Goal: Transaction & Acquisition: Purchase product/service

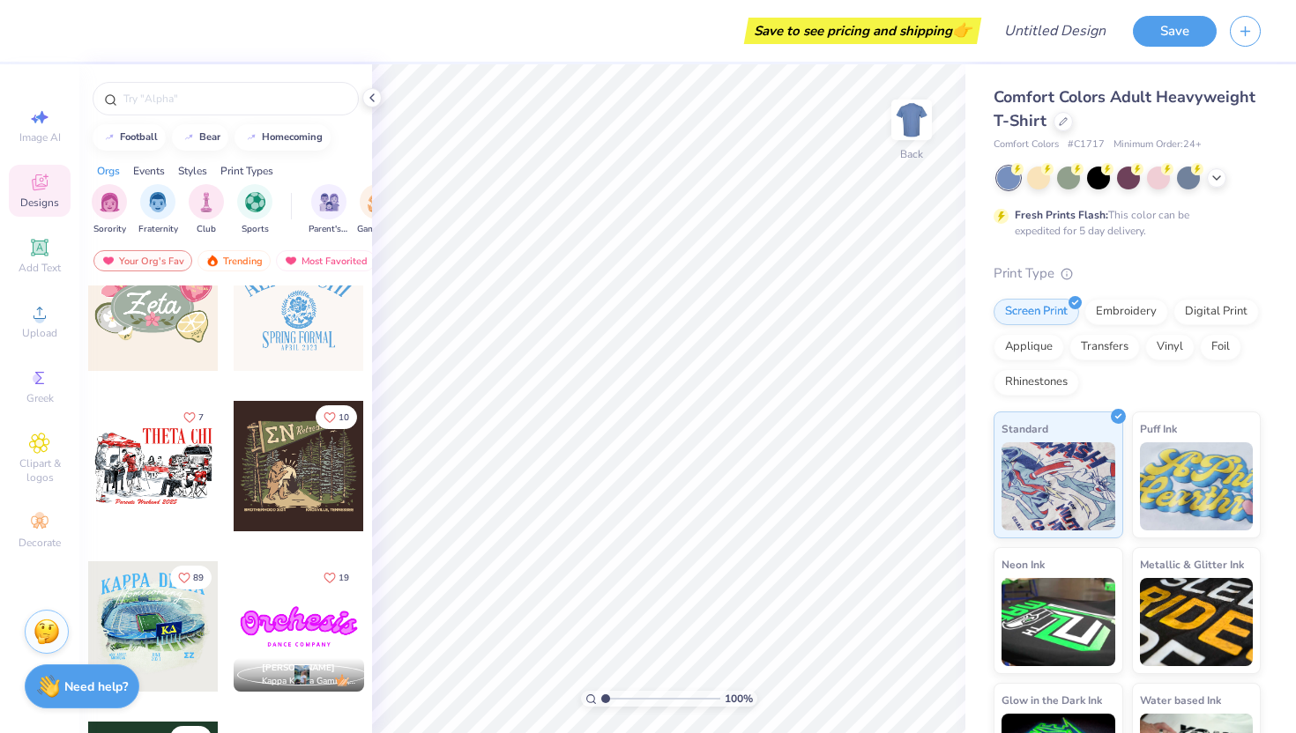
scroll to position [1169, 0]
click at [115, 199] on img "filter for Sorority" at bounding box center [110, 200] width 20 height 20
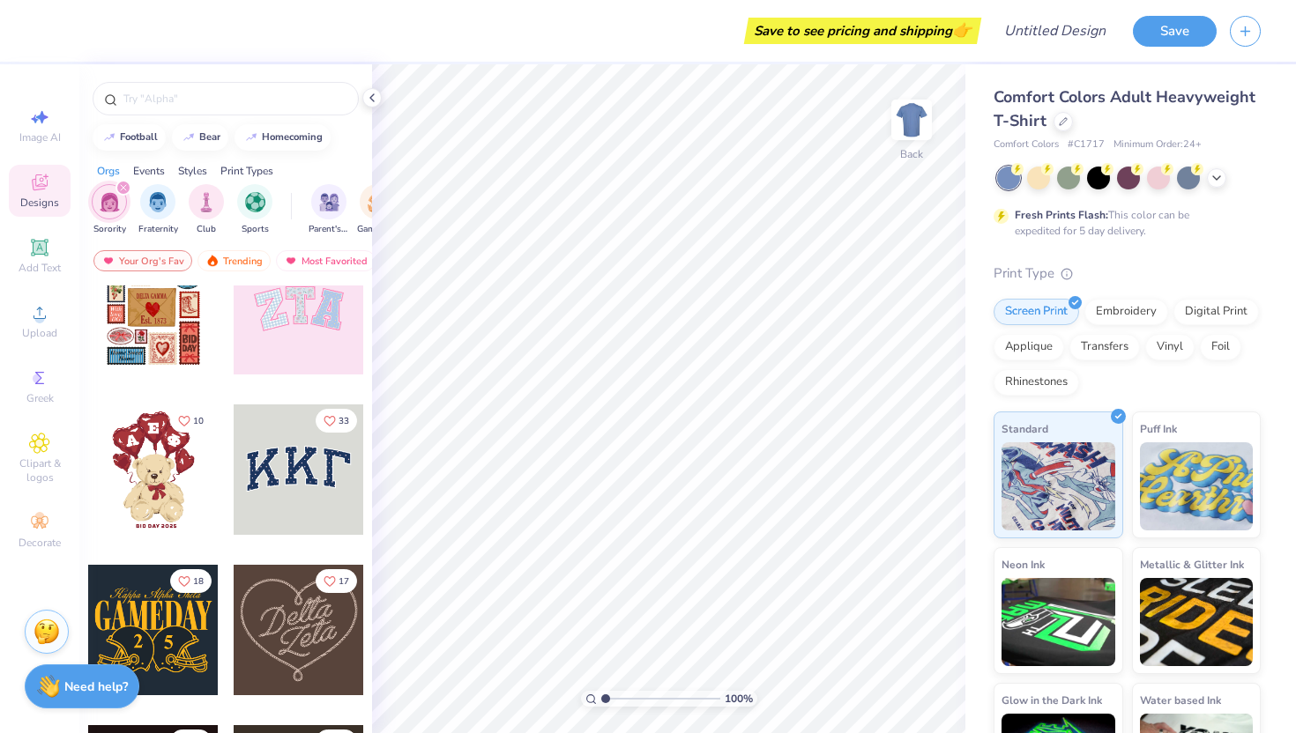
scroll to position [45, 0]
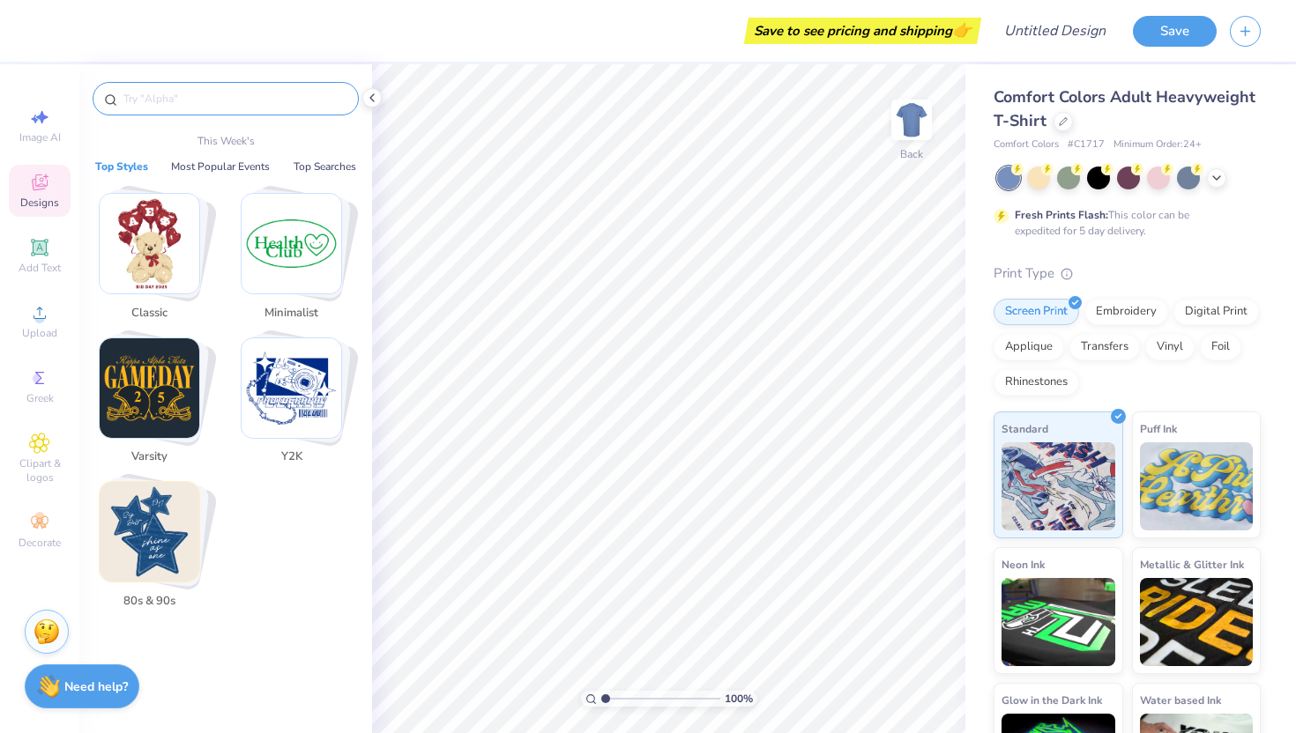
click at [193, 98] on input "text" at bounding box center [235, 99] width 226 height 18
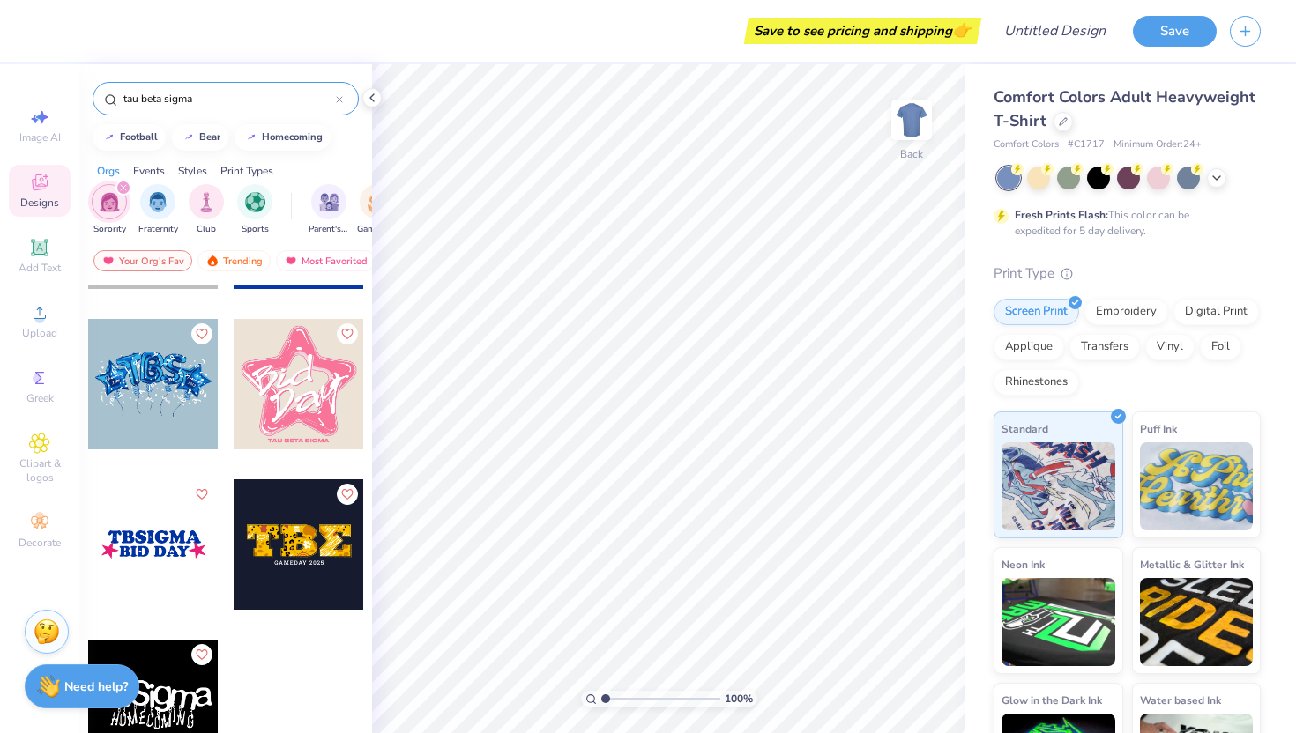
scroll to position [0, 0]
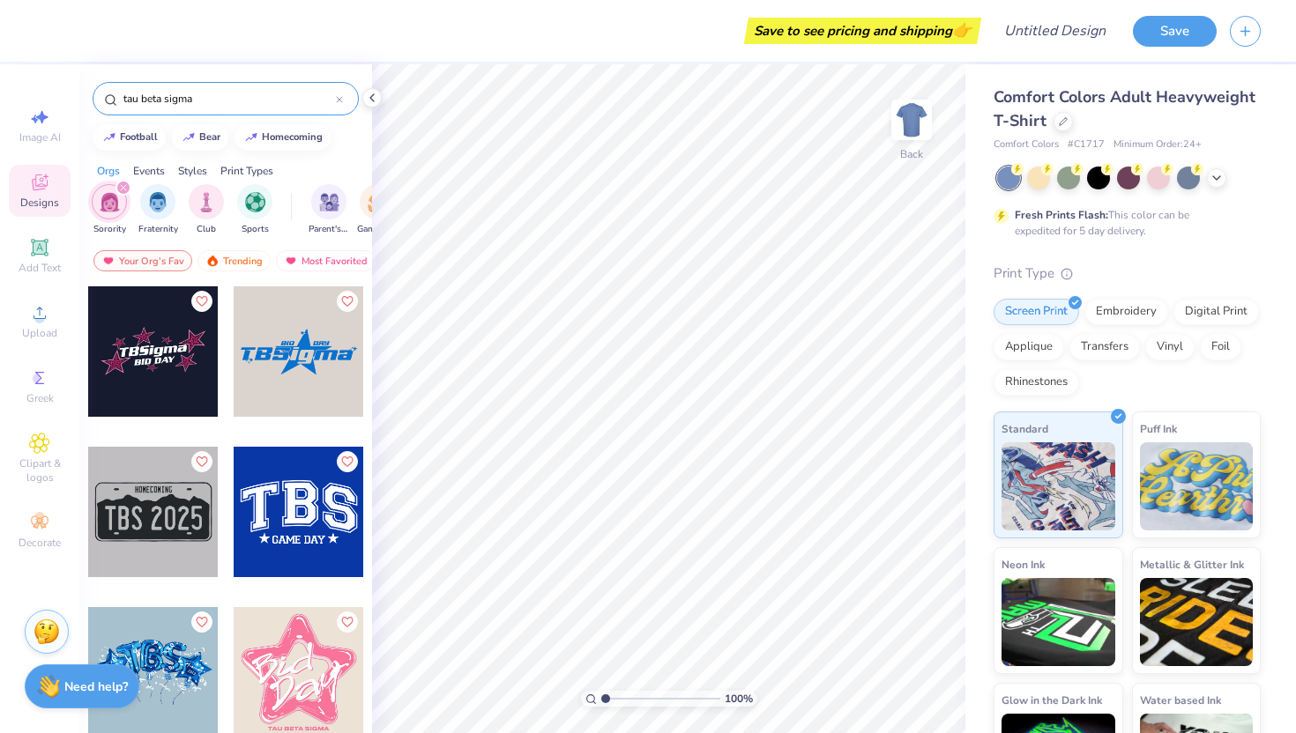
type input "tau beta sigma"
click at [261, 370] on div at bounding box center [299, 351] width 130 height 130
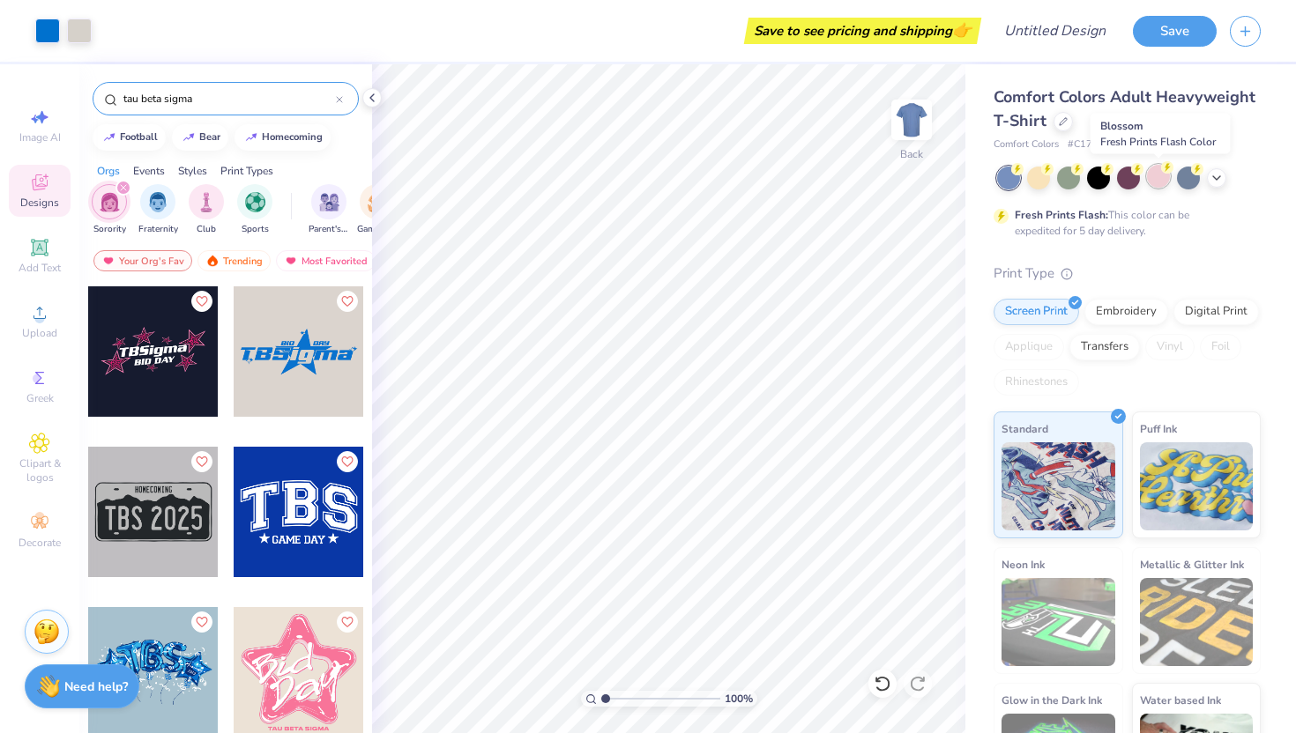
click at [1155, 176] on div at bounding box center [1158, 176] width 23 height 23
click at [1184, 180] on div at bounding box center [1188, 176] width 23 height 23
click at [1095, 179] on div at bounding box center [1098, 176] width 23 height 23
click at [1006, 183] on div at bounding box center [1008, 178] width 23 height 23
click at [1218, 182] on icon at bounding box center [1216, 176] width 14 height 14
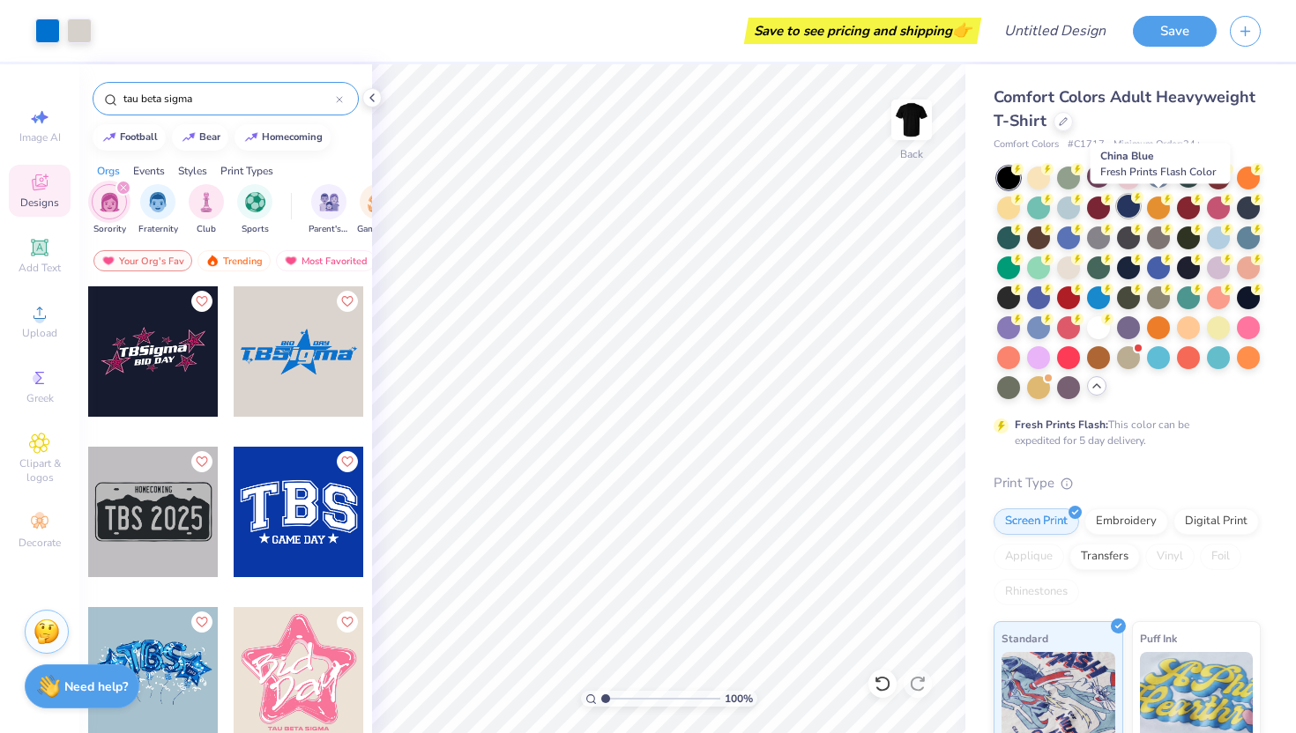
click at [1140, 212] on div at bounding box center [1128, 206] width 23 height 23
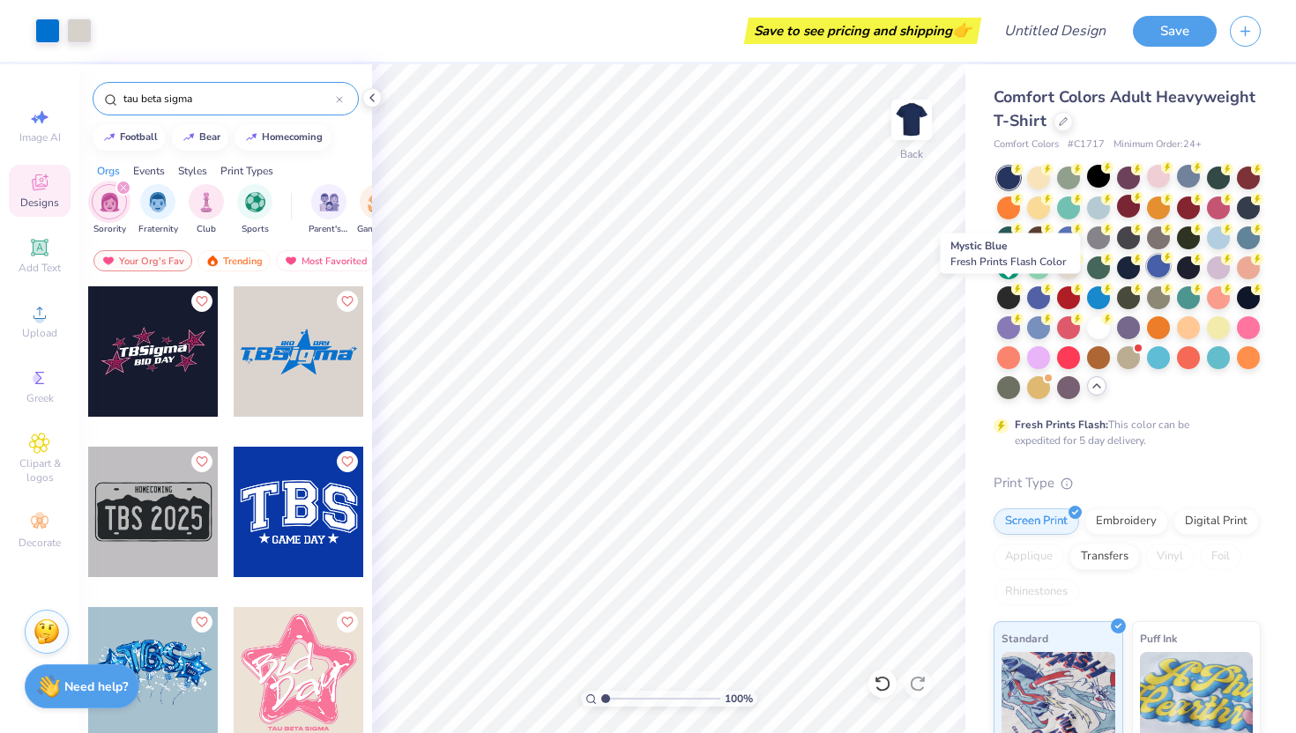
click at [1147, 278] on div at bounding box center [1158, 266] width 23 height 23
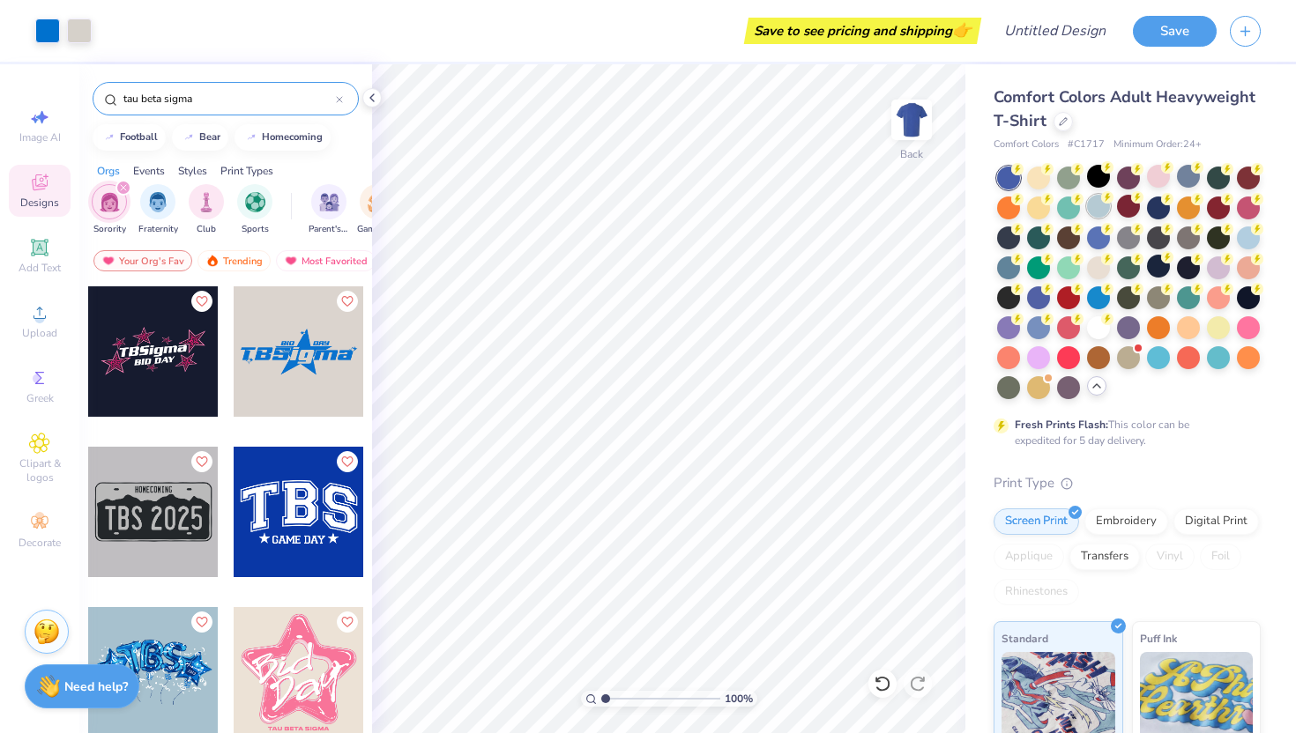
click at [1110, 207] on div at bounding box center [1098, 206] width 23 height 23
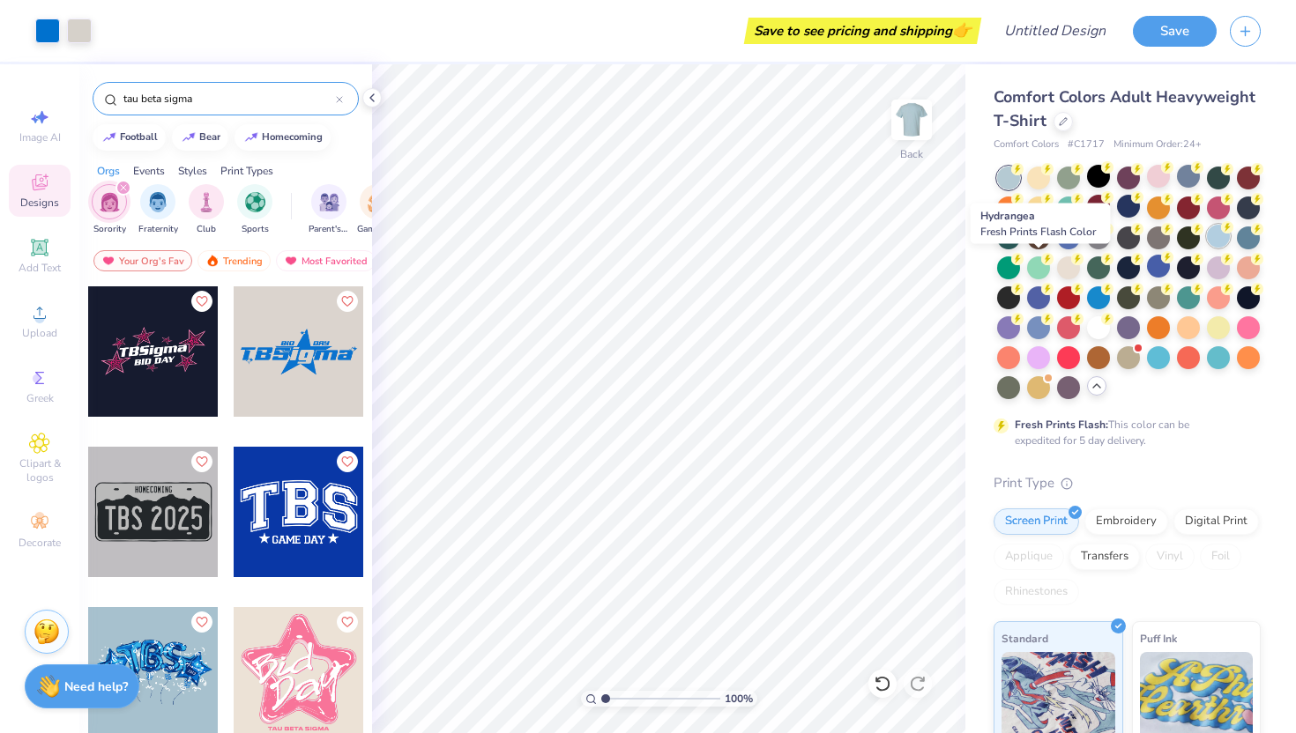
click at [1207, 248] on div at bounding box center [1218, 236] width 23 height 23
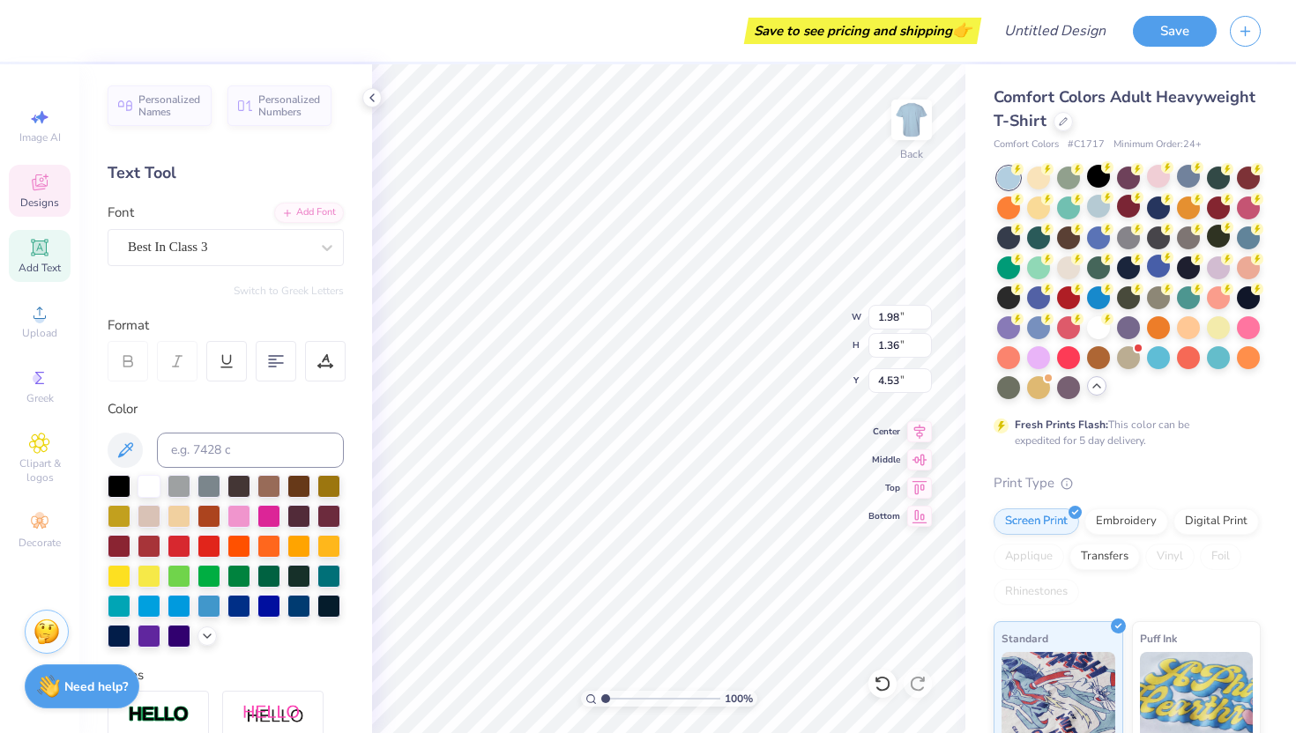
type input "4.70"
type input "3.80"
type input "3.00"
type input "3.97"
type input "0.33"
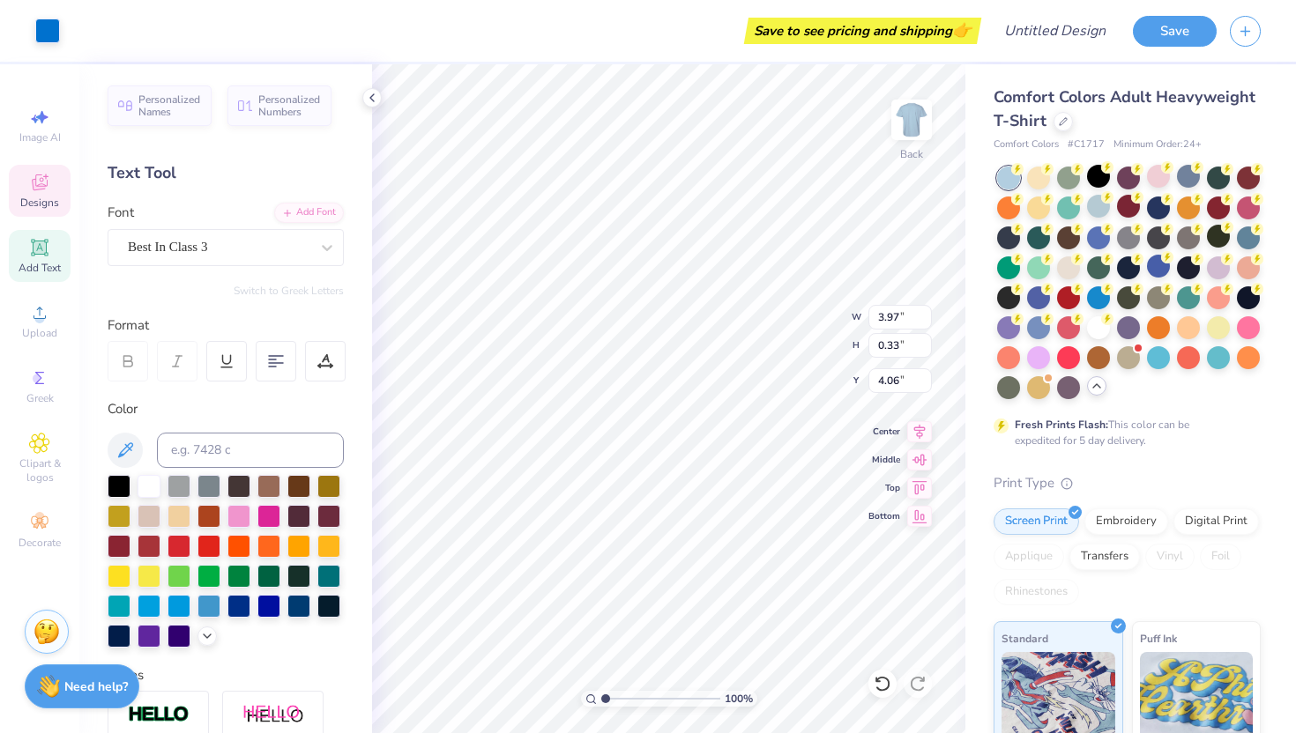
type input "4.13"
type input "1.98"
type input "1.36"
type input "4.53"
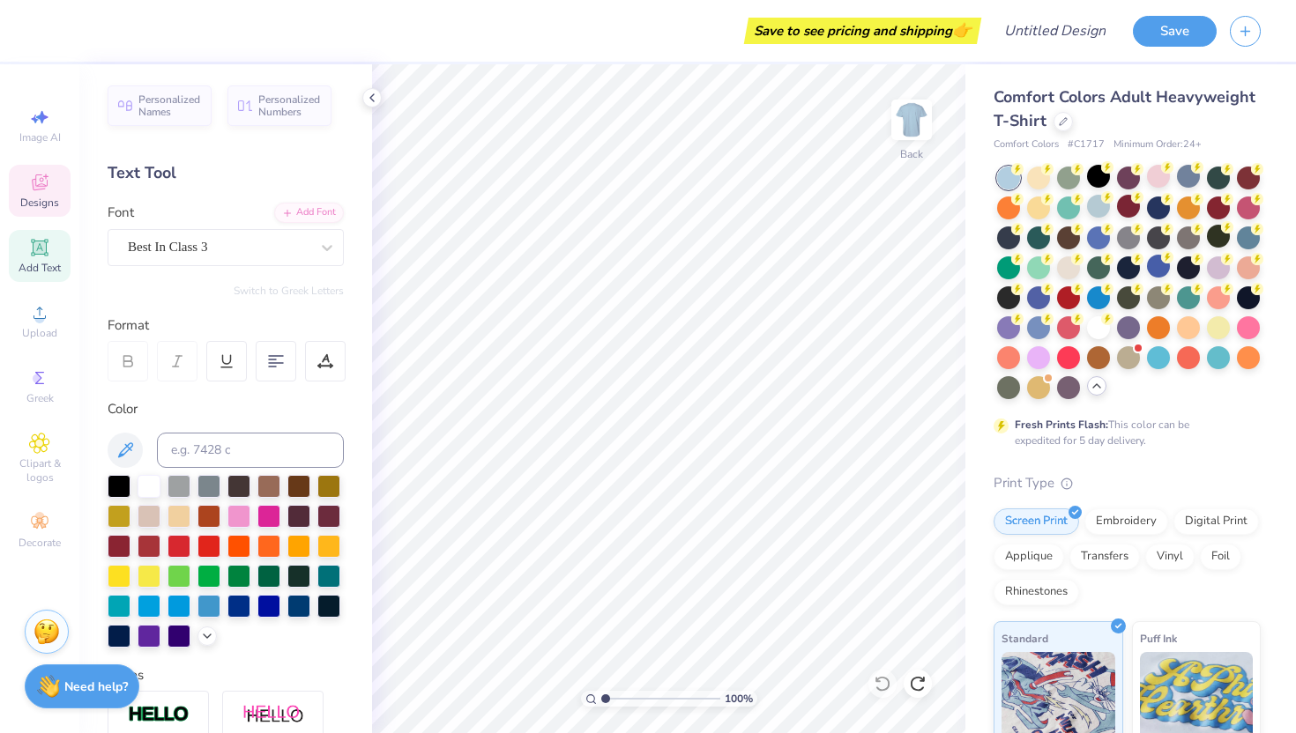
click at [45, 189] on icon at bounding box center [39, 182] width 21 height 21
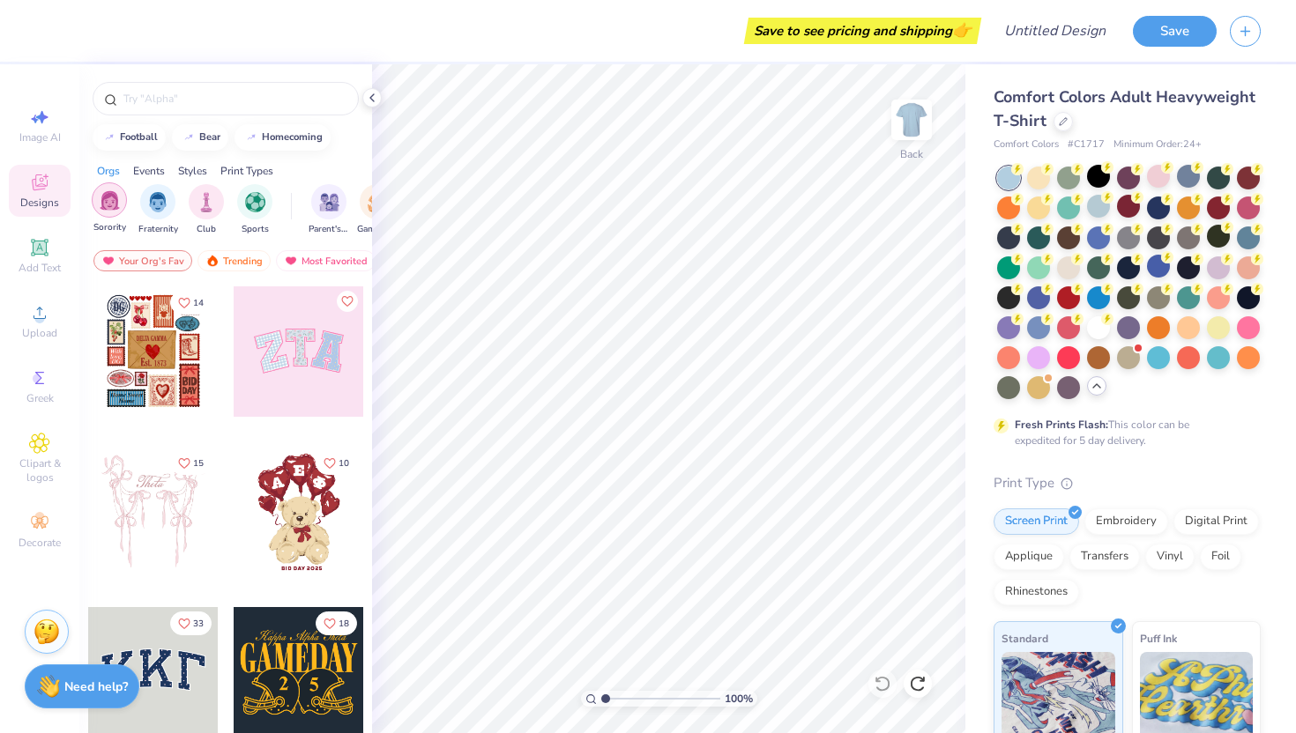
click at [102, 204] on img "filter for Sorority" at bounding box center [110, 200] width 20 height 20
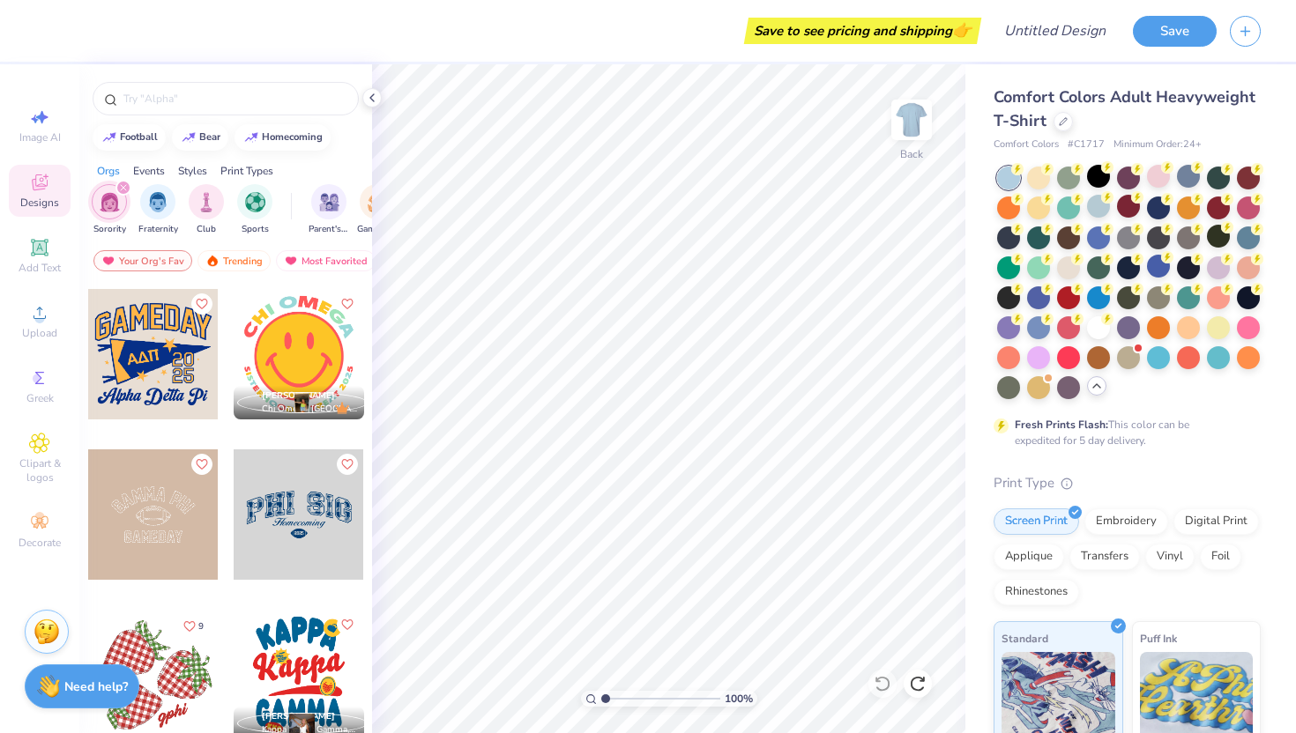
scroll to position [2565, 0]
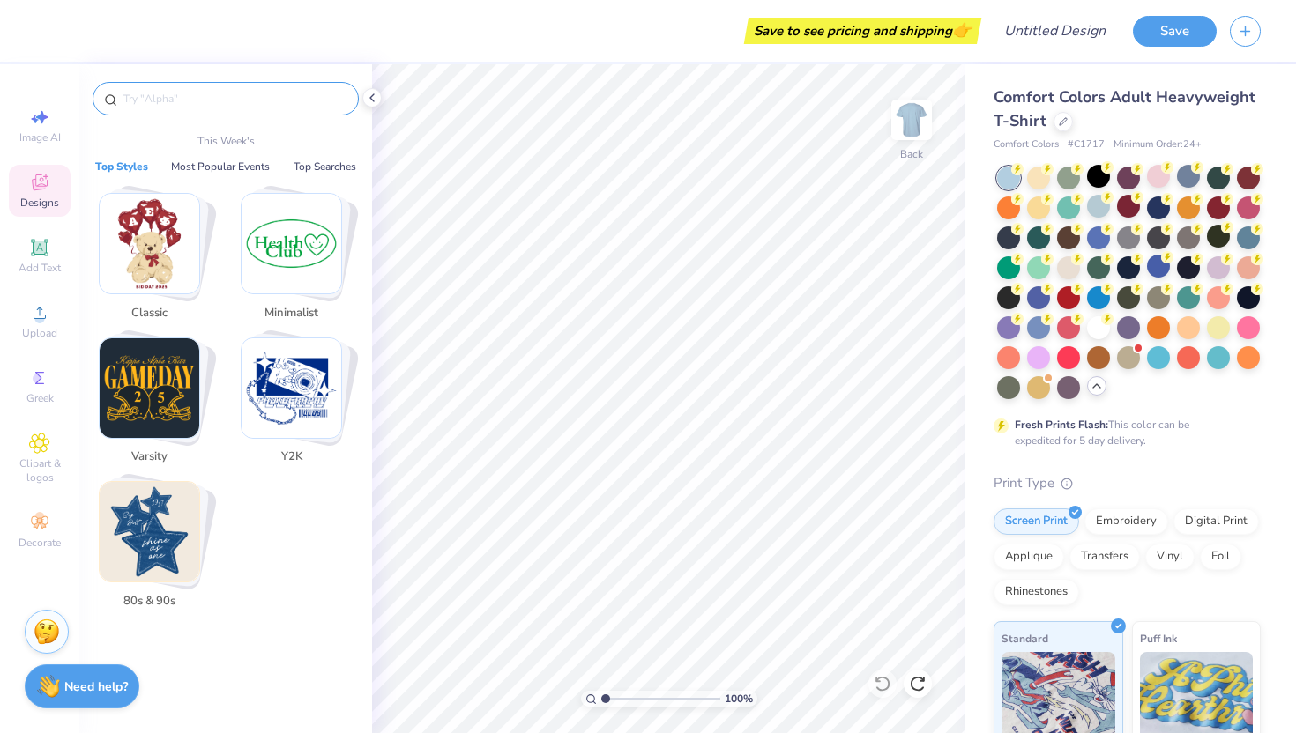
click at [234, 100] on input "text" at bounding box center [235, 99] width 226 height 18
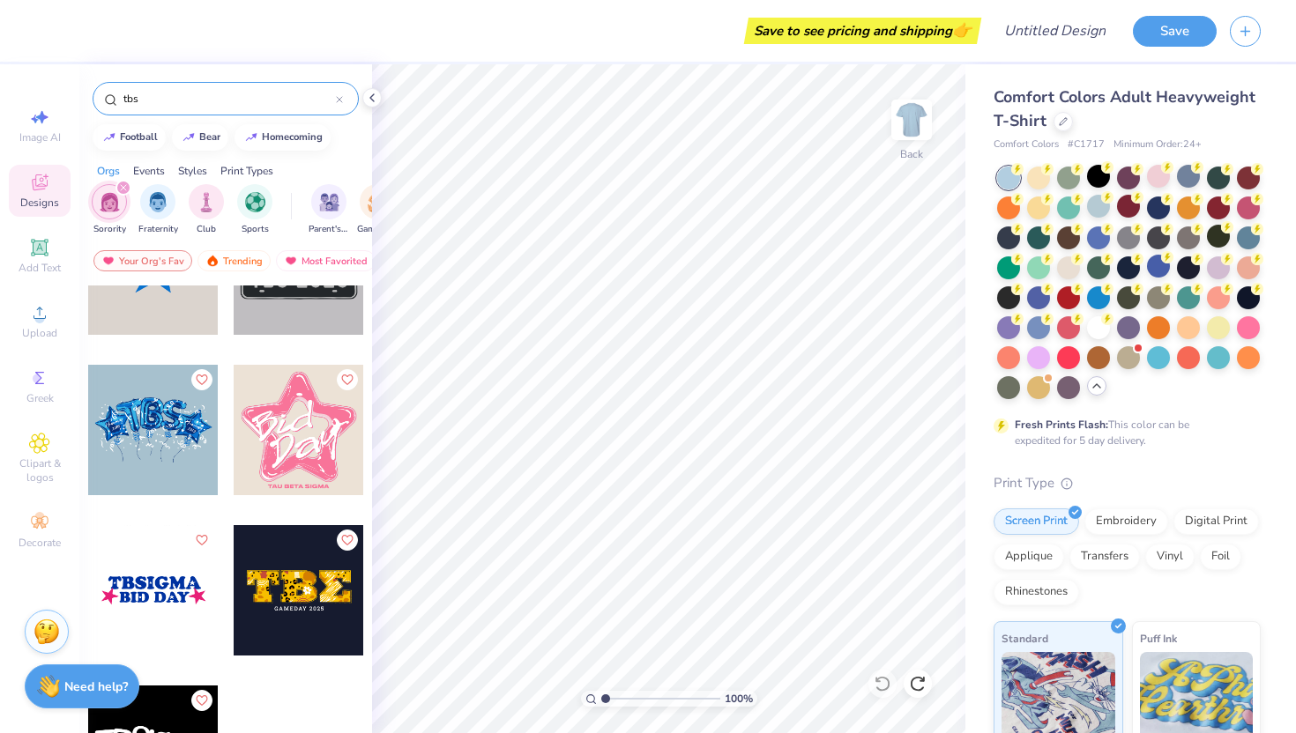
scroll to position [267, 0]
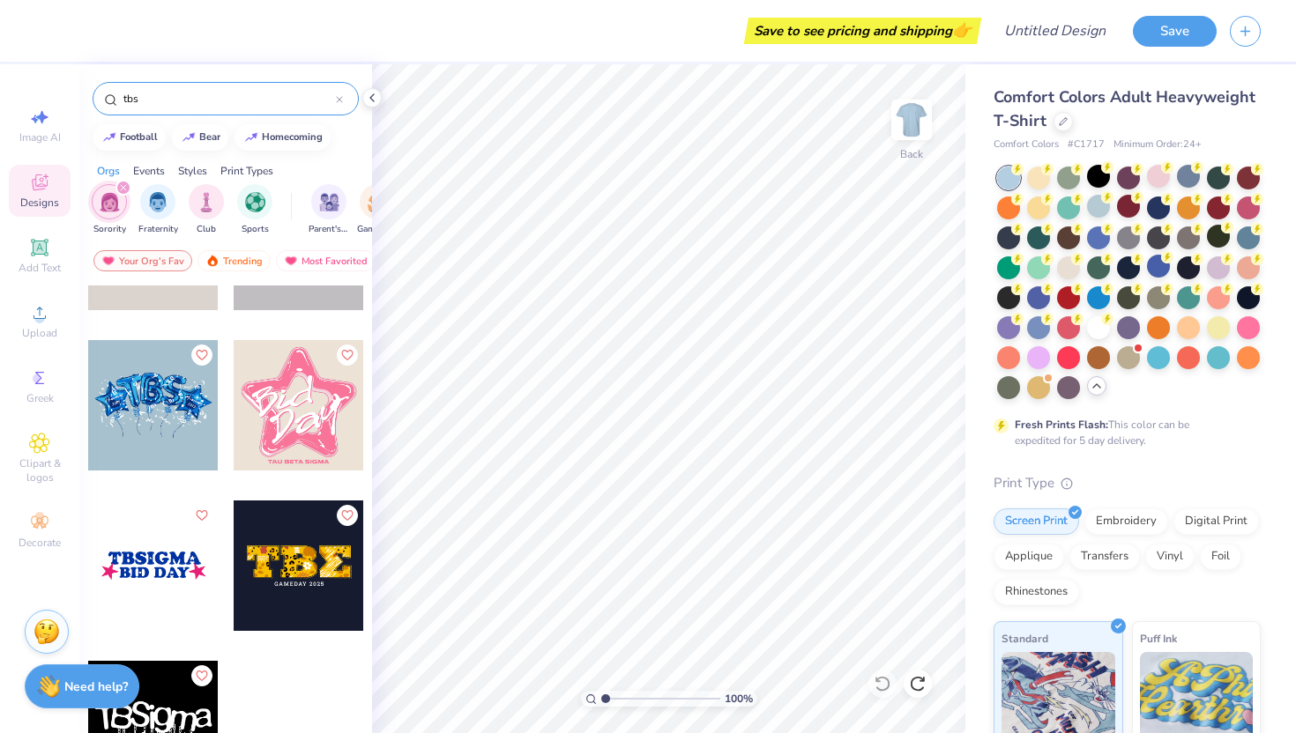
type input "tbs"
drag, startPoint x: 144, startPoint y: 422, endPoint x: 107, endPoint y: 411, distance: 38.7
click at [107, 411] on div at bounding box center [153, 405] width 130 height 130
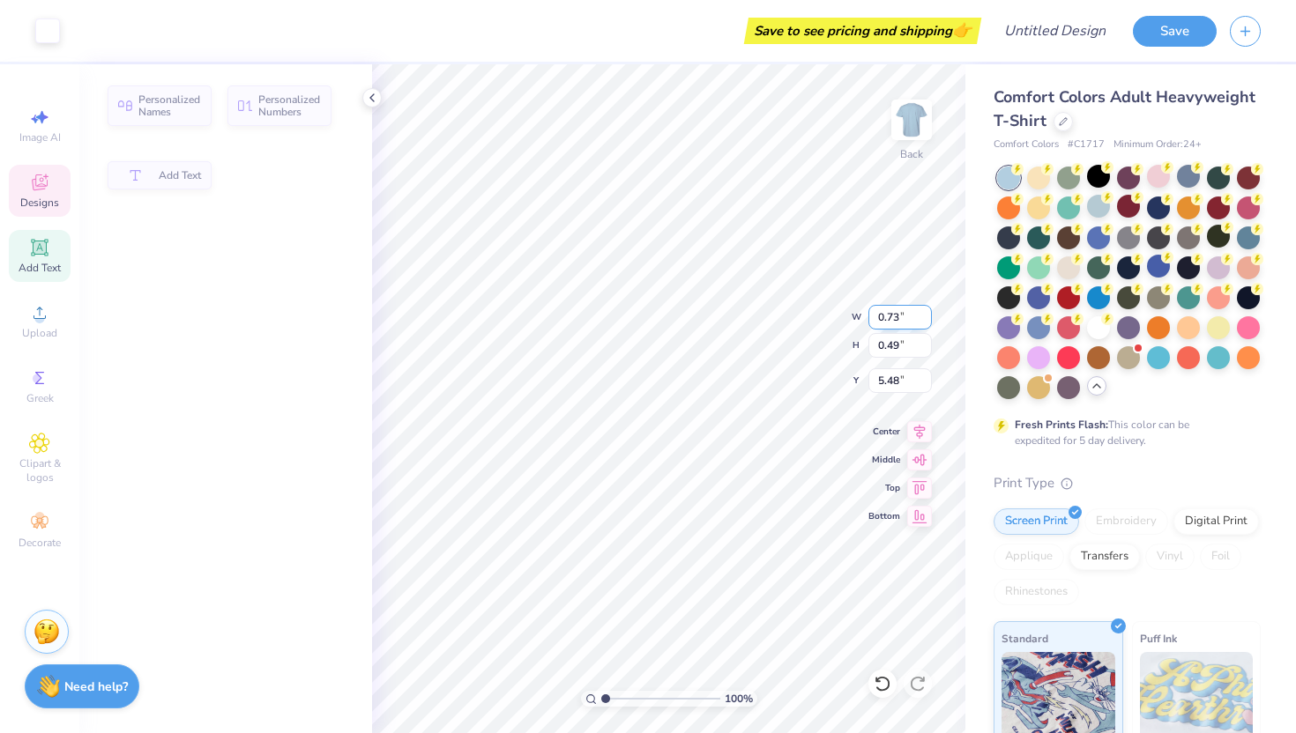
type input "0.73"
type input "0.49"
type input "5.48"
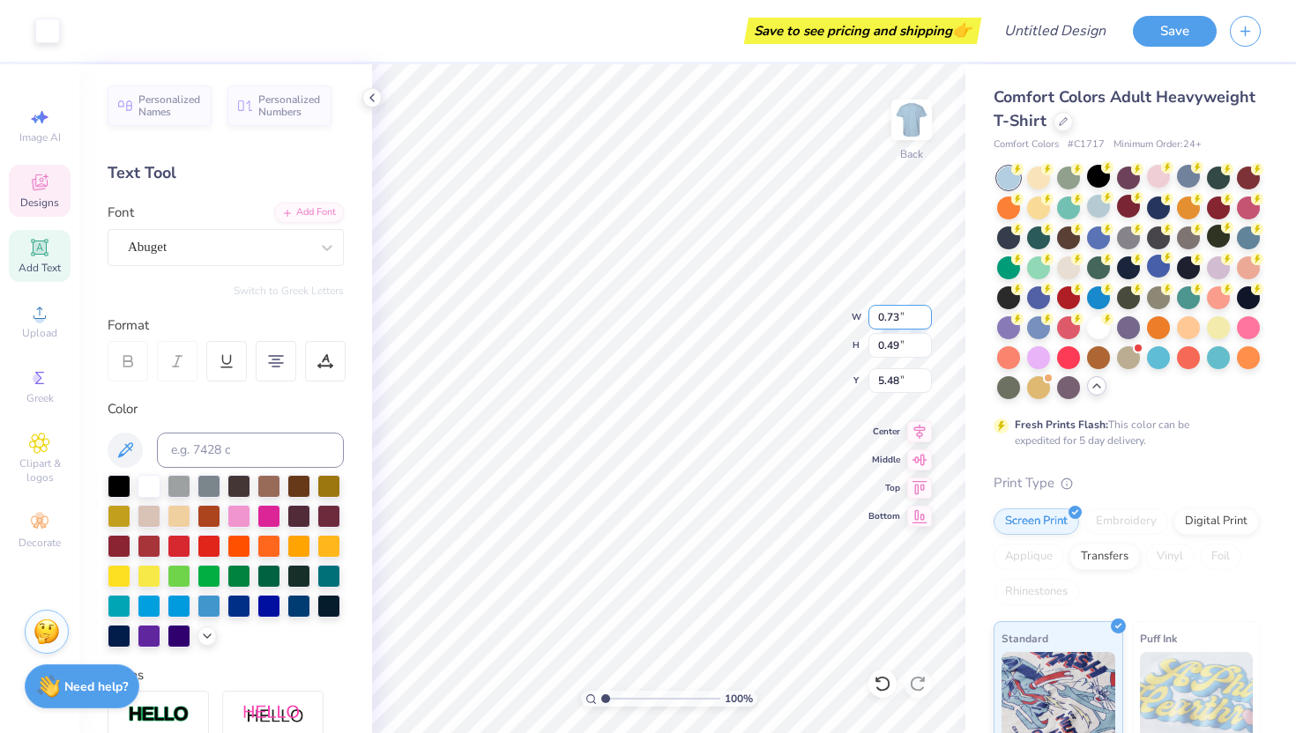
scroll to position [14, 2]
type input "1.66"
type input "0.77"
type input "5.12"
type input "0.73"
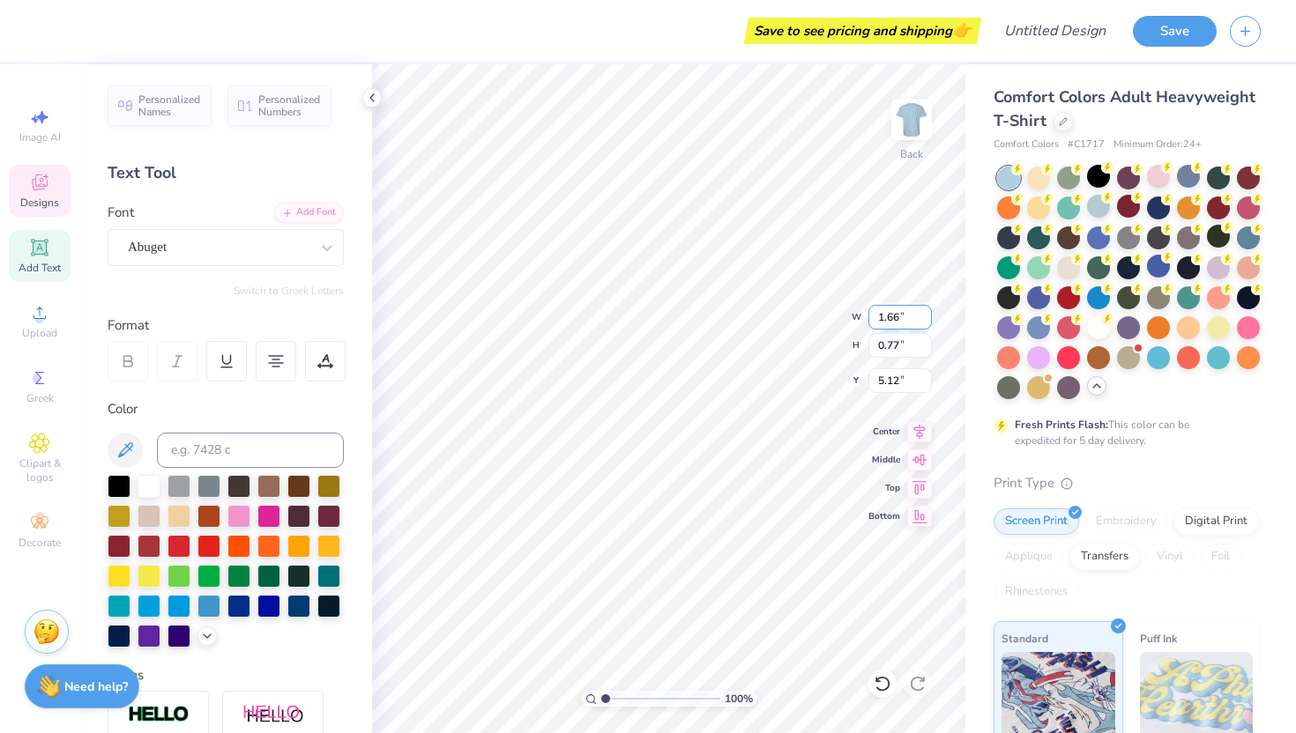
type input "0.49"
type input "5.48"
type input "0.82"
type input "0.46"
type input "5.71"
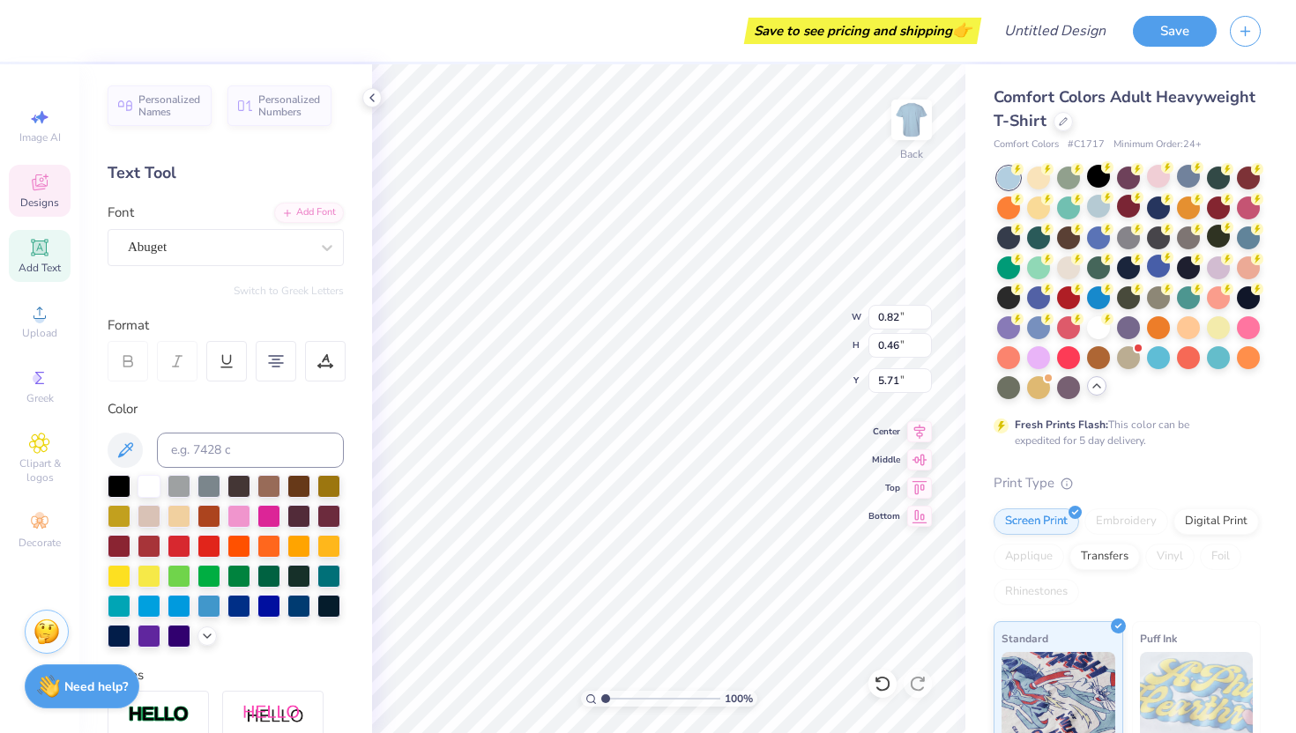
type input "0.77"
type input "0.43"
type input "5.70"
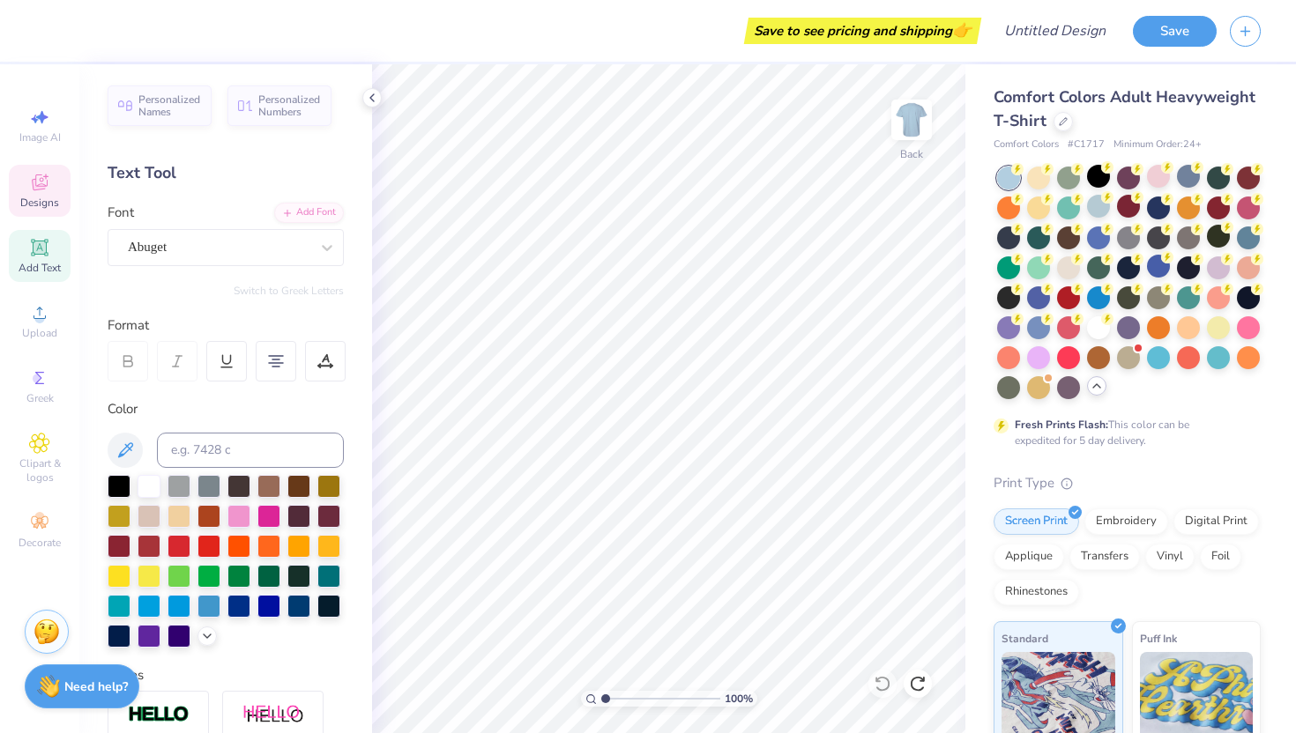
click at [40, 178] on icon at bounding box center [40, 182] width 16 height 16
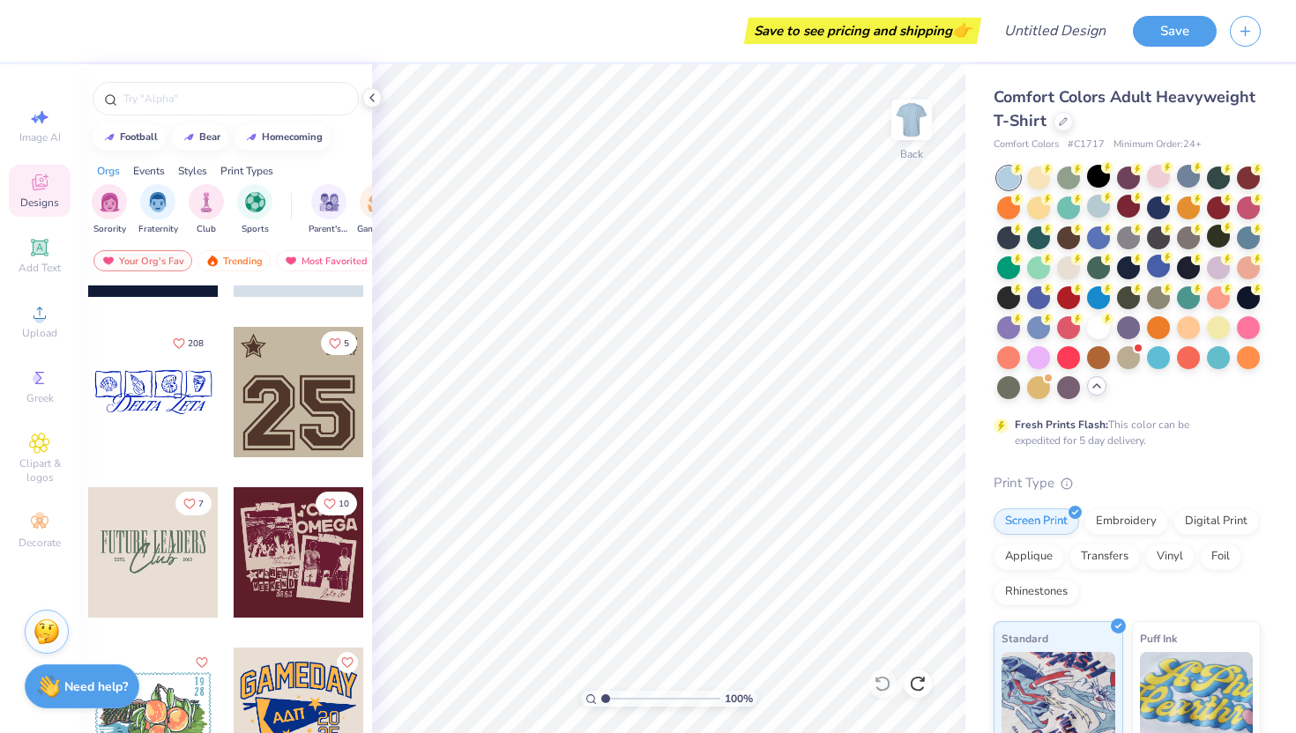
scroll to position [3001, 0]
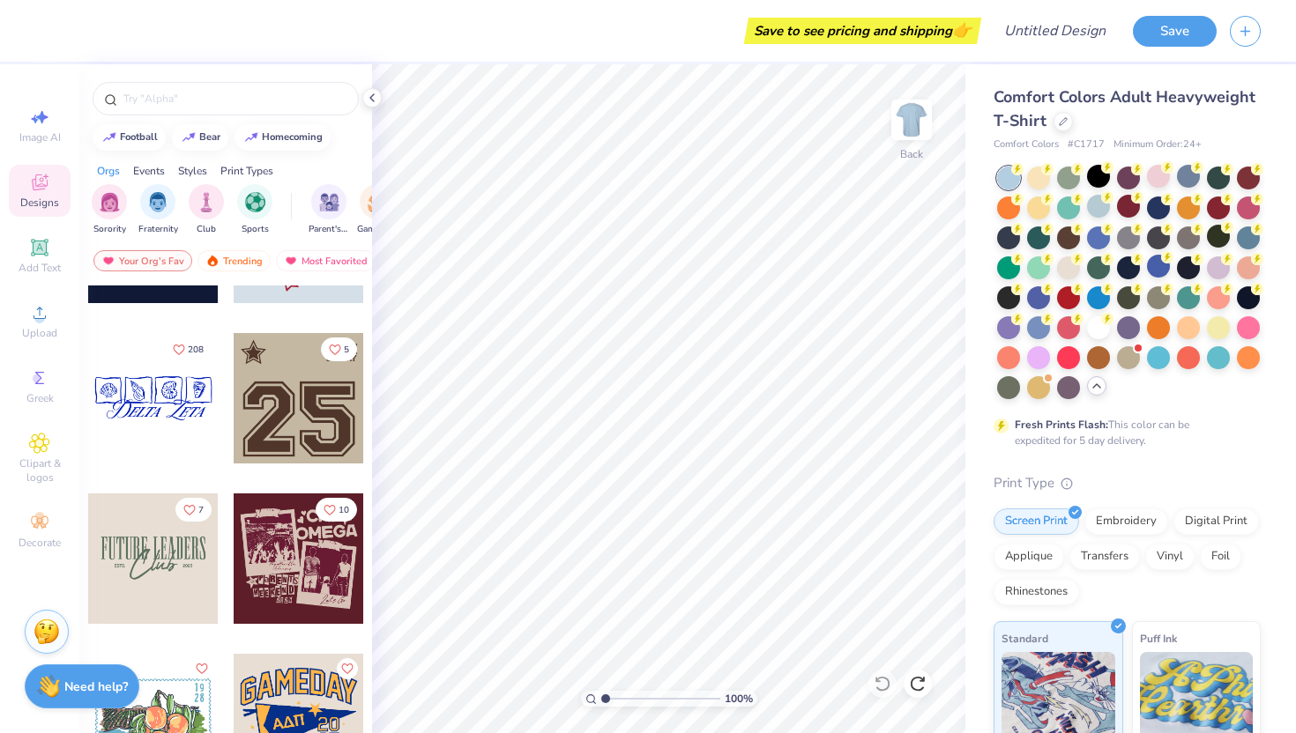
click at [147, 378] on div at bounding box center [153, 398] width 130 height 130
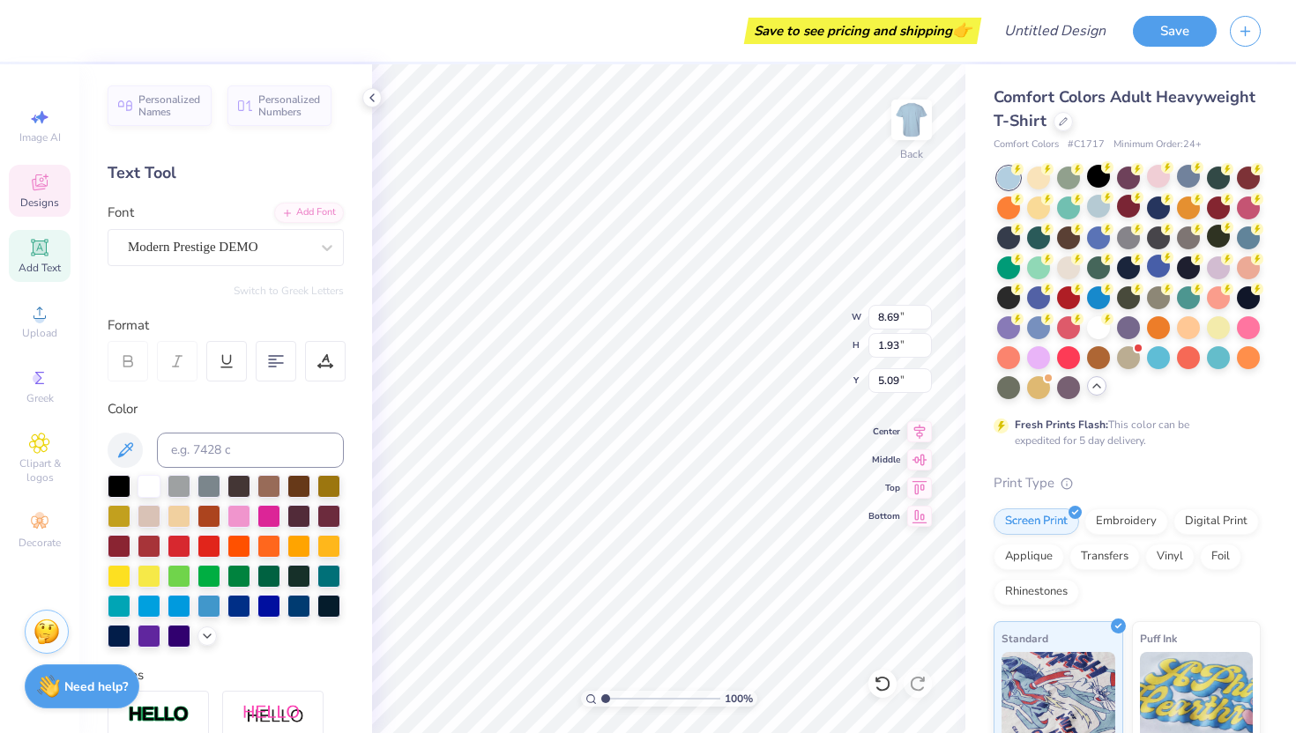
scroll to position [14, 7]
type textarea "Tau Beta Sigma"
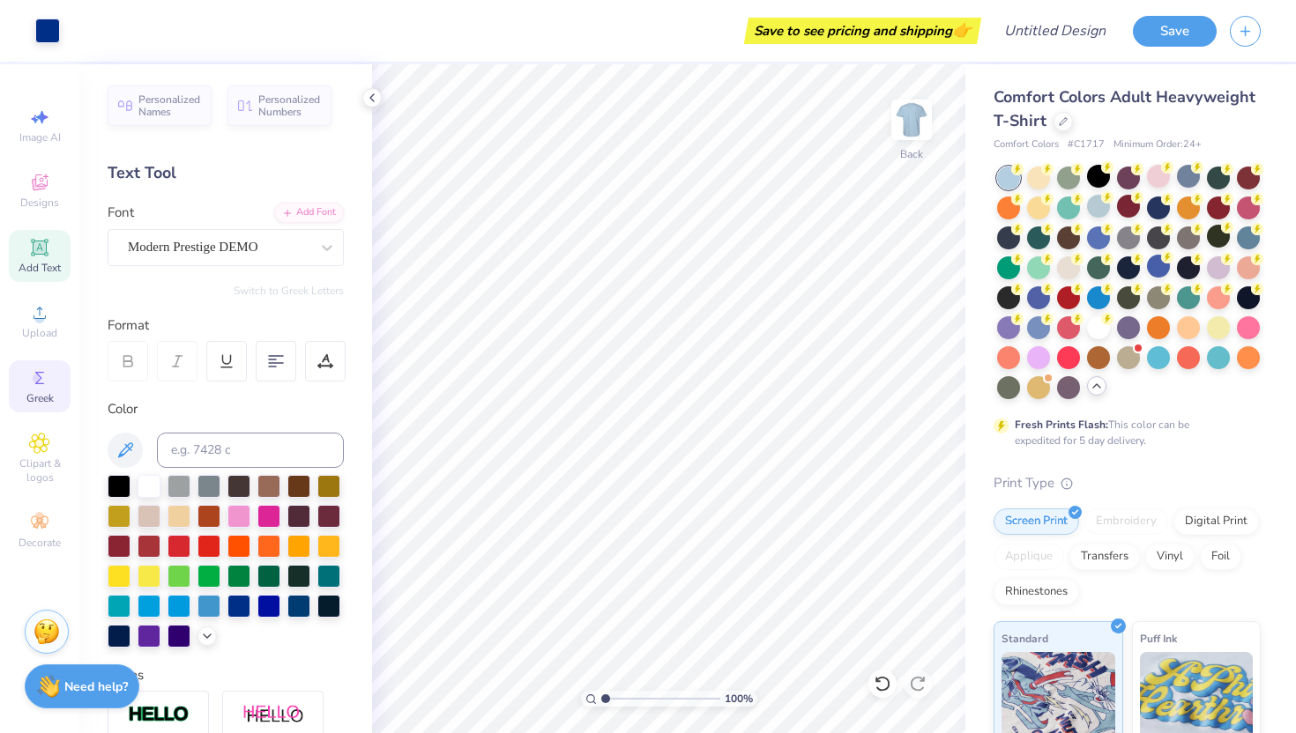
click at [23, 382] on div "Greek" at bounding box center [40, 386] width 62 height 52
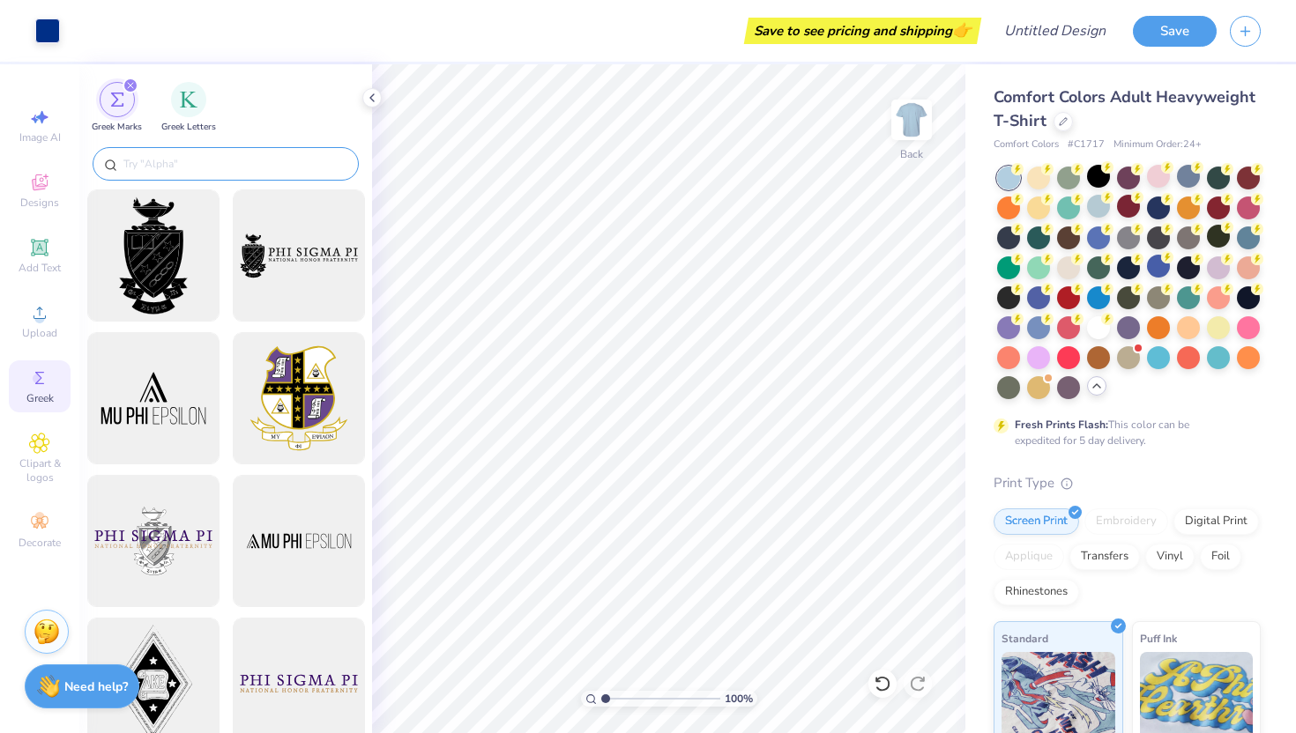
click at [218, 159] on input "text" at bounding box center [235, 164] width 226 height 18
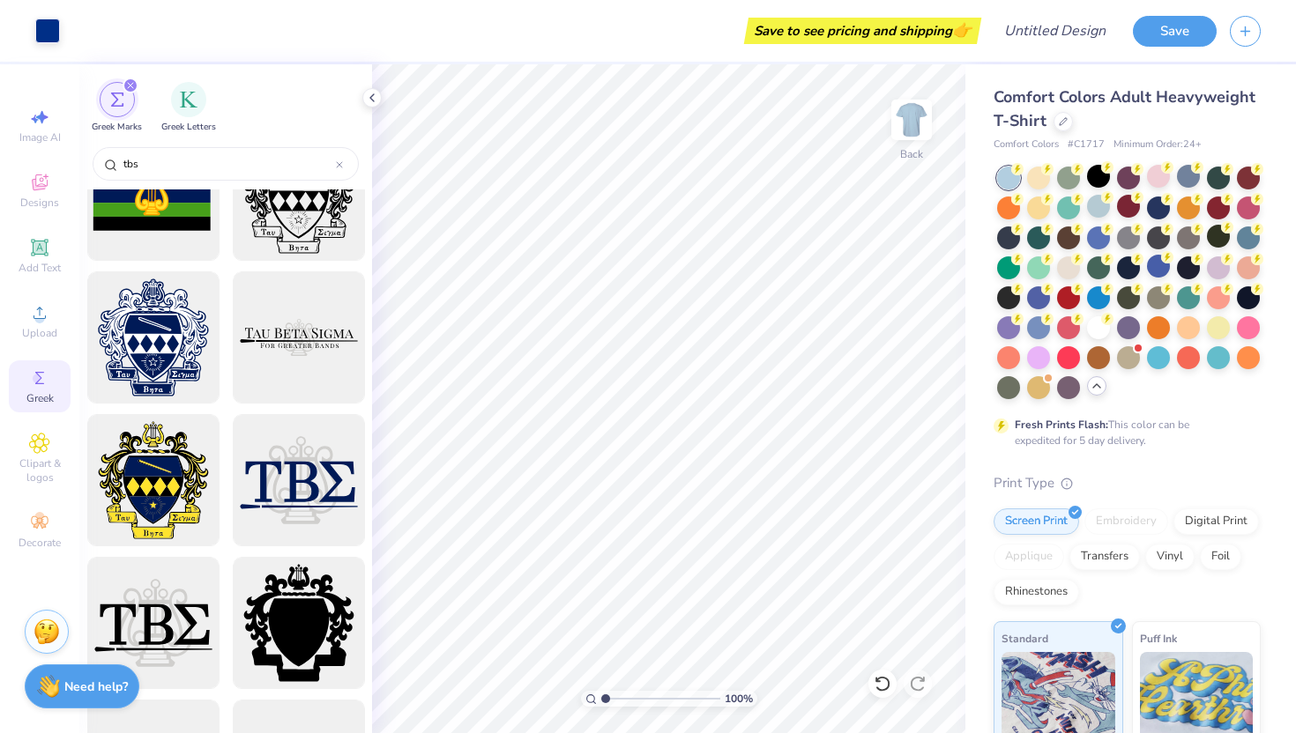
scroll to position [0, 0]
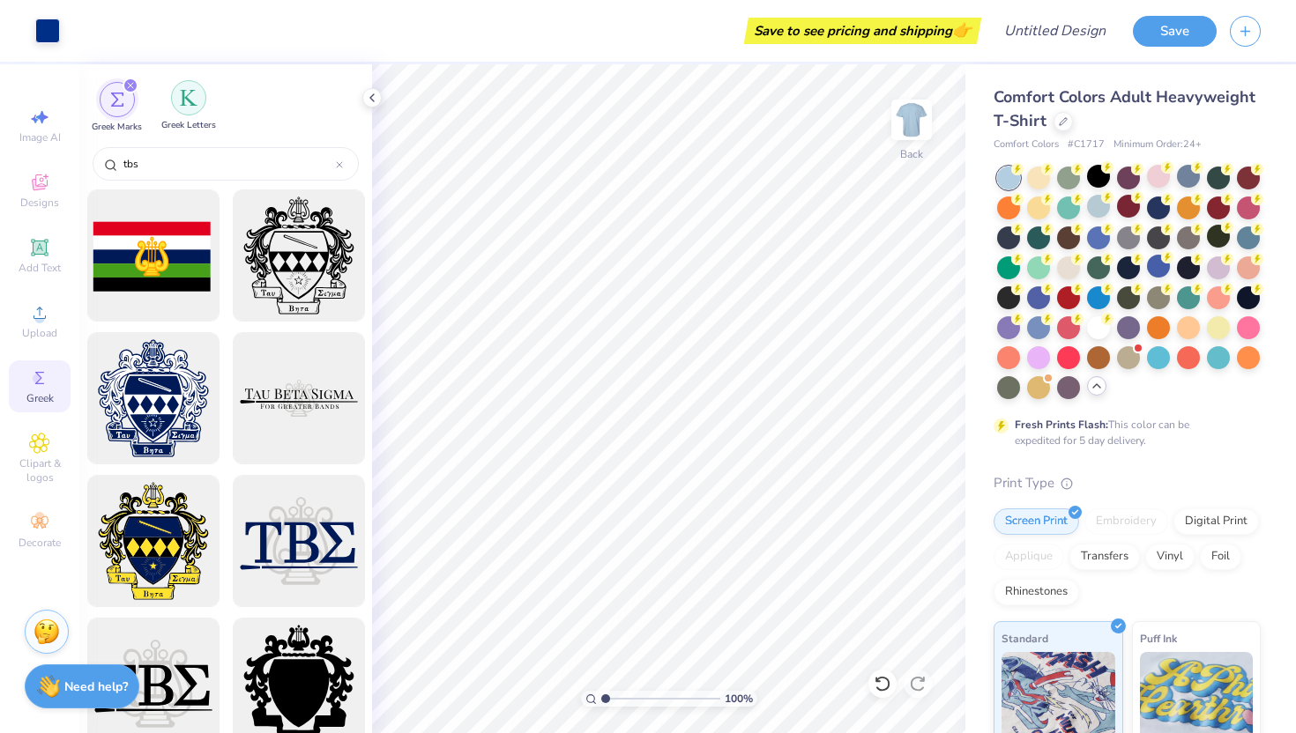
type input "tbs"
click at [200, 109] on div "filter for Greek Letters" at bounding box center [188, 97] width 35 height 35
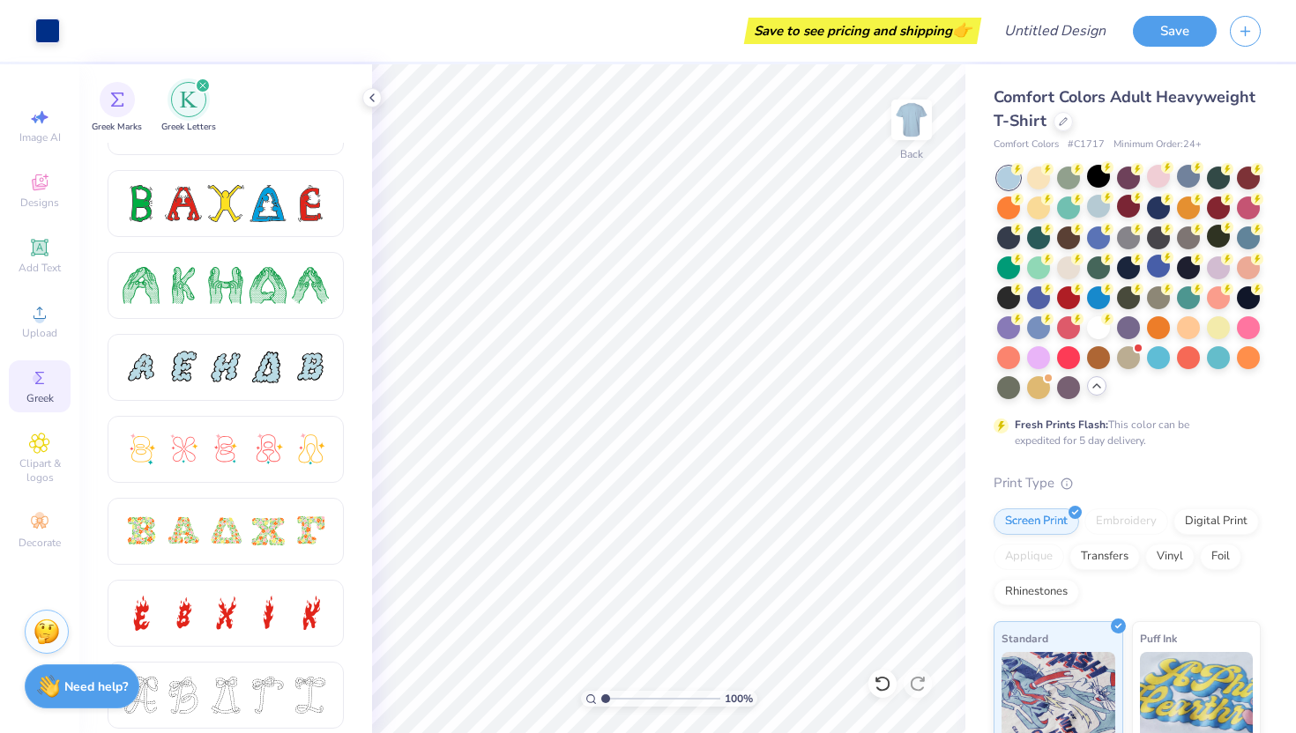
scroll to position [409, 0]
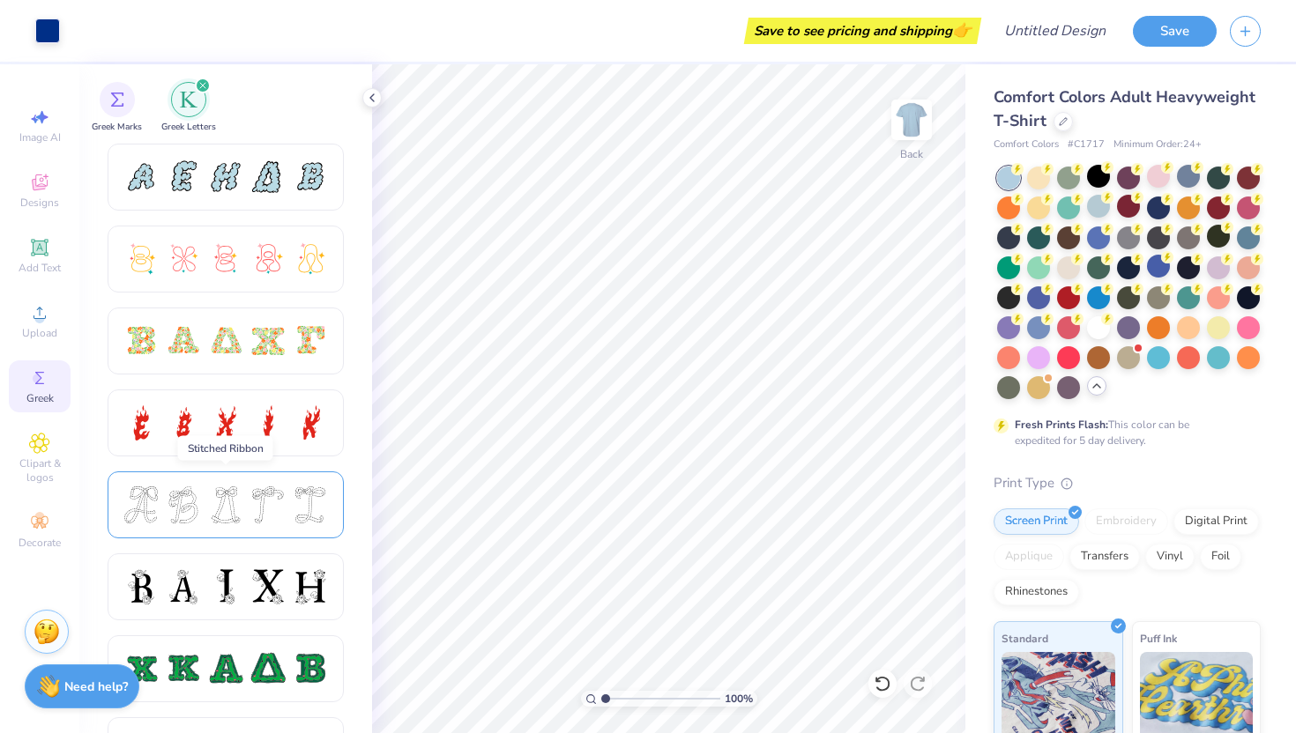
click at [231, 488] on div at bounding box center [225, 504] width 37 height 37
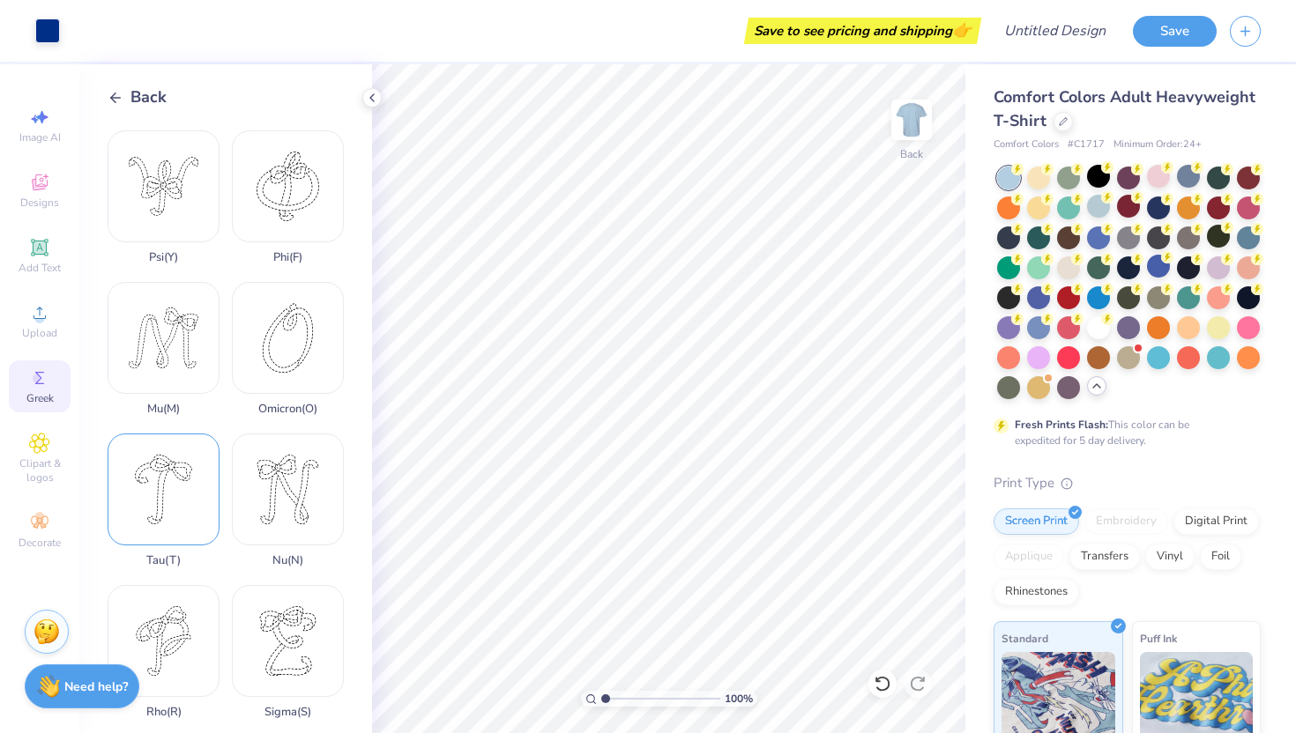
scroll to position [923, 0]
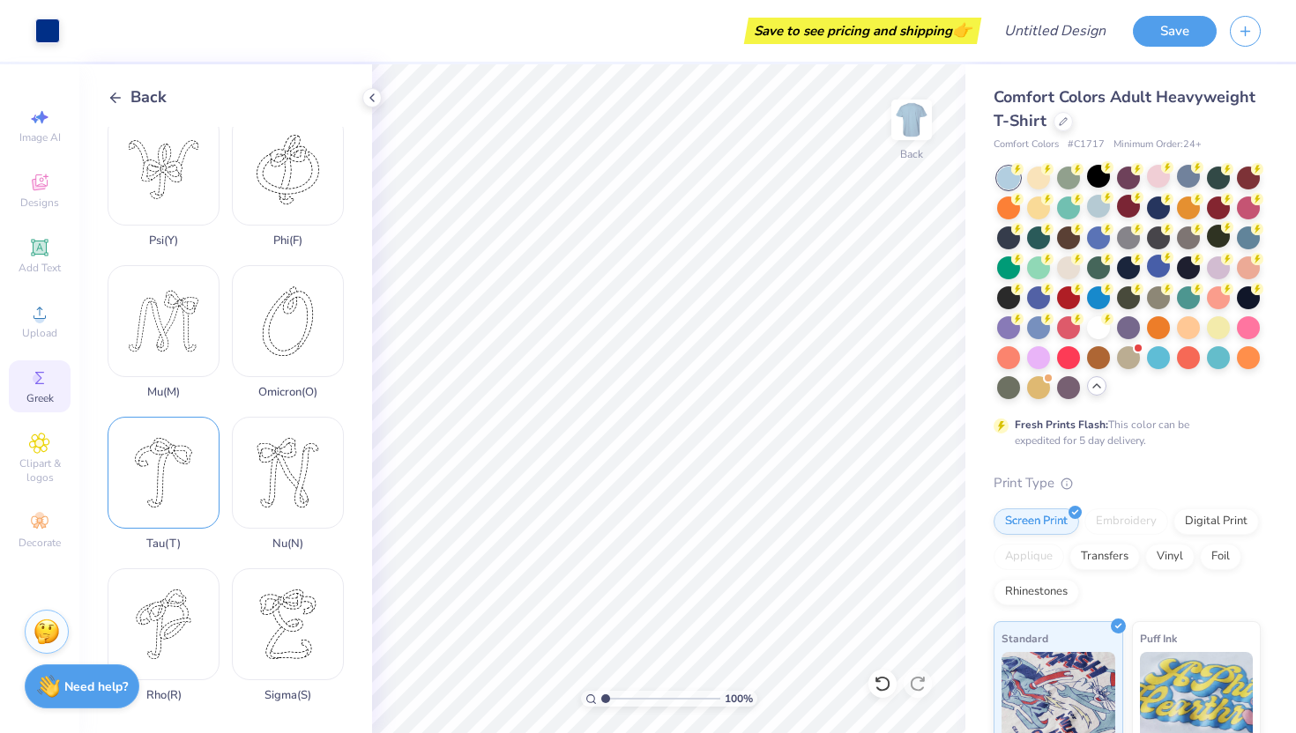
click at [152, 449] on div "Tau ( T )" at bounding box center [164, 484] width 112 height 134
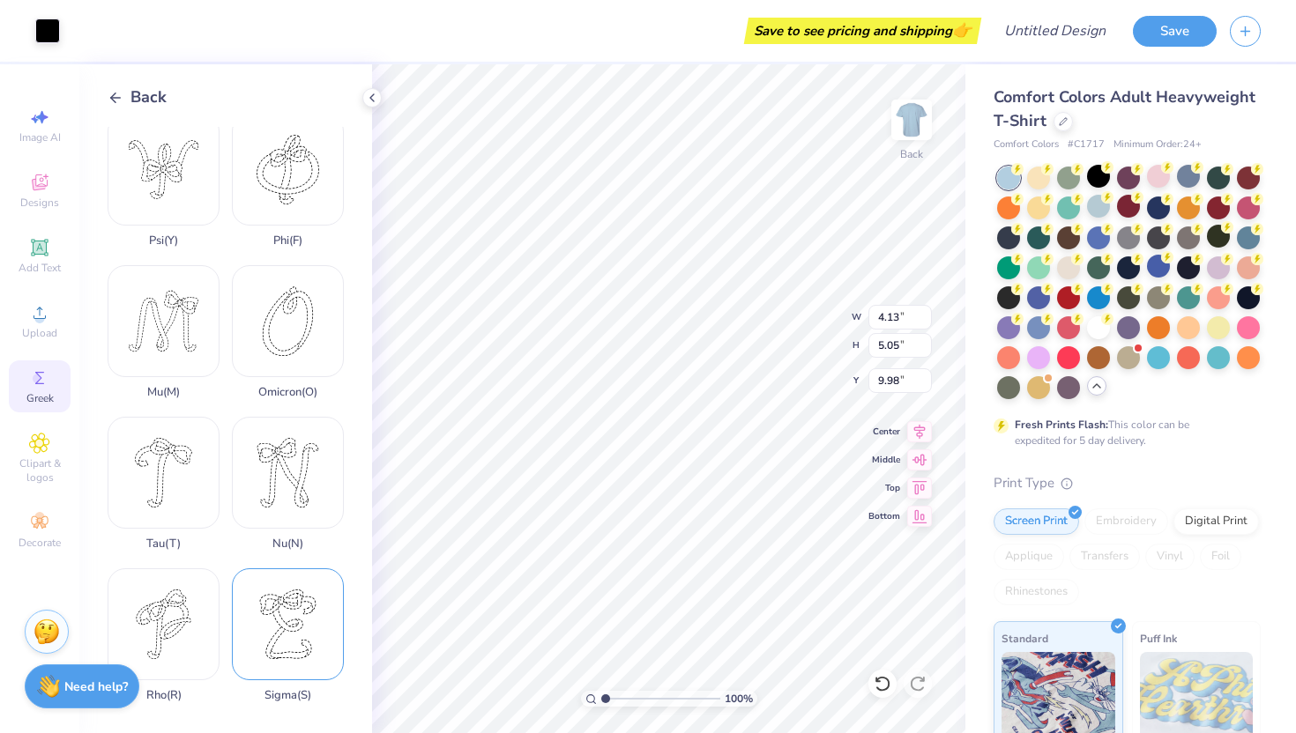
click at [281, 568] on div "Sigma ( S )" at bounding box center [288, 635] width 112 height 134
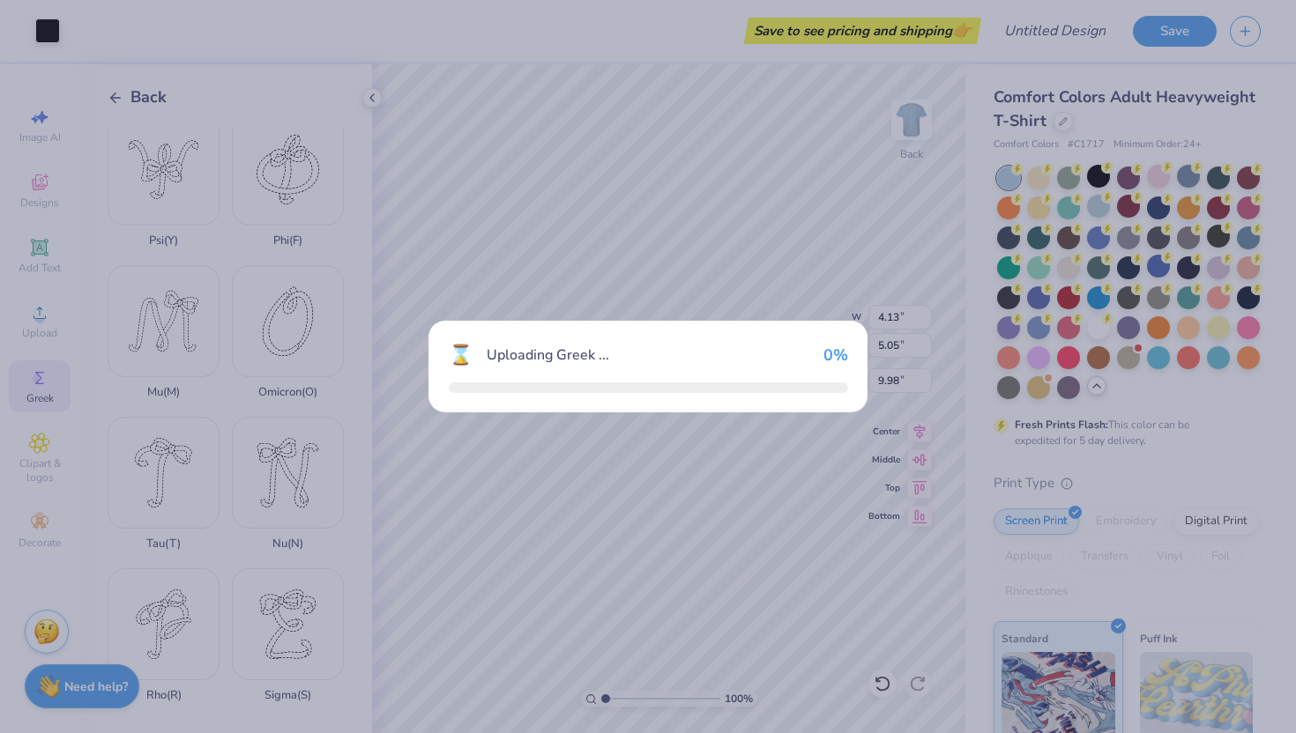
type input "3.78"
type input "4.69"
type input "10.16"
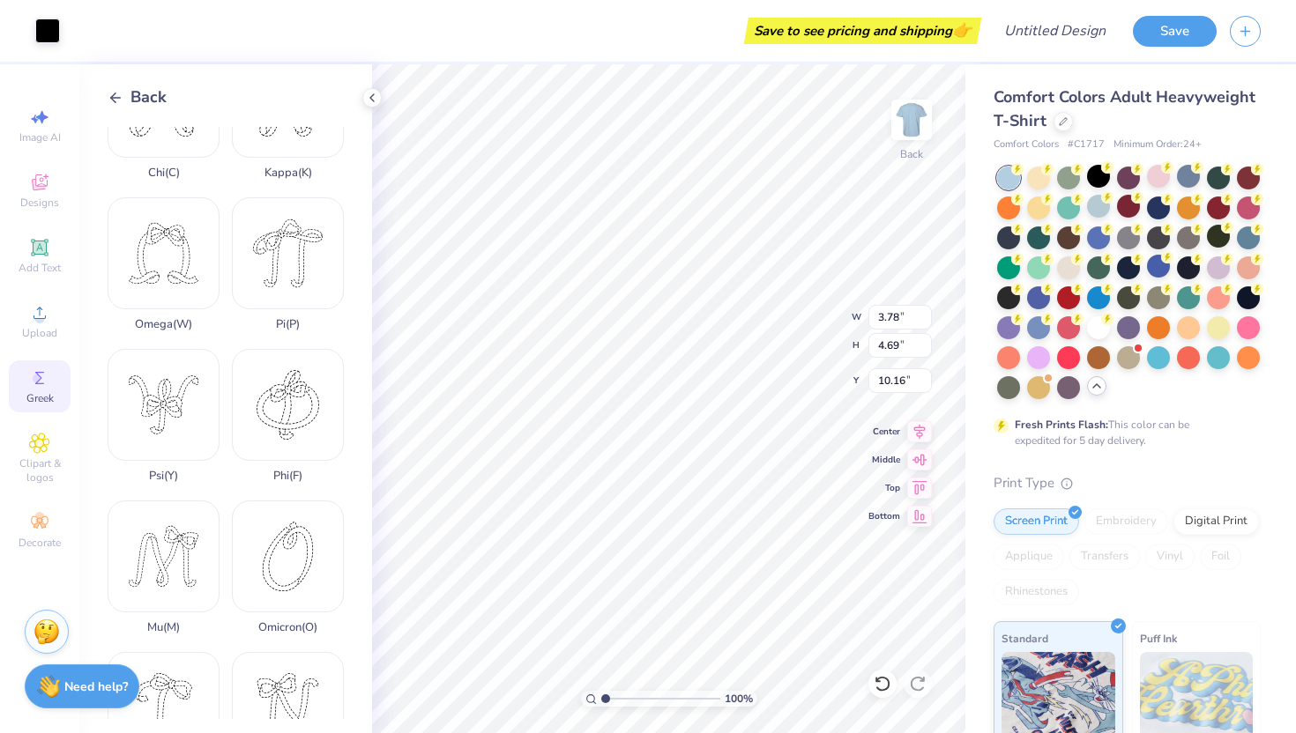
scroll to position [0, 0]
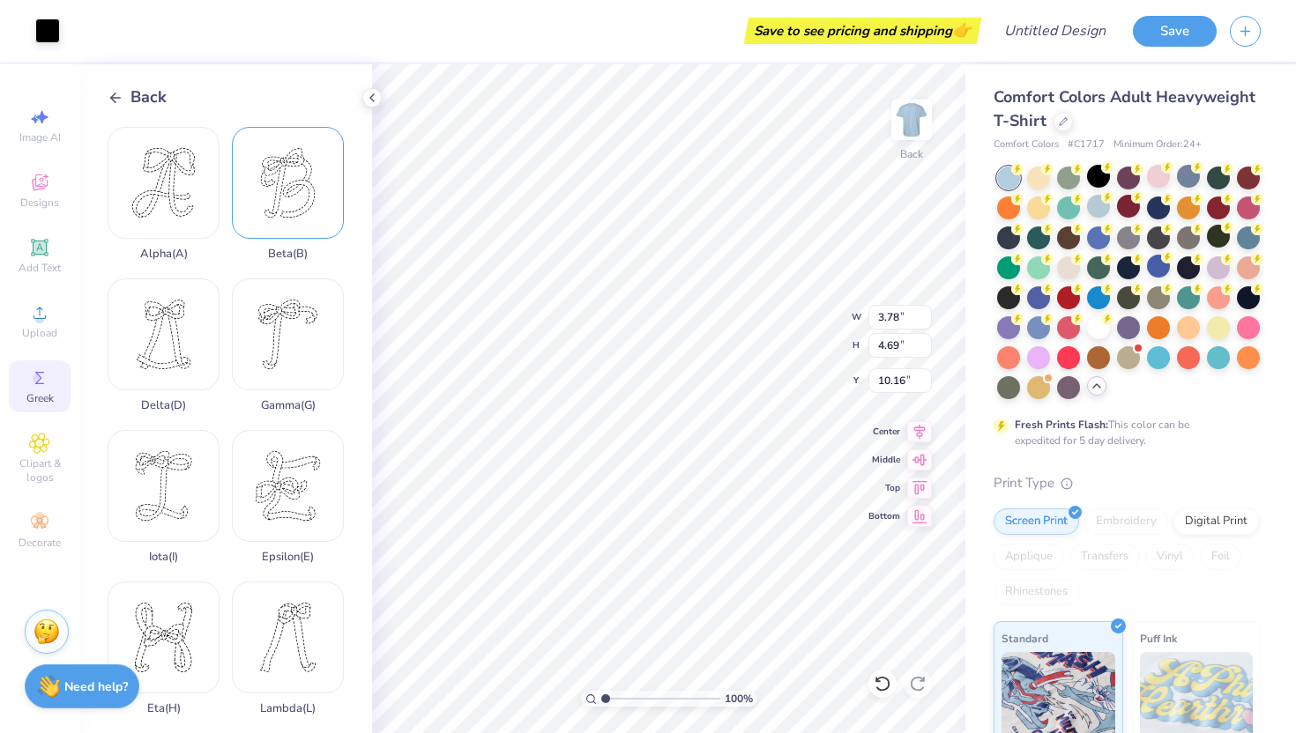
click at [274, 208] on div "Beta ( B )" at bounding box center [288, 194] width 112 height 134
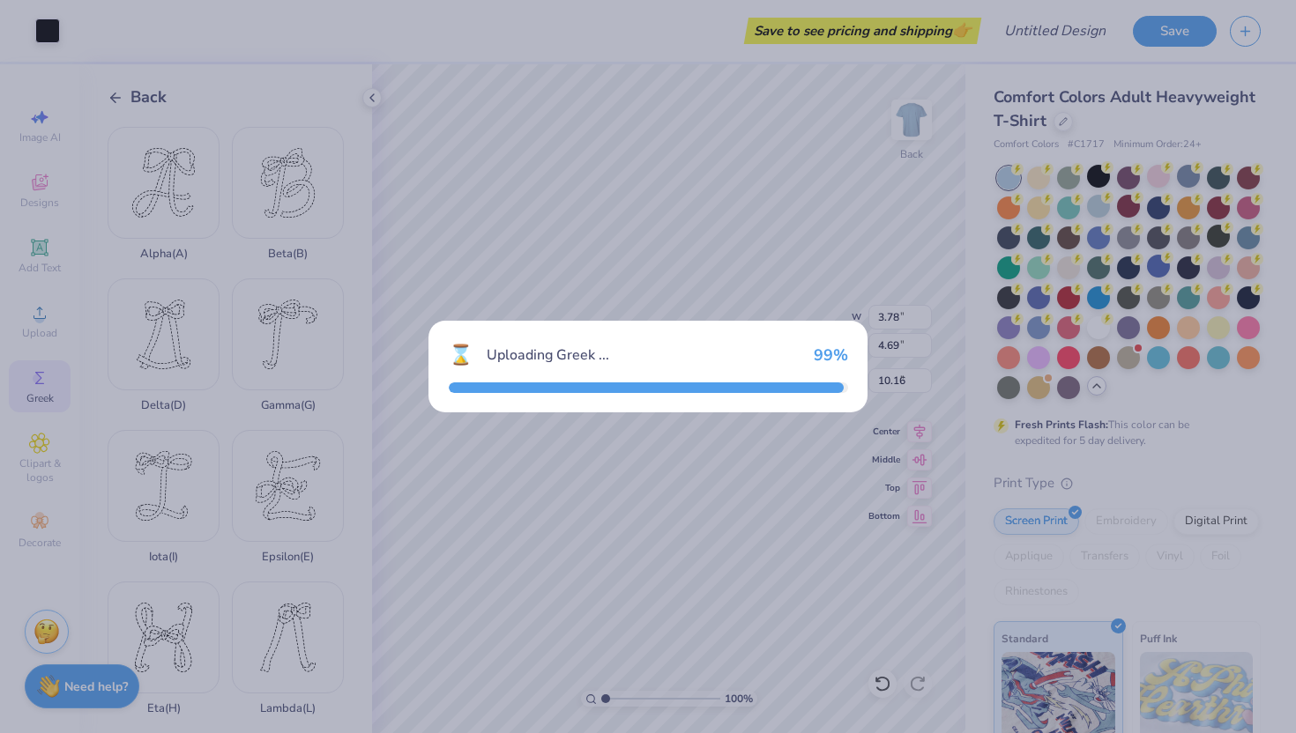
type input "3.91"
type input "5.05"
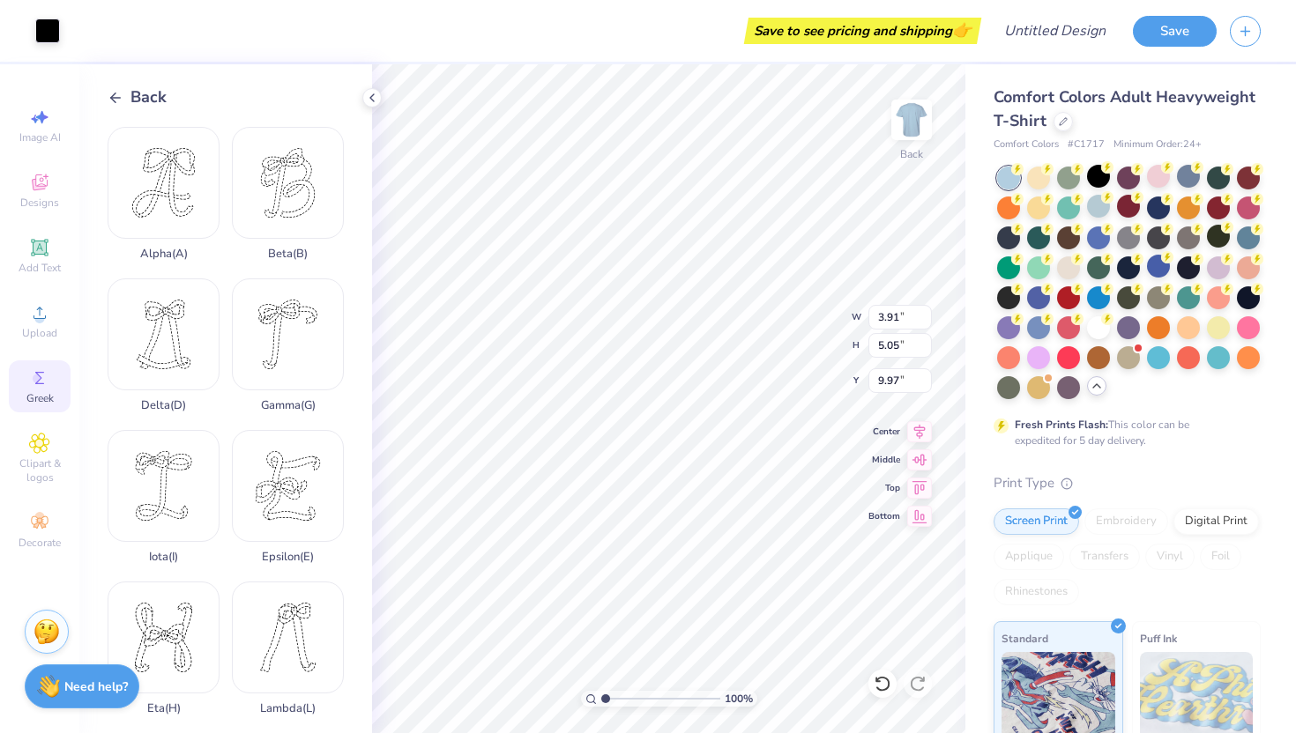
type input "15.02"
type input "3.78"
type input "4.69"
type input "15.39"
type input "4.13"
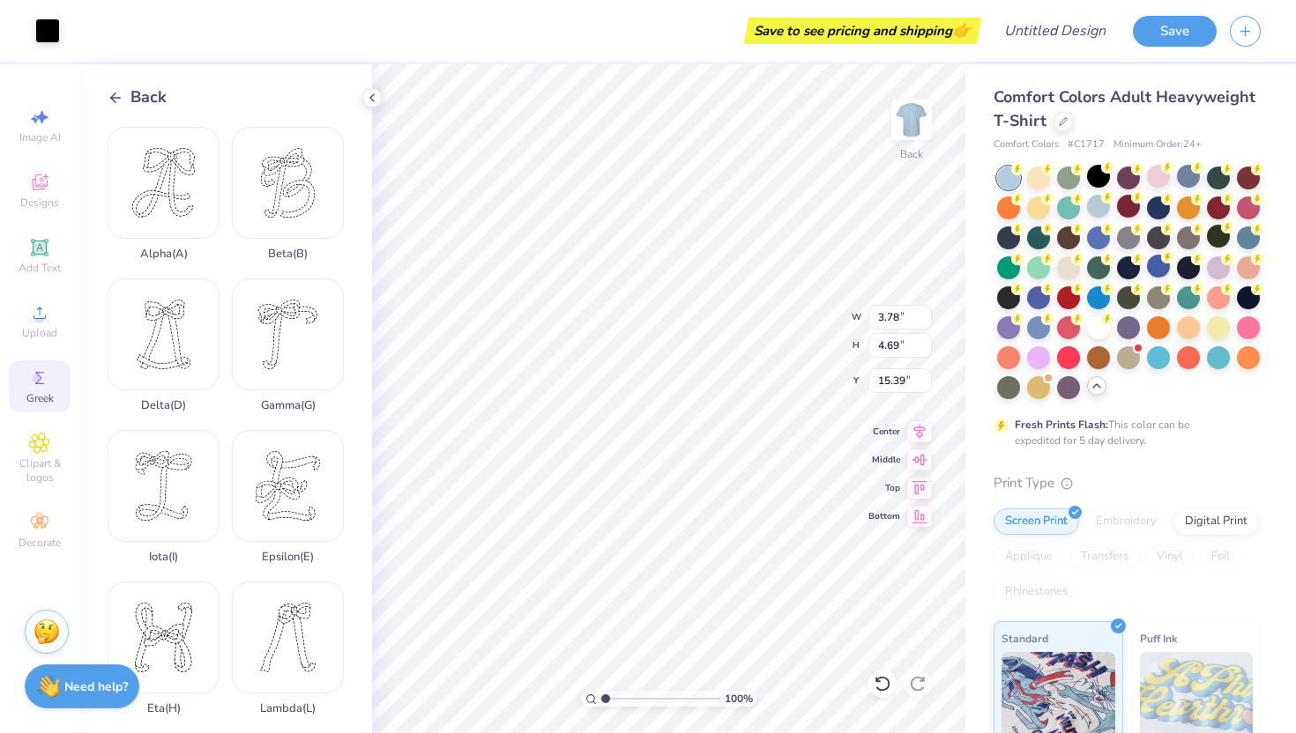
type input "5.05"
type input "9.98"
type input "1.97"
type input "2.41"
type input "6.97"
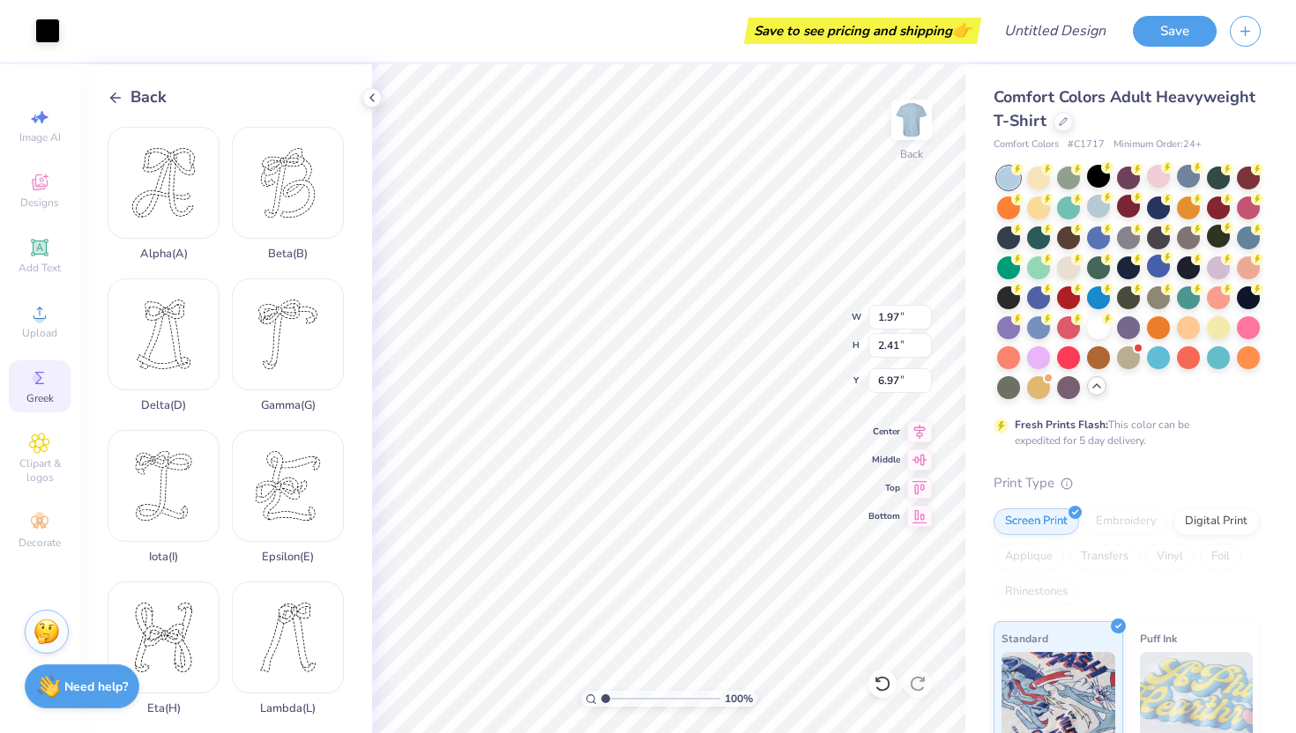
type input "3.78"
type input "4.69"
type input "10.16"
click at [46, 441] on icon at bounding box center [39, 443] width 20 height 21
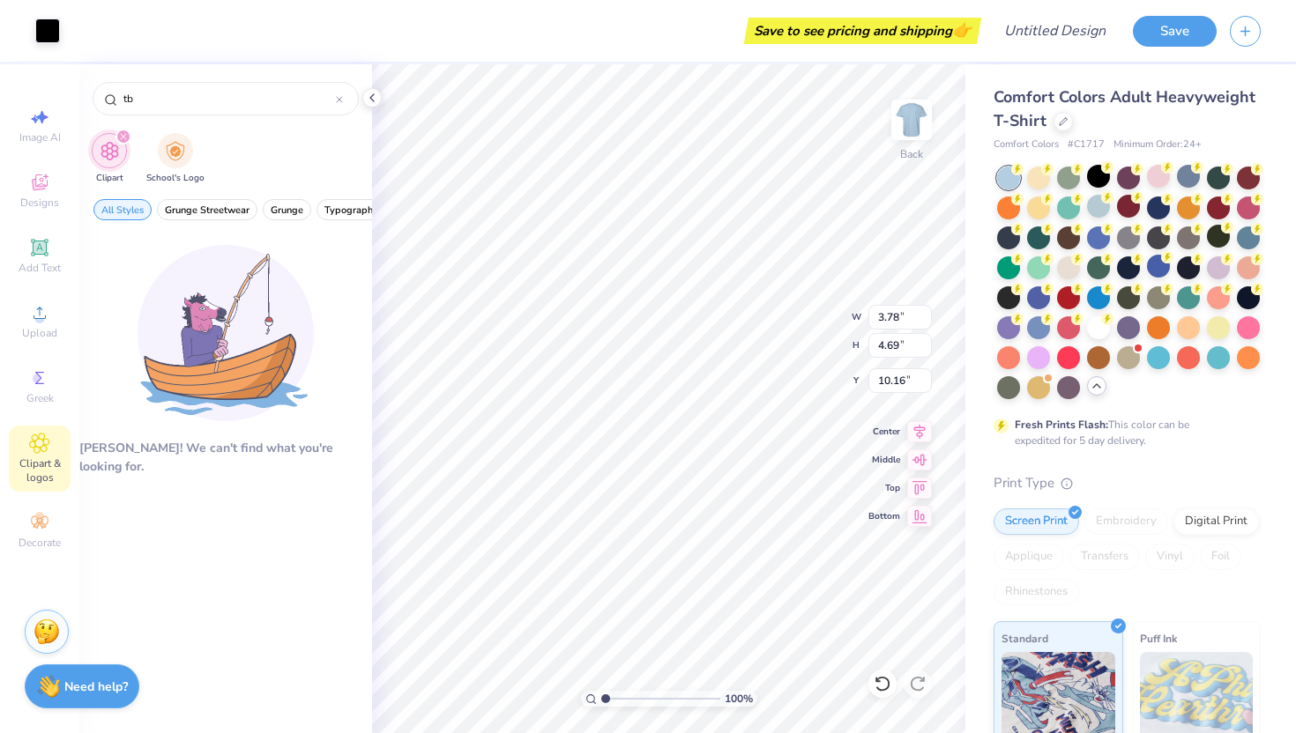
type input "t"
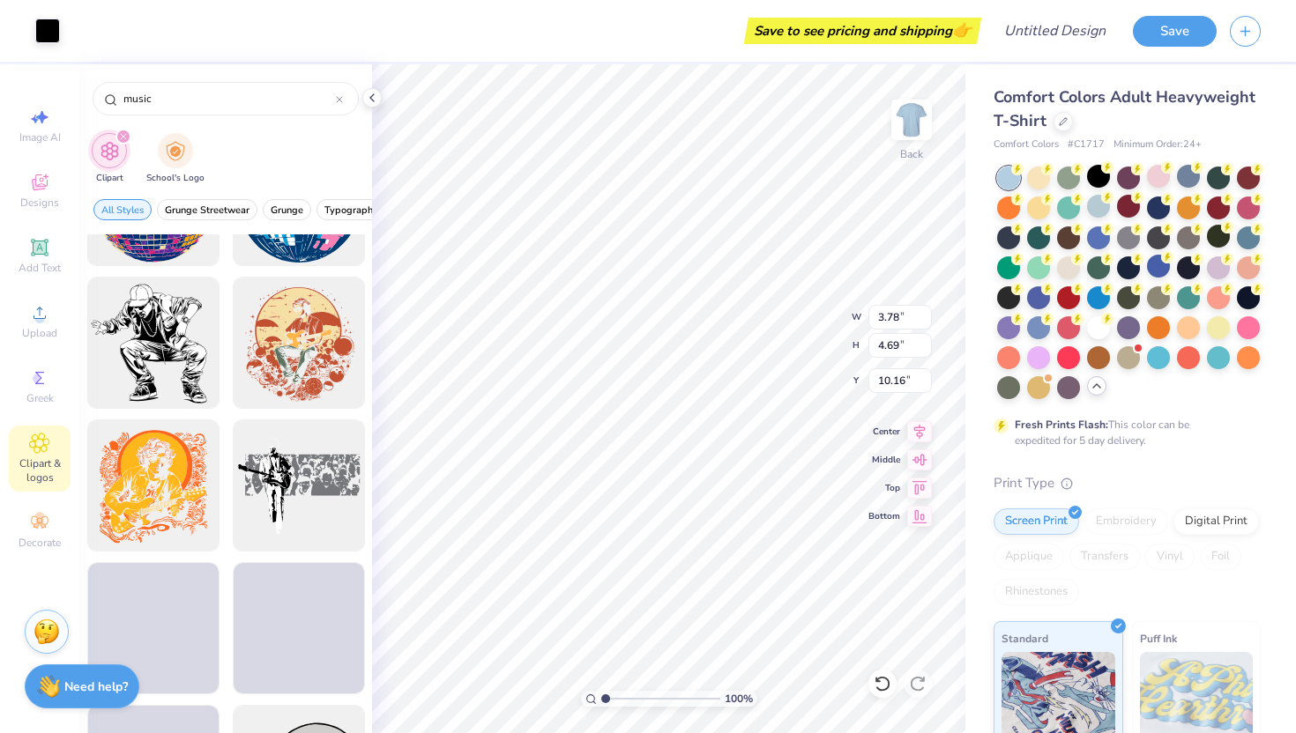
scroll to position [1942, 0]
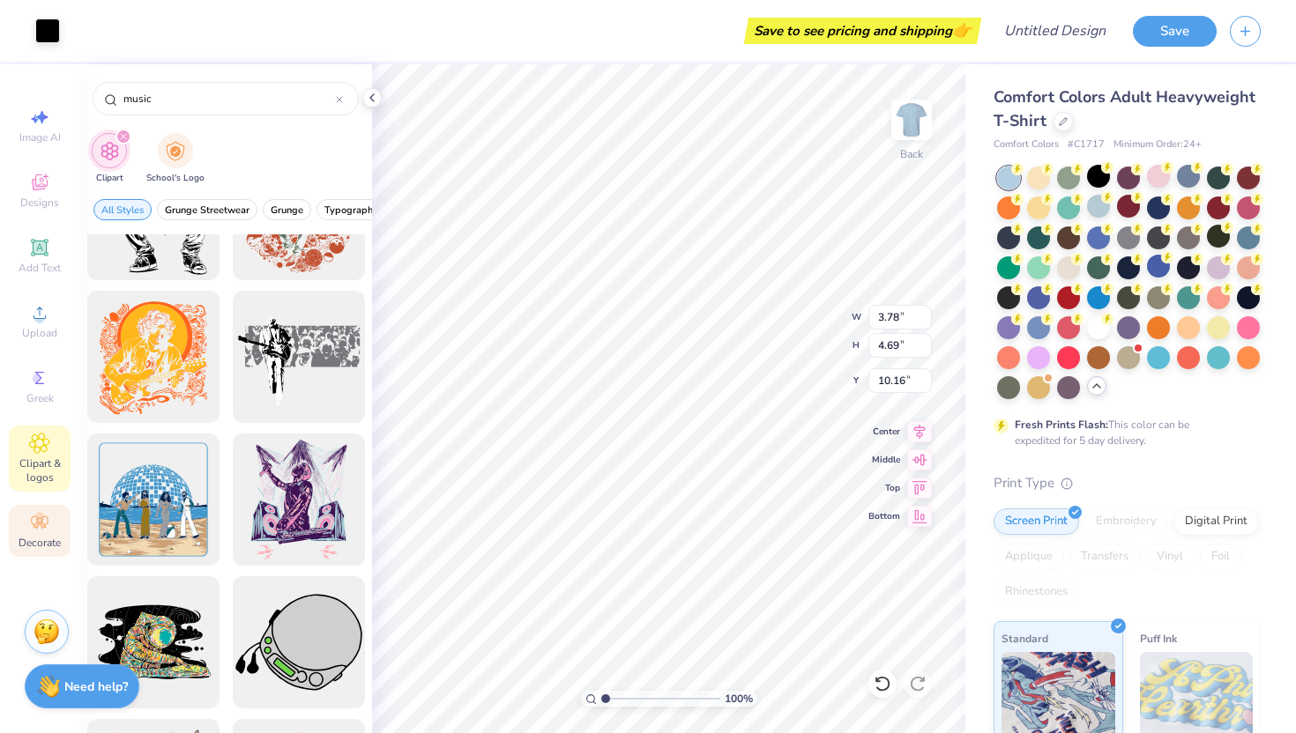
type input "music"
click at [40, 524] on icon at bounding box center [39, 522] width 21 height 21
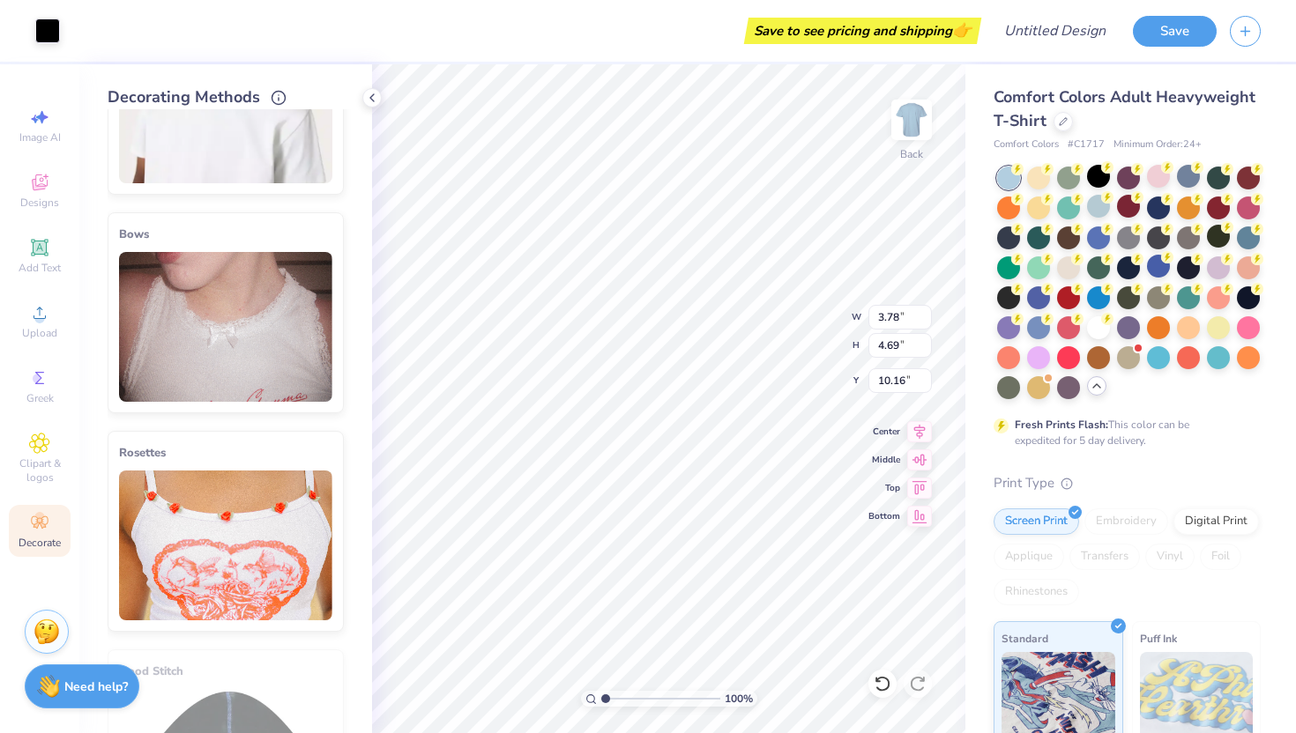
click at [235, 352] on img at bounding box center [225, 327] width 213 height 150
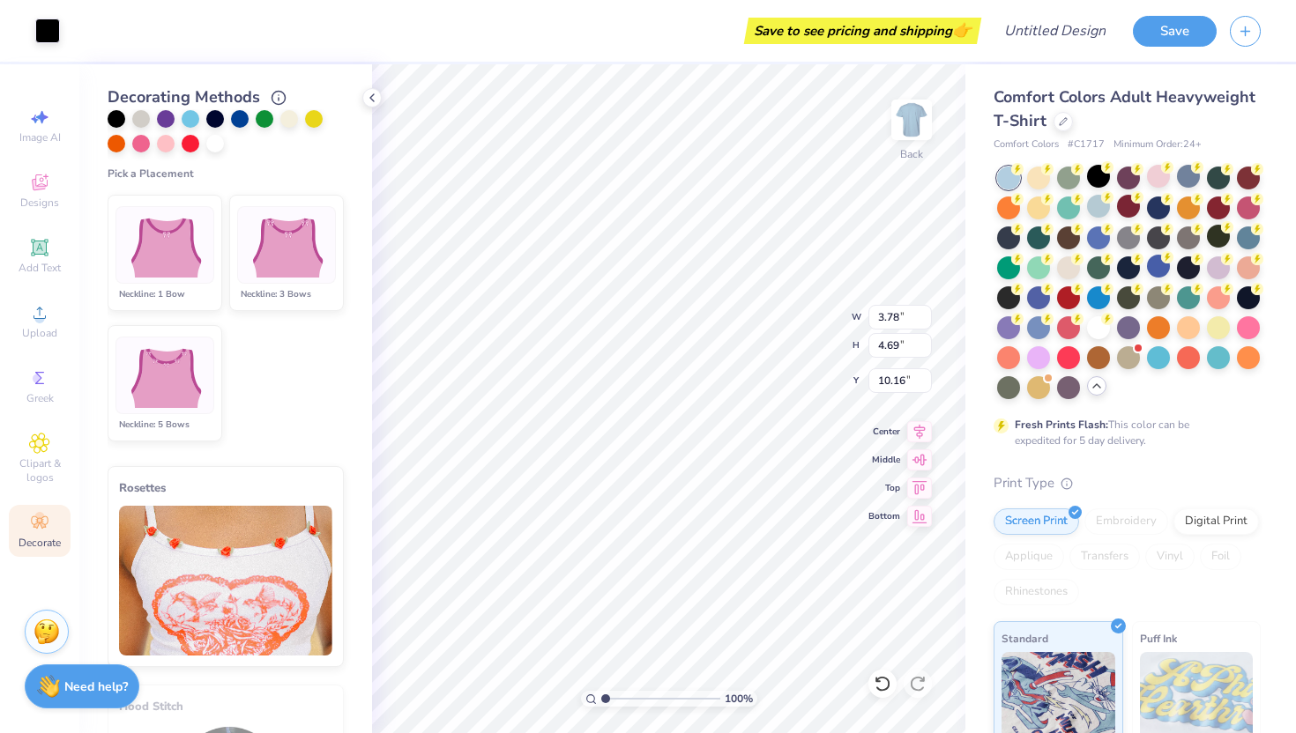
scroll to position [947, 0]
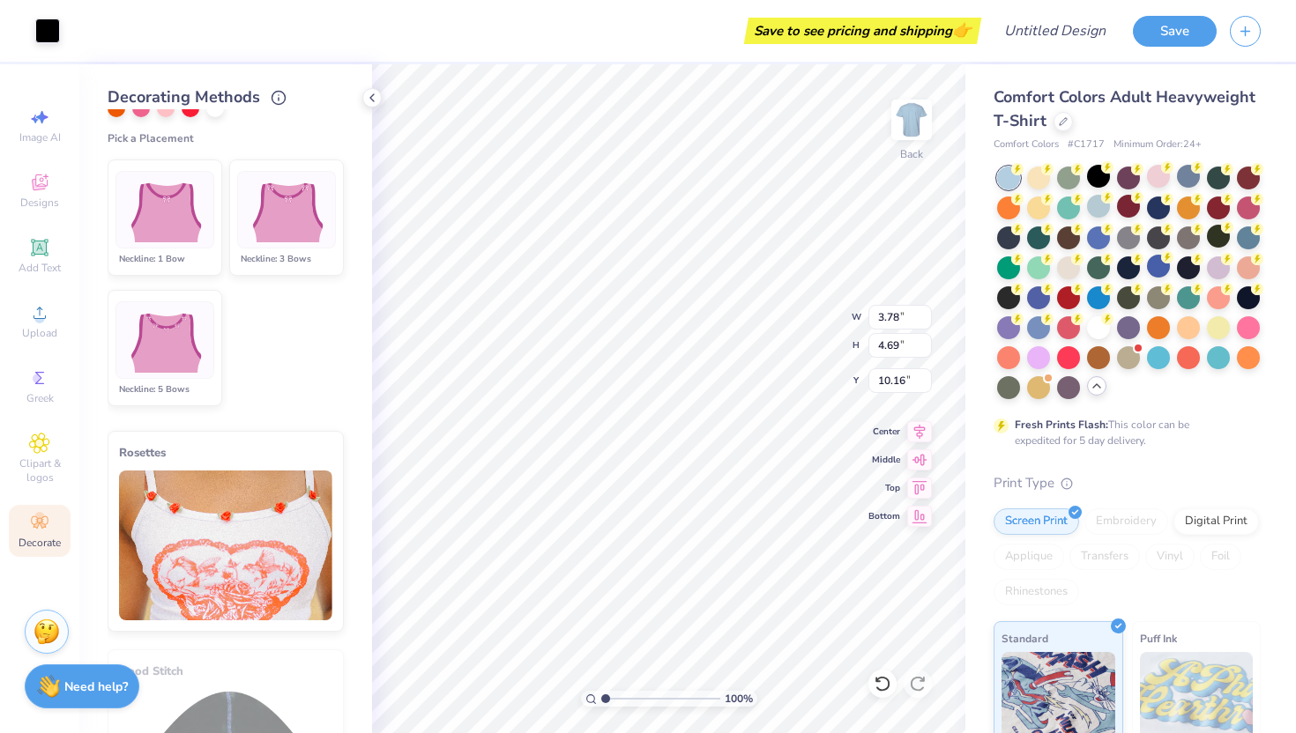
click at [161, 249] on li "Neckline: 1 Bow" at bounding box center [165, 218] width 115 height 116
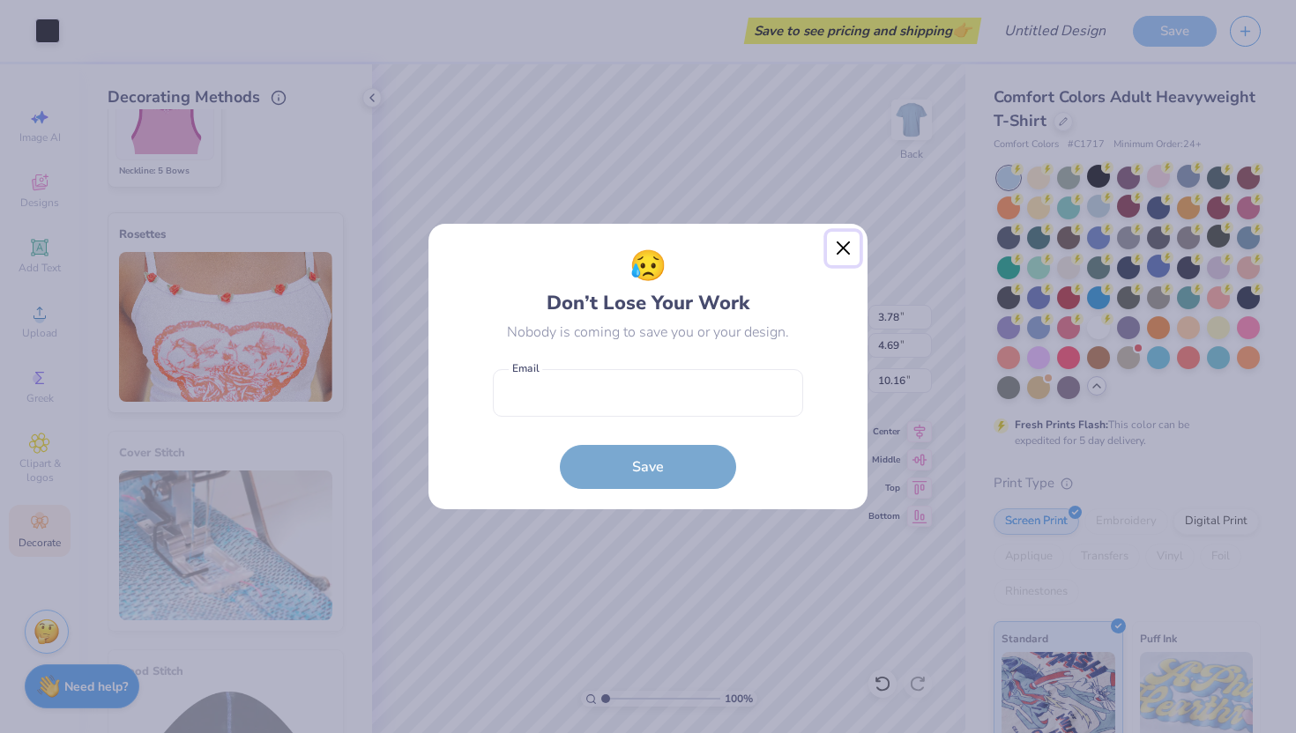
click at [850, 253] on button "Close" at bounding box center [843, 248] width 33 height 33
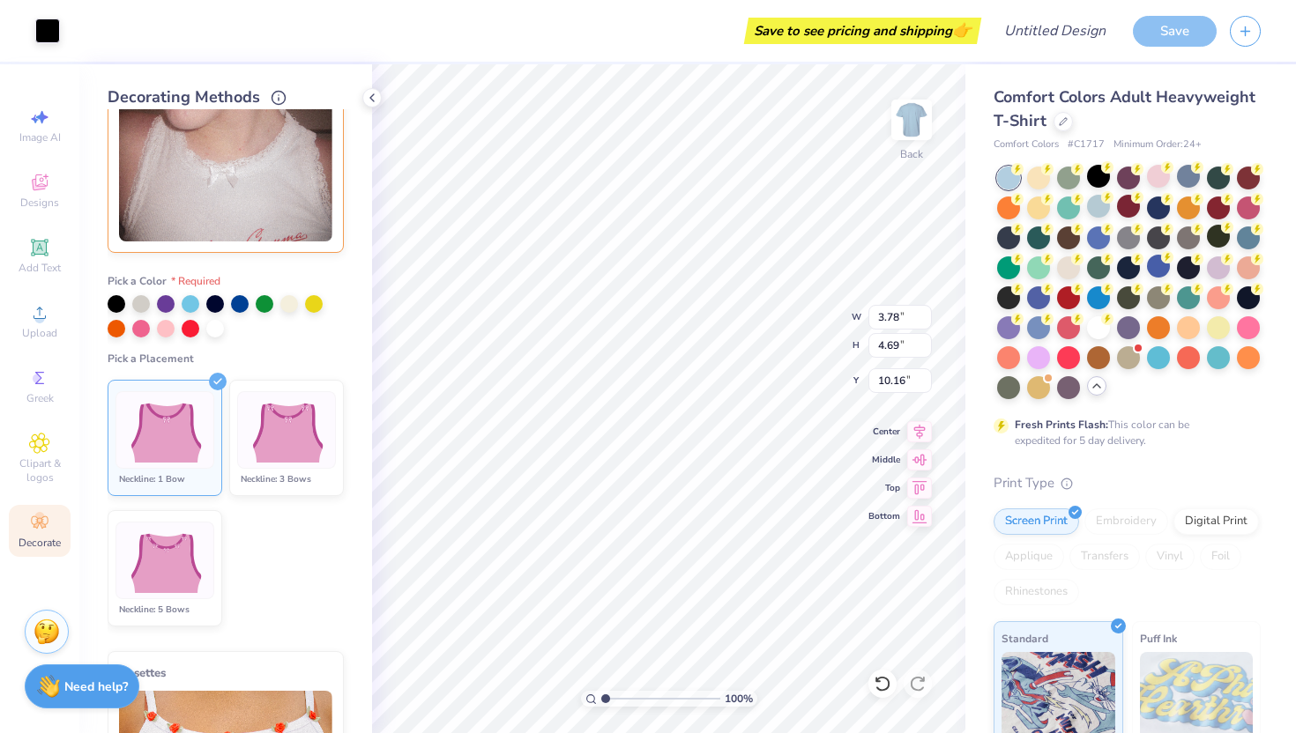
scroll to position [56, 0]
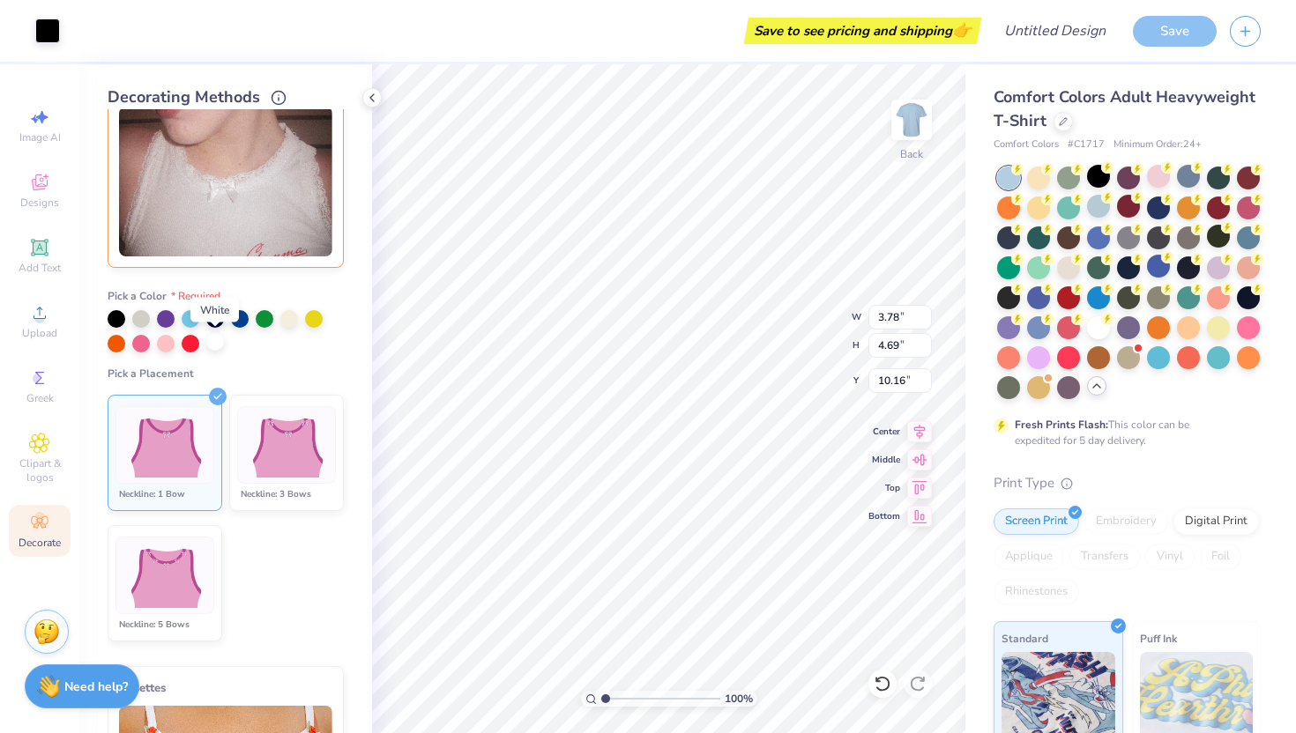
click at [214, 344] on div at bounding box center [215, 342] width 18 height 18
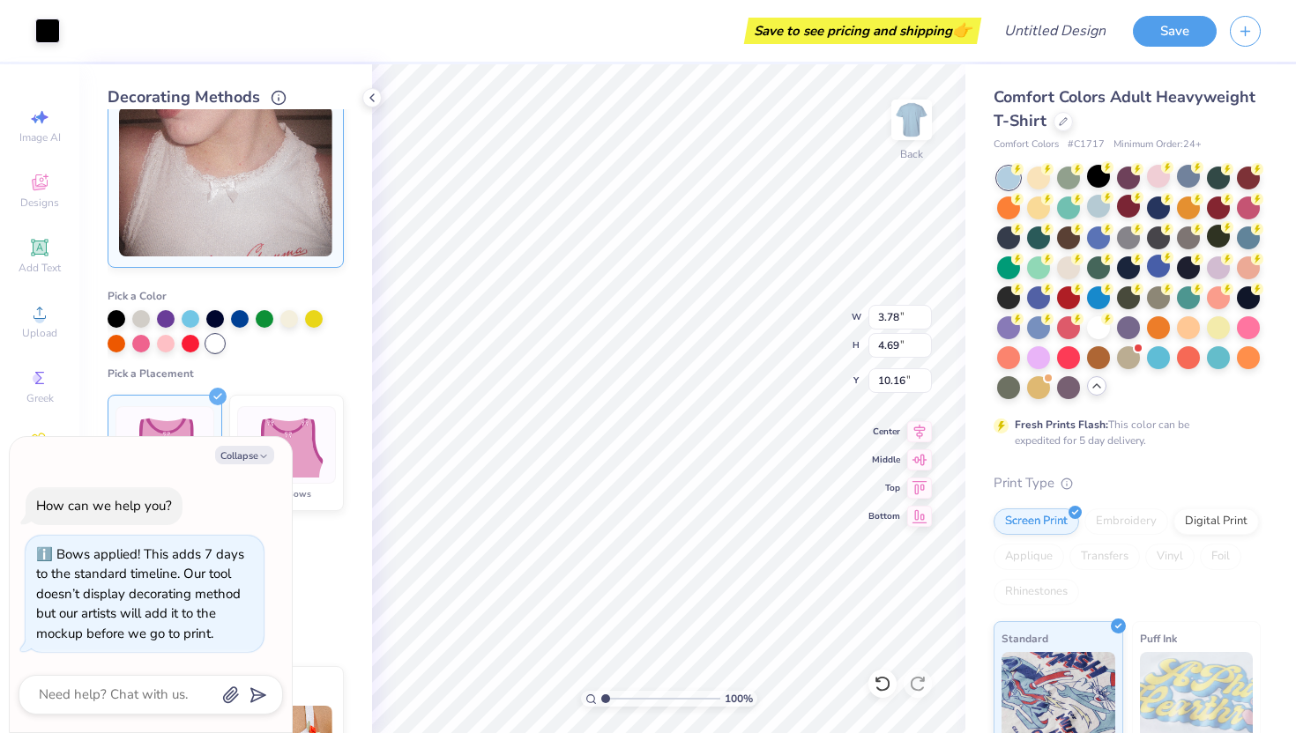
click at [305, 577] on ul "Neckline: 1 Bow Neckline: 3 Bows Neckline: 5 Bows" at bounding box center [226, 518] width 236 height 261
click at [249, 457] on button "Collapse" at bounding box center [244, 455] width 59 height 19
type textarea "x"
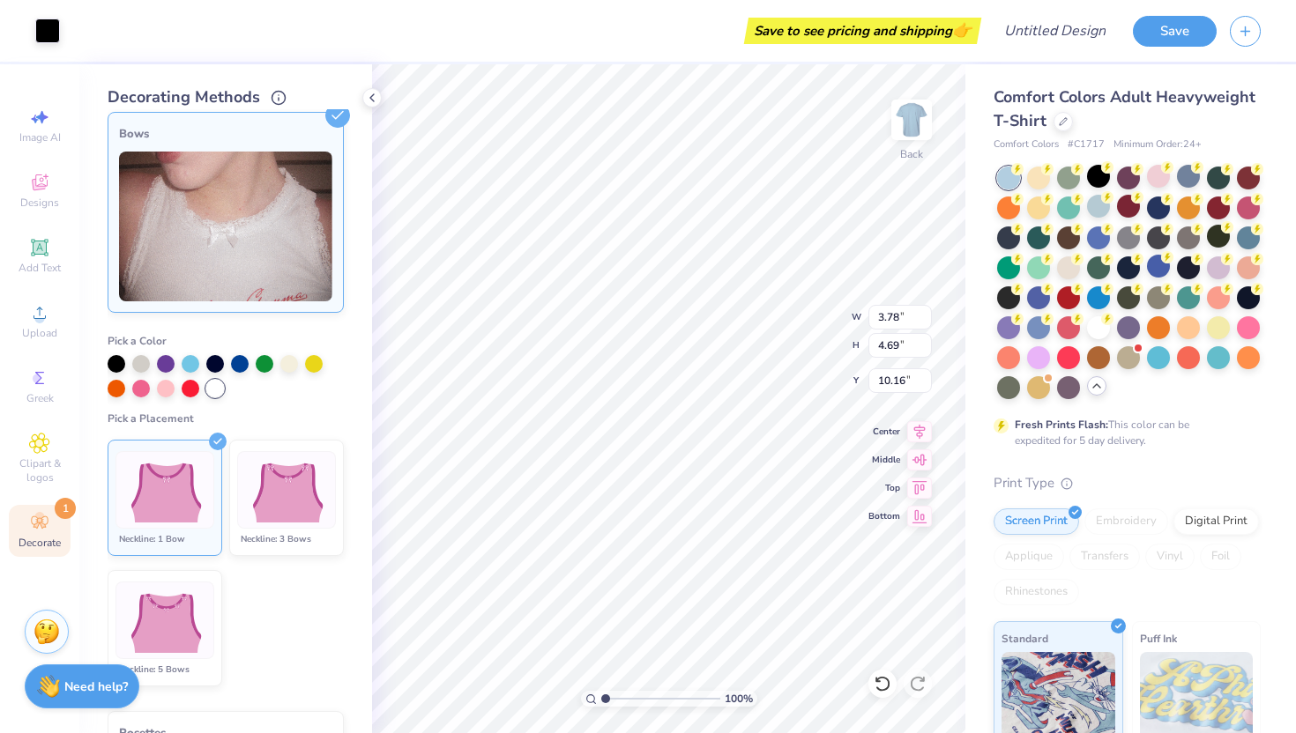
scroll to position [0, 0]
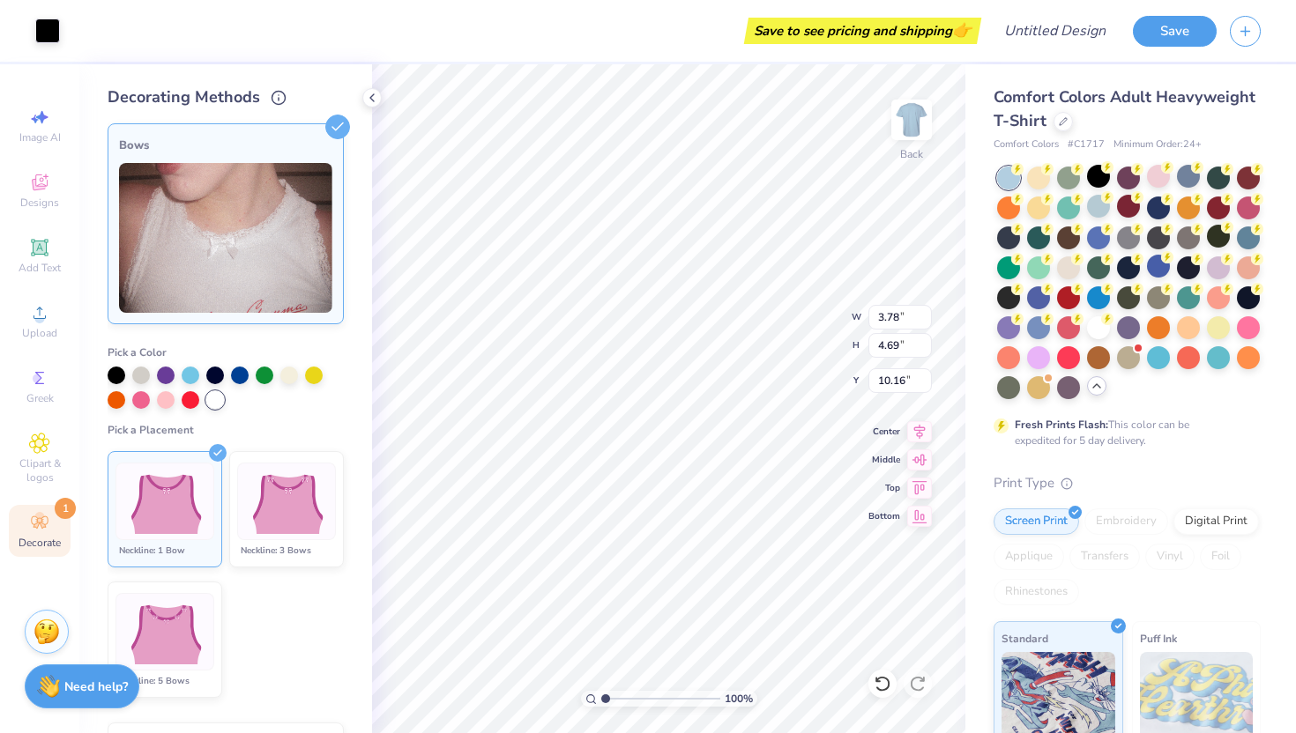
click at [364, 45] on div "Save to see pricing and shipping 👉" at bounding box center [524, 31] width 903 height 62
click at [370, 101] on icon at bounding box center [372, 98] width 14 height 14
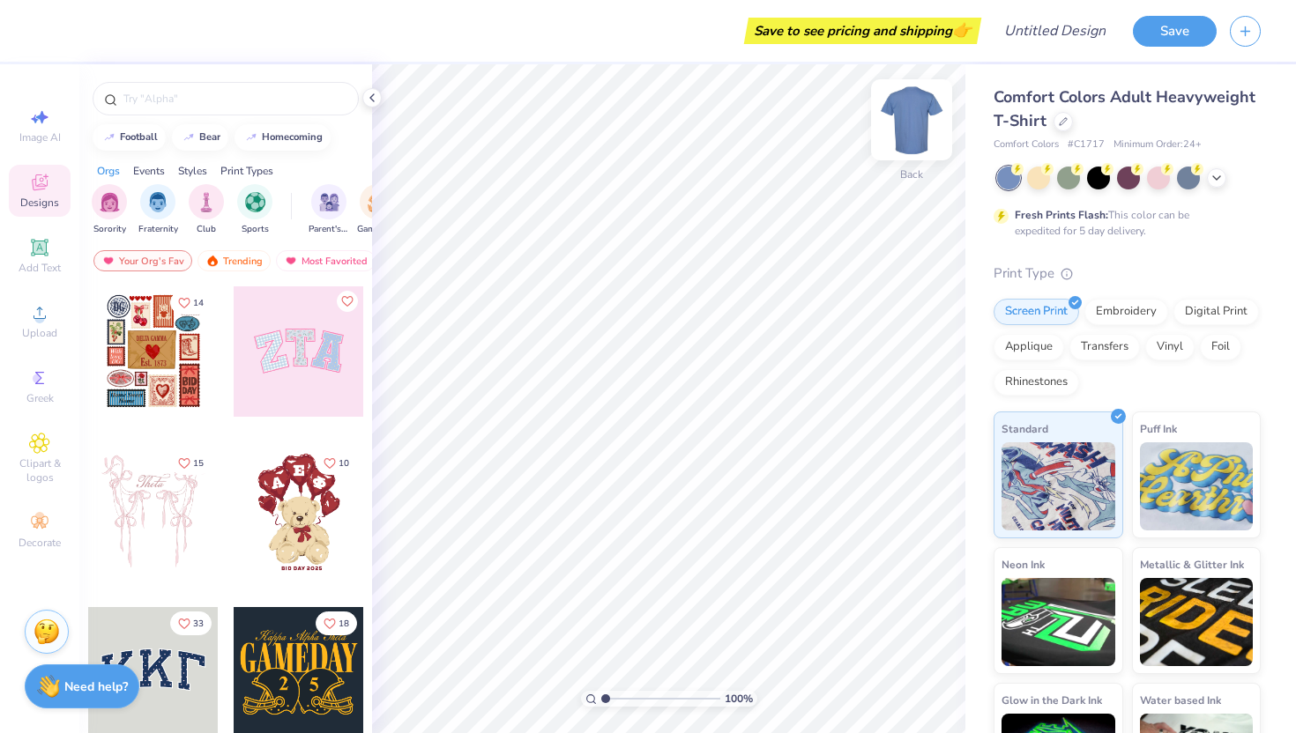
click at [893, 124] on img at bounding box center [911, 120] width 71 height 71
click at [899, 126] on img at bounding box center [911, 120] width 71 height 71
click at [42, 621] on img at bounding box center [46, 629] width 26 height 26
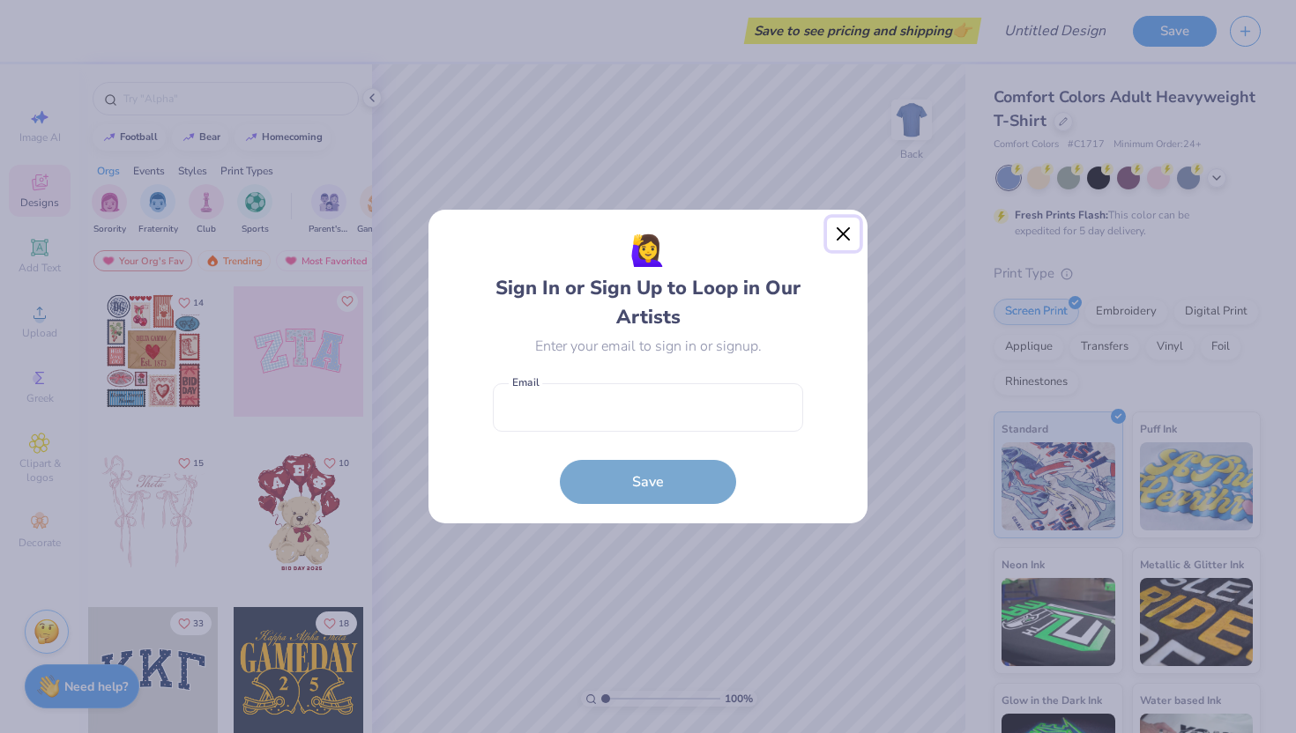
click at [828, 231] on button "Close" at bounding box center [843, 234] width 33 height 33
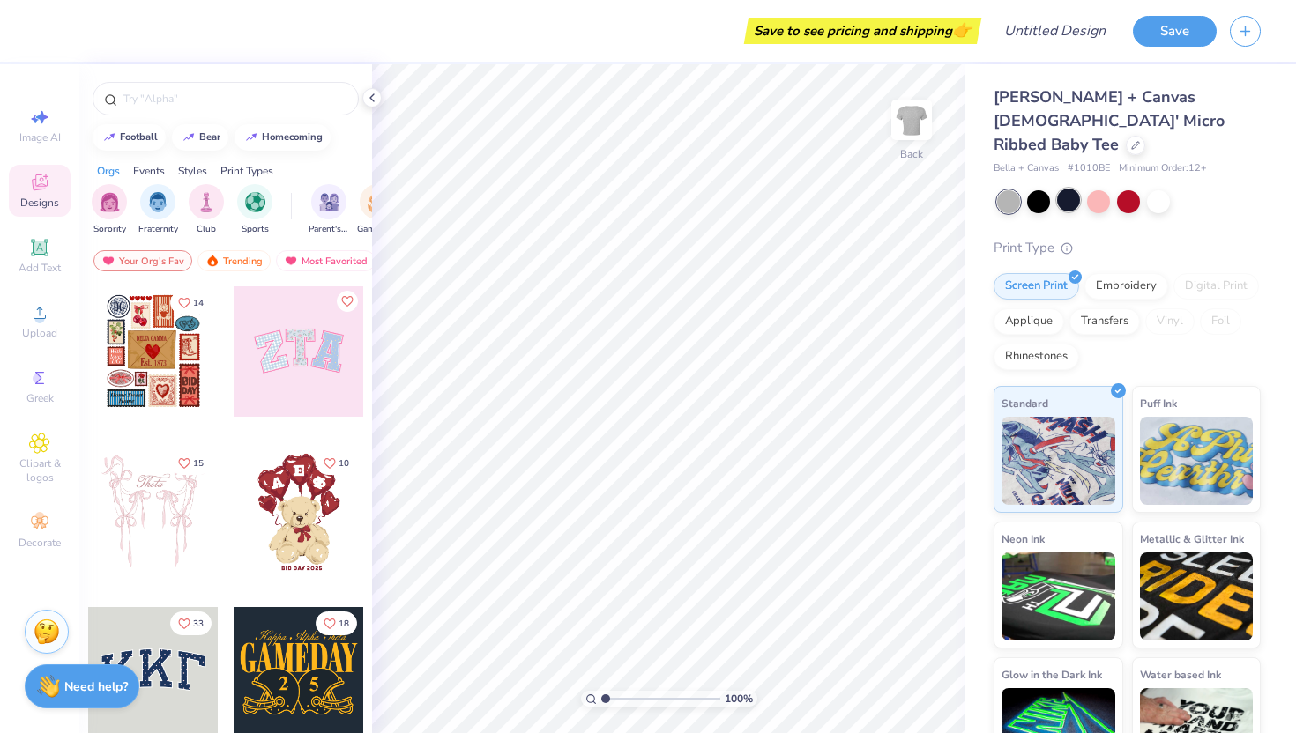
click at [1067, 189] on div at bounding box center [1068, 200] width 23 height 23
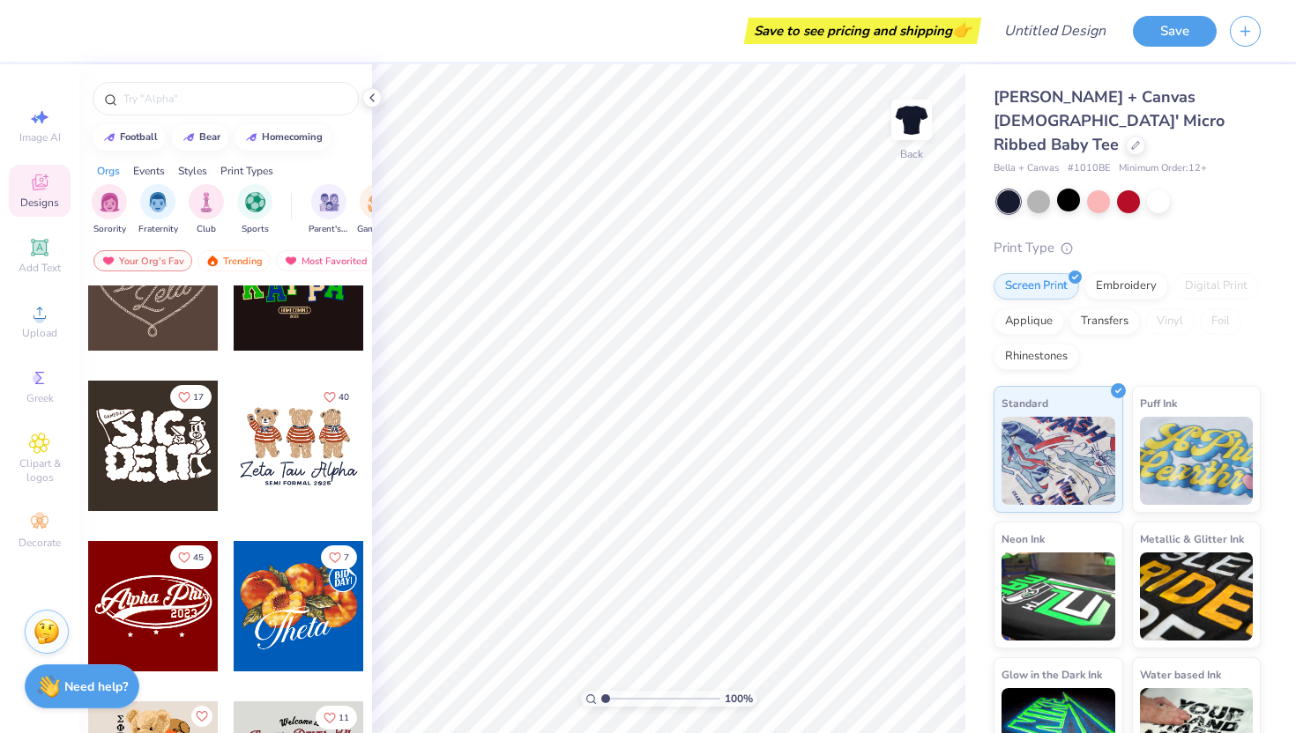
scroll to position [622, 0]
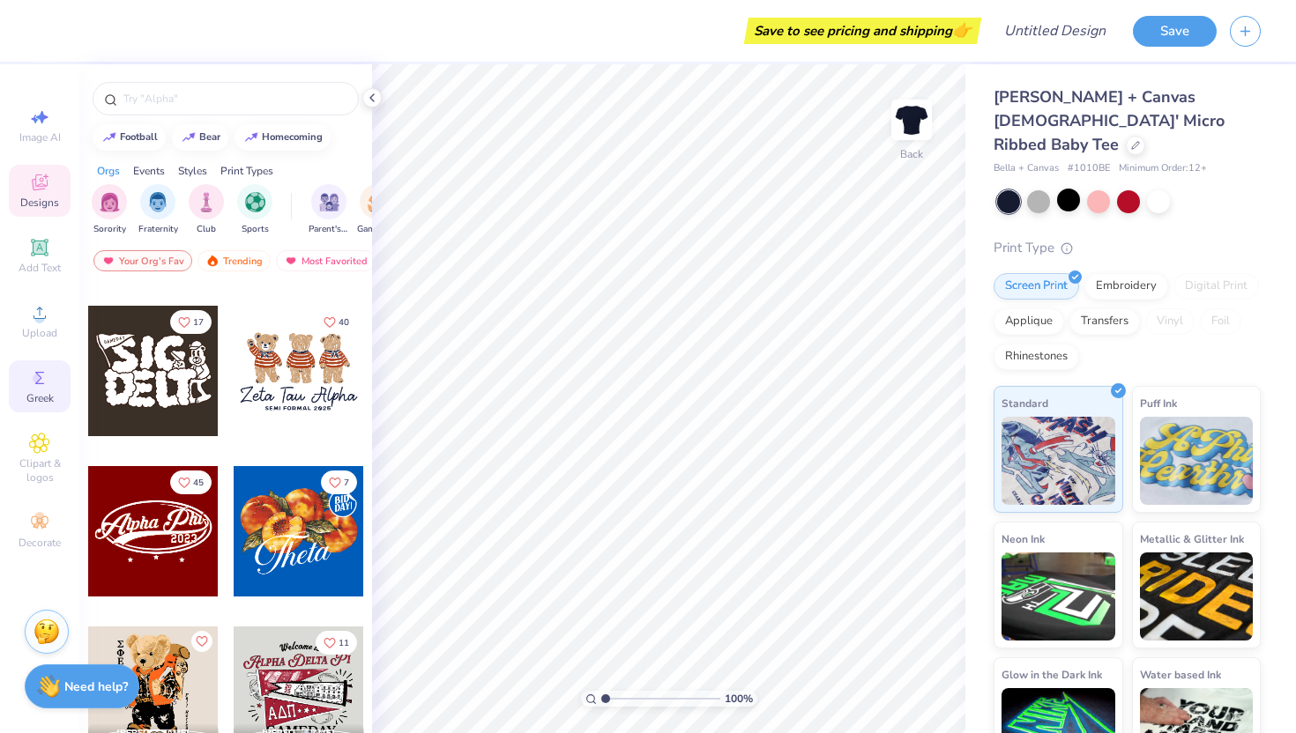
click at [41, 376] on circle at bounding box center [38, 379] width 10 height 10
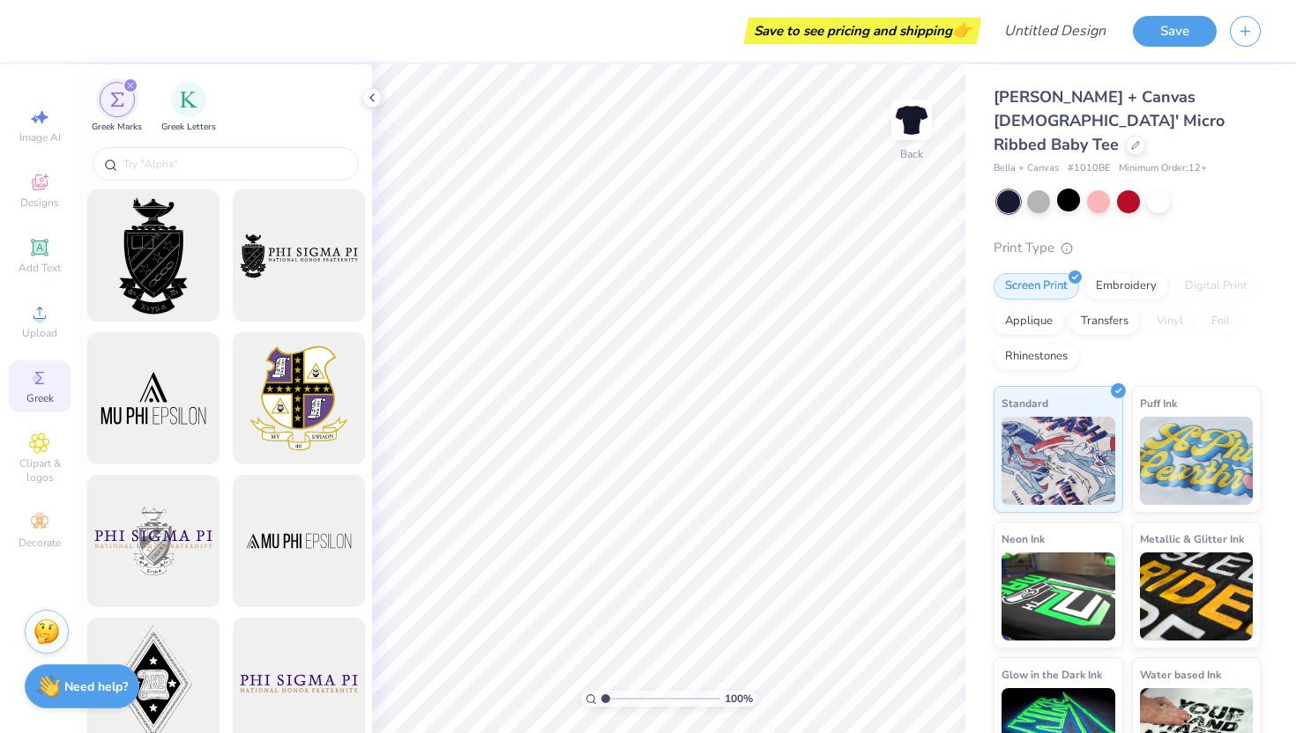
click at [160, 91] on div "Greek Marks Greek Letters" at bounding box center [225, 103] width 293 height 78
click at [207, 101] on div "Greek Letters" at bounding box center [188, 106] width 55 height 52
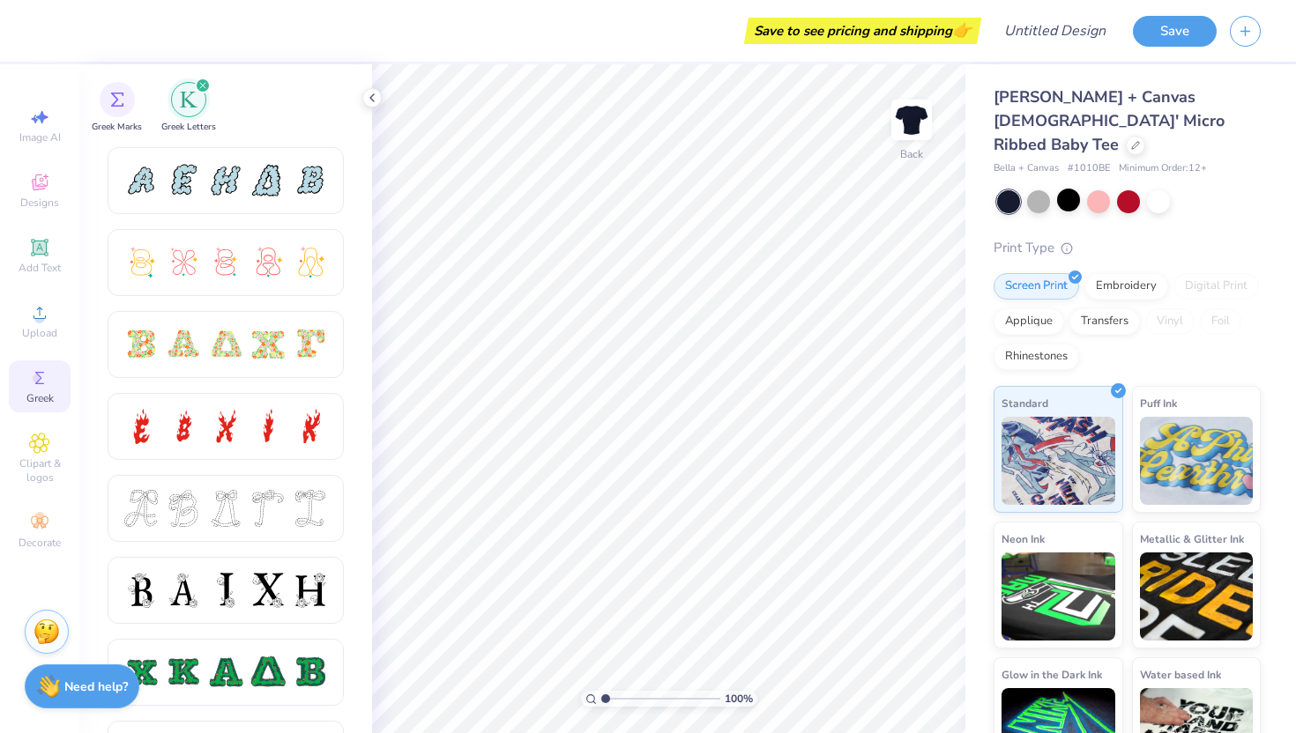
scroll to position [406, 0]
click at [238, 500] on div at bounding box center [225, 507] width 37 height 37
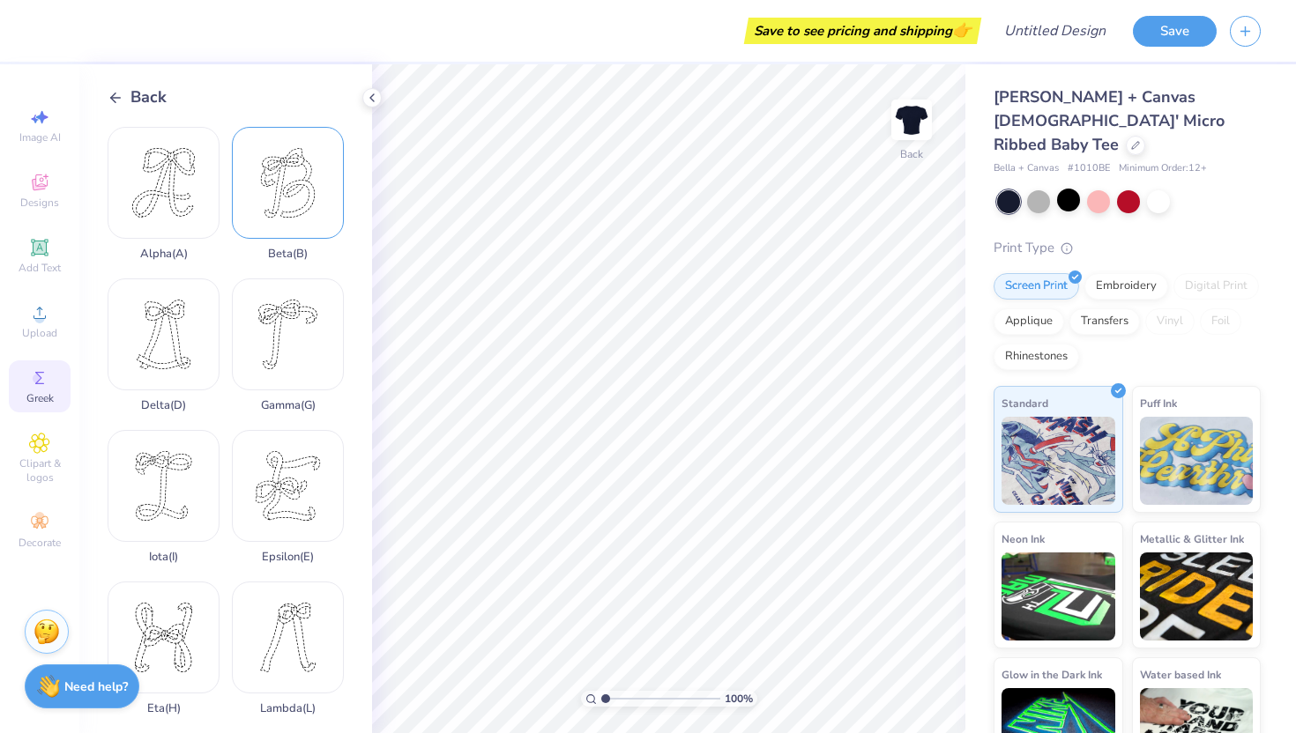
click at [284, 201] on div "Beta ( B )" at bounding box center [288, 194] width 112 height 134
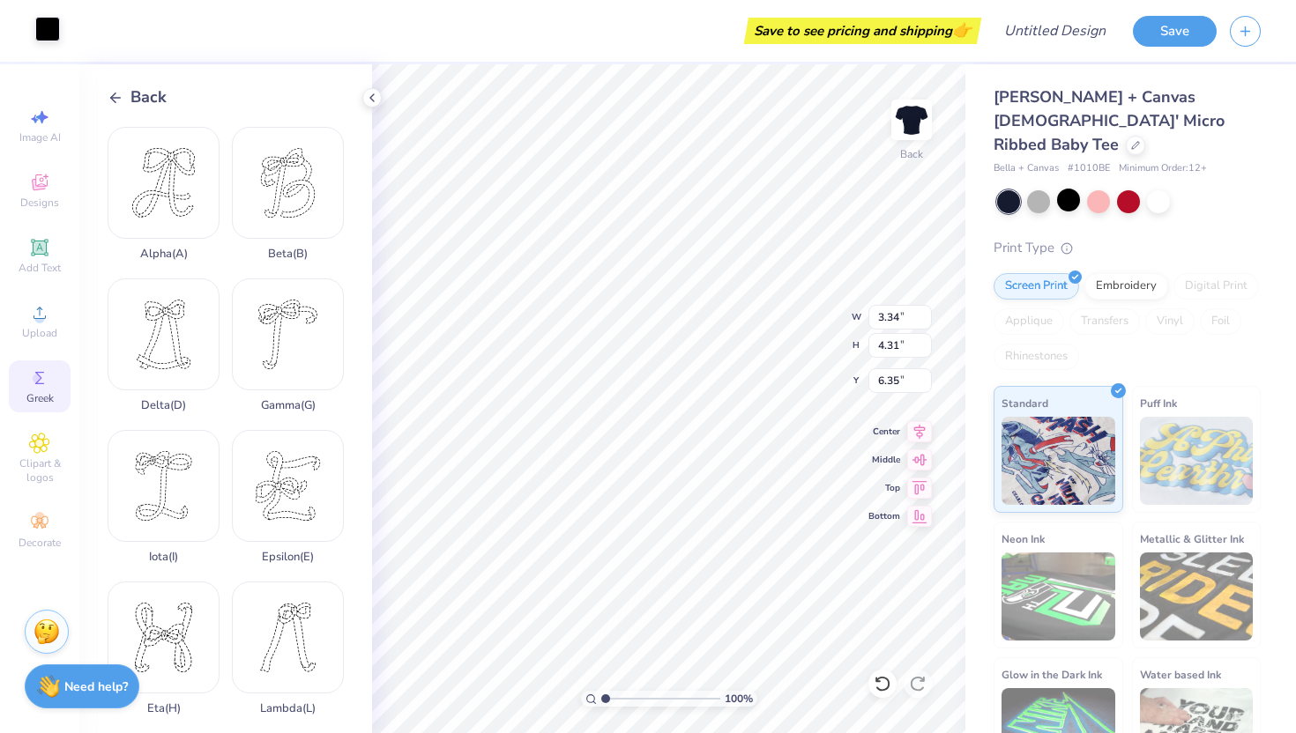
click at [48, 30] on div at bounding box center [47, 29] width 25 height 25
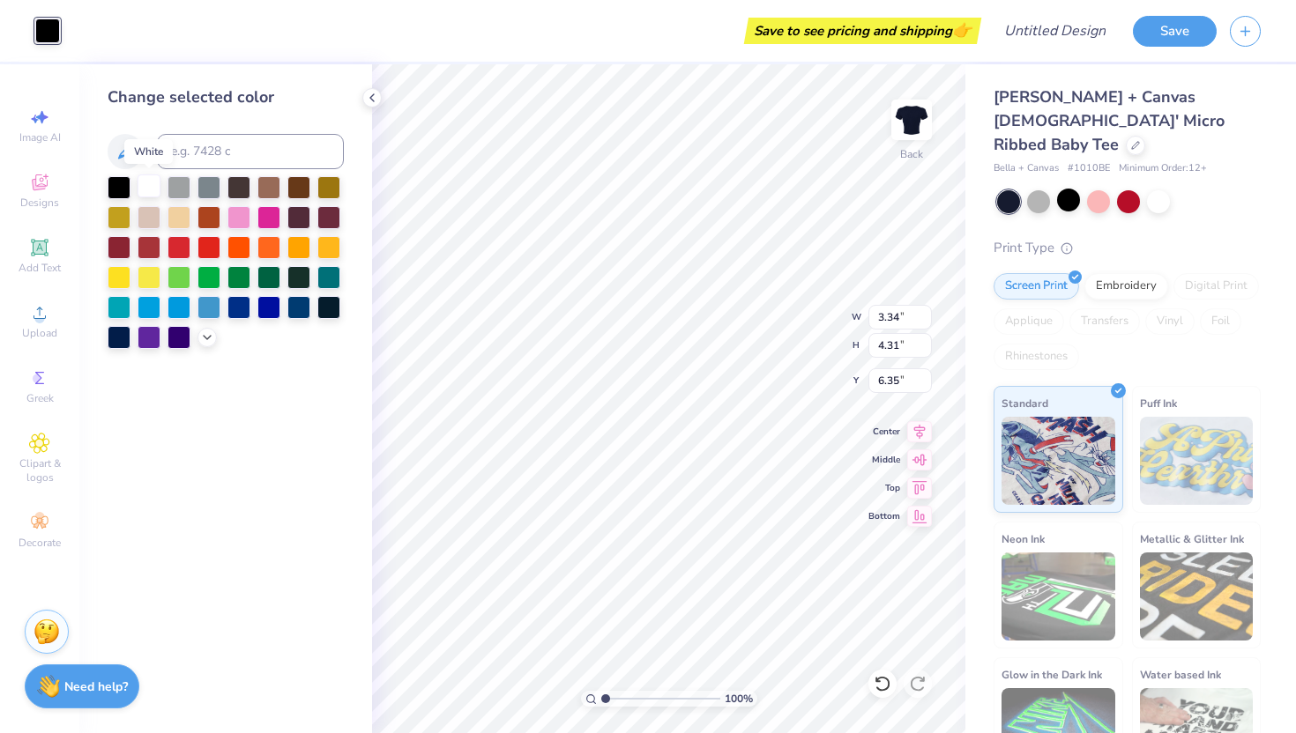
click at [145, 187] on div at bounding box center [148, 185] width 23 height 23
type input "3.05"
type input "3.94"
type input "6.26"
type input "2.83"
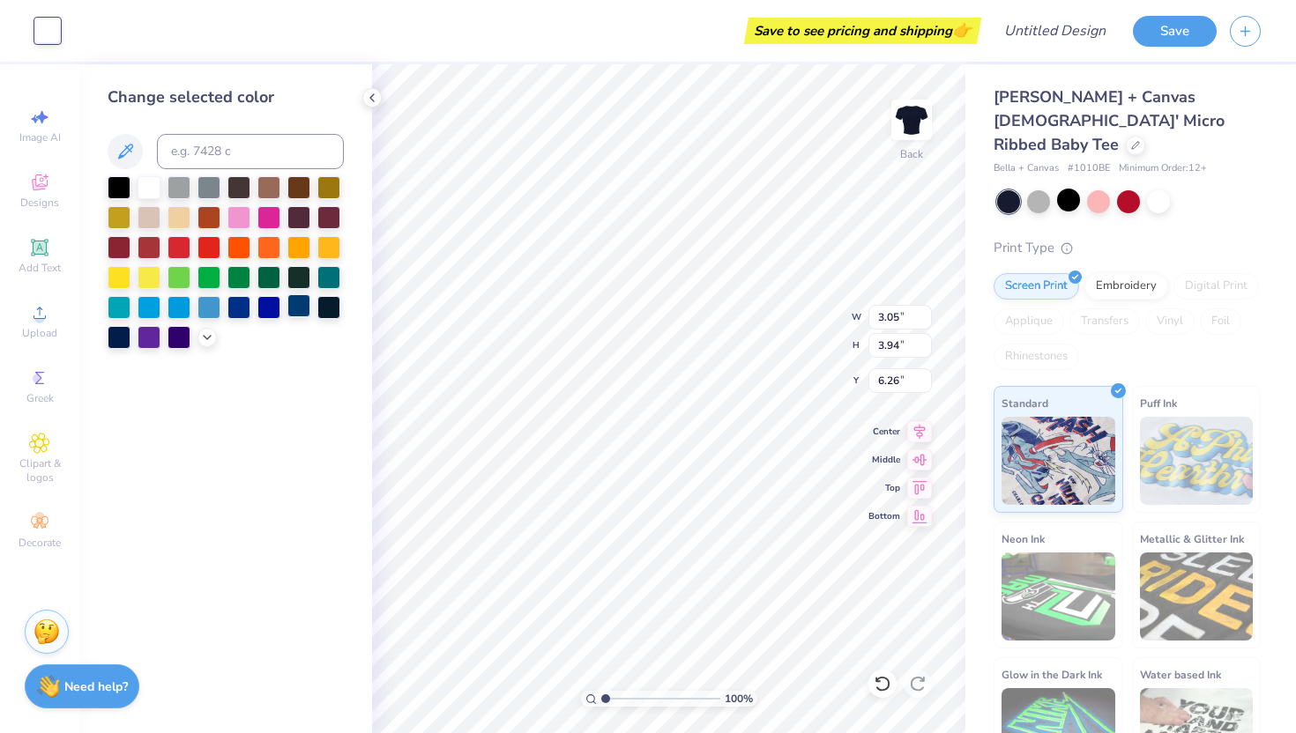
type input "3.65"
type input "3.30"
type input "4.25"
type input "3.89"
click at [11, 375] on div "Greek" at bounding box center [40, 386] width 62 height 52
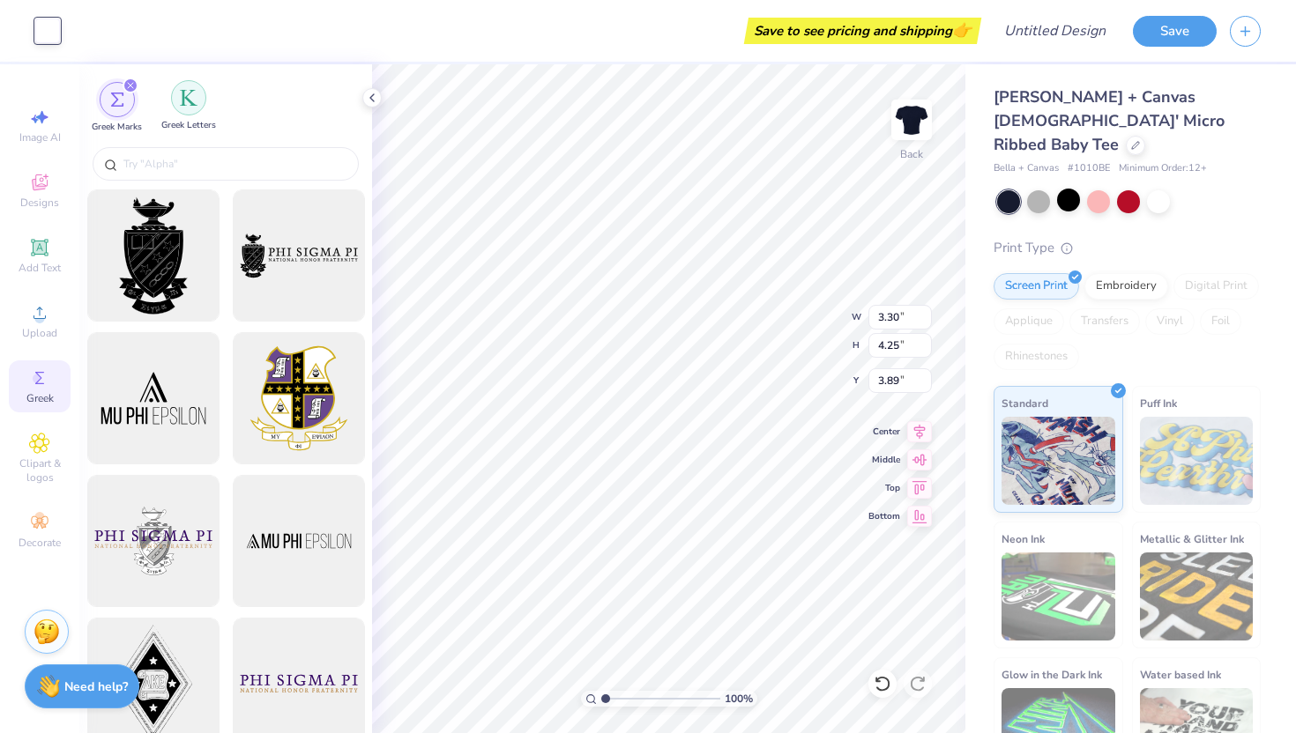
click at [185, 104] on img "filter for Greek Letters" at bounding box center [189, 98] width 18 height 18
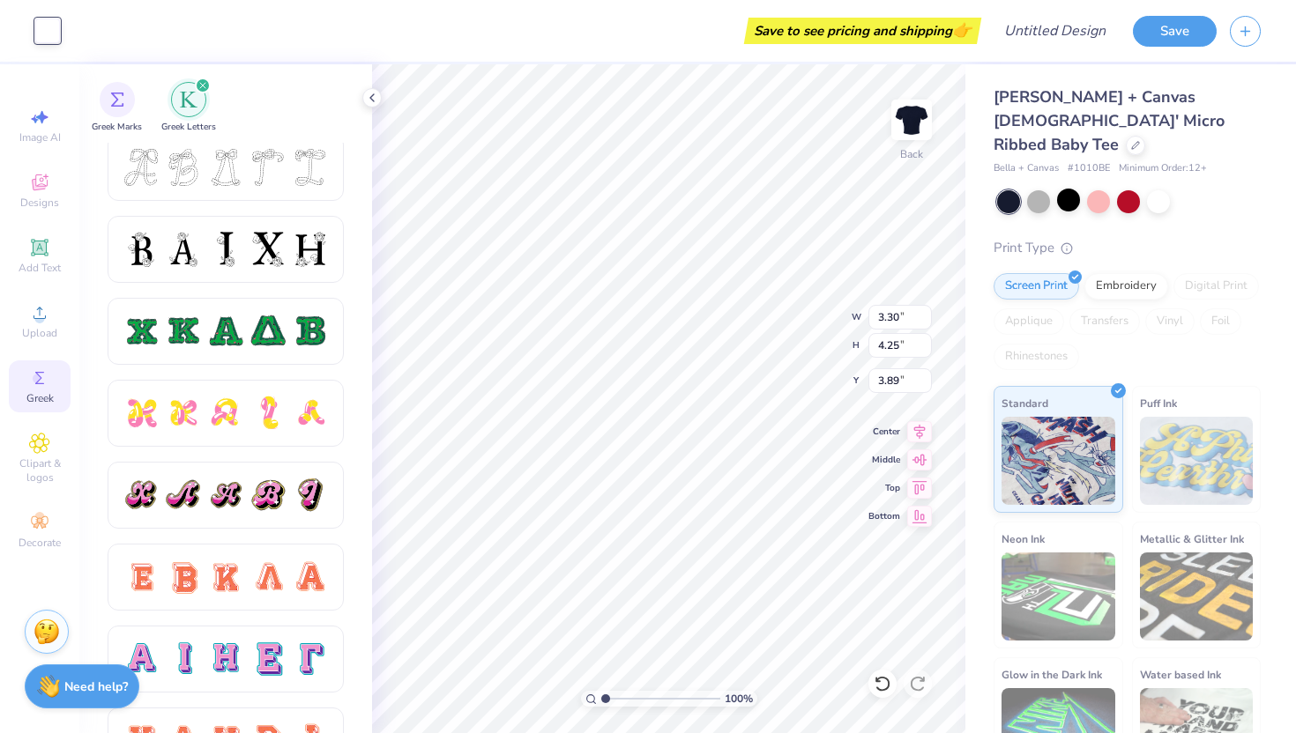
scroll to position [746, 0]
click at [204, 181] on div at bounding box center [226, 167] width 206 height 37
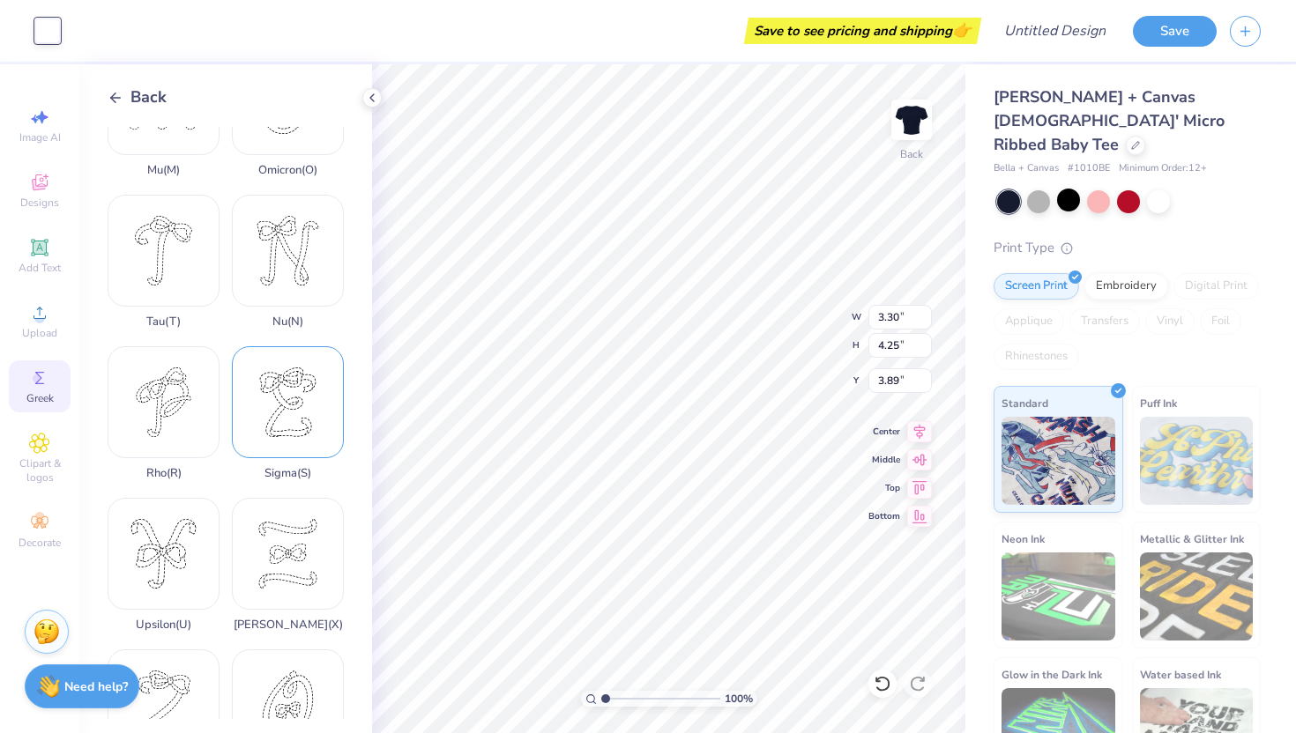
scroll to position [1151, 0]
click at [157, 194] on div "Tau ( T )" at bounding box center [164, 256] width 112 height 134
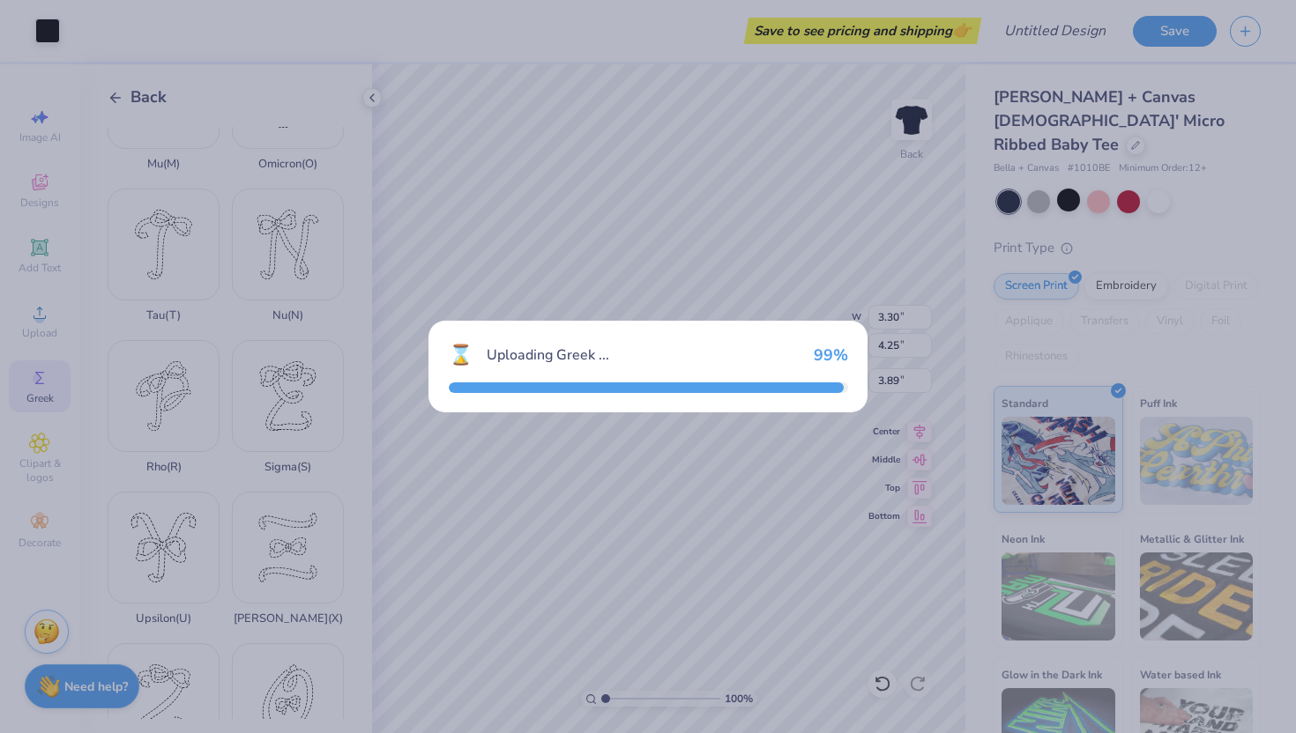
type input "3.52"
type input "4.30"
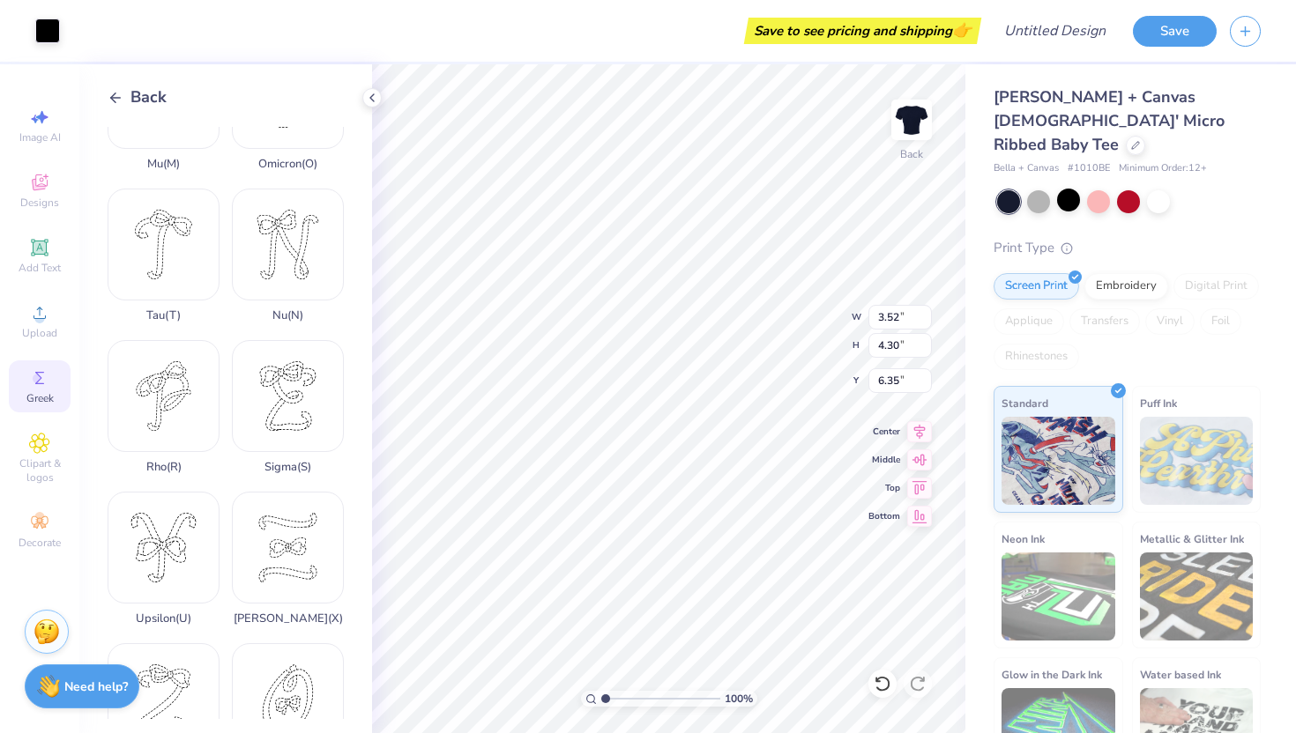
type input "3.86"
click at [50, 34] on div at bounding box center [47, 29] width 25 height 25
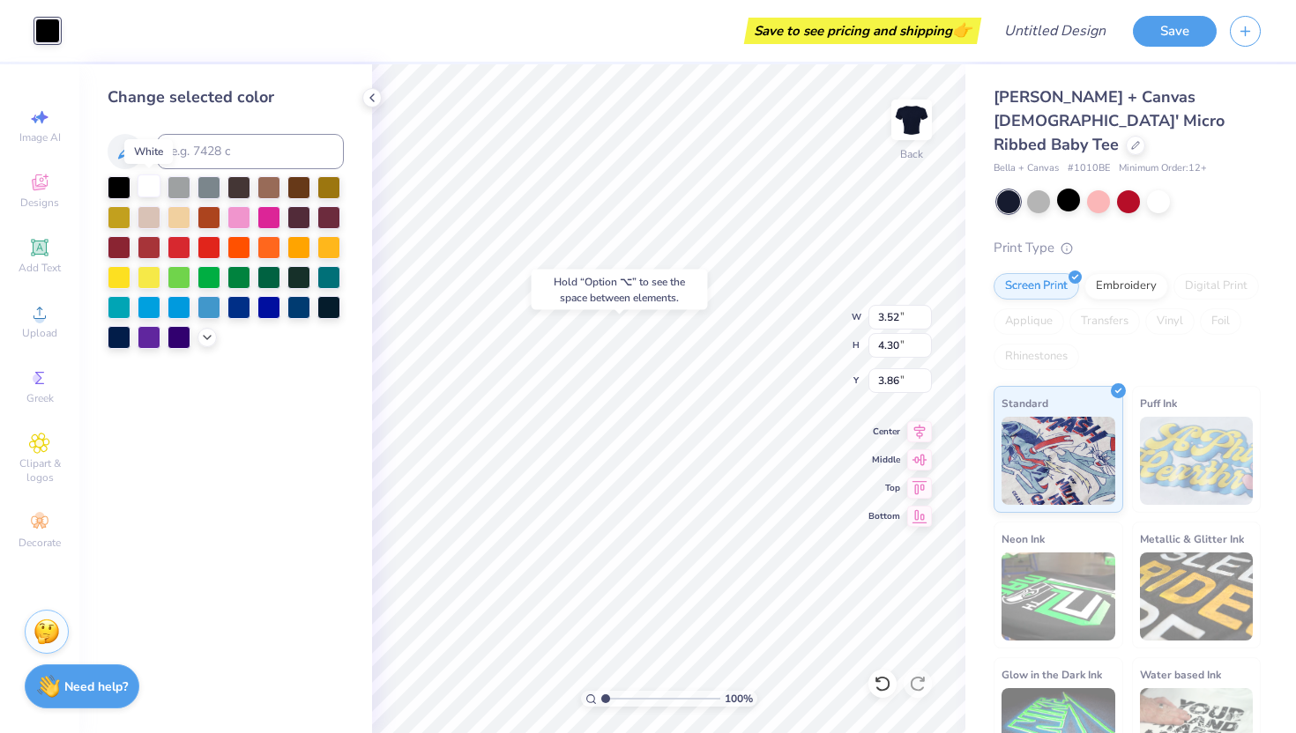
click at [151, 189] on div at bounding box center [148, 185] width 23 height 23
click at [33, 389] on div "Greek" at bounding box center [40, 386] width 62 height 52
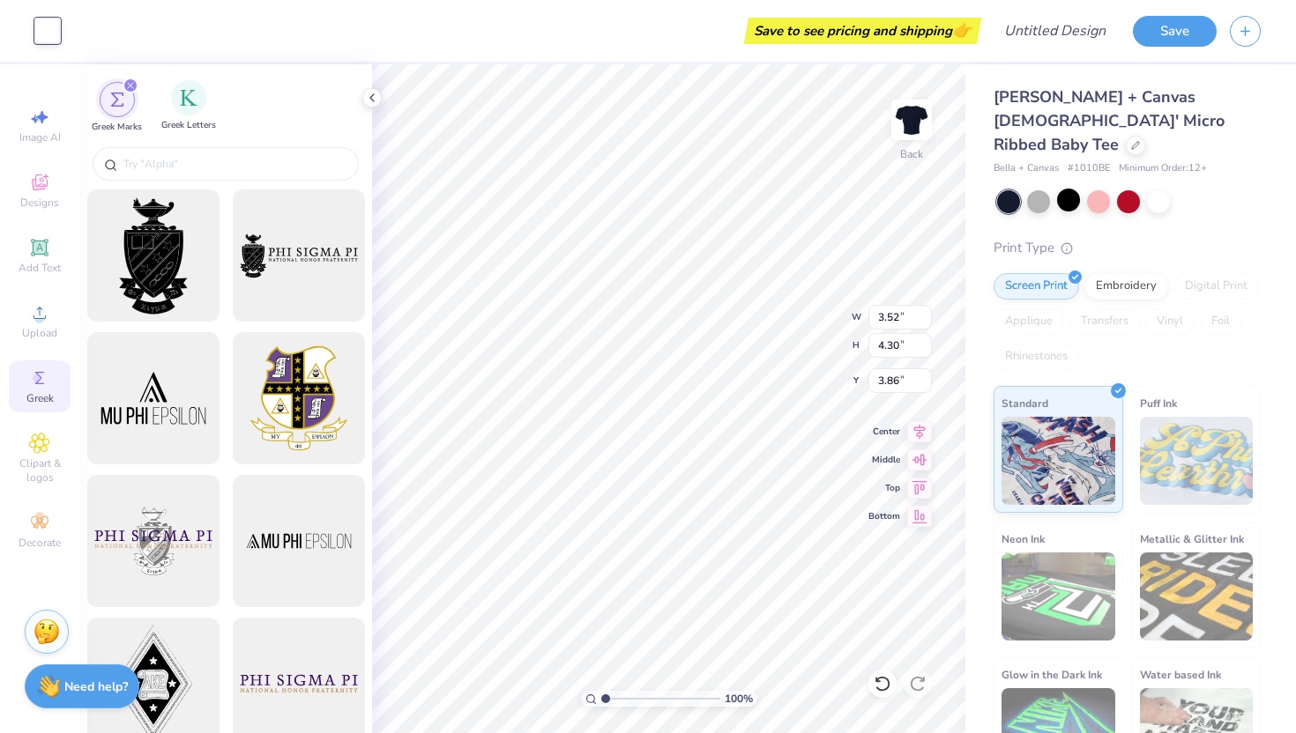
click at [187, 129] on span "Greek Letters" at bounding box center [188, 125] width 55 height 13
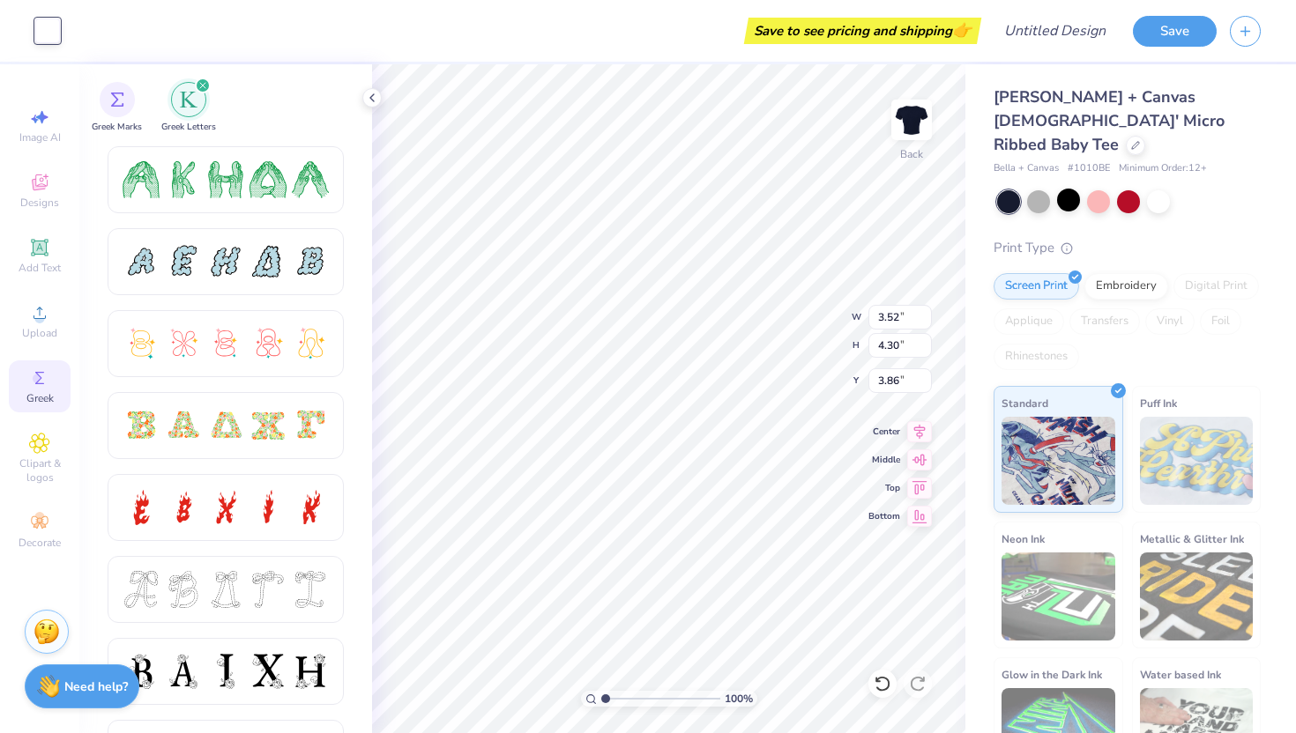
scroll to position [561, 0]
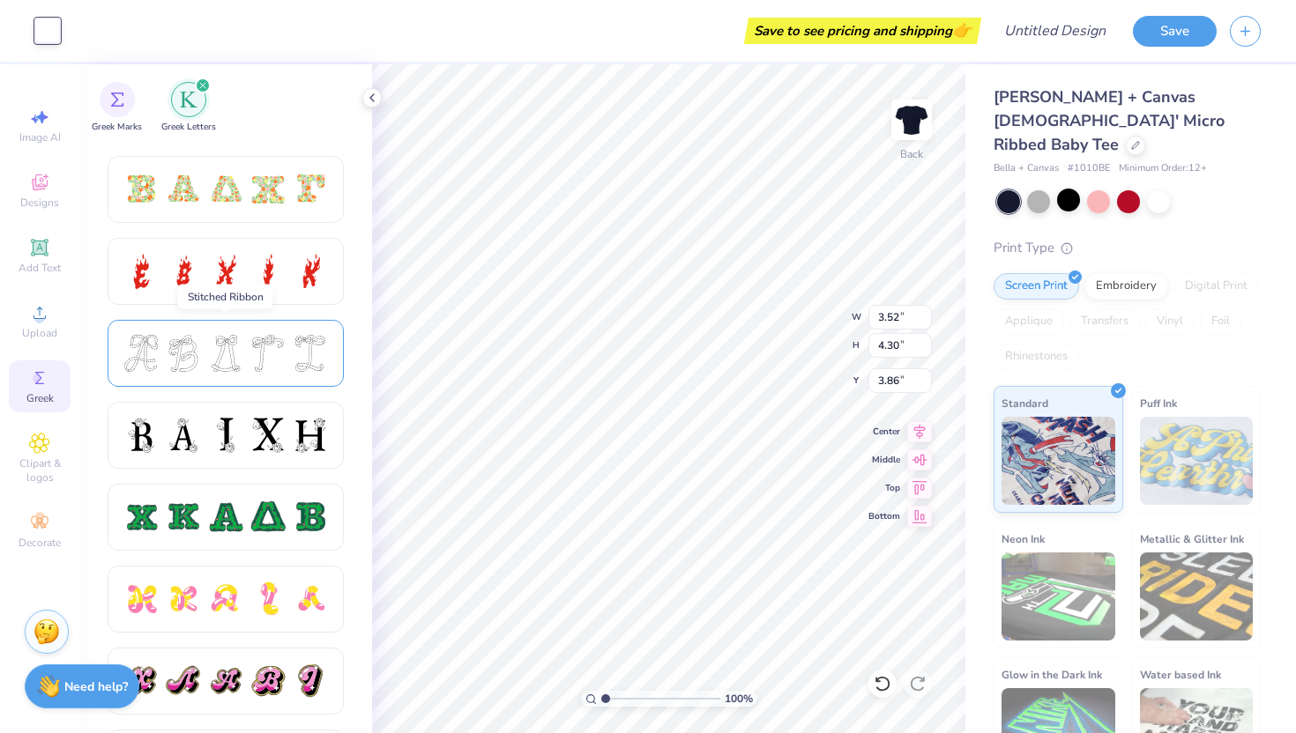
click at [240, 347] on div at bounding box center [225, 353] width 37 height 37
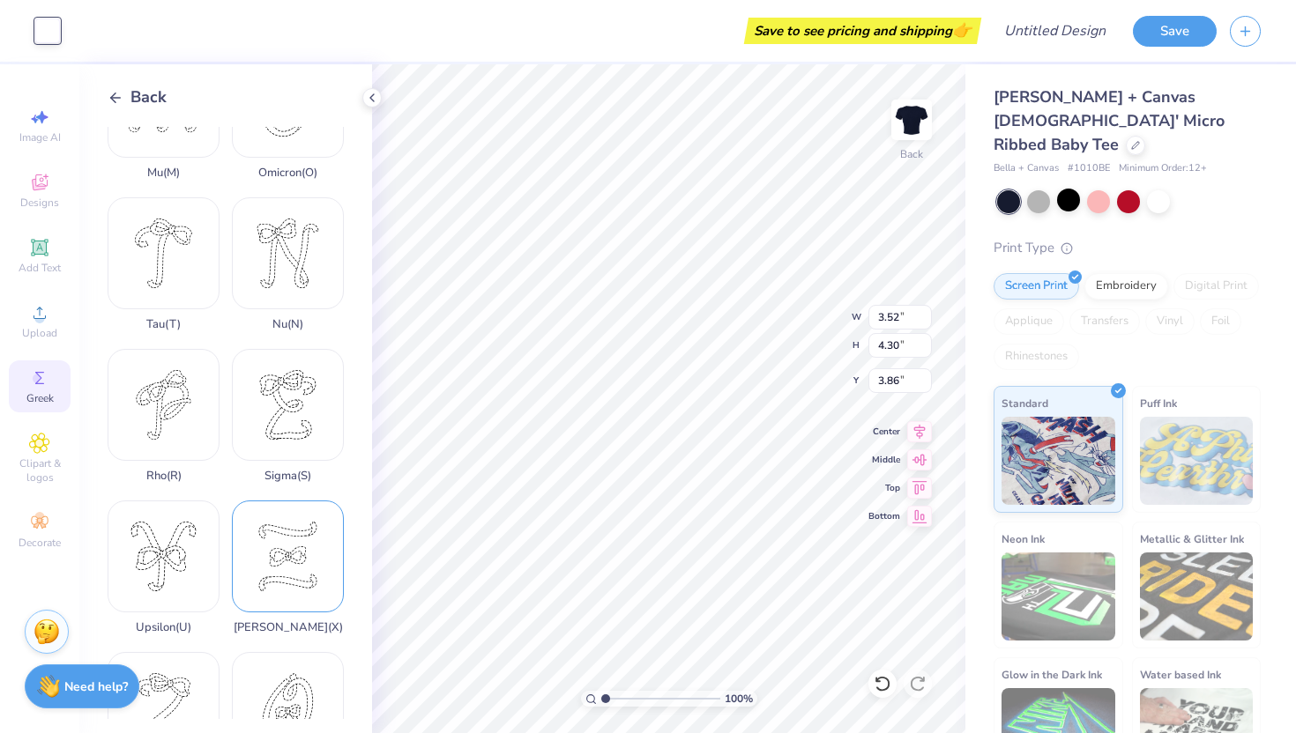
scroll to position [1151, 0]
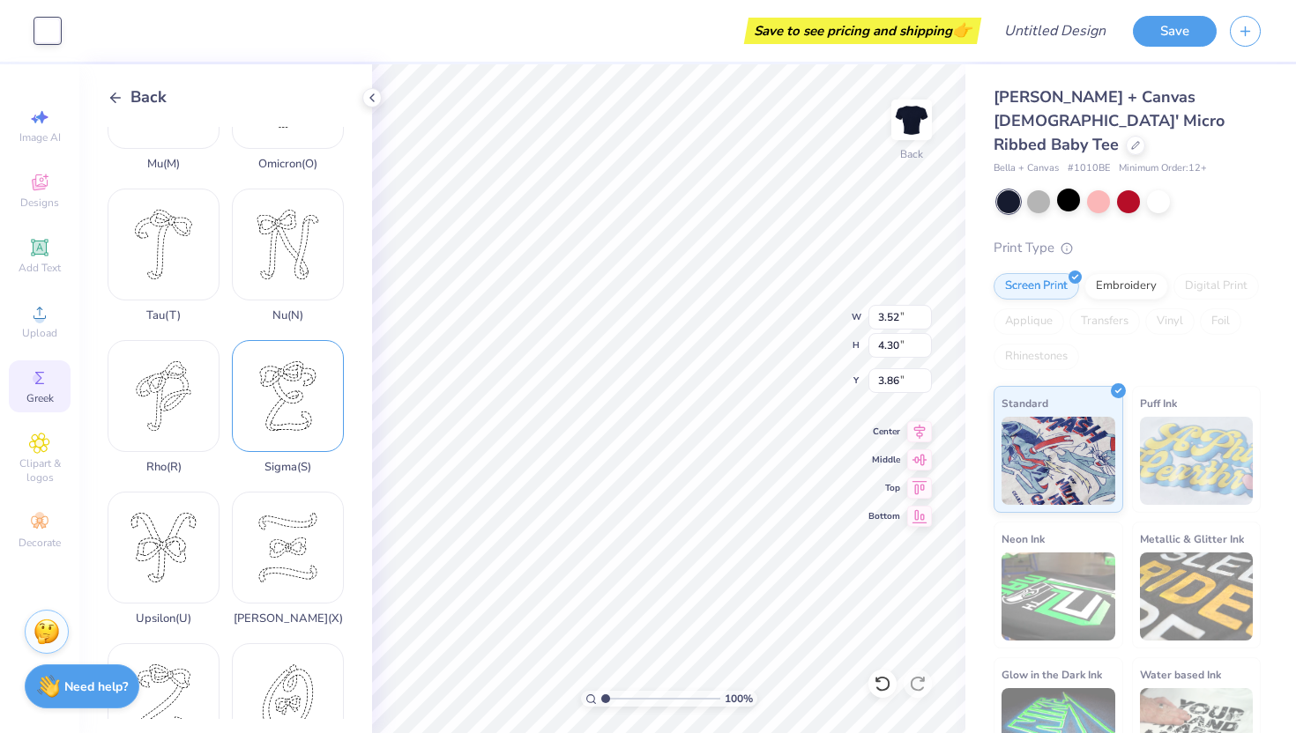
click at [280, 340] on div "Sigma ( S )" at bounding box center [288, 407] width 112 height 134
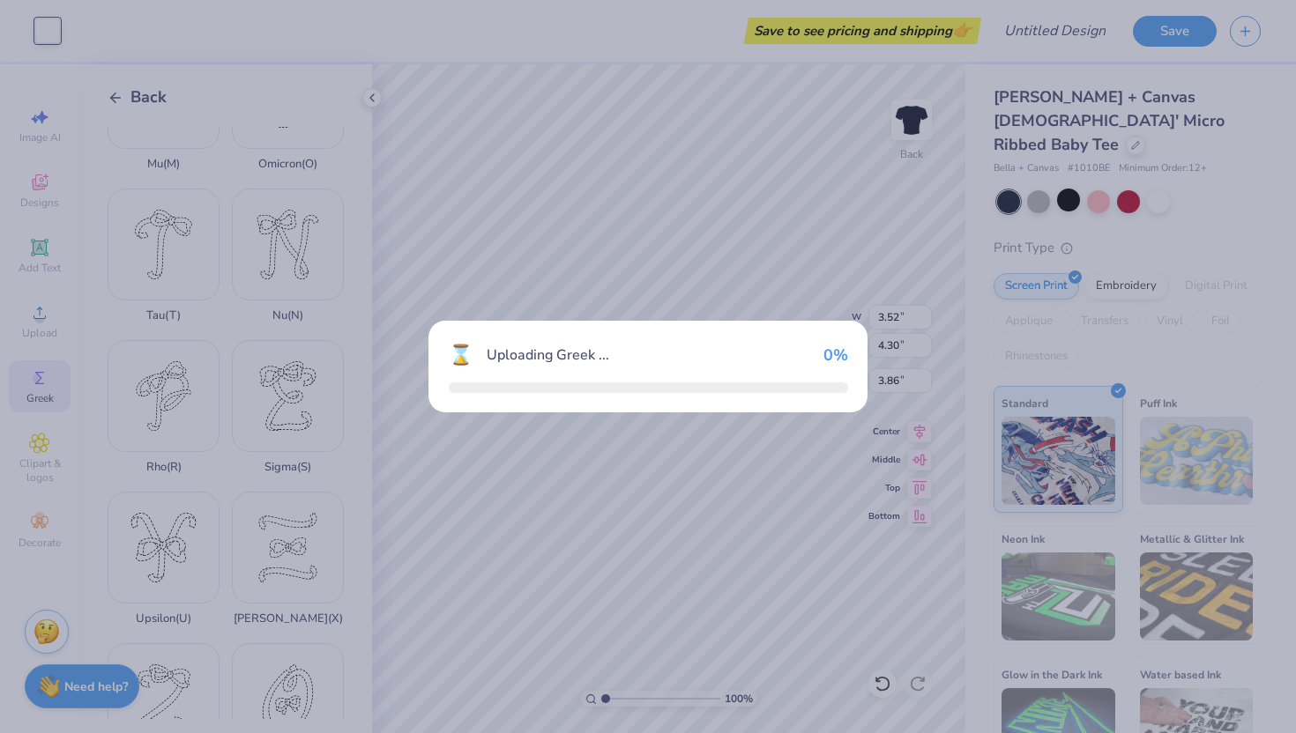
type input "3.22"
type input "4.00"
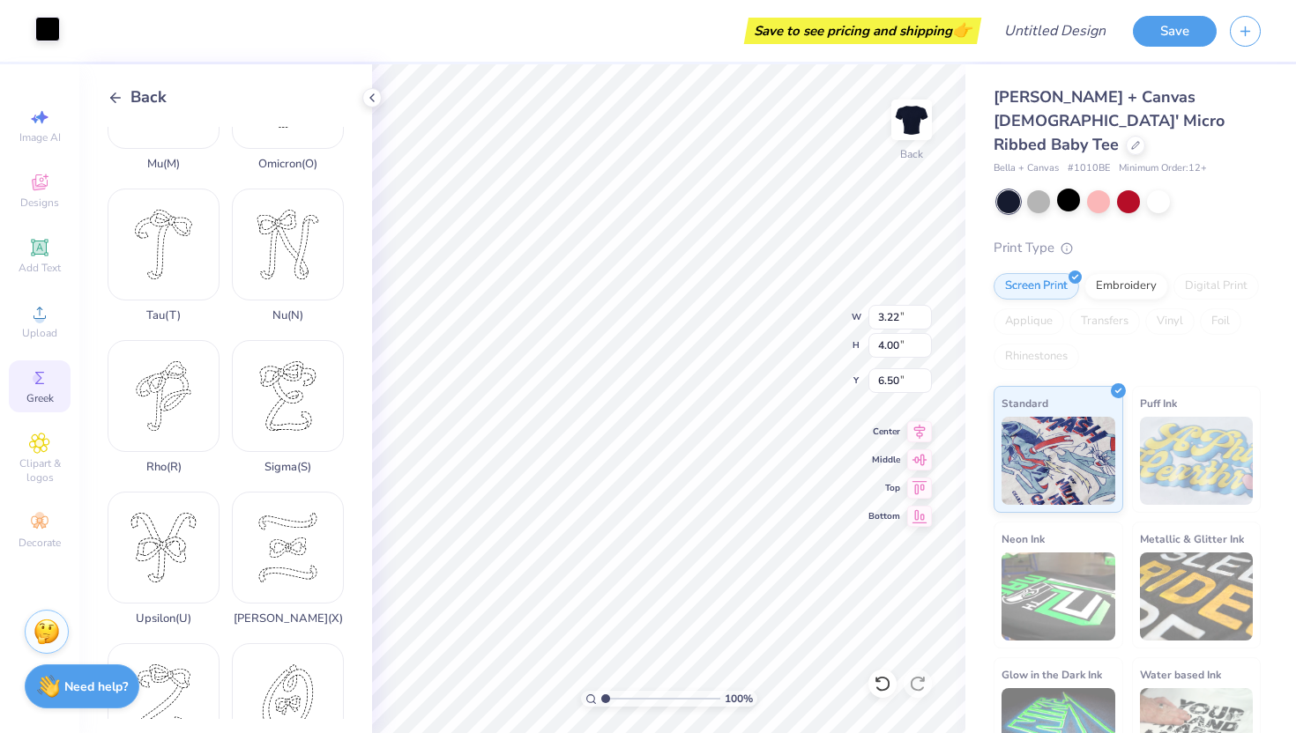
click at [52, 26] on div at bounding box center [47, 29] width 25 height 25
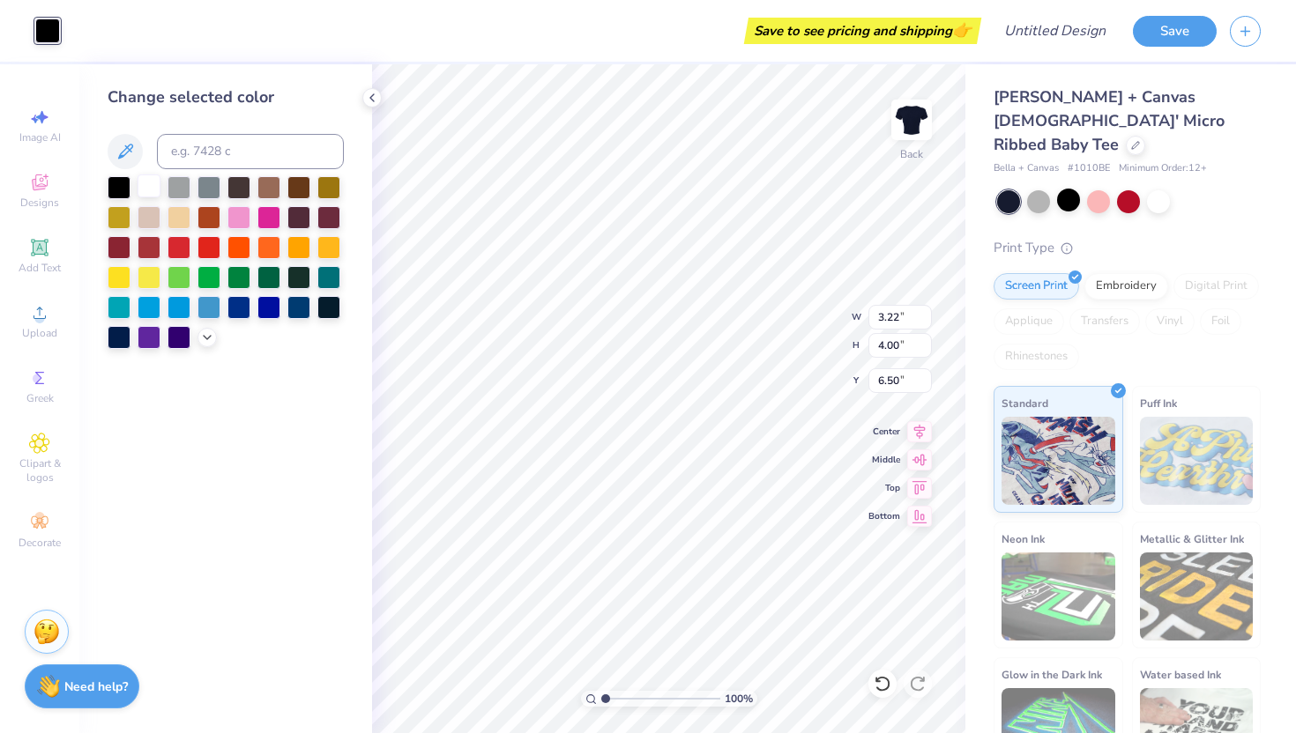
click at [144, 191] on div at bounding box center [148, 185] width 23 height 23
type input "4.02"
type input "3.52"
type input "4.30"
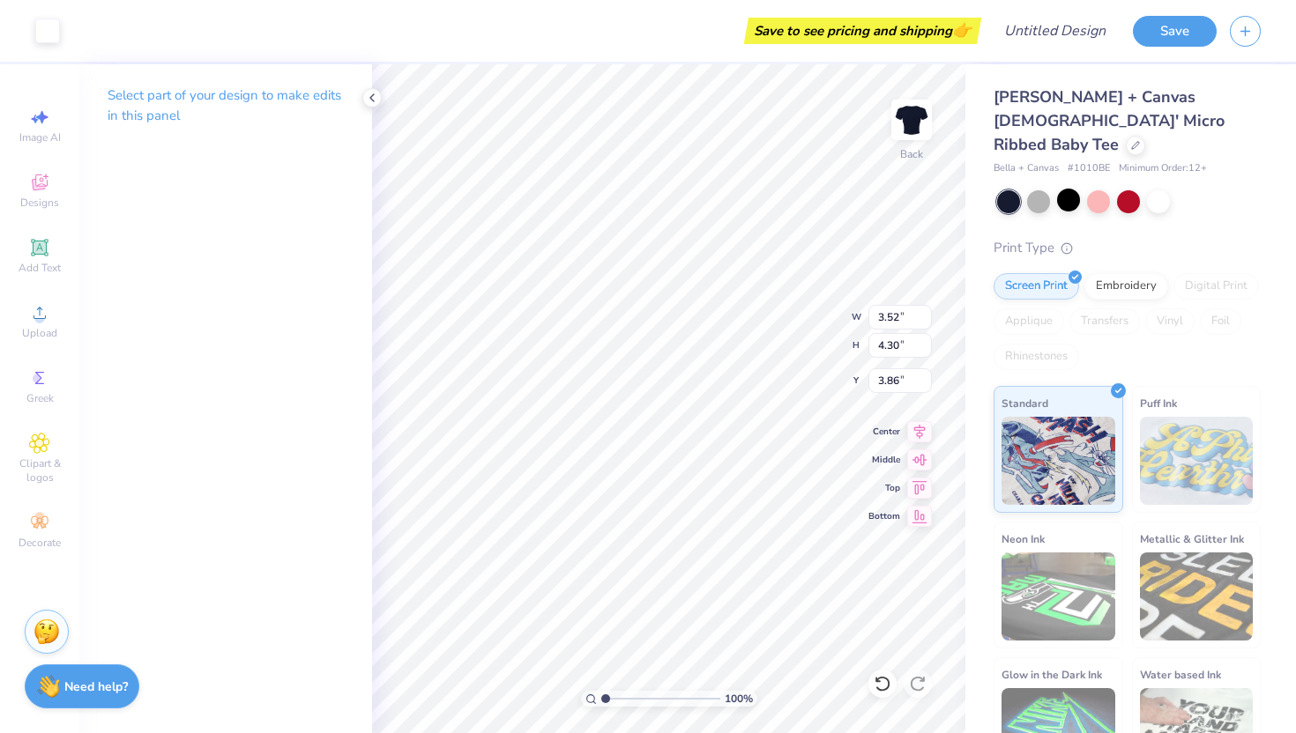
type input "4.02"
type input "3.30"
type input "4.25"
type input "3.89"
type input "3.22"
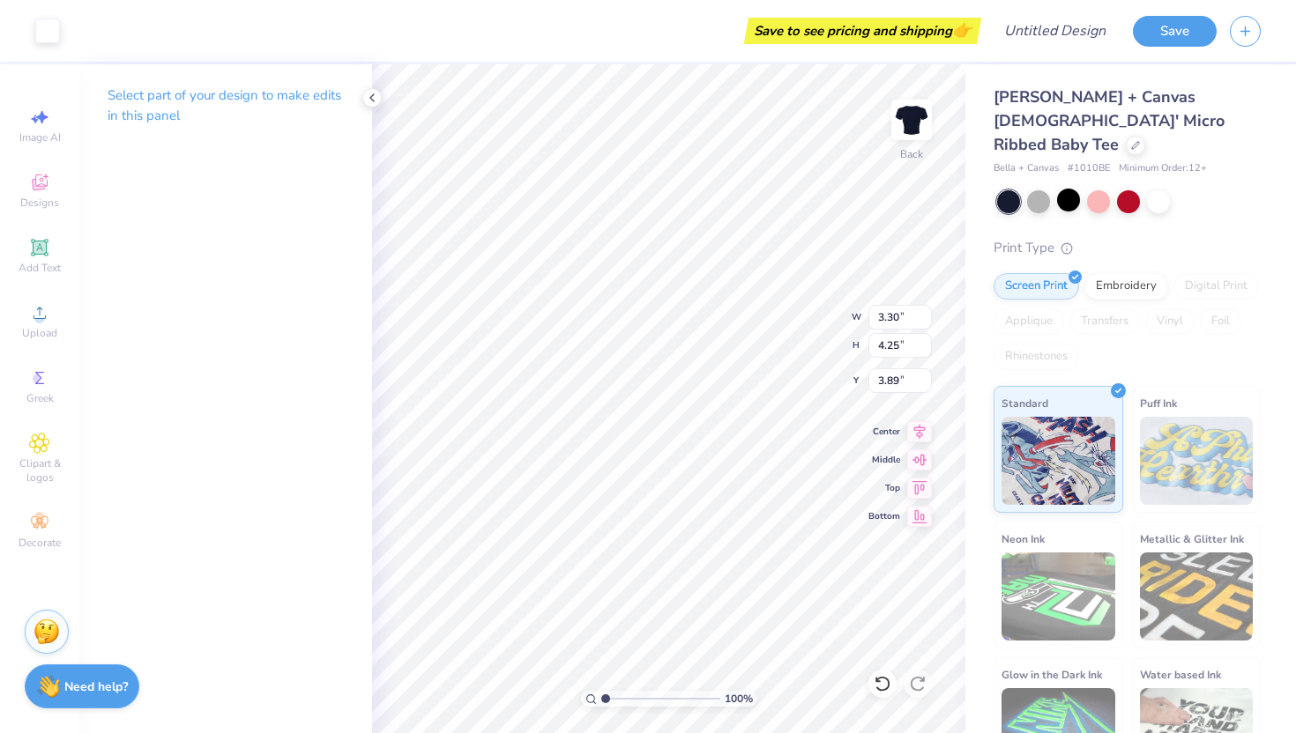
type input "4.00"
type input "4.02"
type input "3.52"
type input "4.30"
type input "3.86"
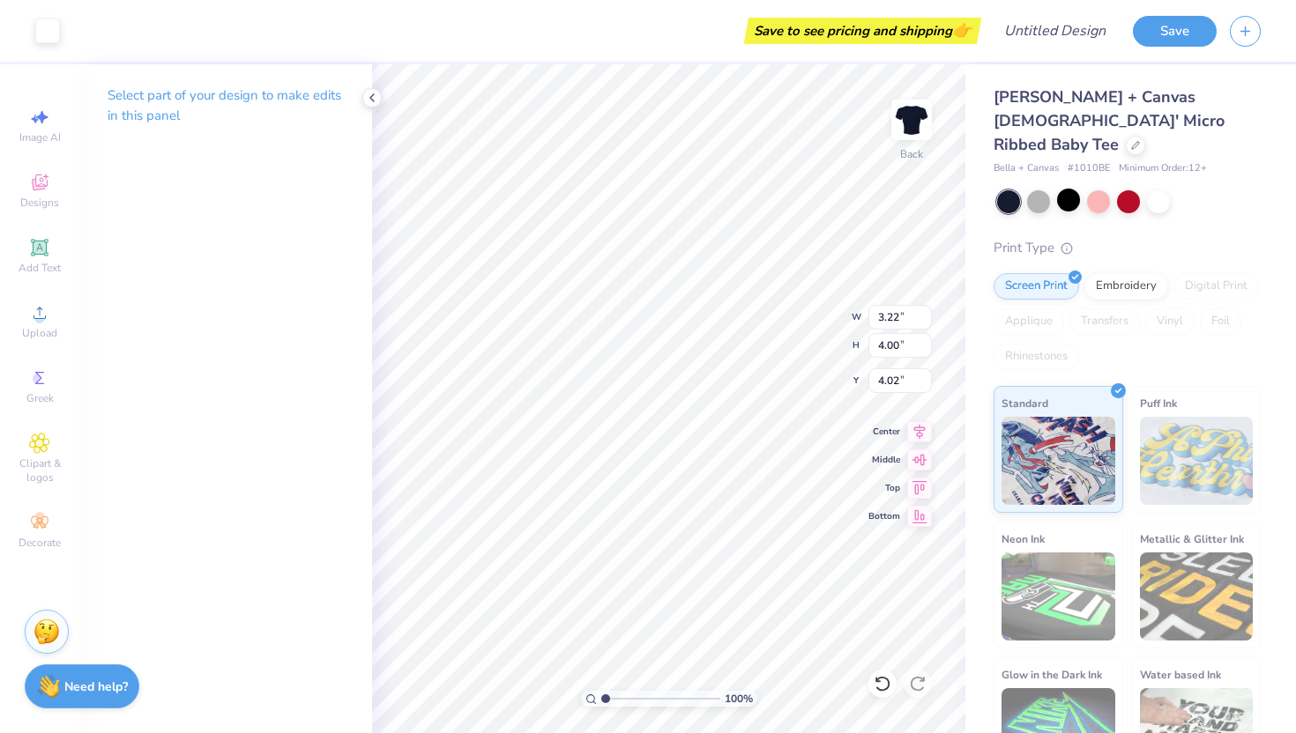
type input "3.30"
type input "4.25"
type input "3.89"
type input "3.22"
type input "4.00"
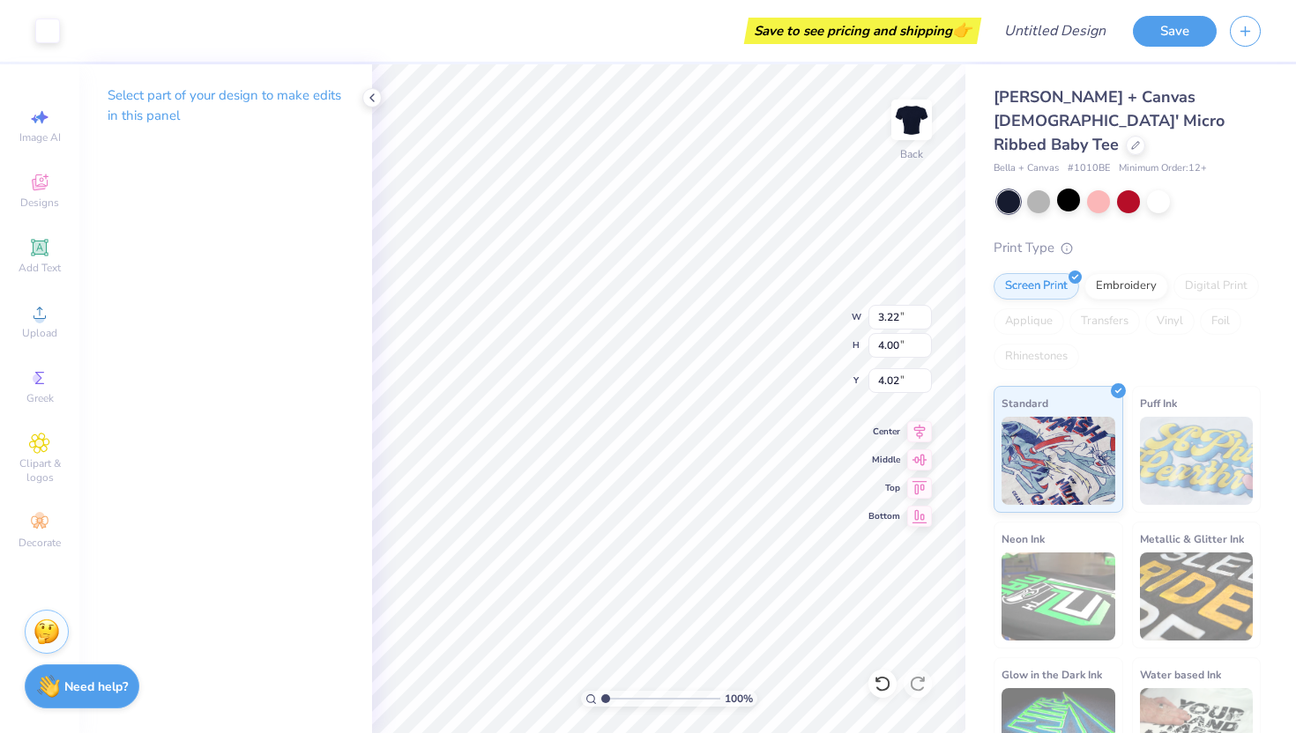
type input "3.86"
type input "3.30"
type input "4.10"
type input "3.76"
type input "4.25"
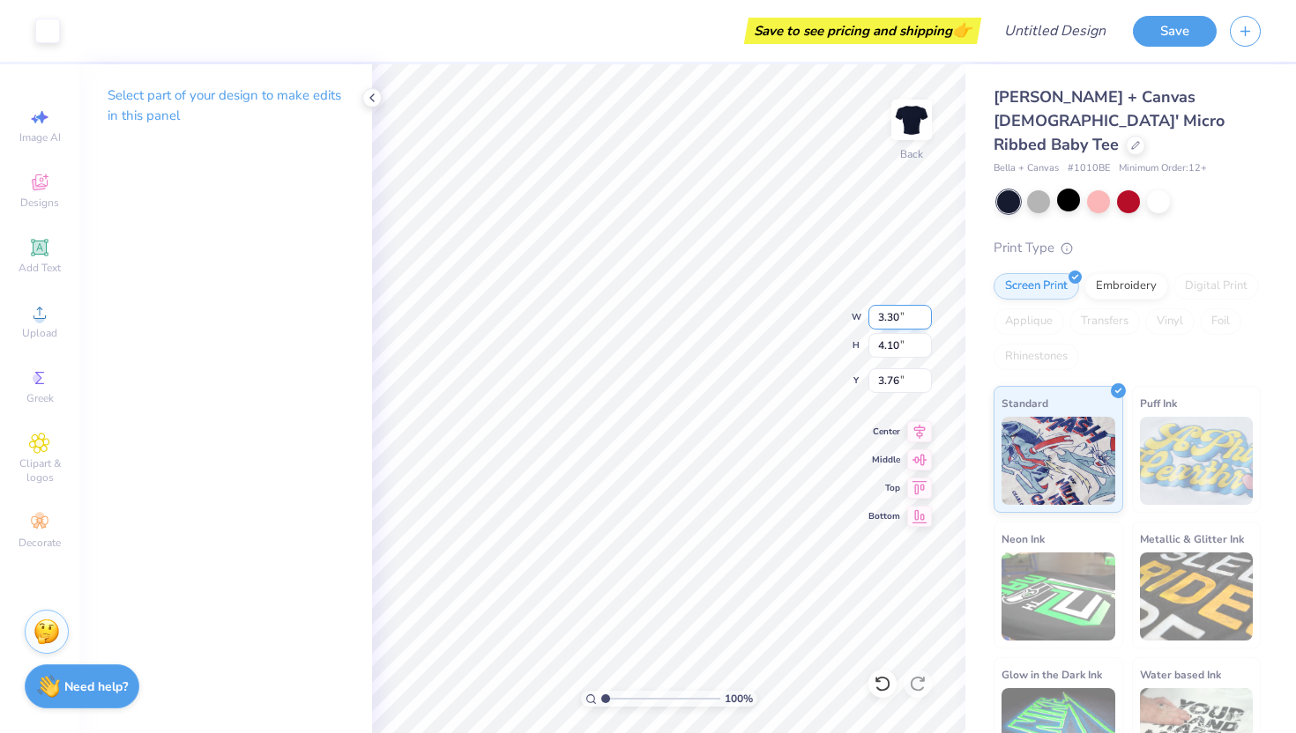
type input "3.89"
type input "4.10"
type input "3.76"
type input "4.25"
type input "3.89"
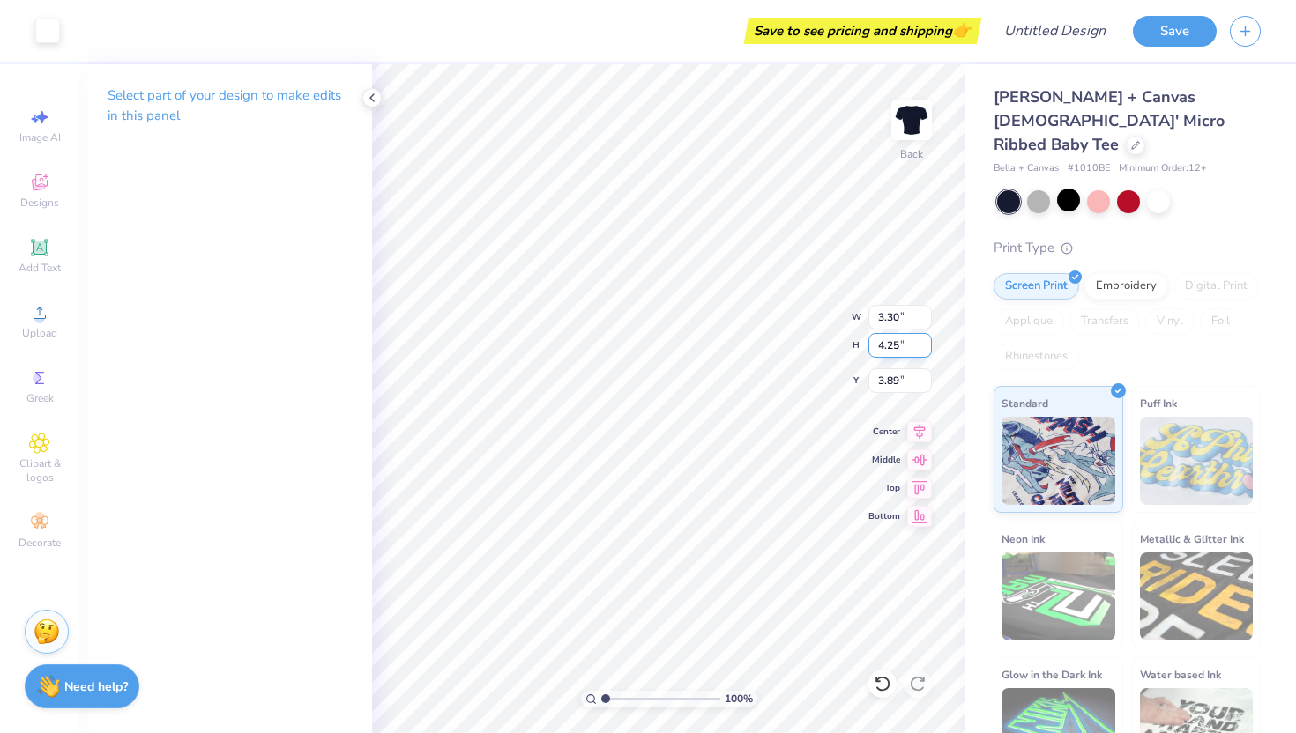
type input "4.10"
type input "3.86"
type input "4.25"
type input "3.86"
click at [905, 353] on input "4.10" at bounding box center [899, 345] width 63 height 25
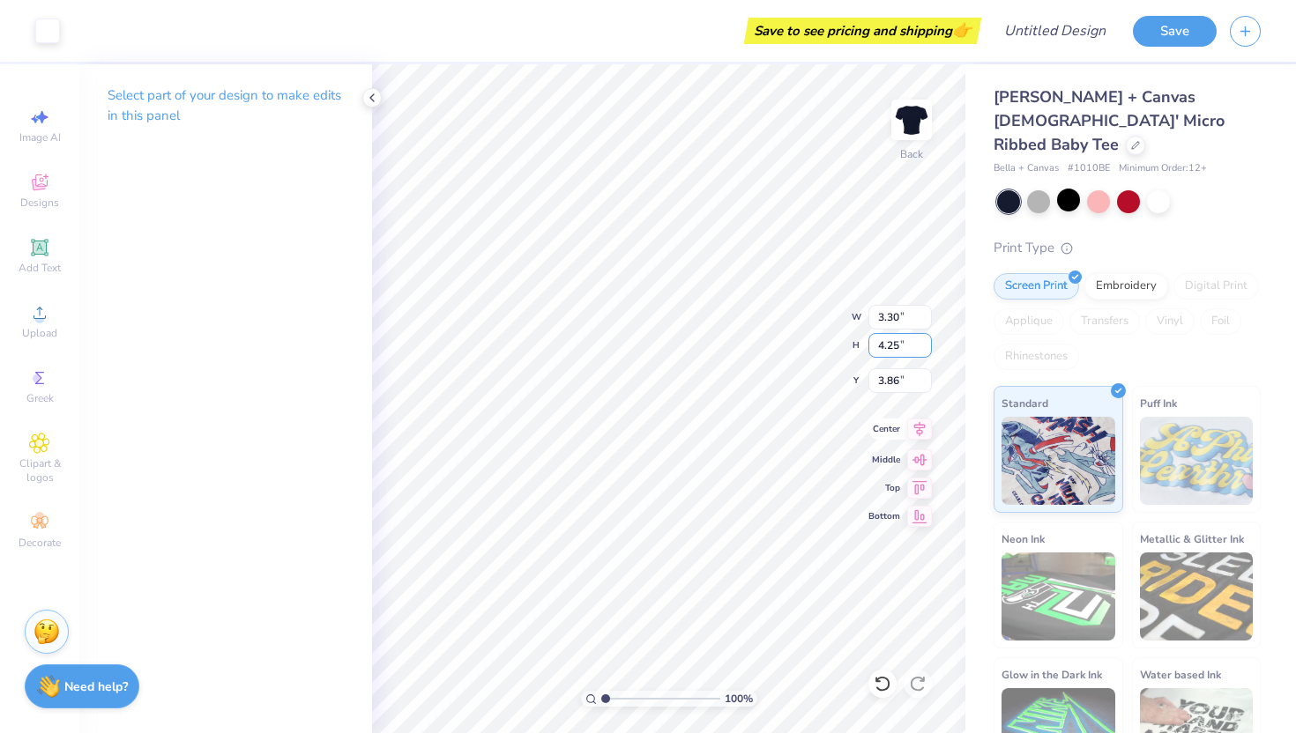
type input "4.25"
click at [899, 342] on input "4.30" at bounding box center [899, 345] width 63 height 25
click at [924, 349] on input "4.29" at bounding box center [899, 345] width 63 height 25
click at [924, 349] on input "4.28" at bounding box center [899, 345] width 63 height 25
click at [924, 349] on input "4.27" at bounding box center [899, 345] width 63 height 25
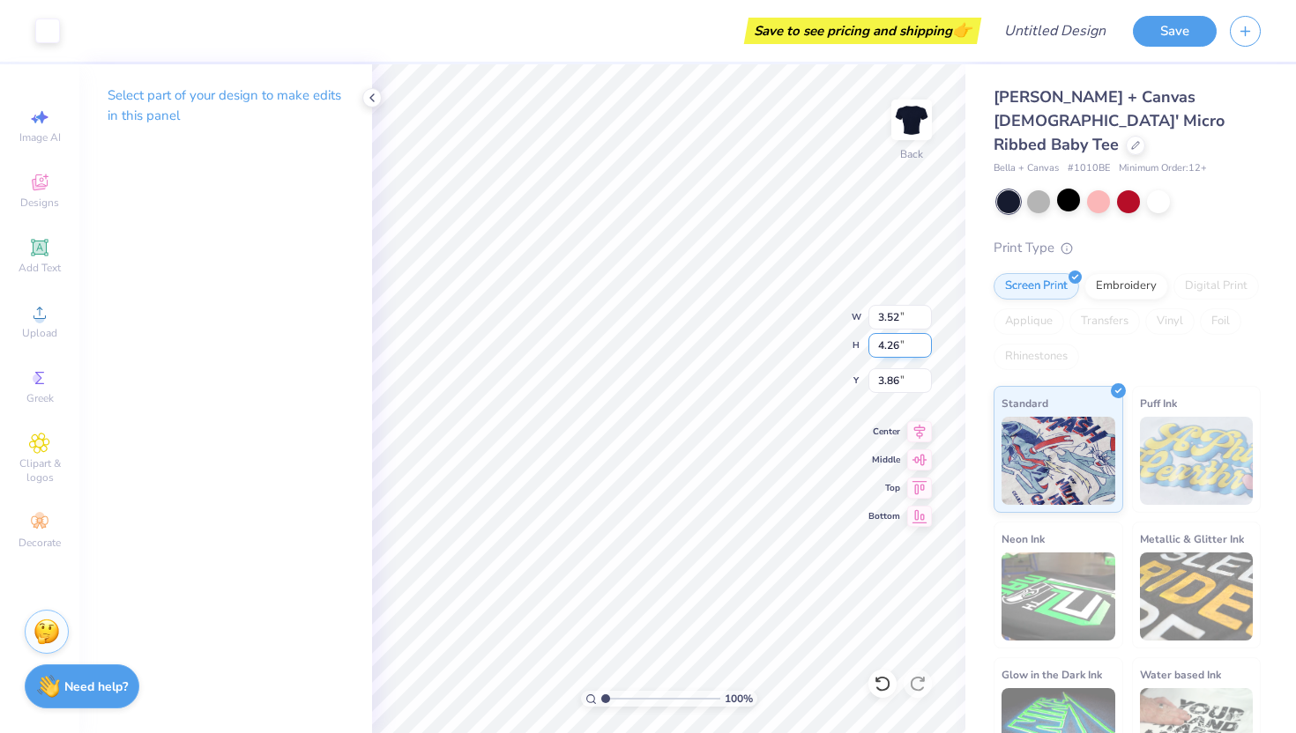
click at [924, 349] on input "4.26" at bounding box center [899, 345] width 63 height 25
type input "4.25"
click at [924, 349] on input "4.25" at bounding box center [899, 345] width 63 height 25
type input "4.10"
type input "3.97"
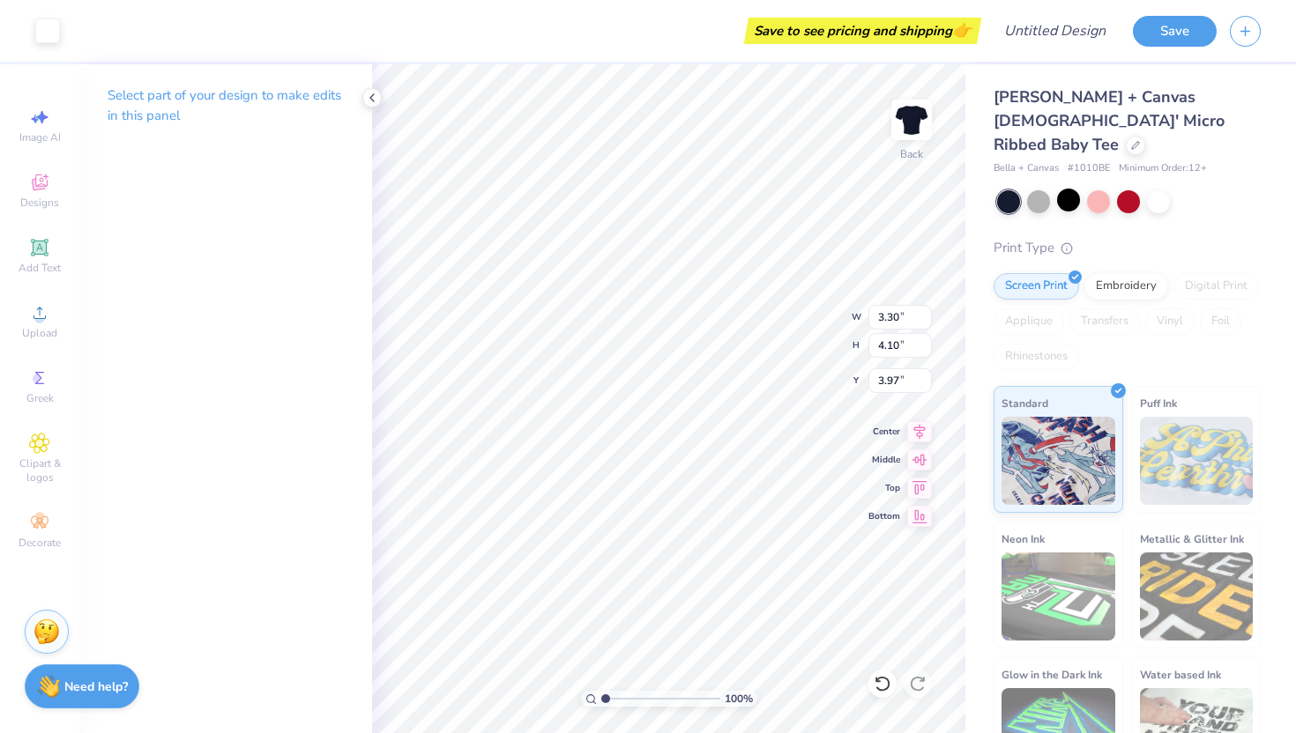
type input "3.52"
type input "4.30"
type input "3.86"
click at [1128, 271] on div "Embroidery" at bounding box center [1126, 284] width 84 height 26
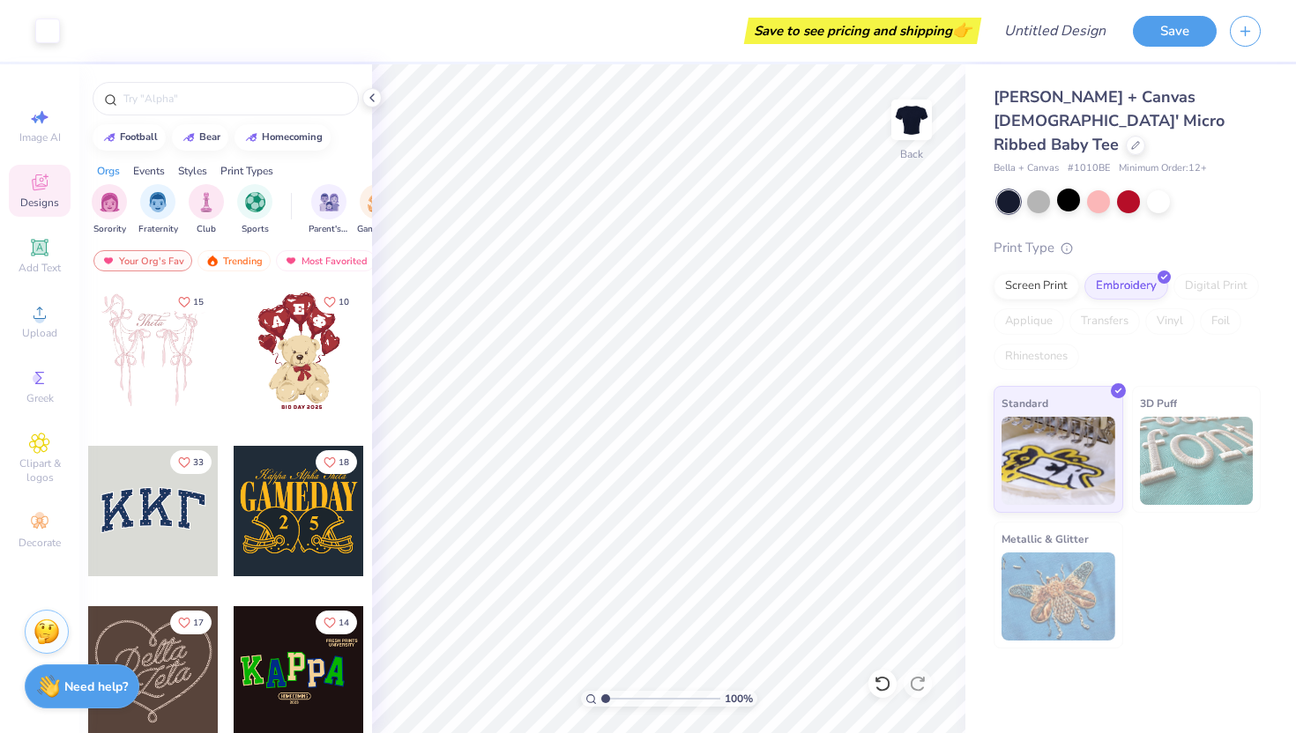
scroll to position [196, 0]
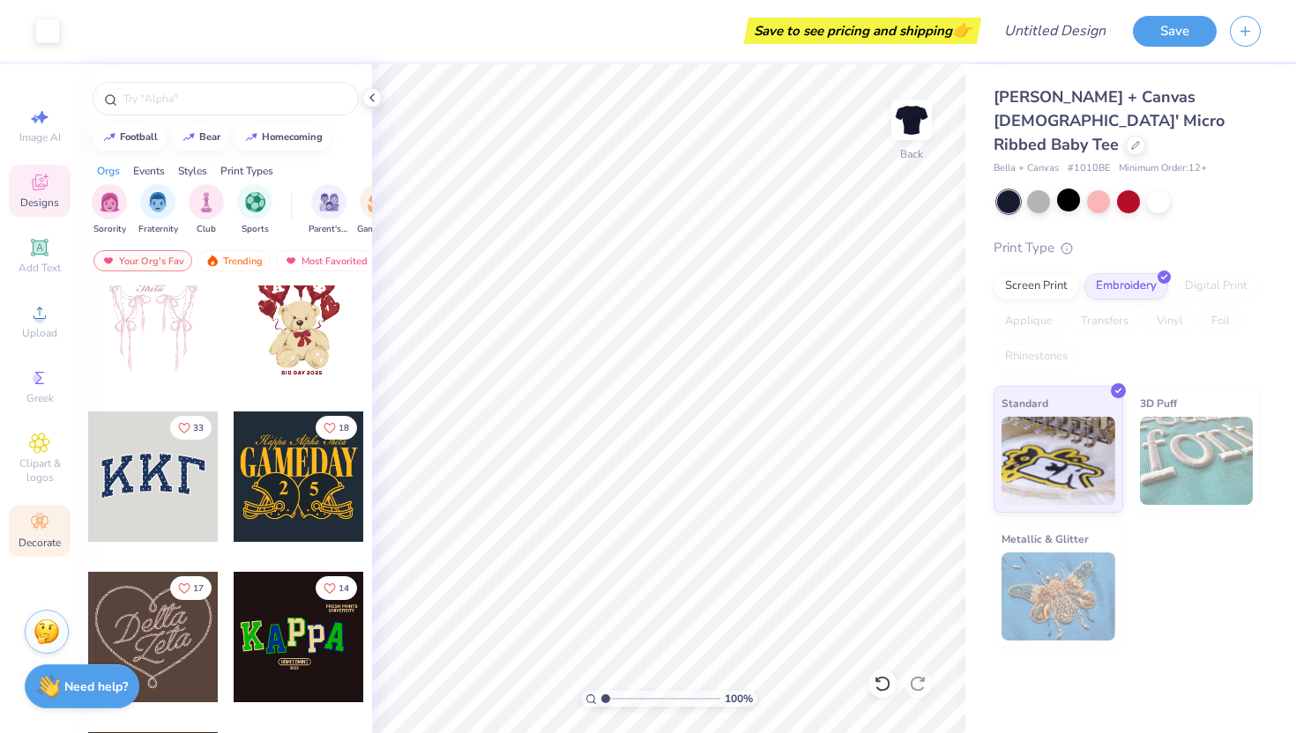
click at [35, 521] on icon at bounding box center [39, 522] width 21 height 21
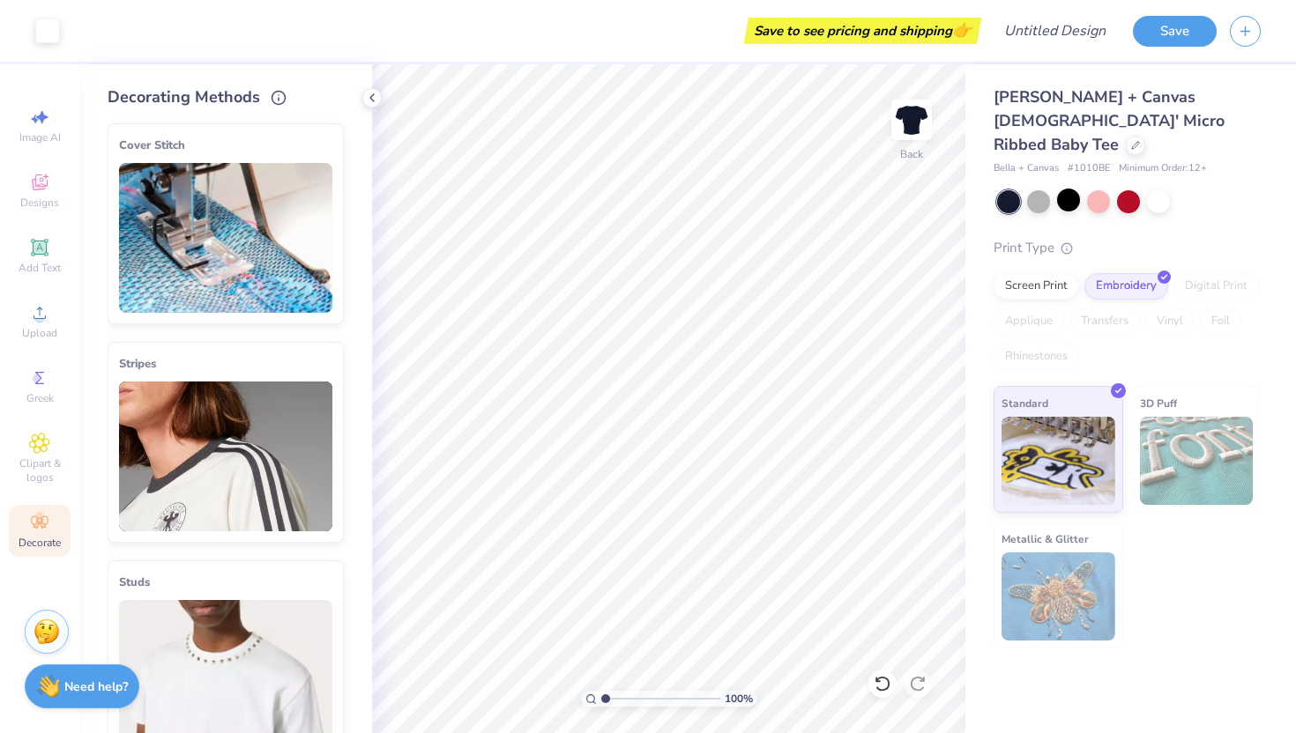
click at [218, 279] on img at bounding box center [225, 238] width 213 height 150
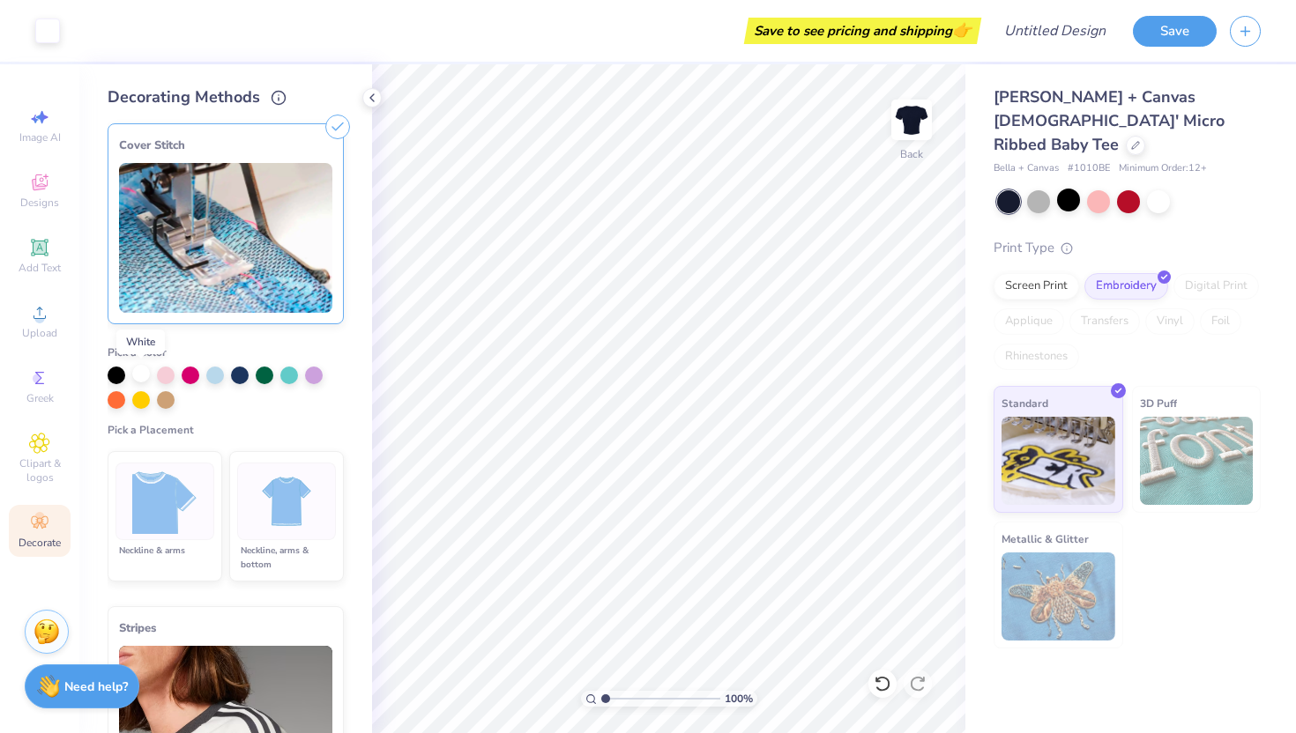
click at [140, 370] on div at bounding box center [141, 374] width 18 height 18
click at [256, 507] on img at bounding box center [287, 502] width 66 height 66
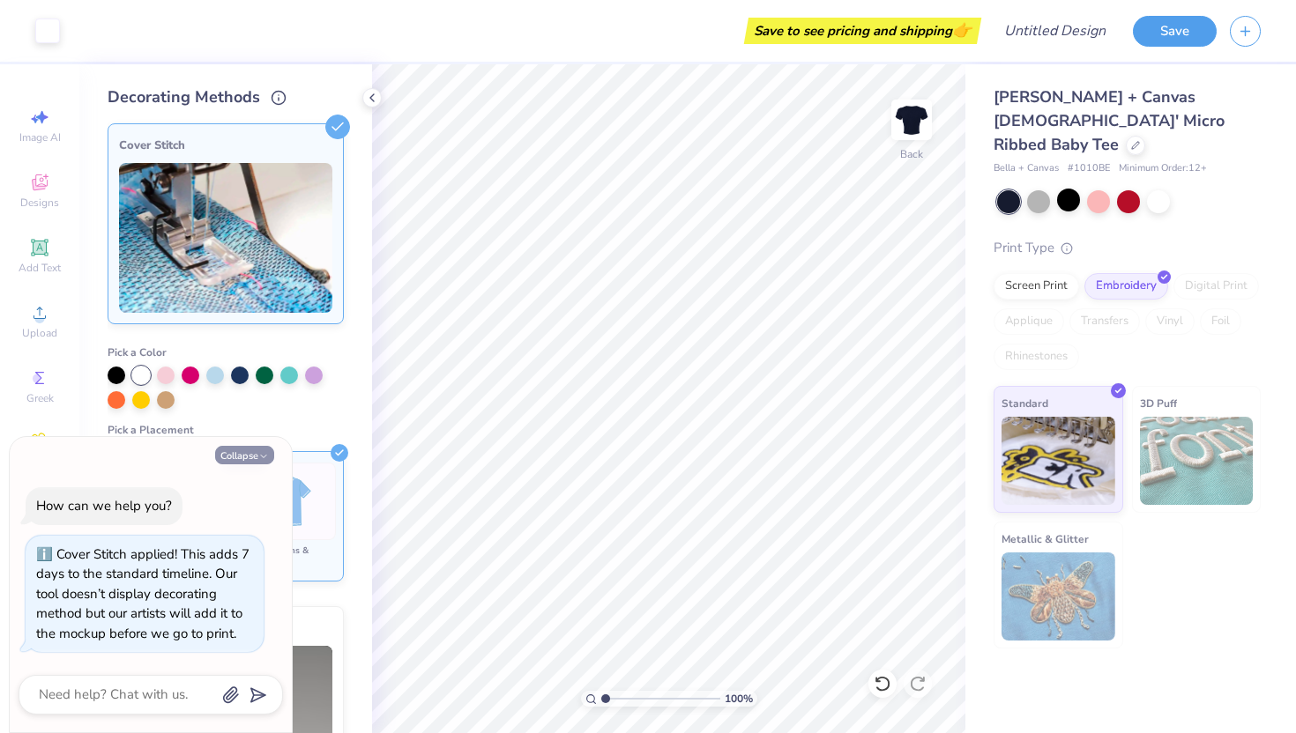
click at [237, 454] on button "Collapse" at bounding box center [244, 455] width 59 height 19
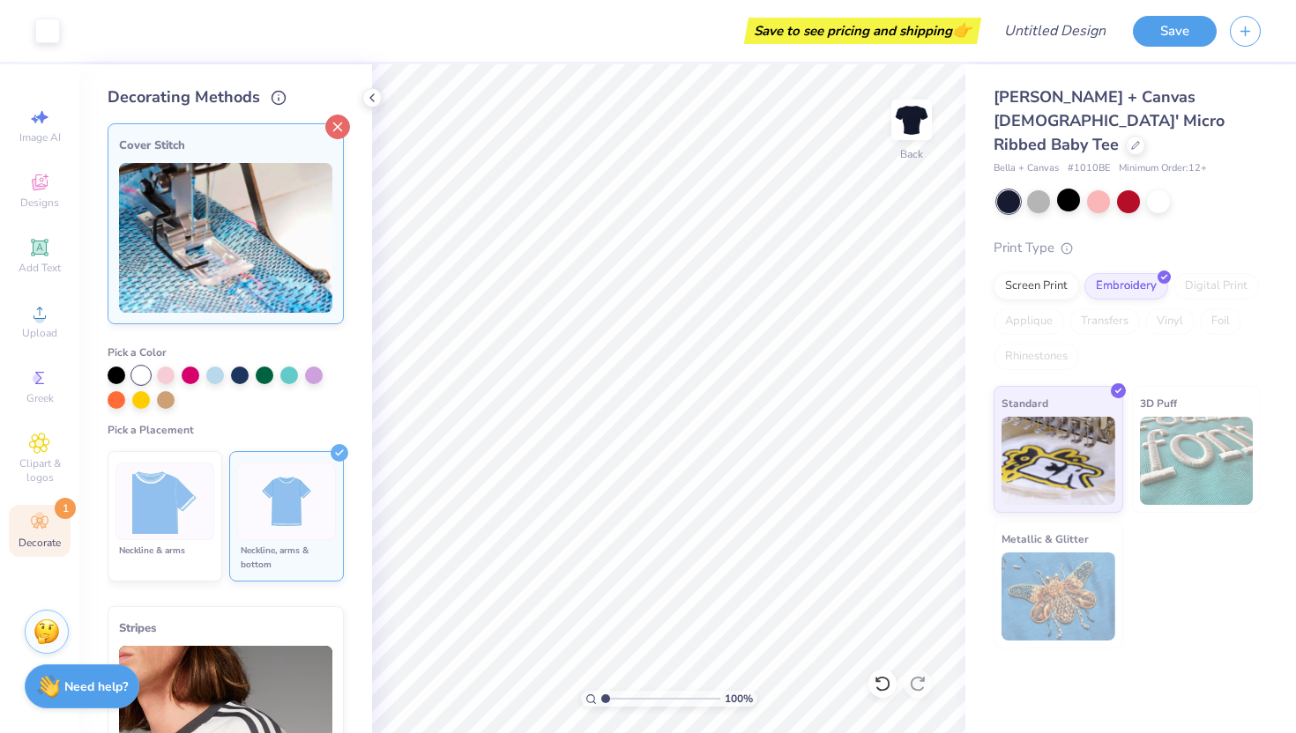
click at [327, 130] on icon at bounding box center [337, 127] width 25 height 25
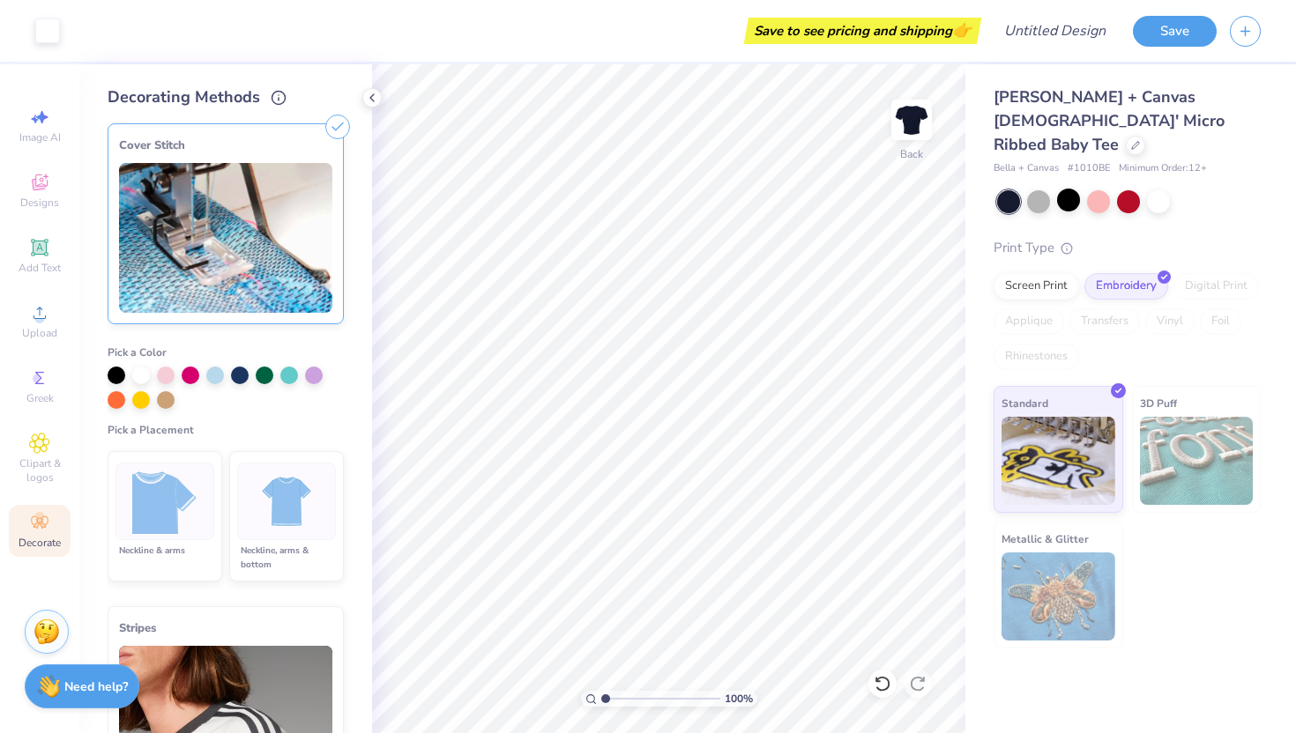
click at [334, 128] on line at bounding box center [338, 127] width 8 height 8
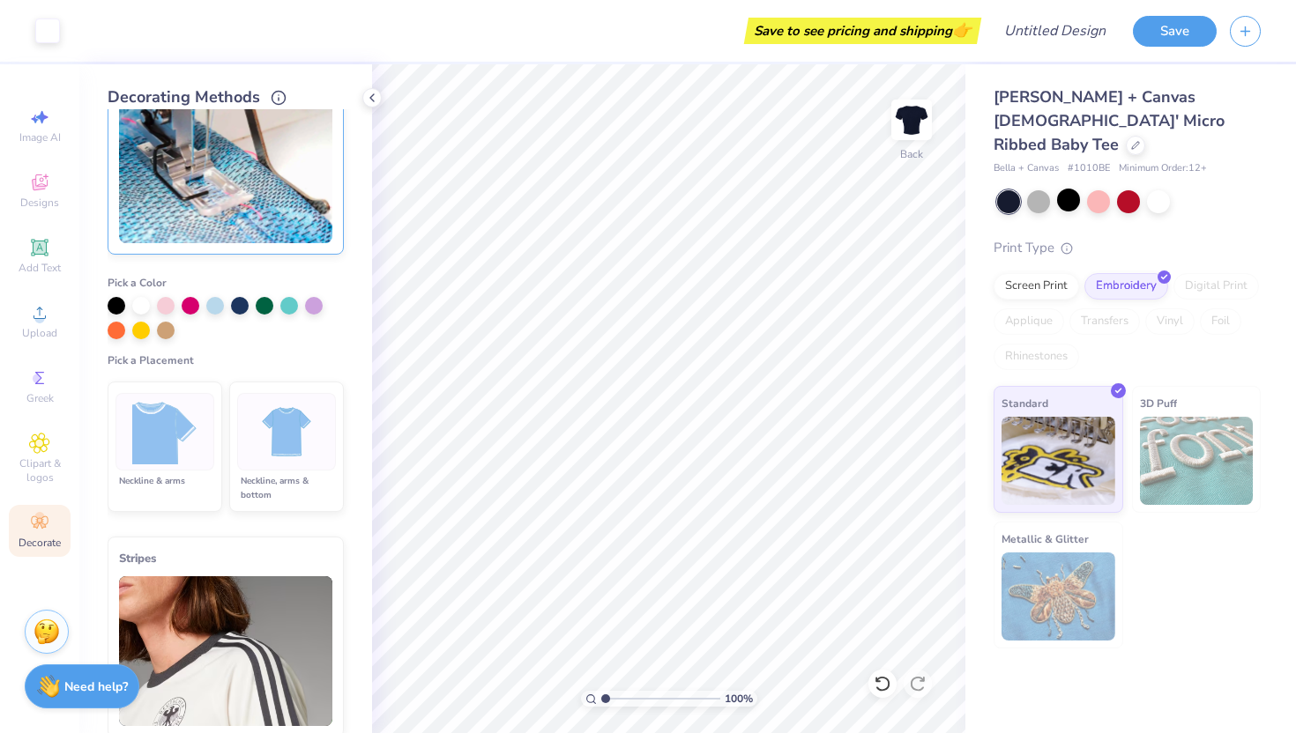
scroll to position [0, 0]
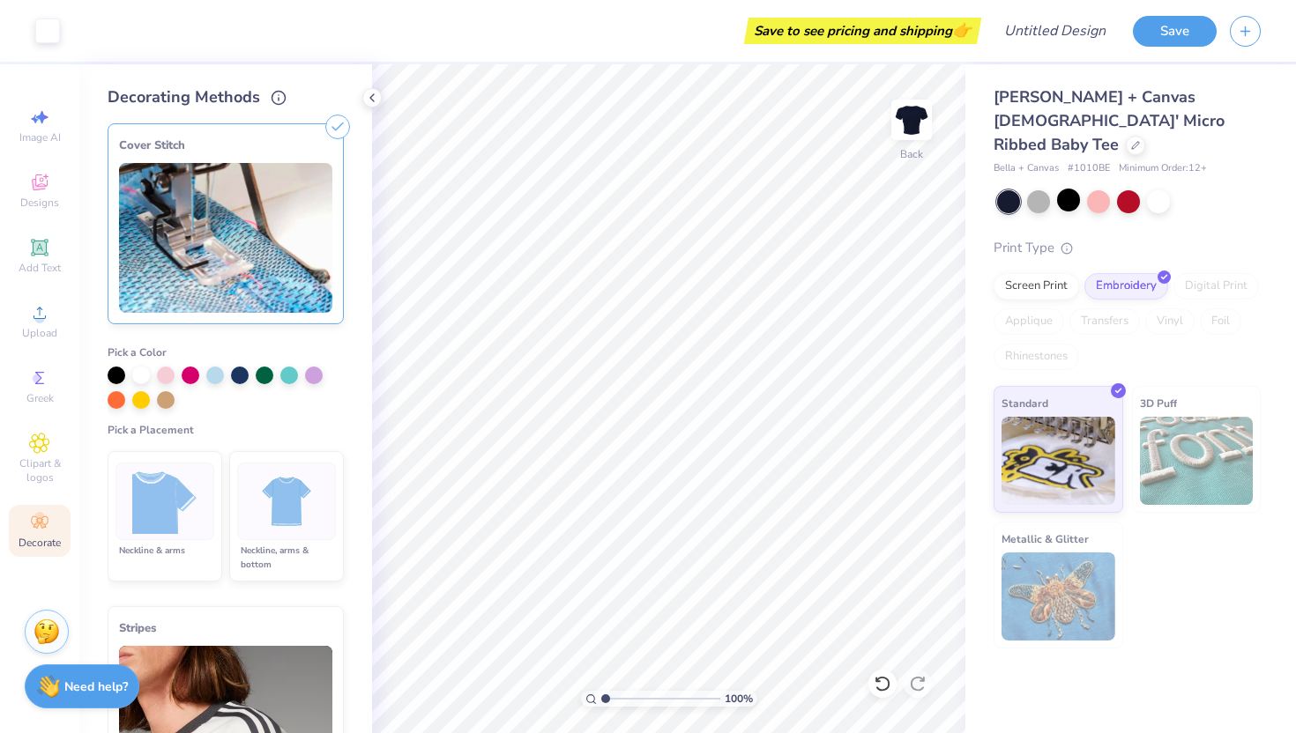
click at [261, 275] on img at bounding box center [225, 238] width 213 height 150
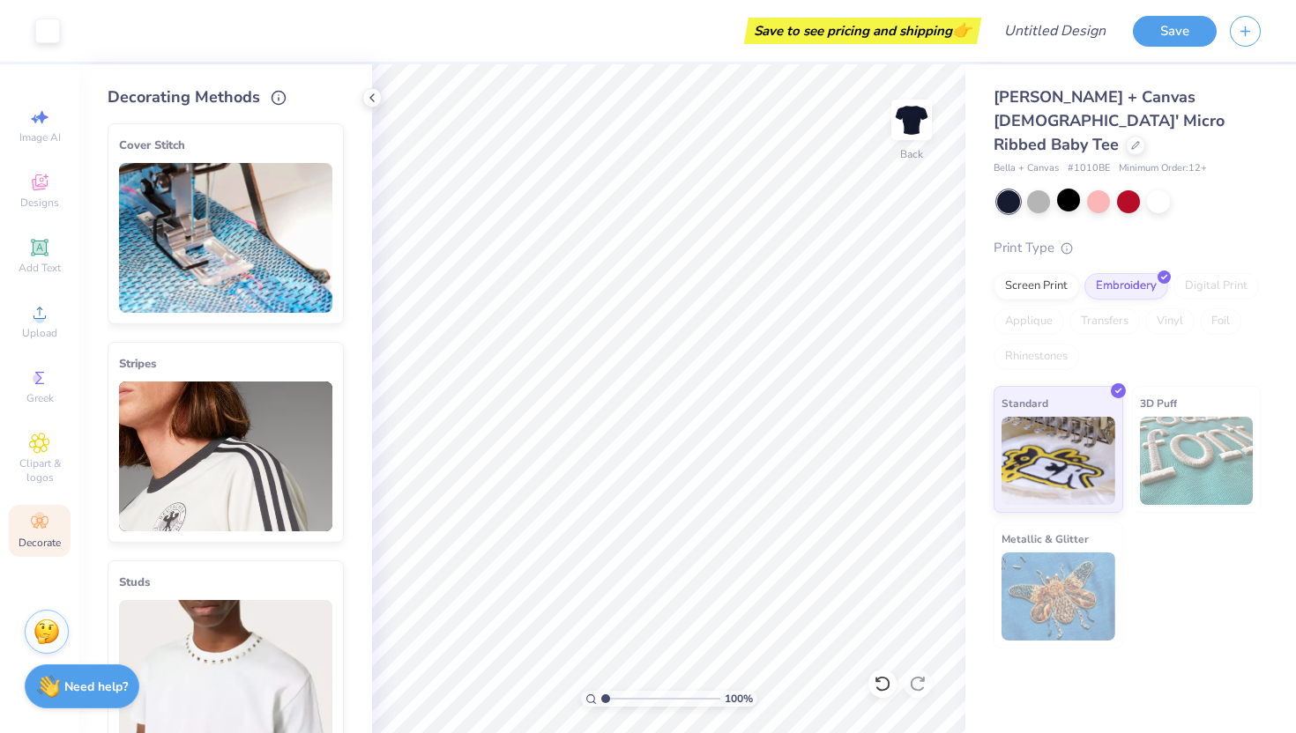
click at [261, 275] on img at bounding box center [225, 238] width 213 height 150
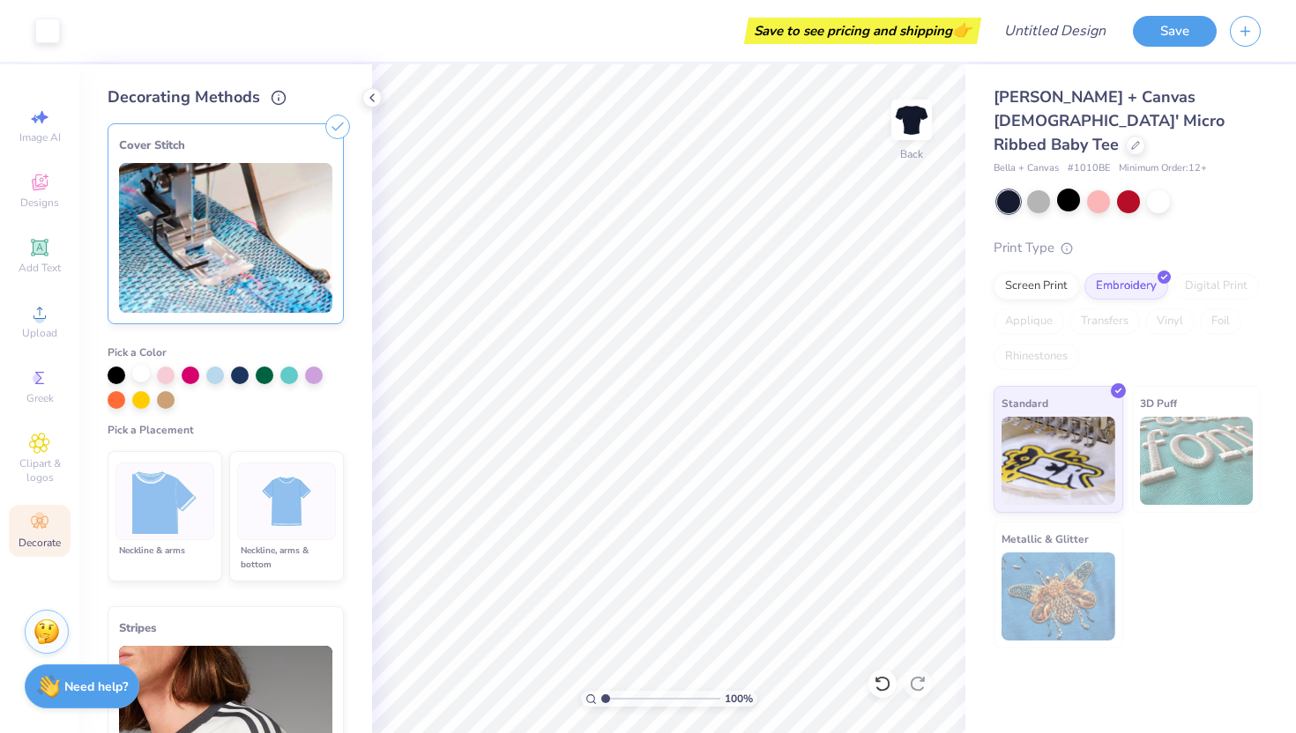
click at [145, 376] on div at bounding box center [141, 374] width 18 height 18
click at [284, 477] on img at bounding box center [287, 502] width 66 height 66
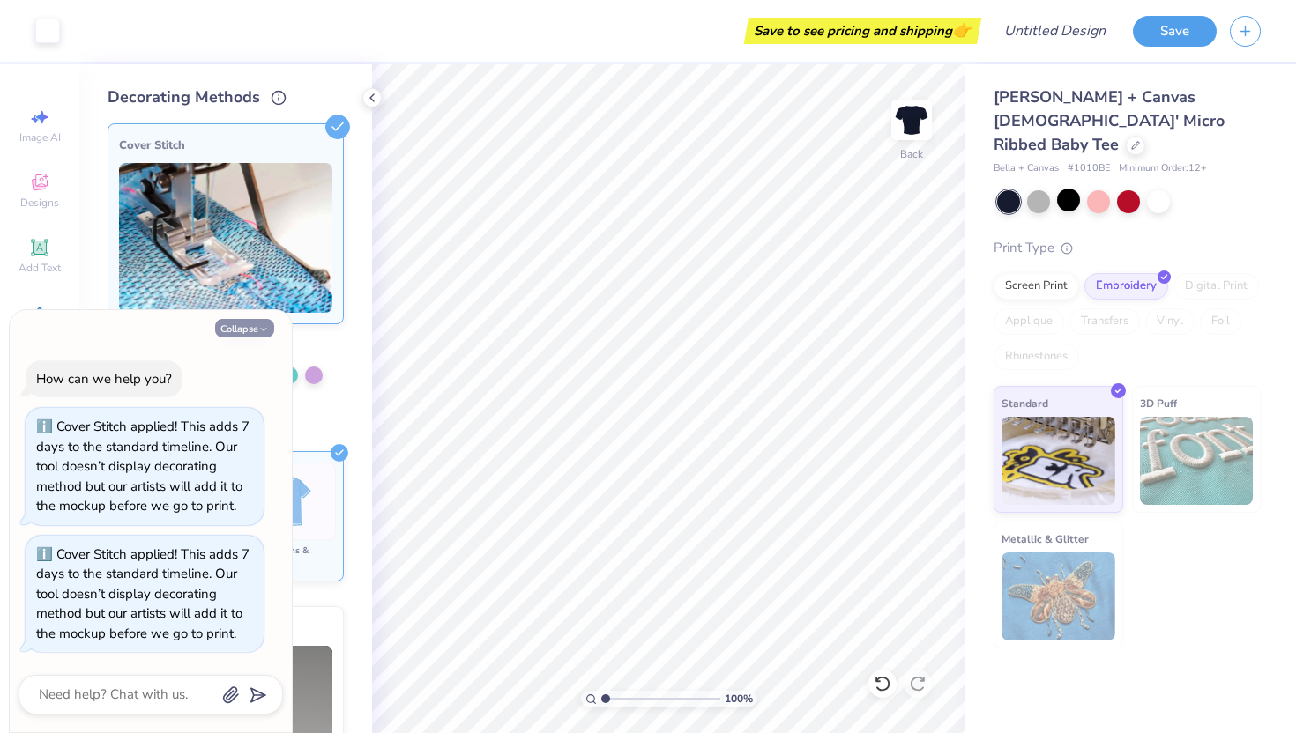
click at [254, 332] on button "Collapse" at bounding box center [244, 328] width 59 height 19
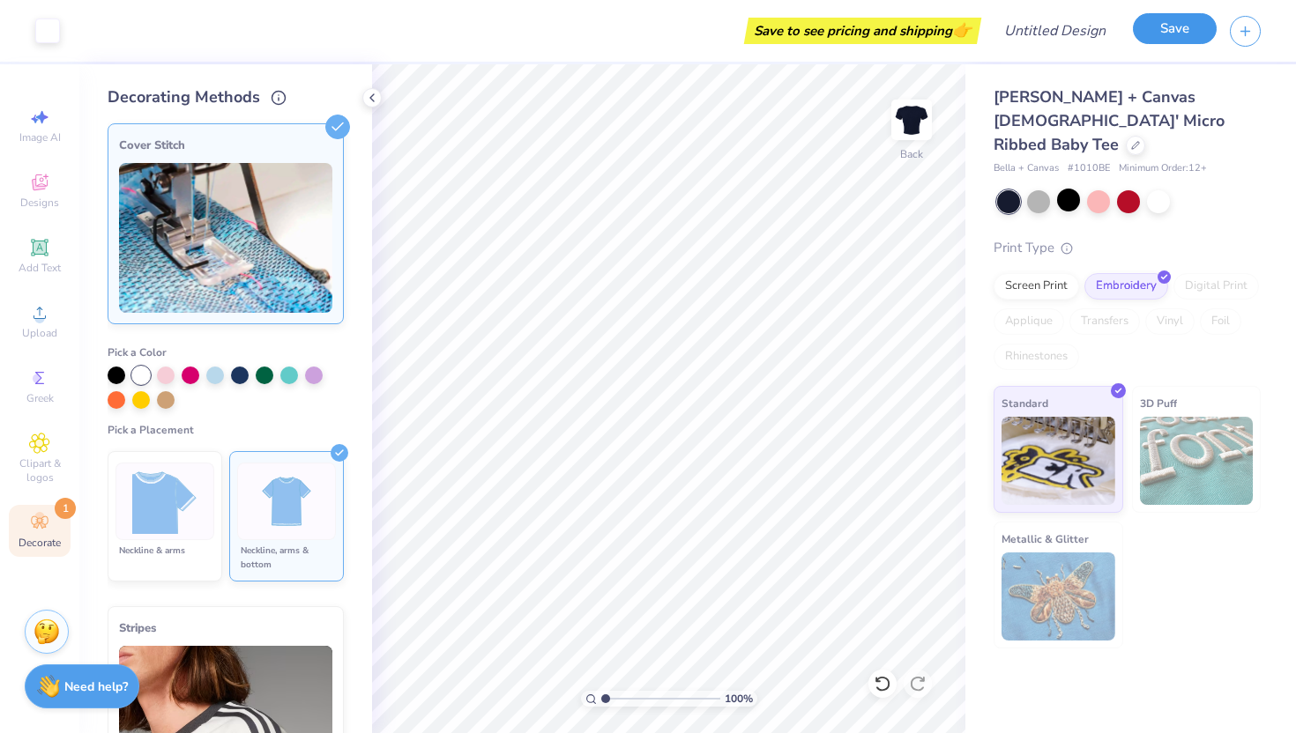
click at [1183, 36] on button "Save" at bounding box center [1174, 28] width 84 height 31
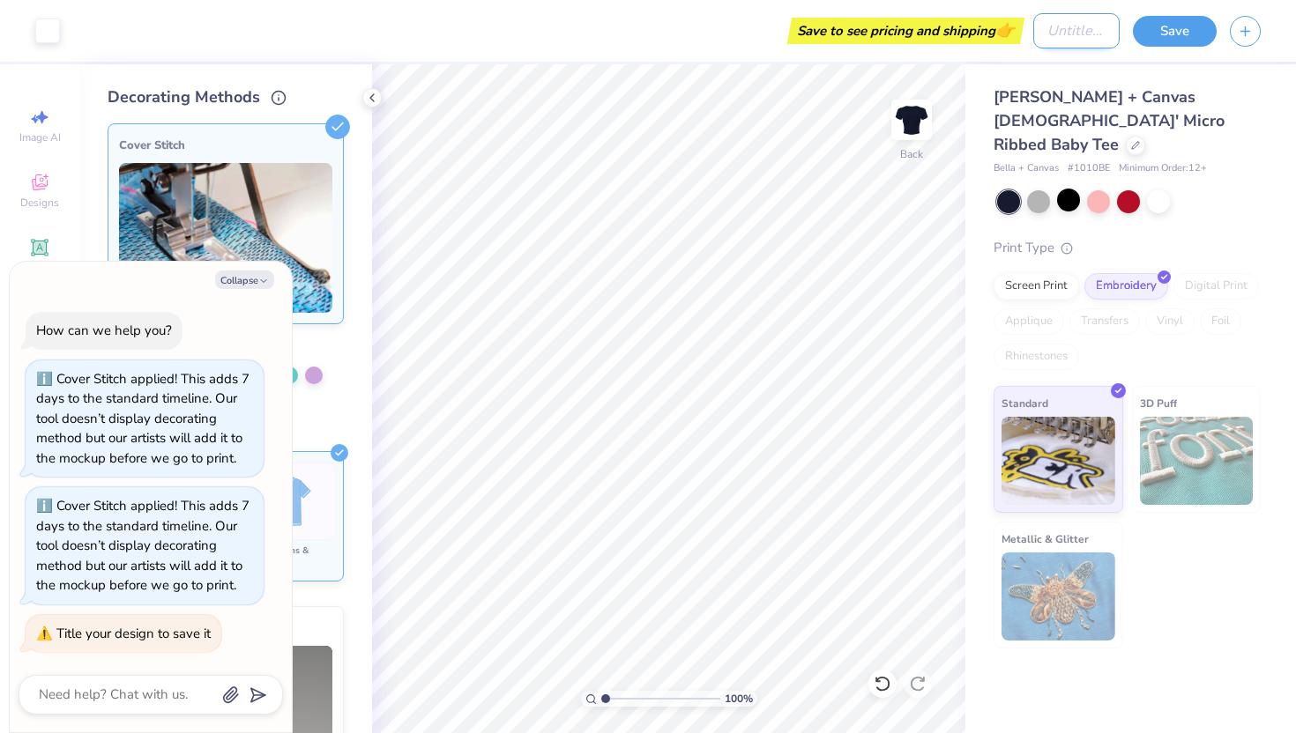
click at [1033, 29] on input "Design Title" at bounding box center [1076, 30] width 86 height 35
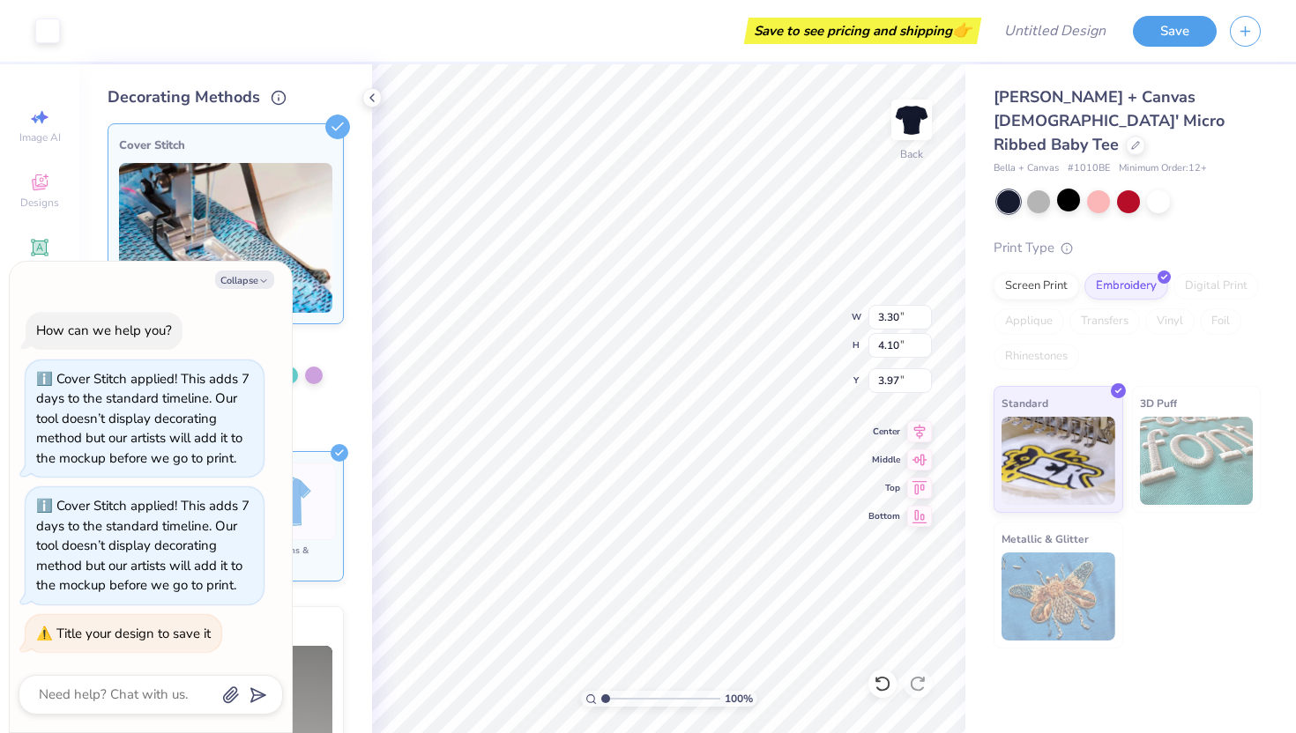
type textarea "x"
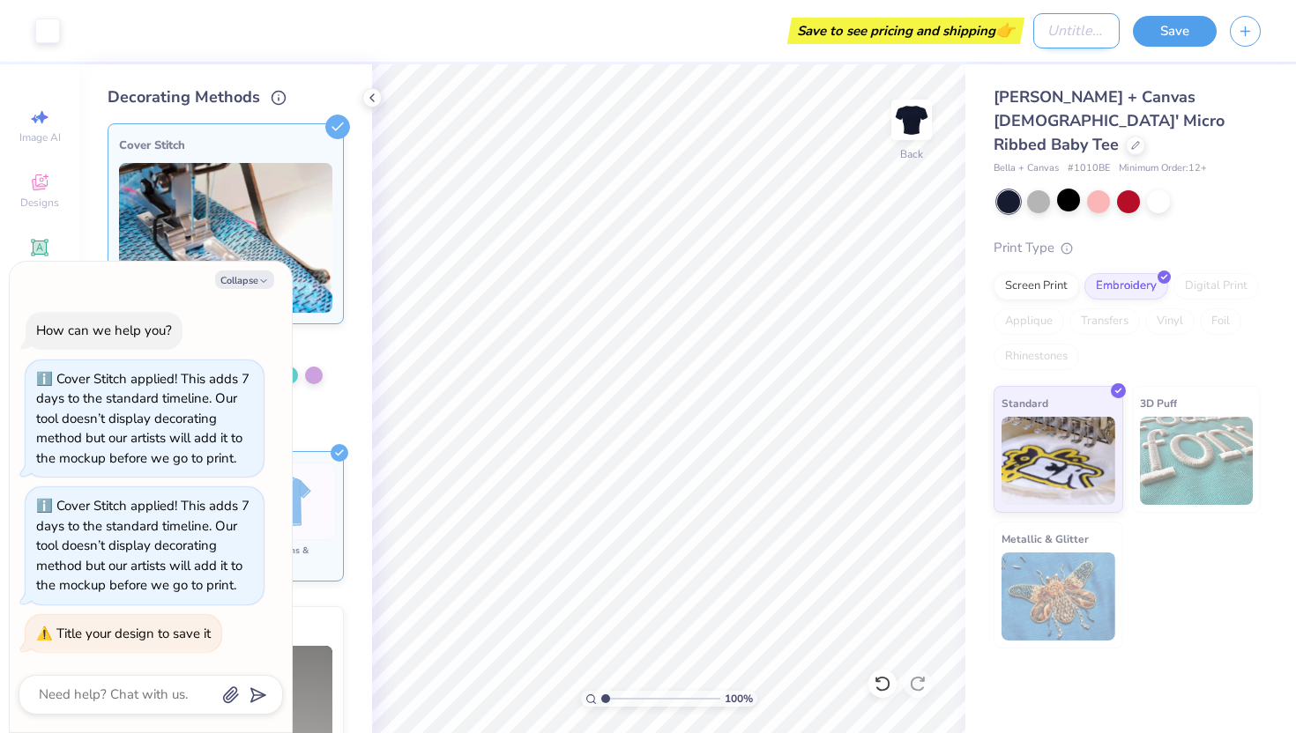
click at [1072, 38] on input "Design Title" at bounding box center [1076, 30] width 86 height 35
type input "M"
type textarea "x"
type input "Mi"
type textarea "x"
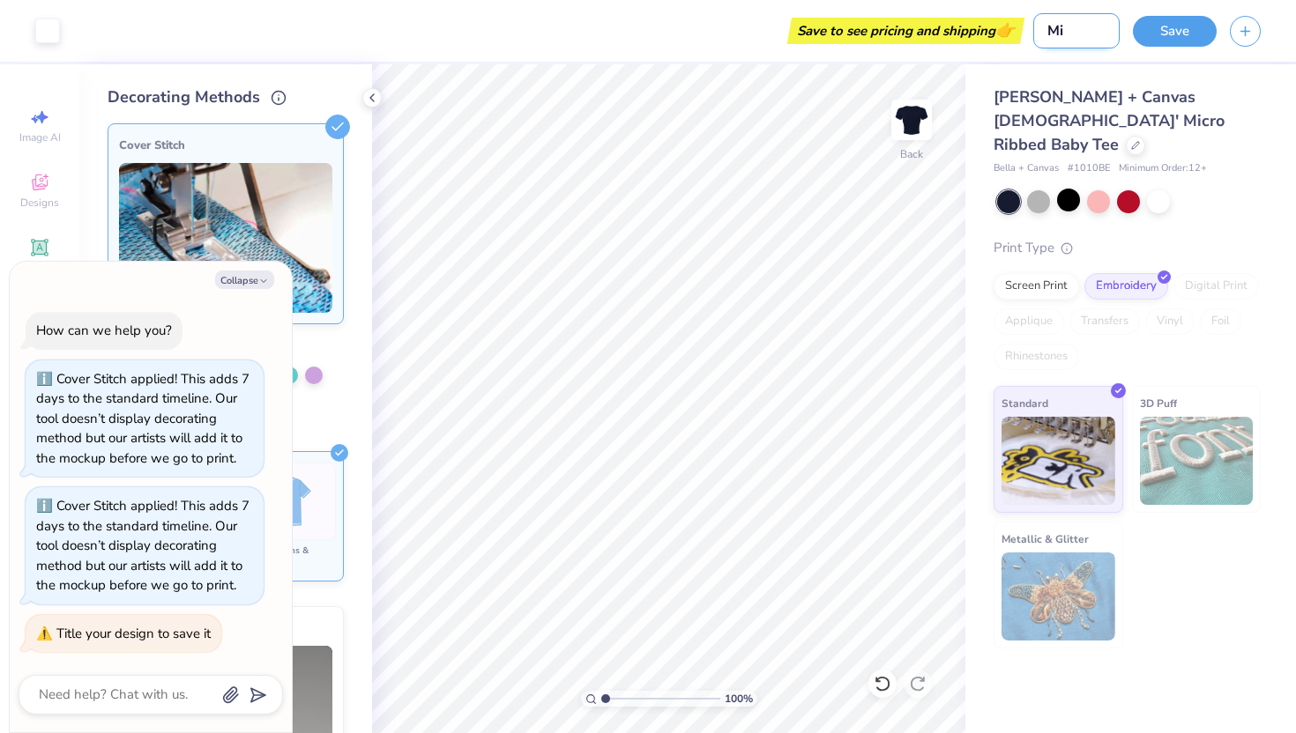
type input "Min"
type textarea "x"
type input "Mini"
type textarea "x"
type input "Minim"
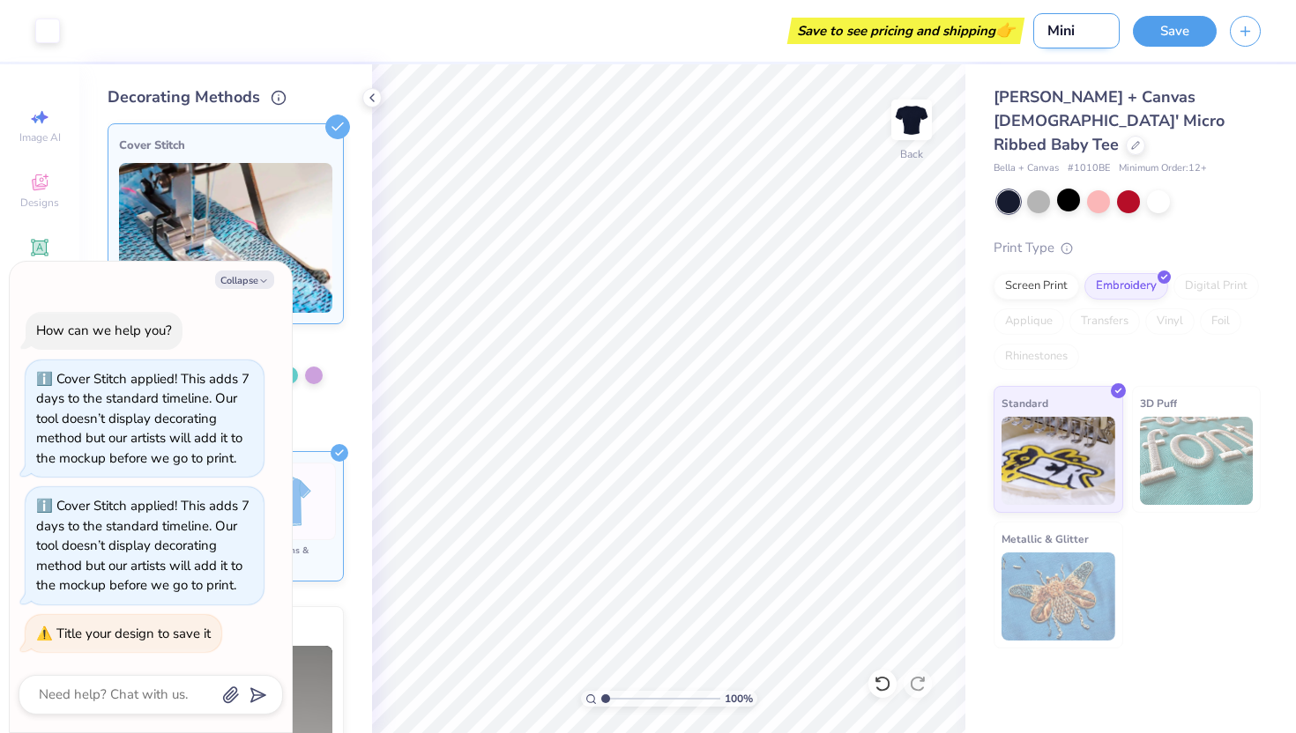
type textarea "x"
type input "Minima"
type textarea "x"
type input "Minimal"
type textarea "x"
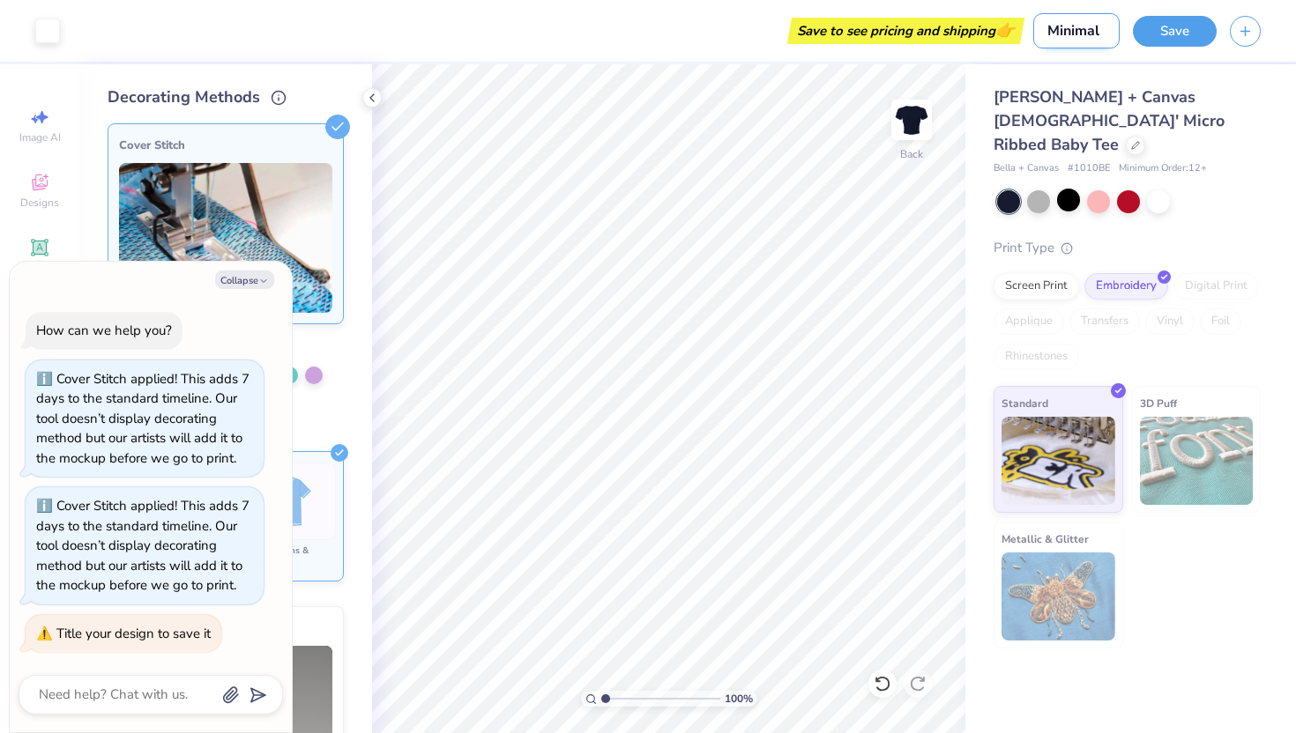
type input "Minimal"
type textarea "x"
type input "Minimal b"
type textarea "x"
type input "Minimal bb"
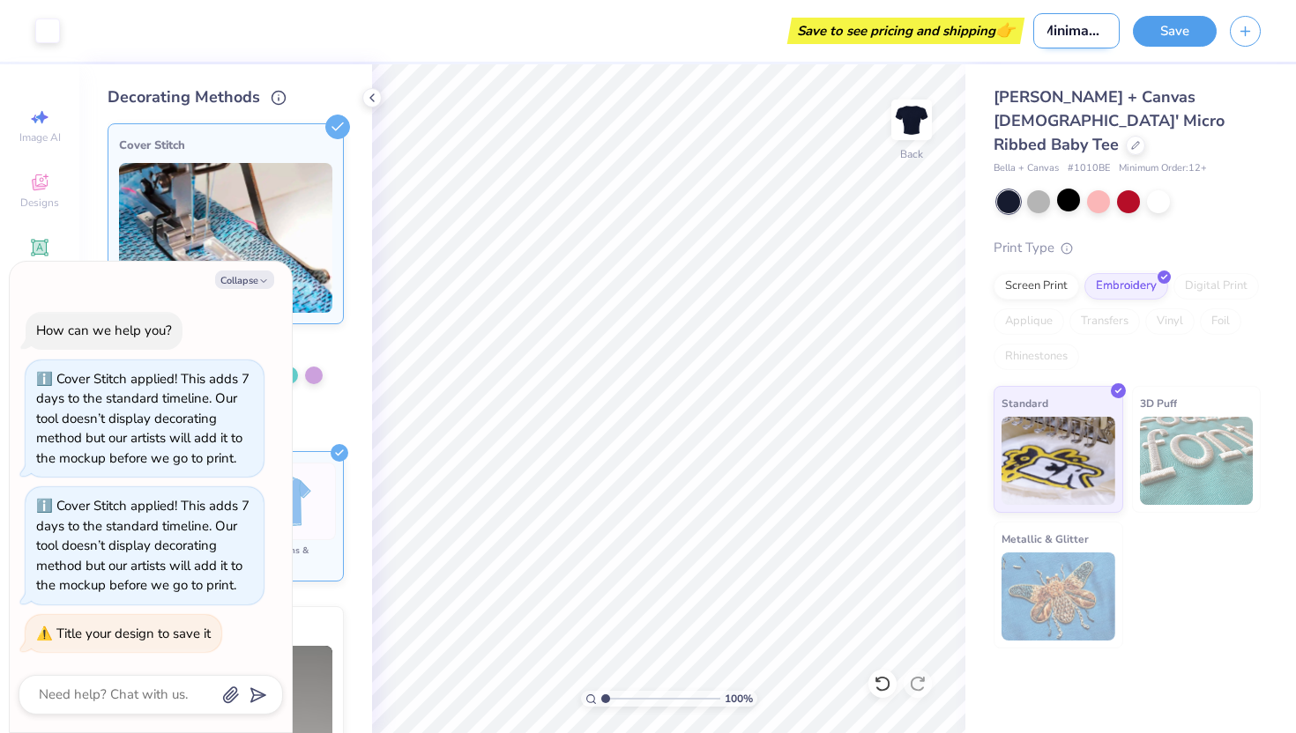
type textarea "x"
type input "Minimal bbt"
type textarea "x"
type input "Minimal bbte"
type textarea "x"
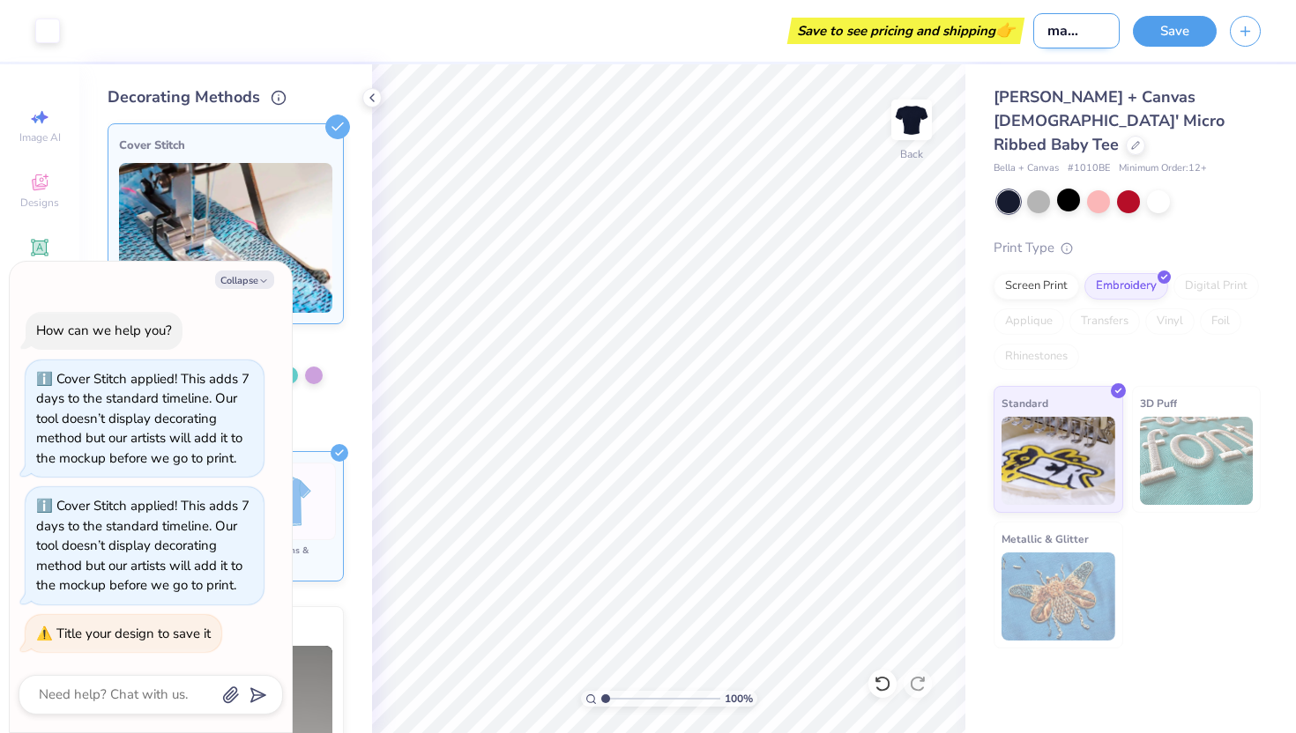
type input "Minimal bbtee"
type textarea "x"
type input "Minimal bbtee"
click at [1163, 32] on button "Save" at bounding box center [1174, 28] width 84 height 31
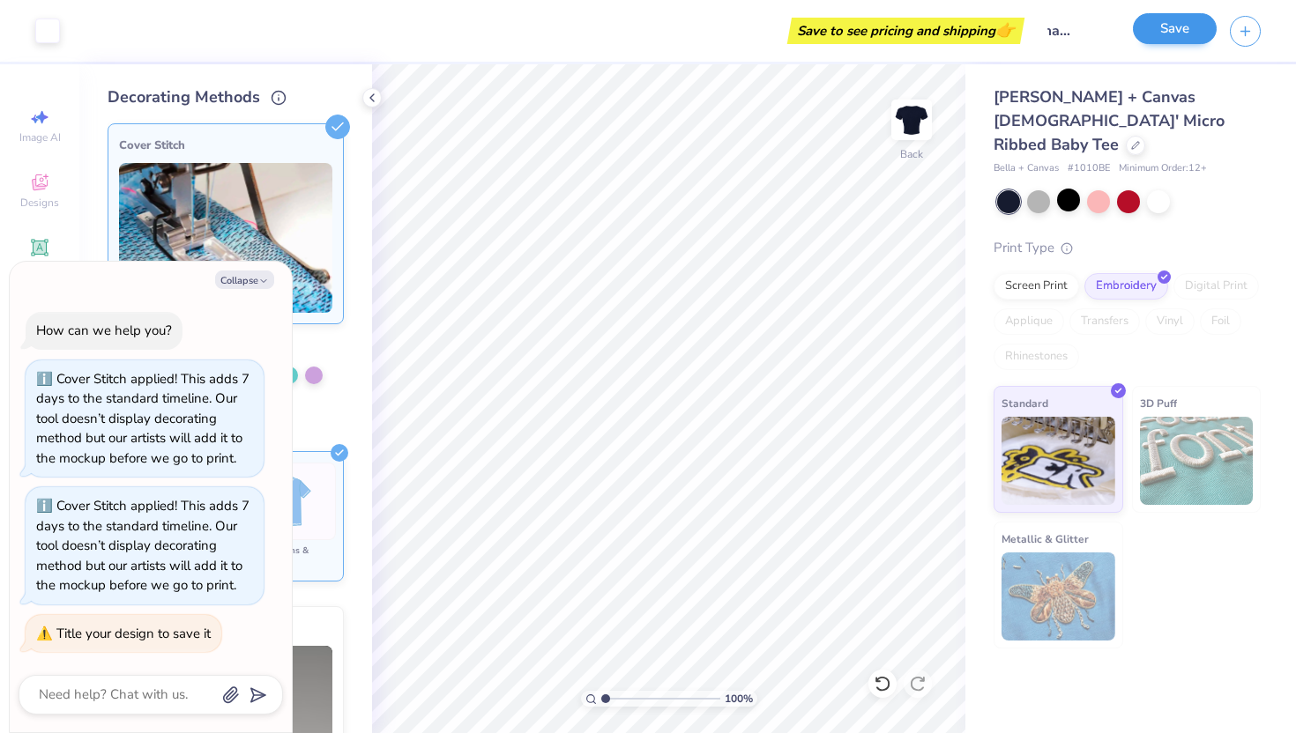
scroll to position [0, 0]
type textarea "x"
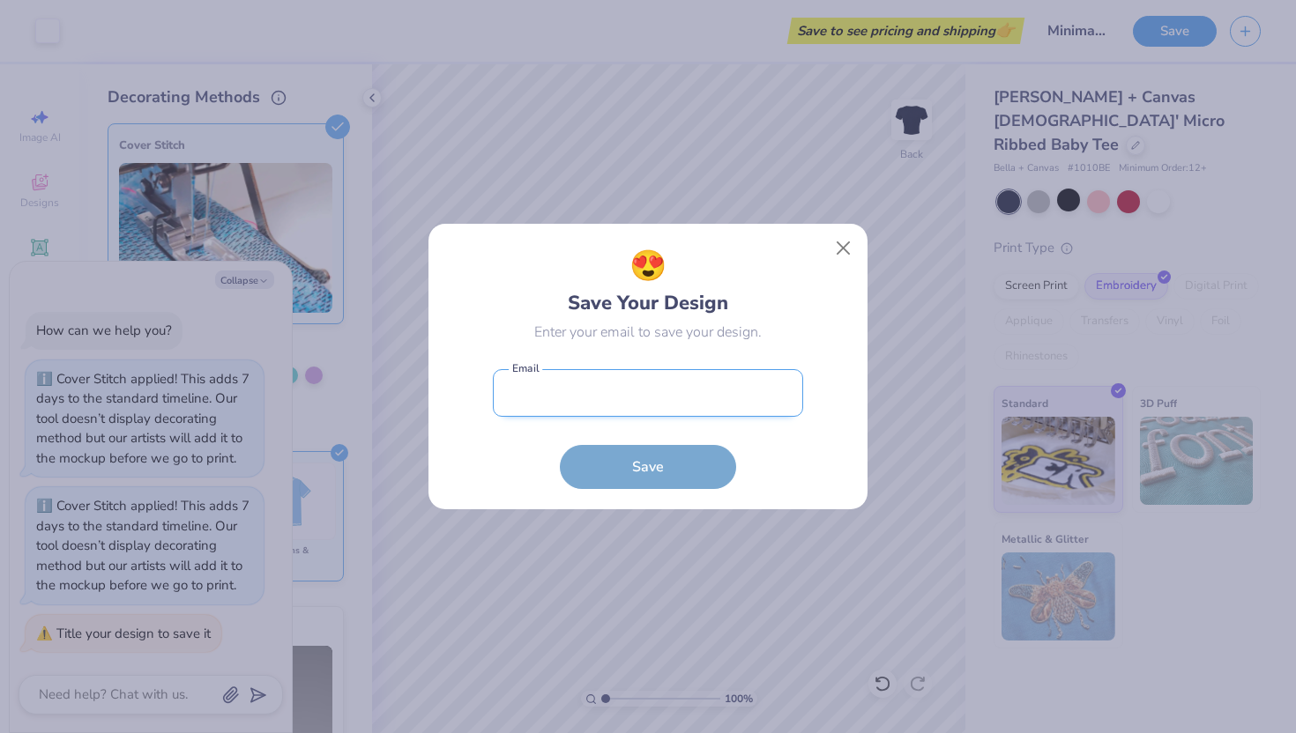
click at [565, 382] on input "email" at bounding box center [648, 393] width 310 height 48
type input "alexiasmith2805@gmail.com"
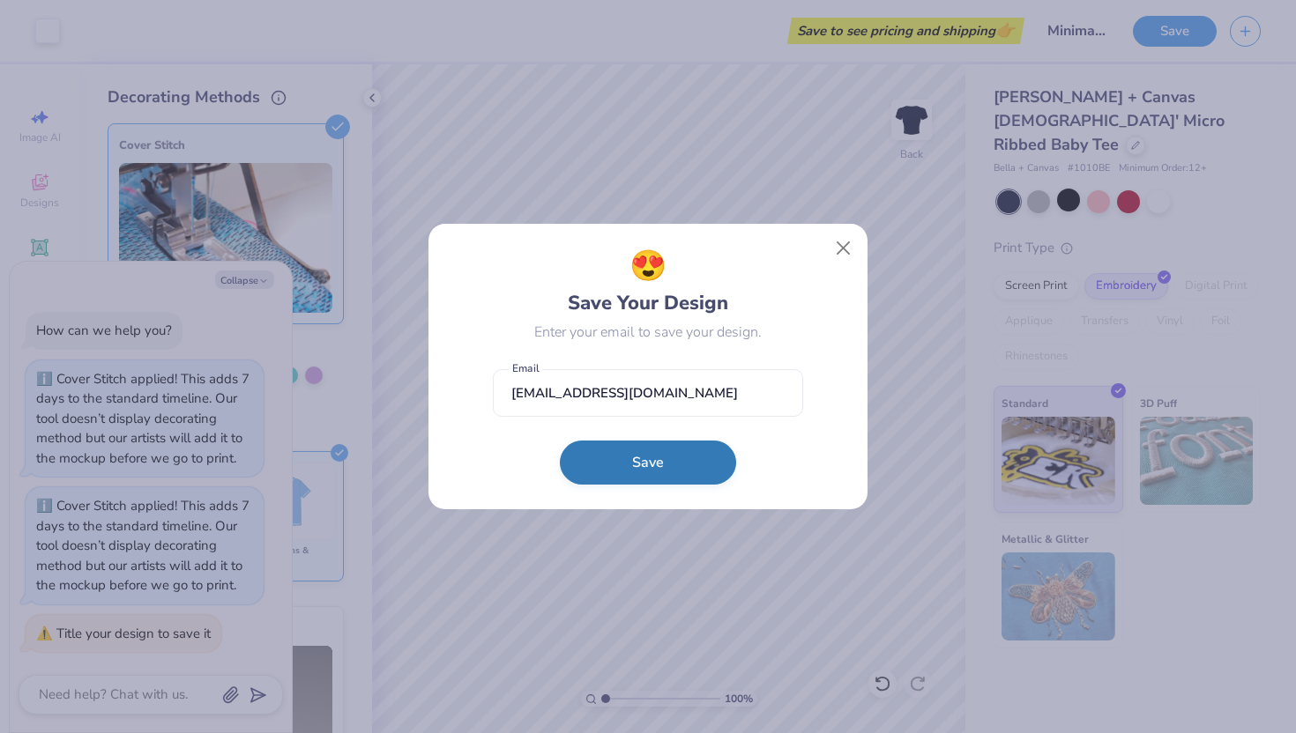
click at [632, 455] on button "Save" at bounding box center [648, 463] width 176 height 44
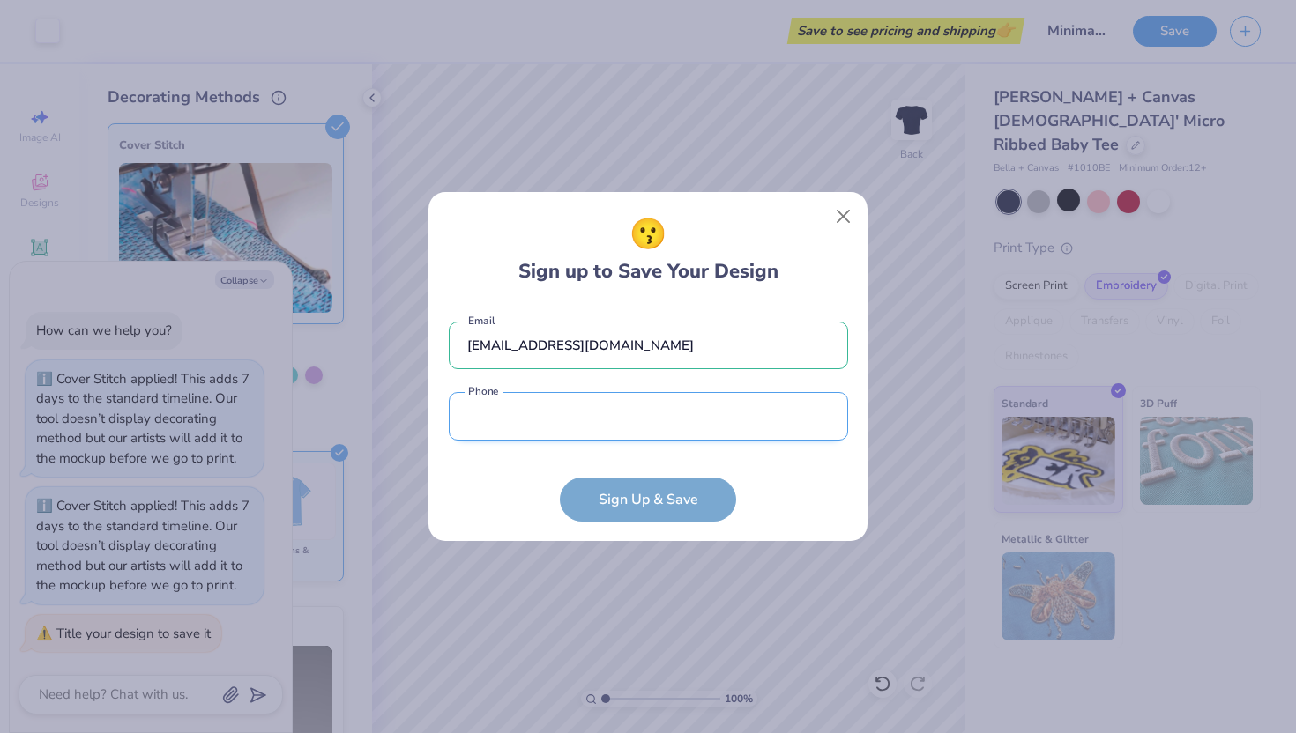
click at [547, 416] on input "tel" at bounding box center [648, 416] width 399 height 48
type input "(850) 276-8848"
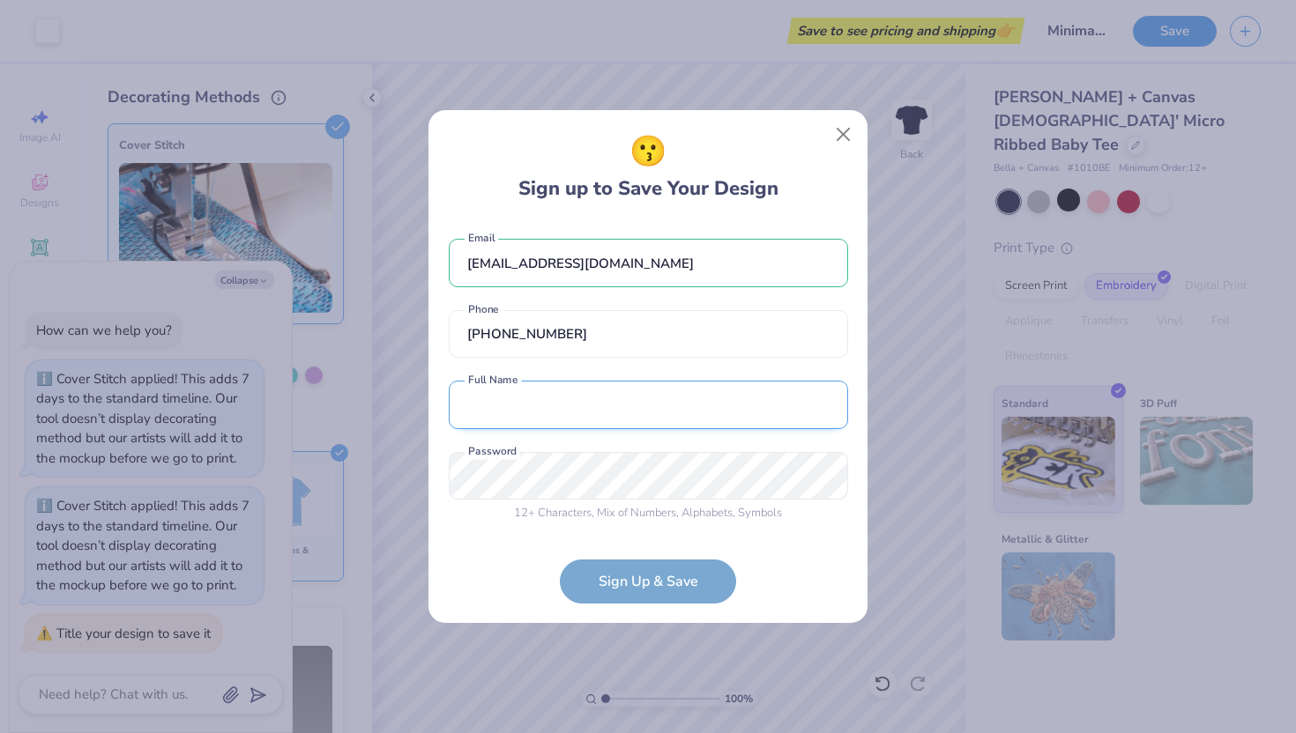
click at [537, 390] on input "text" at bounding box center [648, 405] width 399 height 48
type input "Lexi Smith"
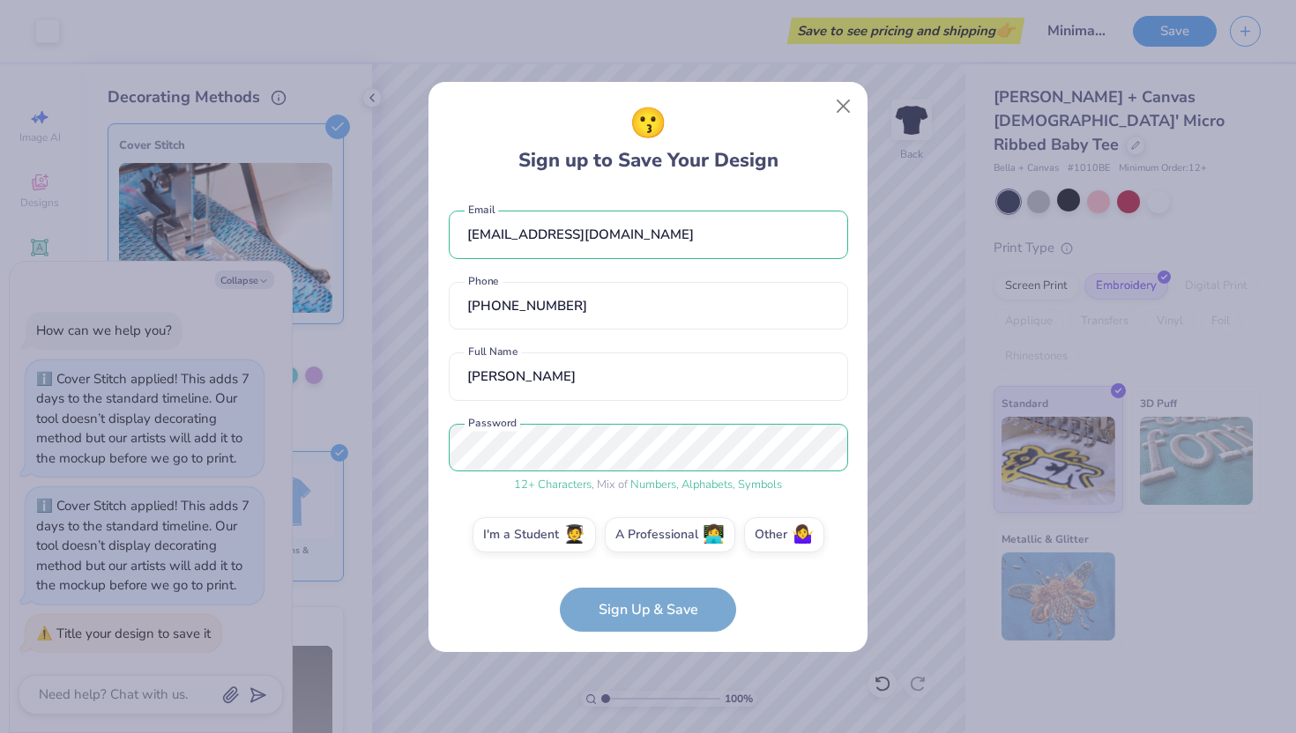
scroll to position [10, 0]
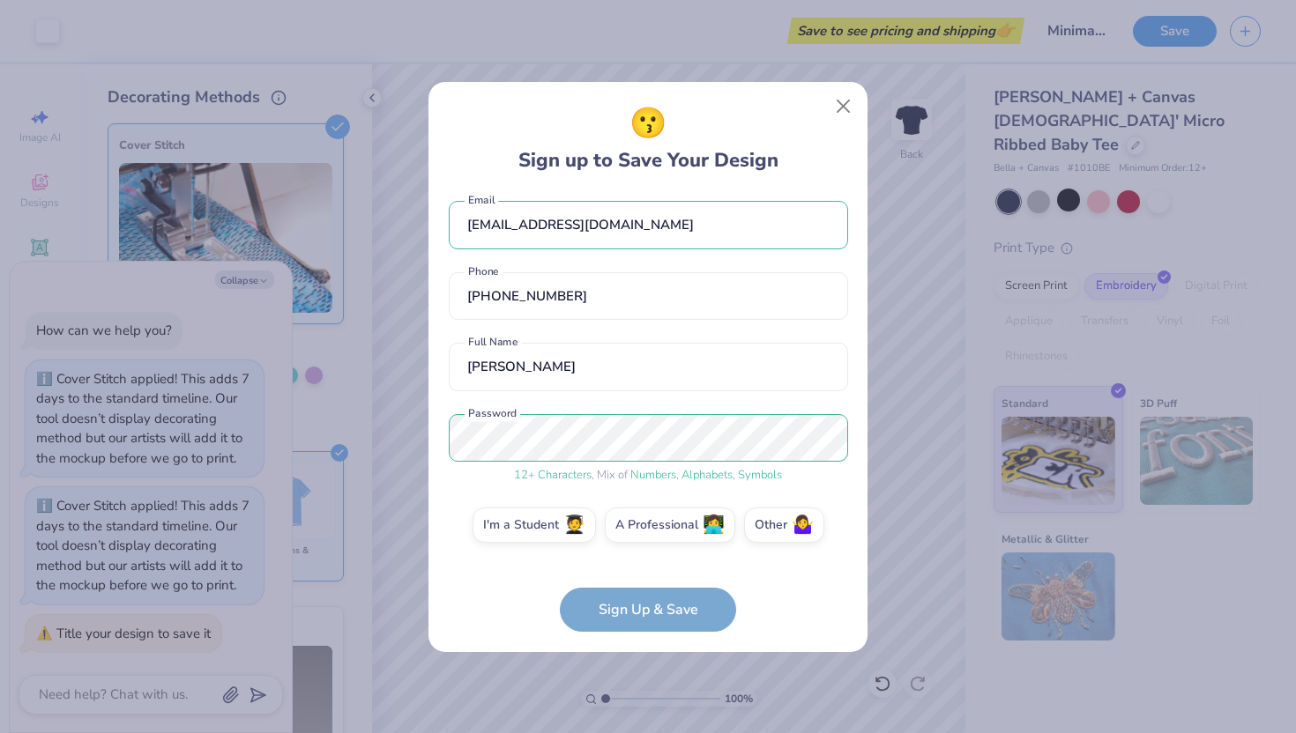
click at [659, 617] on form "alexiasmith2805@gmail.com Email (850) 276-8848 Phone Lexi Smith Full Name 12 + …" at bounding box center [648, 412] width 399 height 439
click at [647, 617] on form "alexiasmith2805@gmail.com Email (850) 276-8848 Phone Lexi Smith Full Name 12 + …" at bounding box center [648, 412] width 399 height 439
click at [523, 523] on label "I'm a Student 🧑‍🎓" at bounding box center [533, 522] width 123 height 35
click at [642, 533] on input "I'm a Student 🧑‍🎓" at bounding box center [647, 538] width 11 height 11
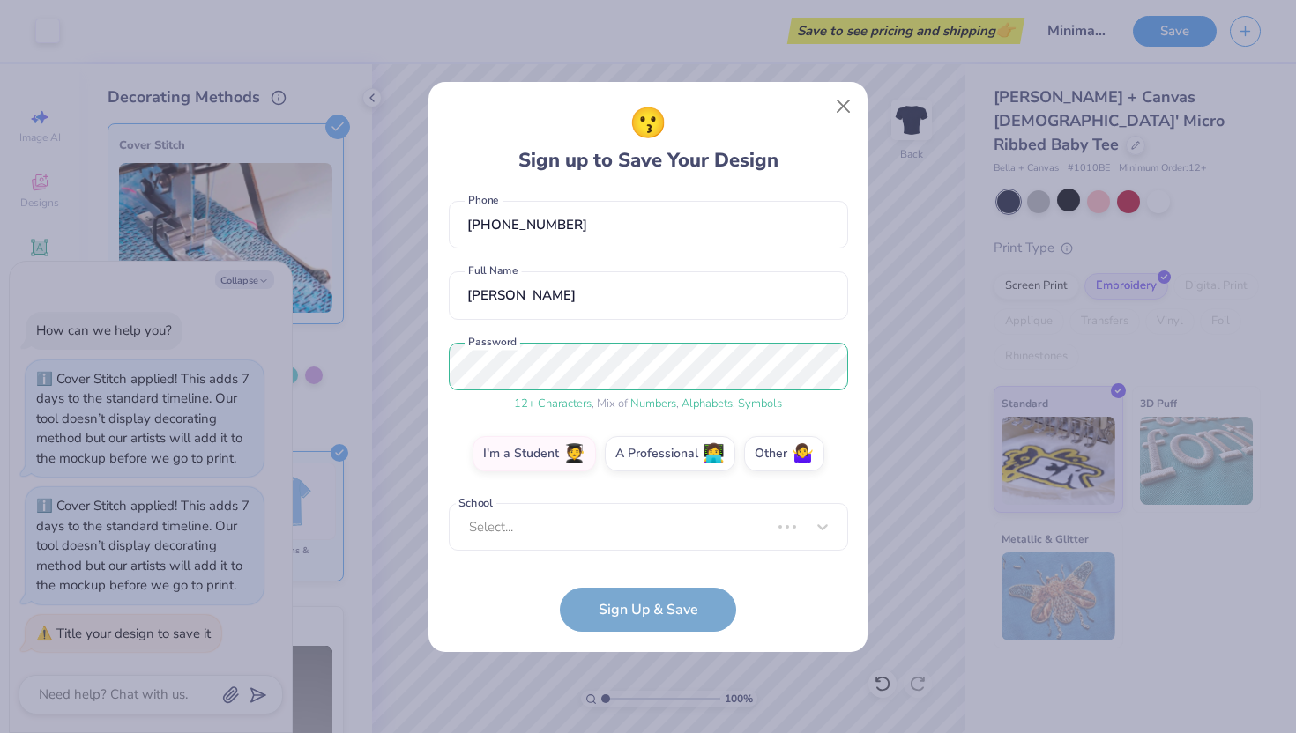
click at [637, 607] on form "alexiasmith2805@gmail.com Email (850) 276-8848 Phone Lexi Smith Full Name 12 + …" at bounding box center [648, 412] width 399 height 439
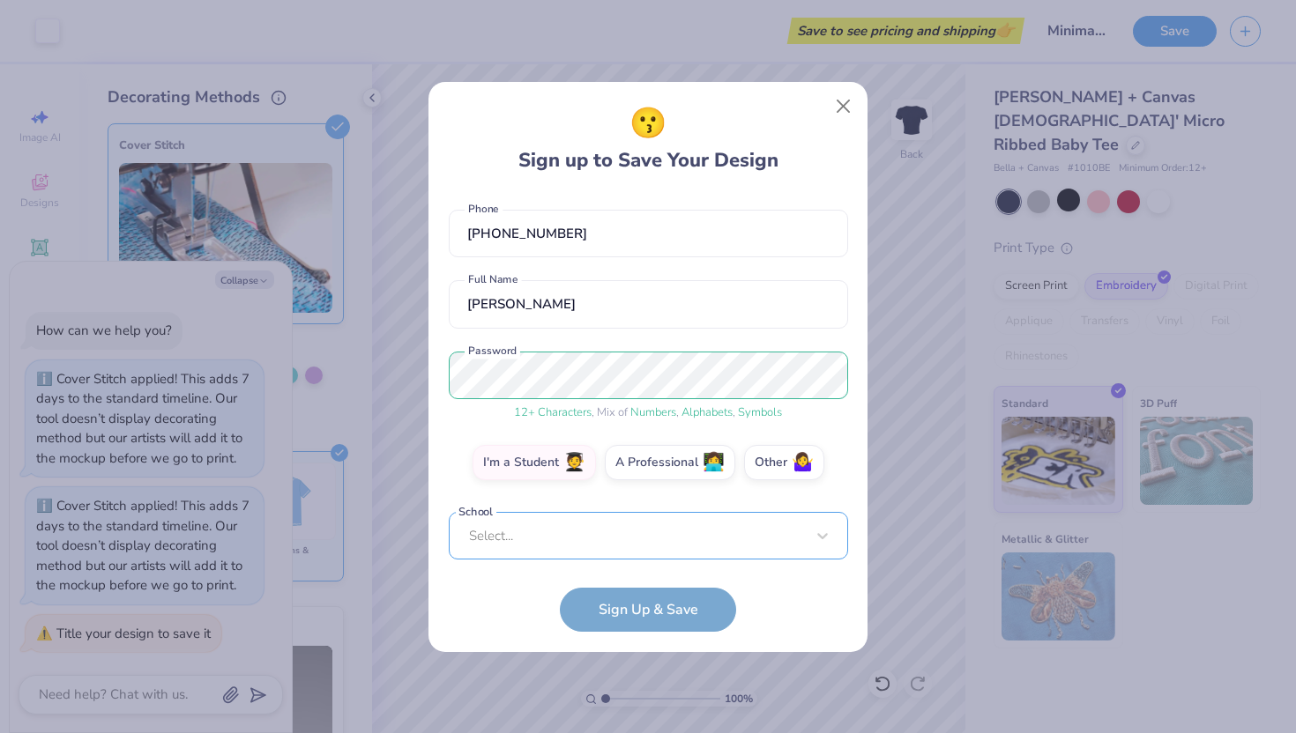
click at [575, 525] on div "Select..." at bounding box center [648, 536] width 399 height 48
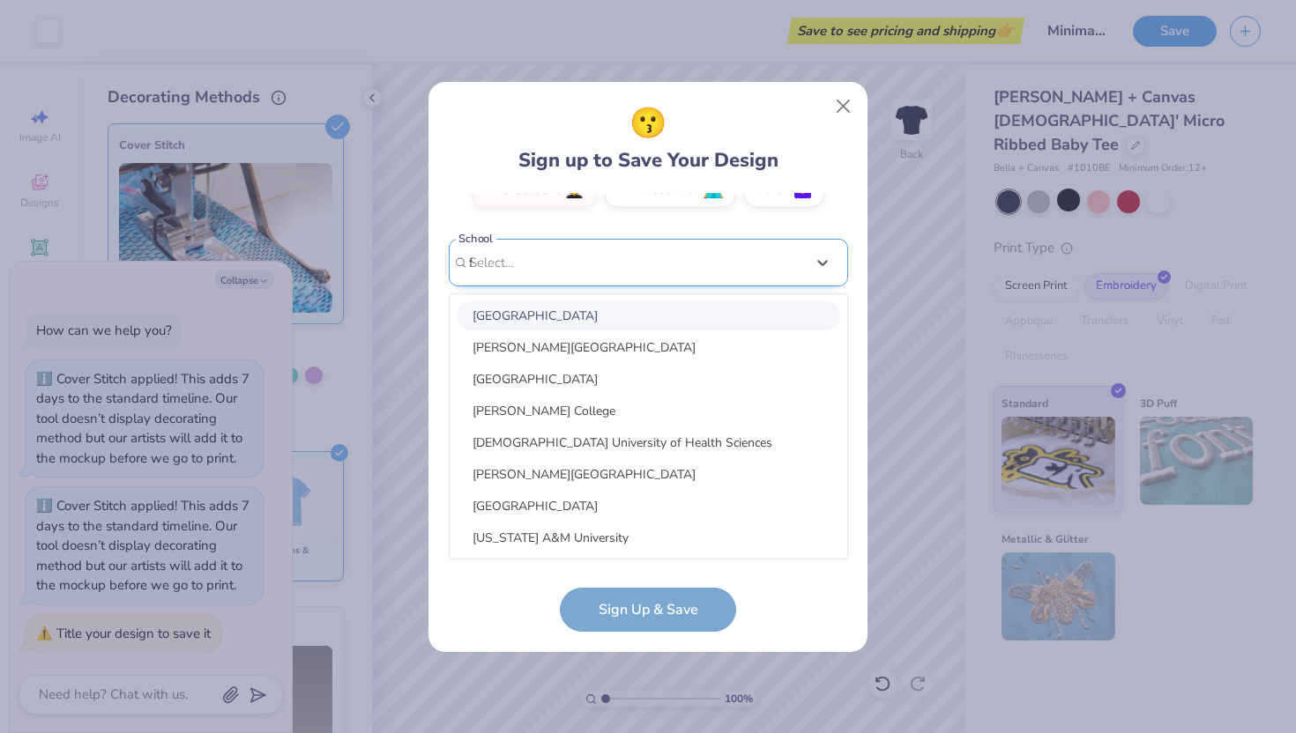
scroll to position [140, 0]
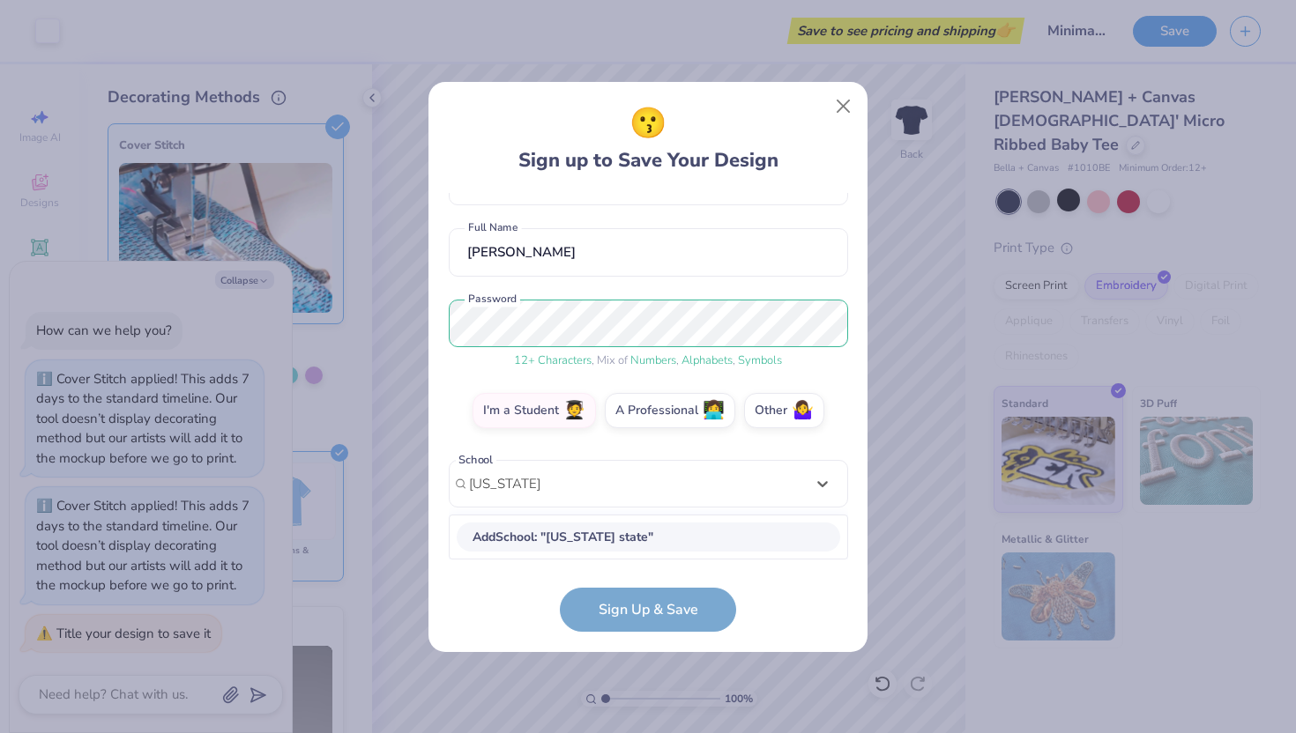
type input "florida state"
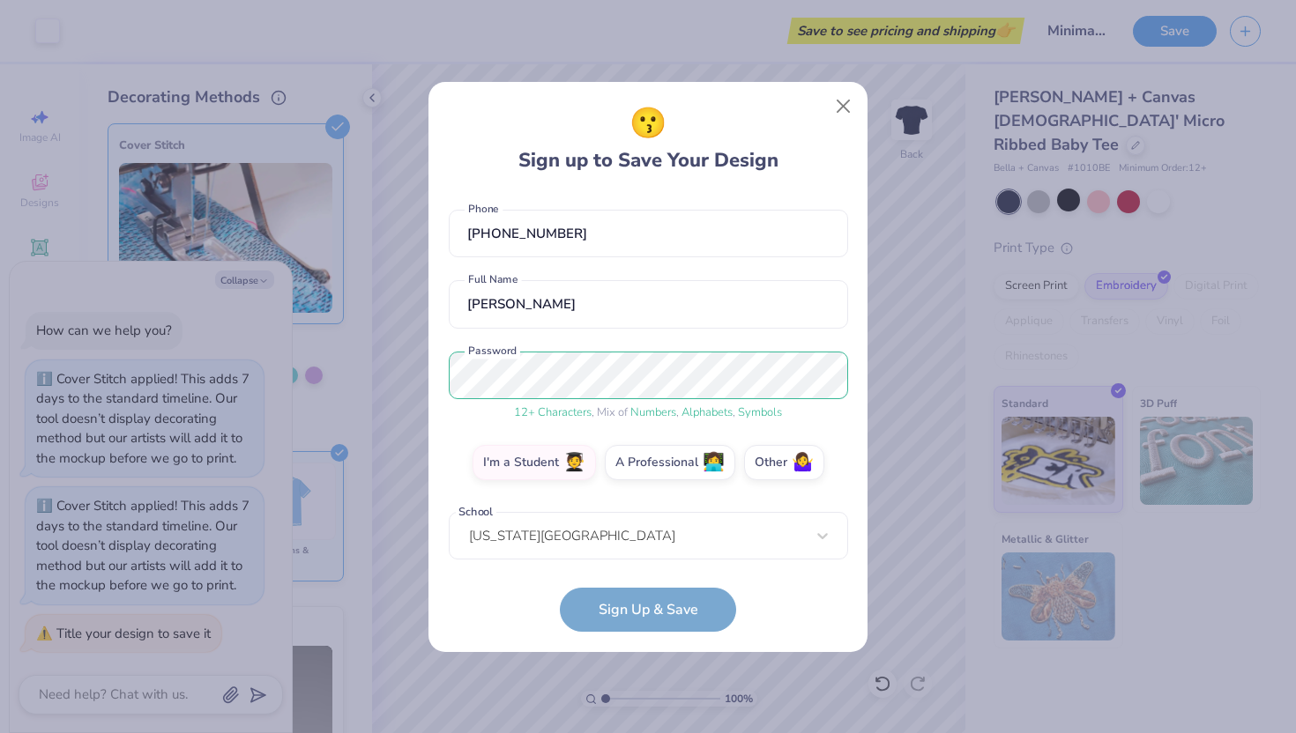
scroll to position [152, 0]
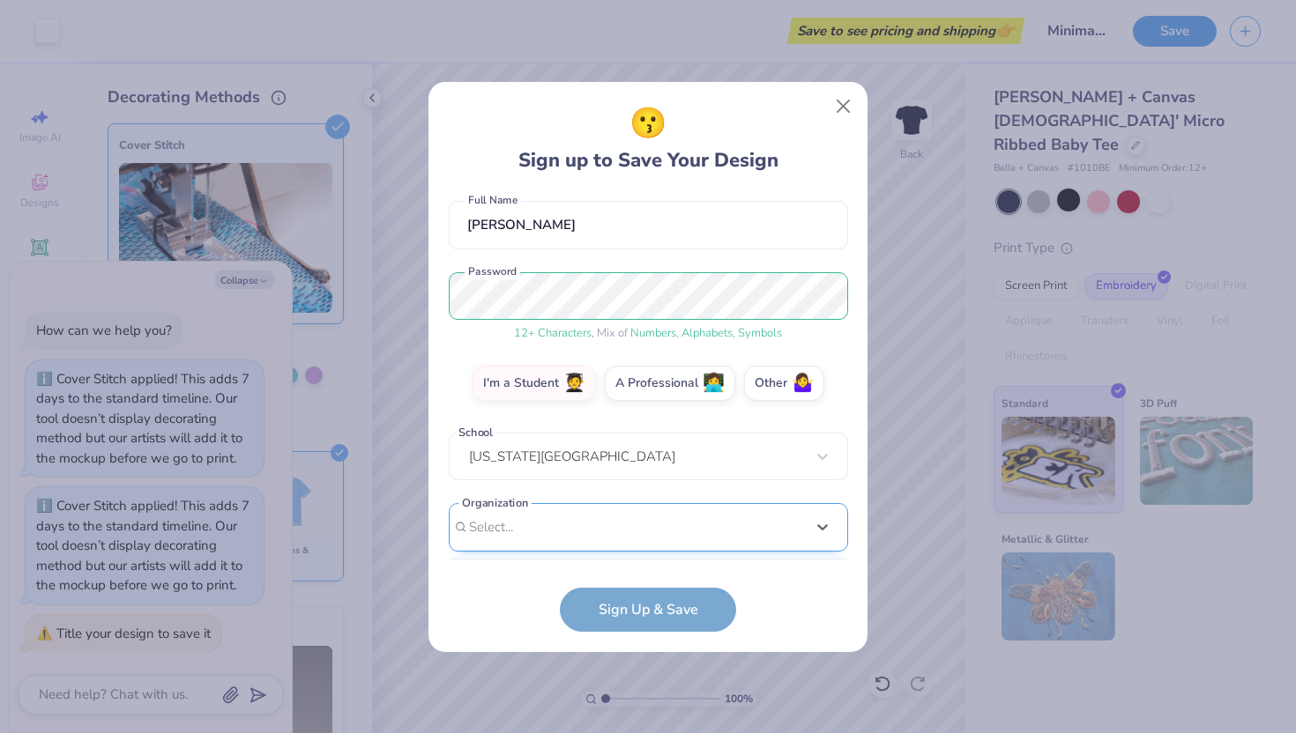
click at [635, 532] on div "option focused, 8 of 15. 15 results available. Use Up and Down to choose option…" at bounding box center [648, 664] width 399 height 322
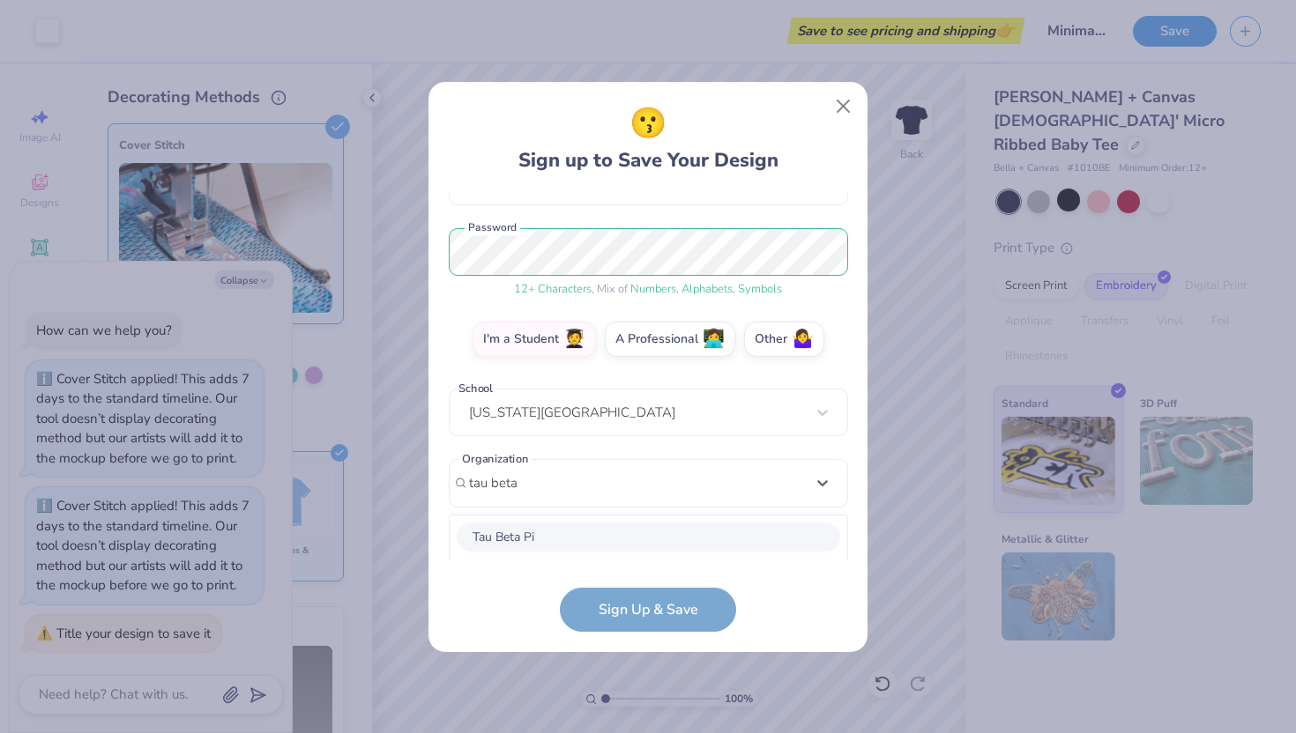
scroll to position [416, 0]
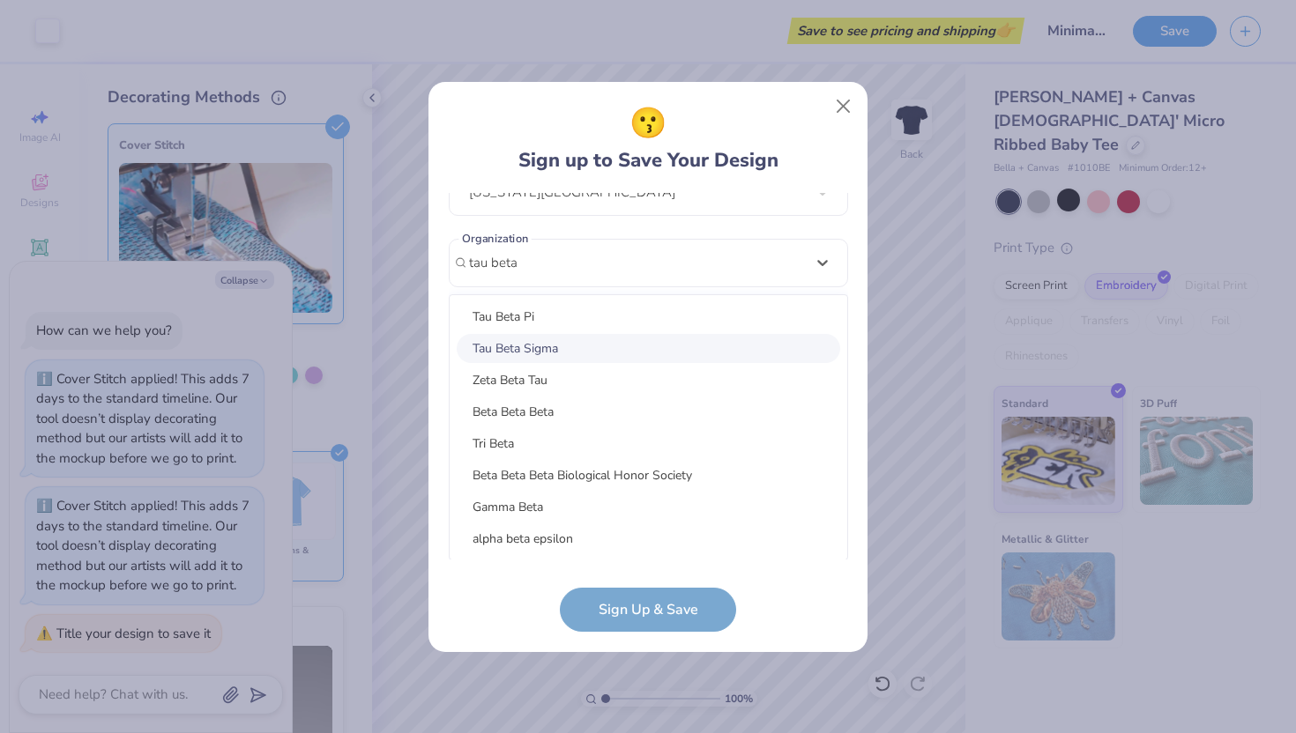
click at [631, 354] on div "Tau Beta Sigma" at bounding box center [648, 348] width 383 height 29
type input "tau beta"
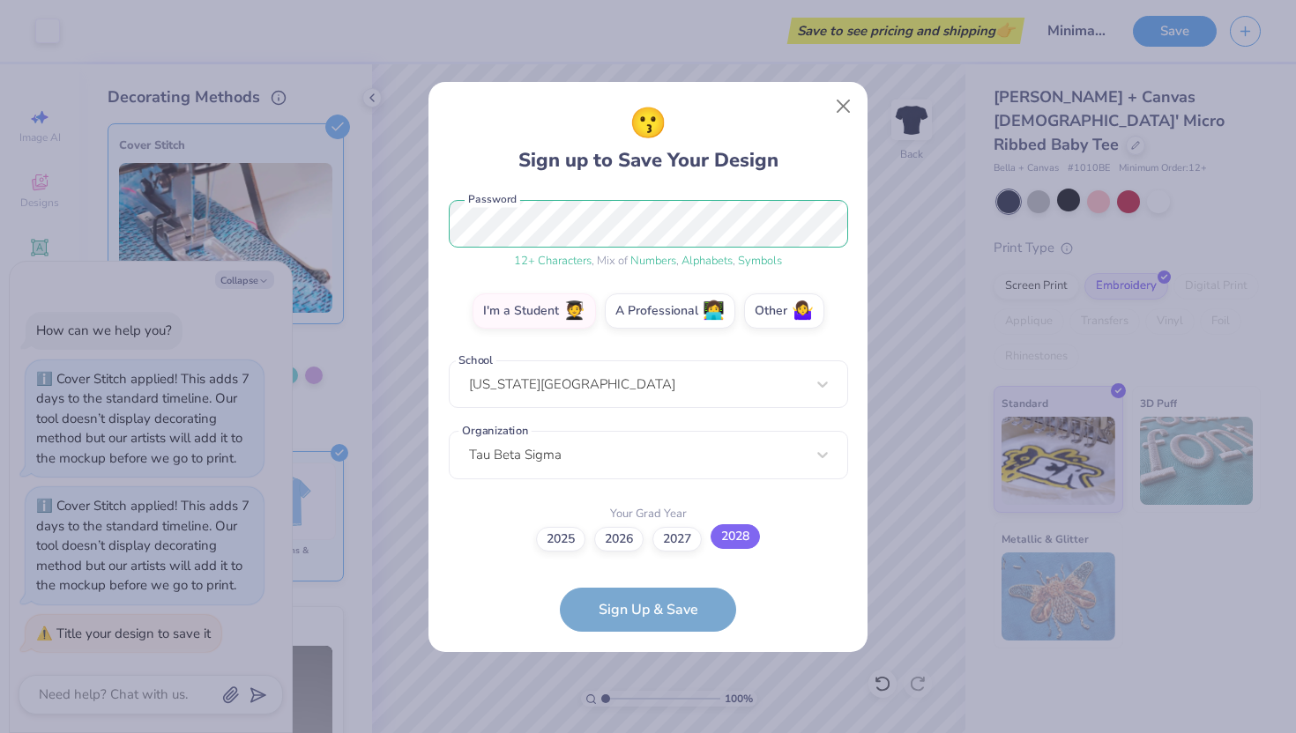
click at [718, 534] on label "2028" at bounding box center [734, 536] width 49 height 25
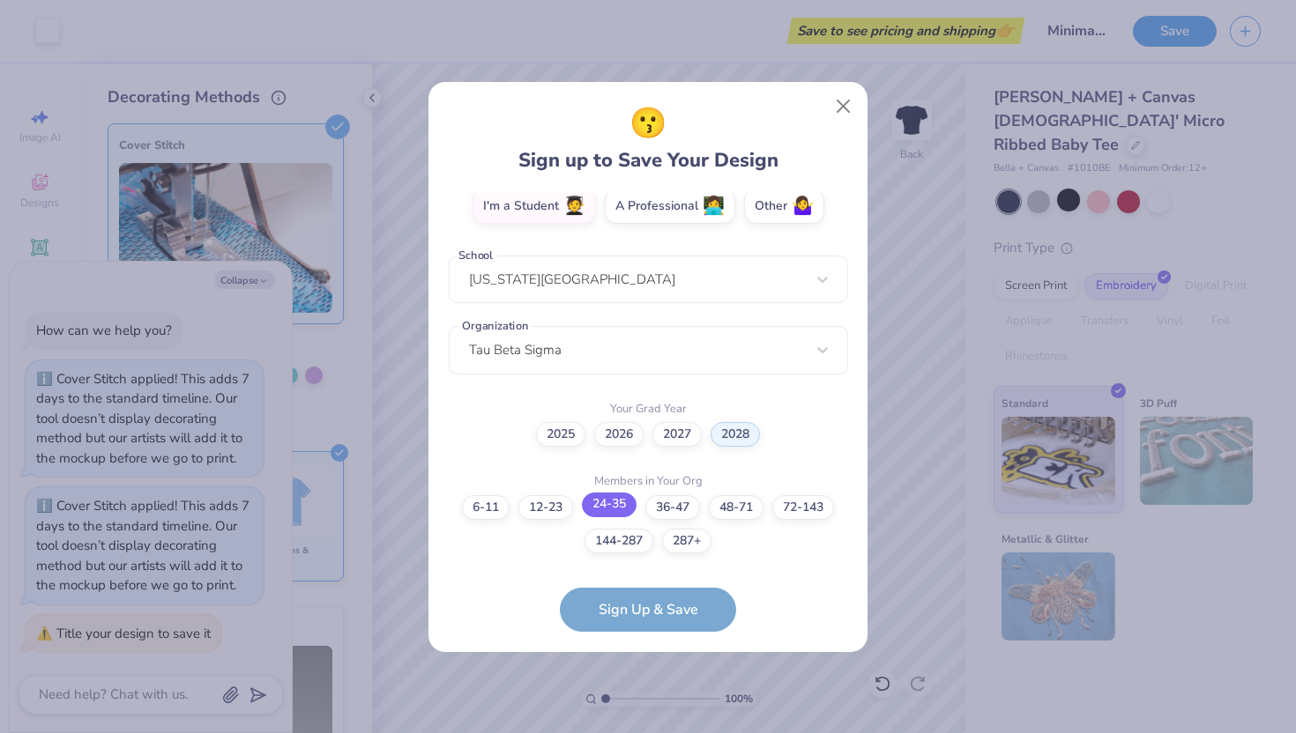
click at [605, 503] on label "24-35" at bounding box center [609, 505] width 55 height 25
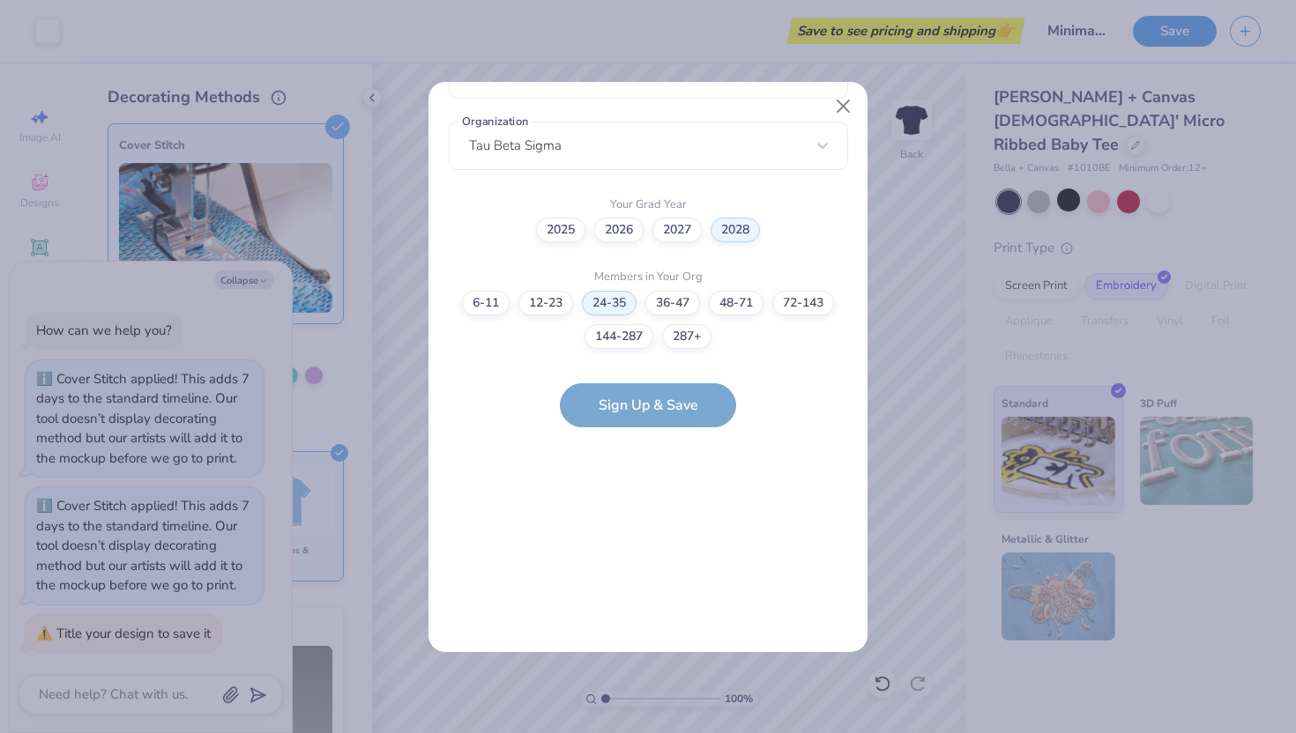
scroll to position [0, 0]
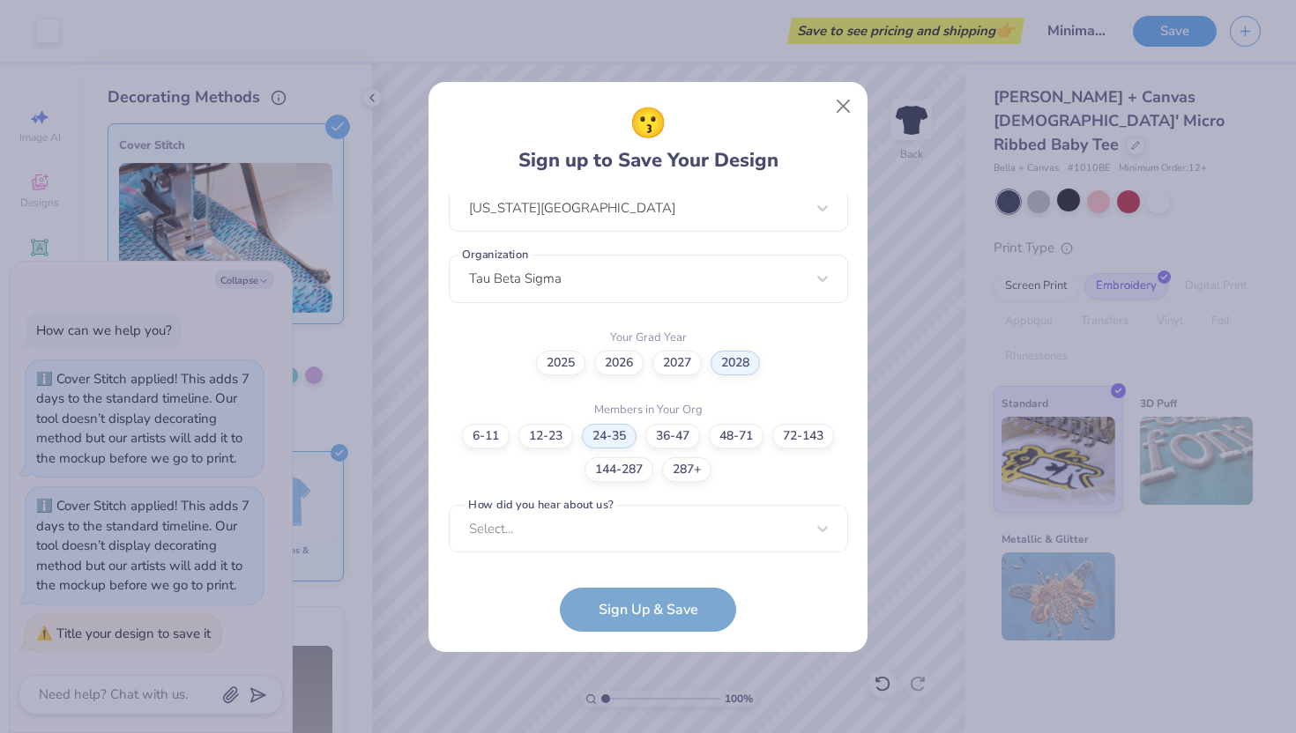
click at [618, 600] on form "alexiasmith2805@gmail.com Email (850) 276-8848 Phone Lexi Smith Full Name 12 + …" at bounding box center [648, 412] width 399 height 439
click at [546, 529] on div "Select..." at bounding box center [648, 529] width 399 height 48
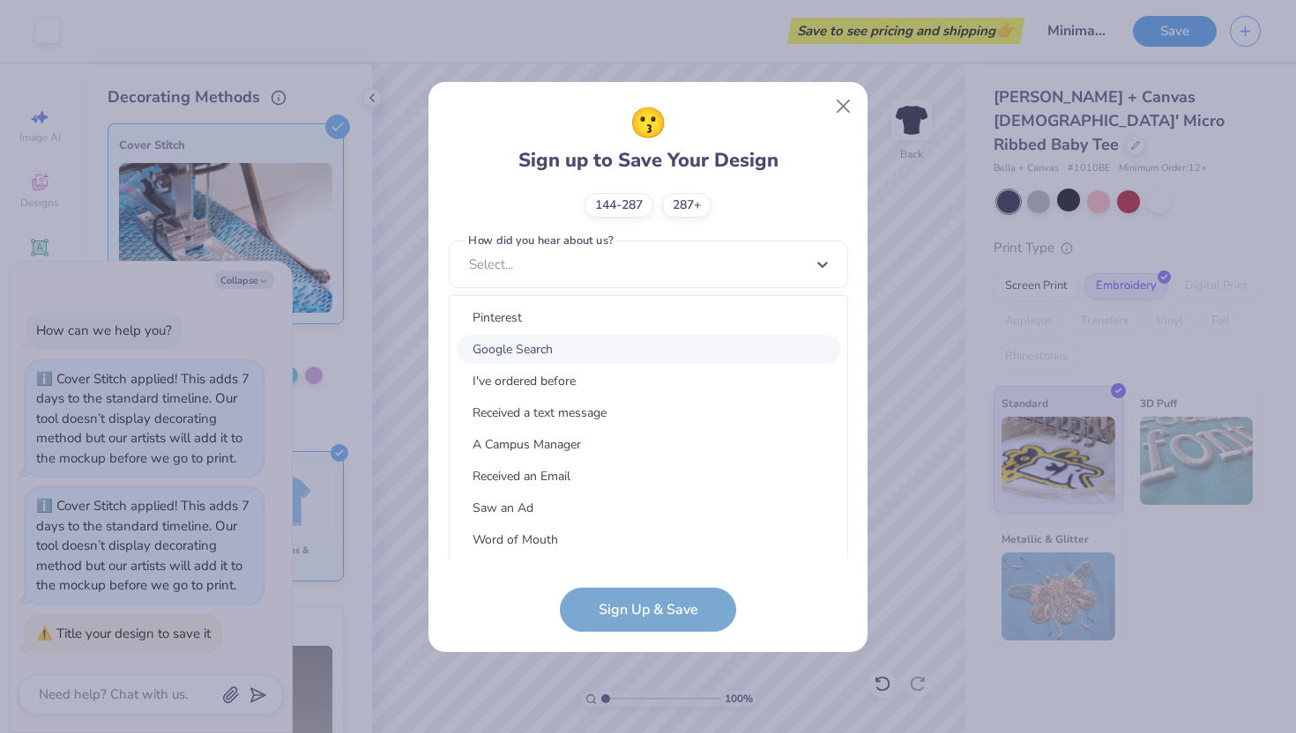
click at [577, 351] on div "Google Search" at bounding box center [648, 349] width 383 height 29
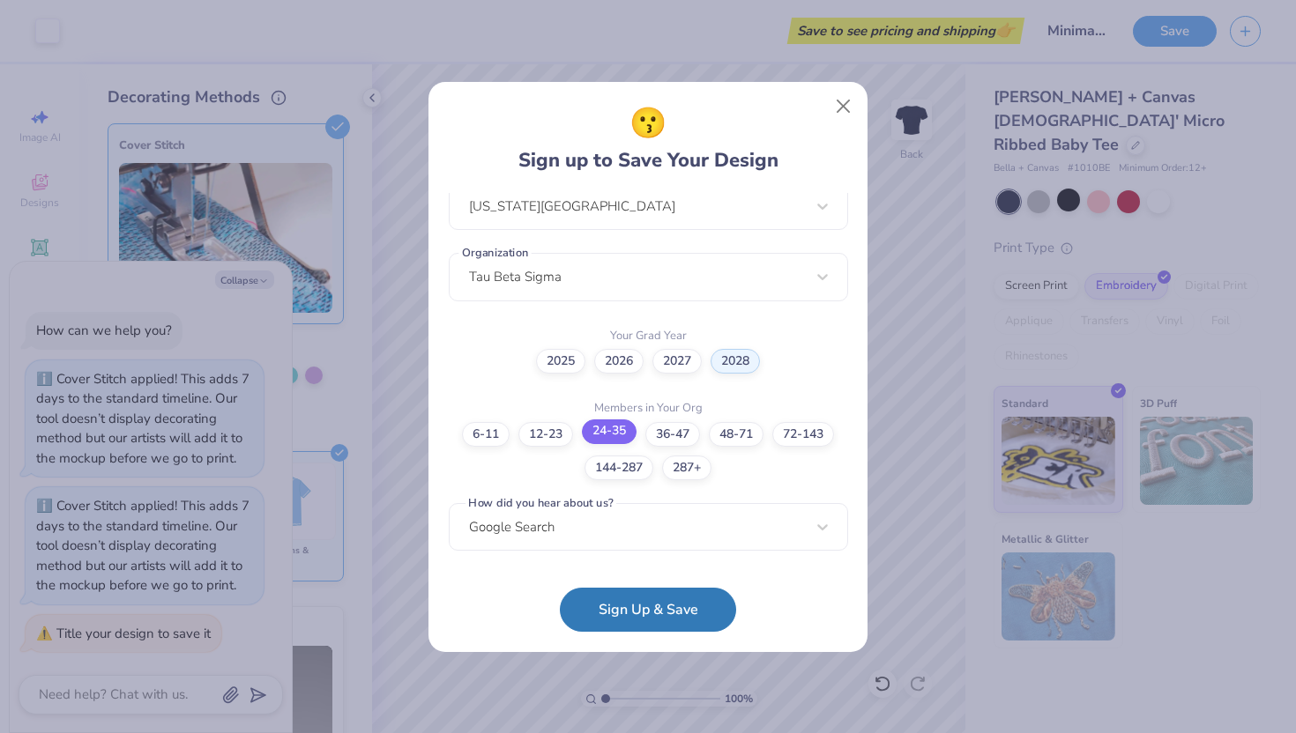
scroll to position [400, 0]
click at [654, 604] on button "Sign Up & Save" at bounding box center [648, 610] width 176 height 44
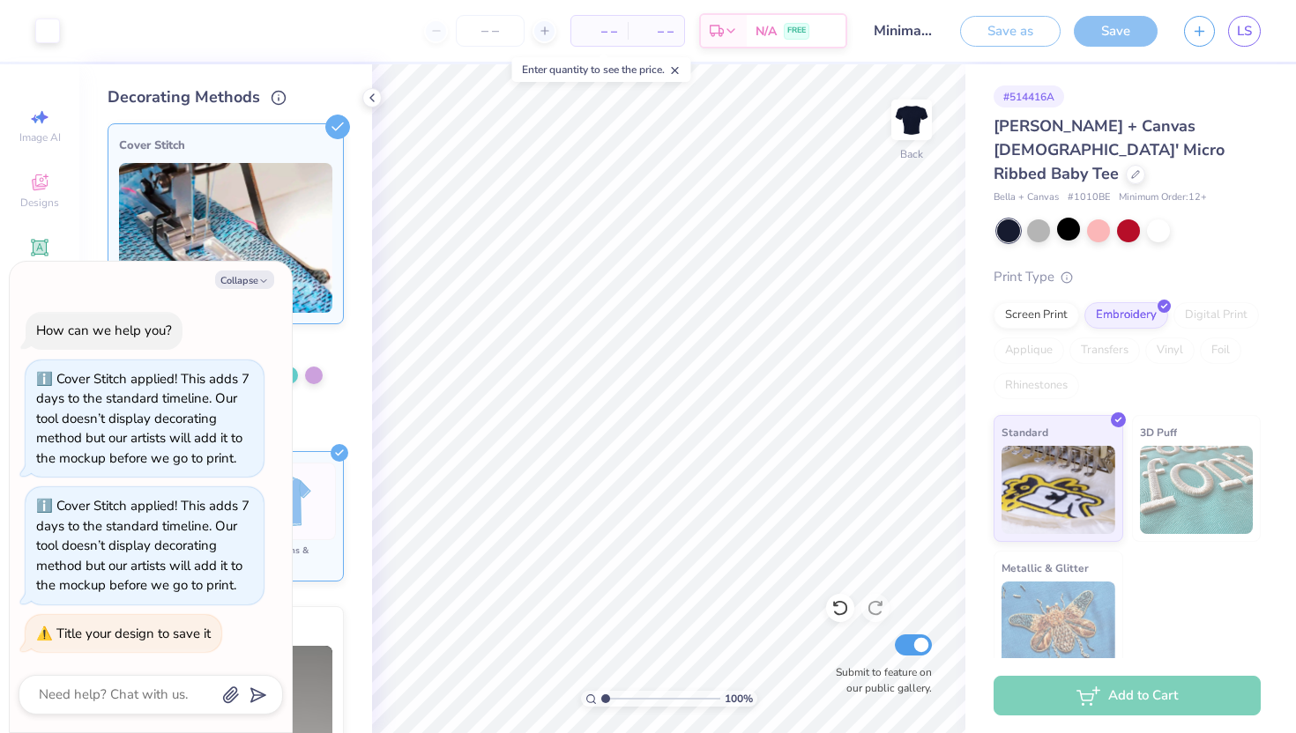
type textarea "x"
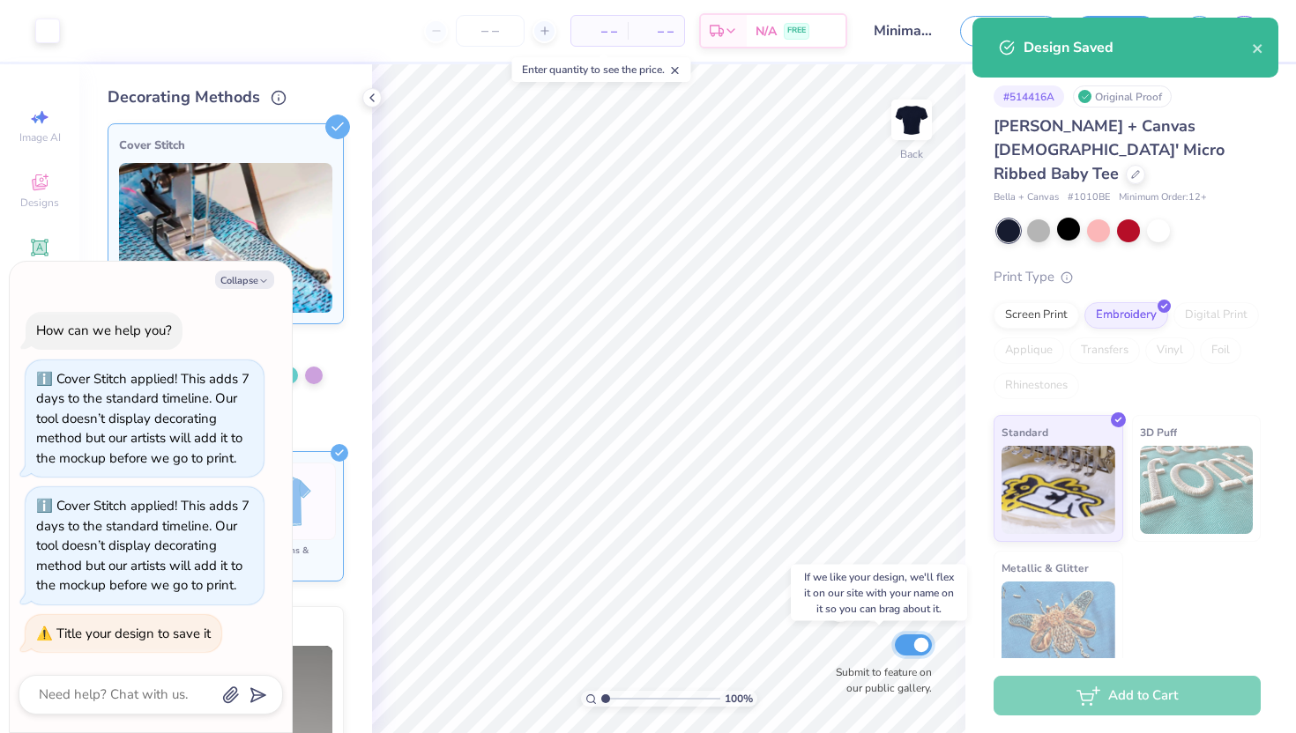
click at [917, 639] on input "Submit to feature on our public gallery." at bounding box center [913, 645] width 37 height 21
checkbox input "false"
click at [1254, 46] on icon "close" at bounding box center [1256, 48] width 9 height 9
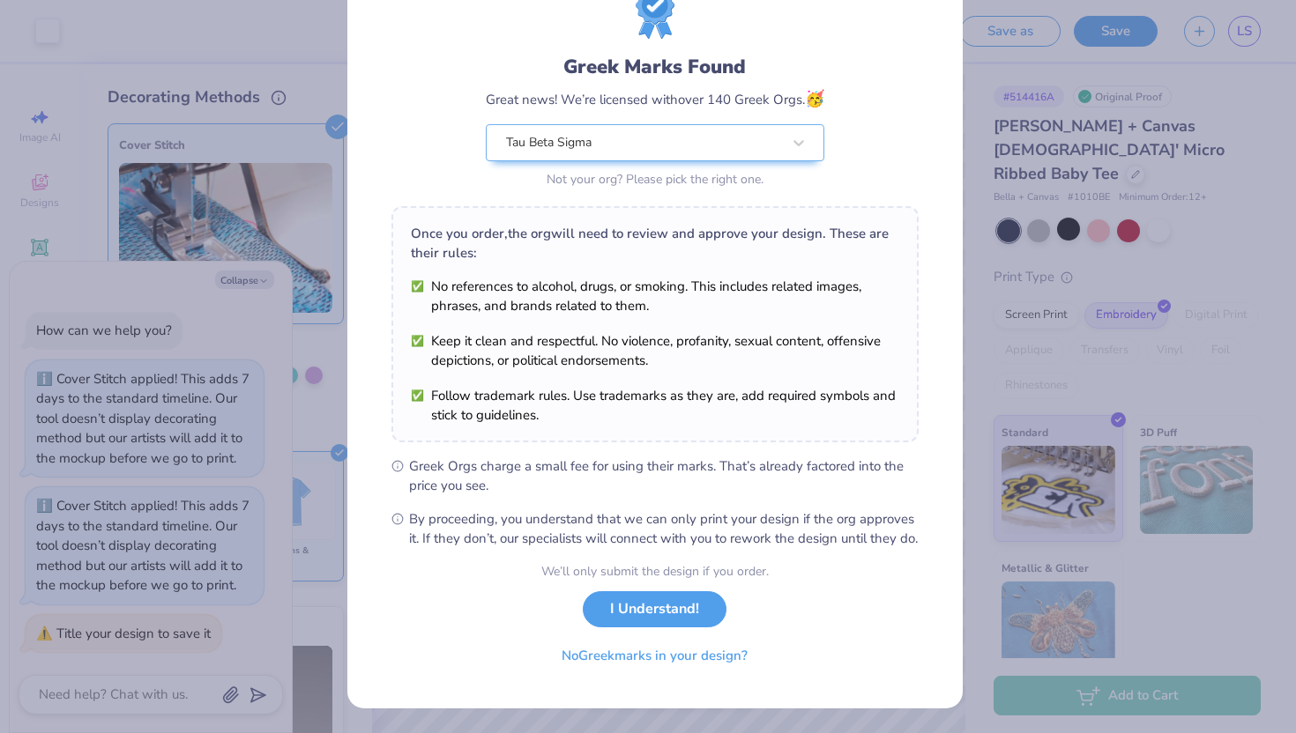
scroll to position [92, 0]
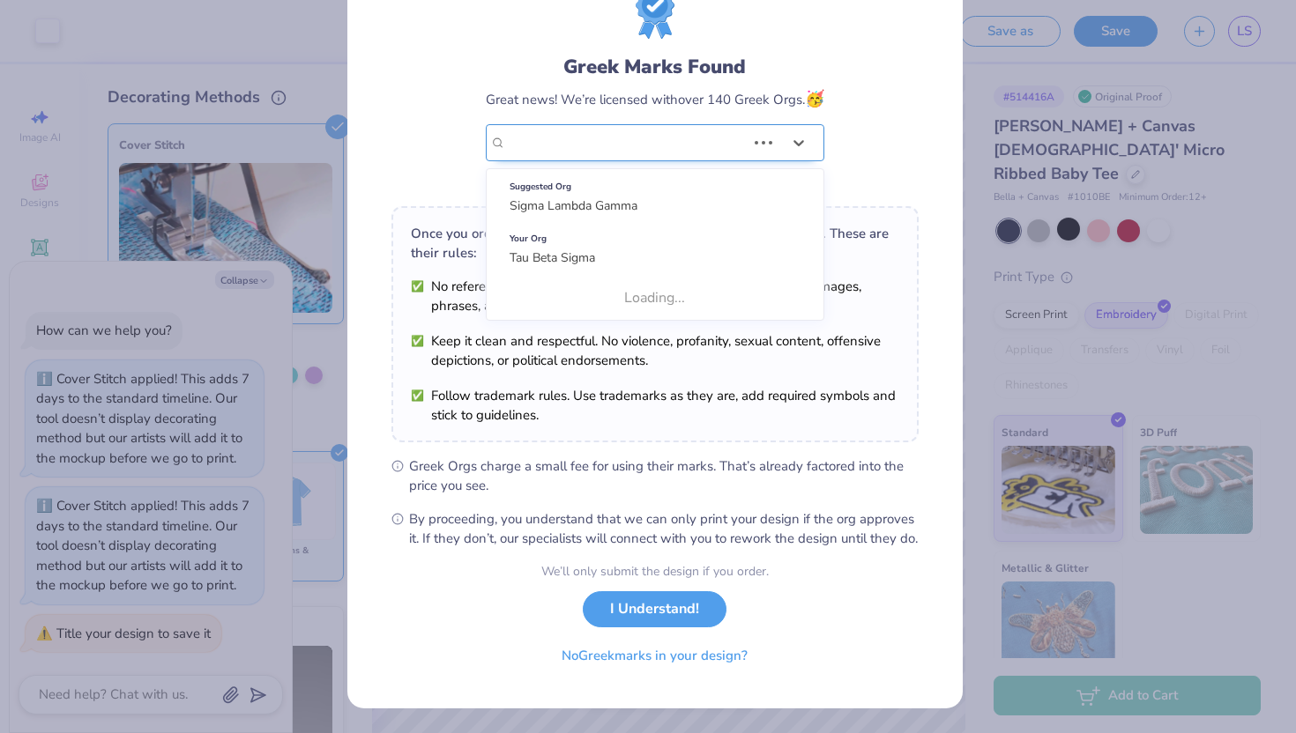
click at [714, 134] on div "Greek Marks Found Great news! We’re licensed with over 140 Greek Orgs. 🥳 Use Up…" at bounding box center [655, 122] width 338 height 139
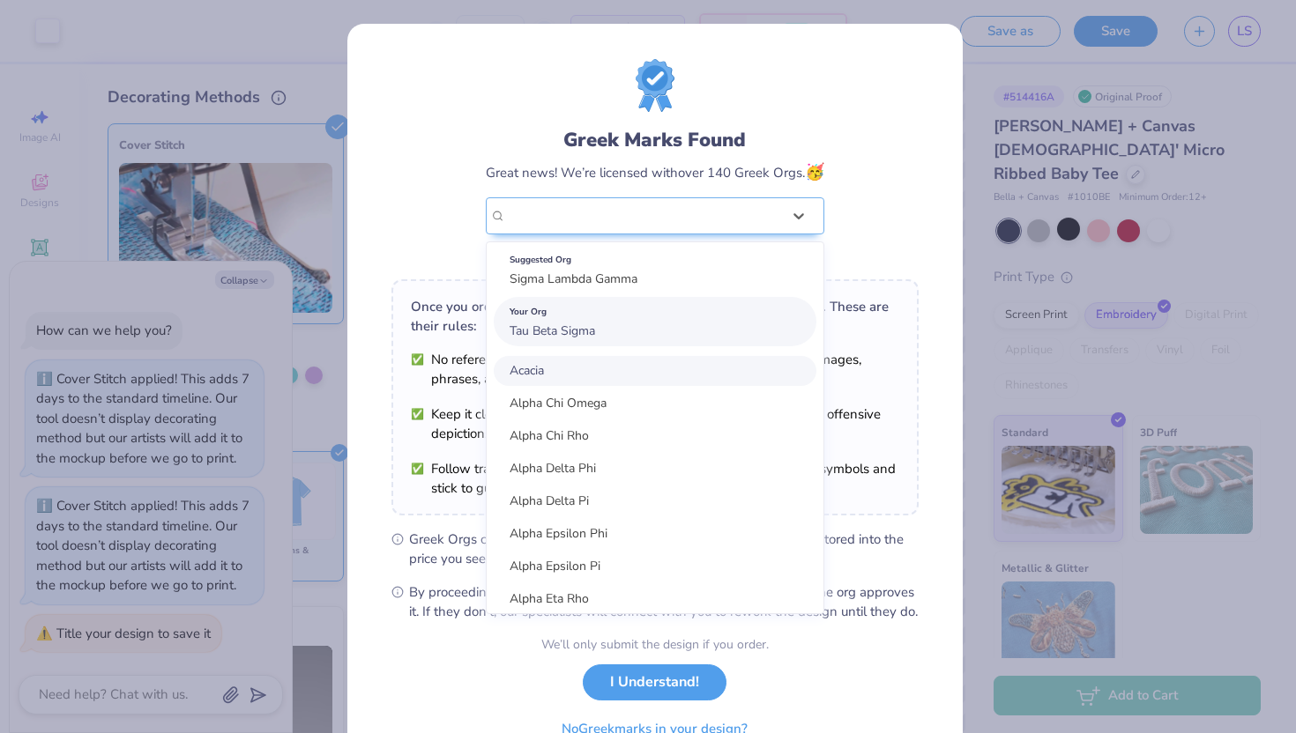
click at [530, 323] on span "Tau Beta Sigma" at bounding box center [551, 331] width 85 height 17
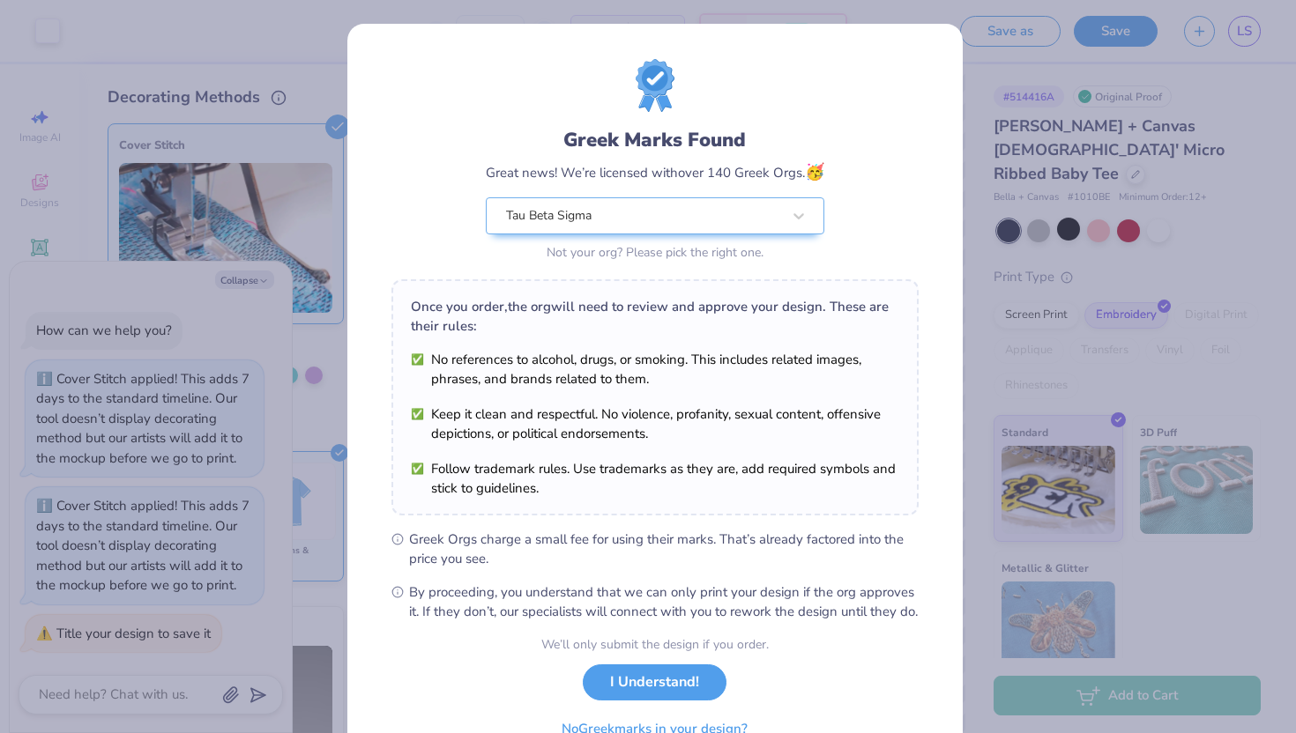
click at [419, 237] on div "Greek Marks Found Great news! We’re licensed with over 140 Greek Orgs. 🥳 Tau Be…" at bounding box center [654, 162] width 527 height 206
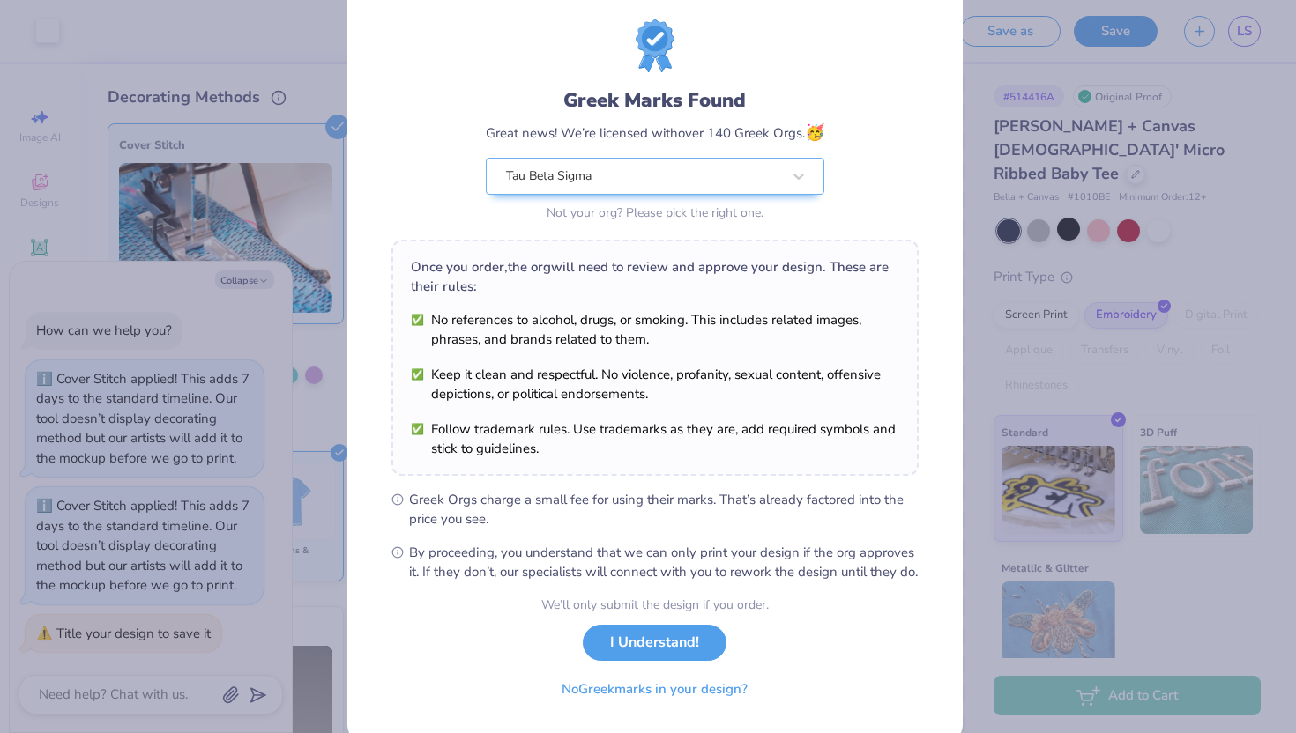
scroll to position [92, 0]
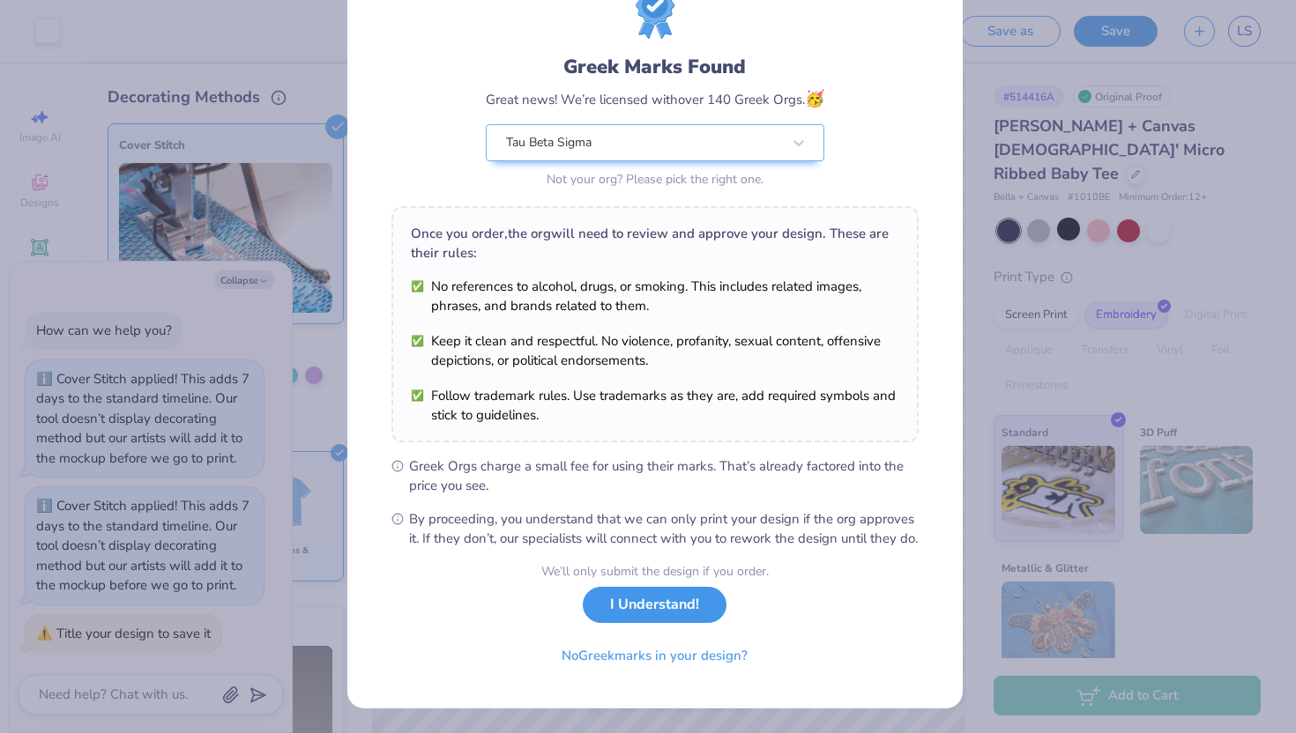
click at [662, 600] on button "I Understand!" at bounding box center [655, 605] width 144 height 36
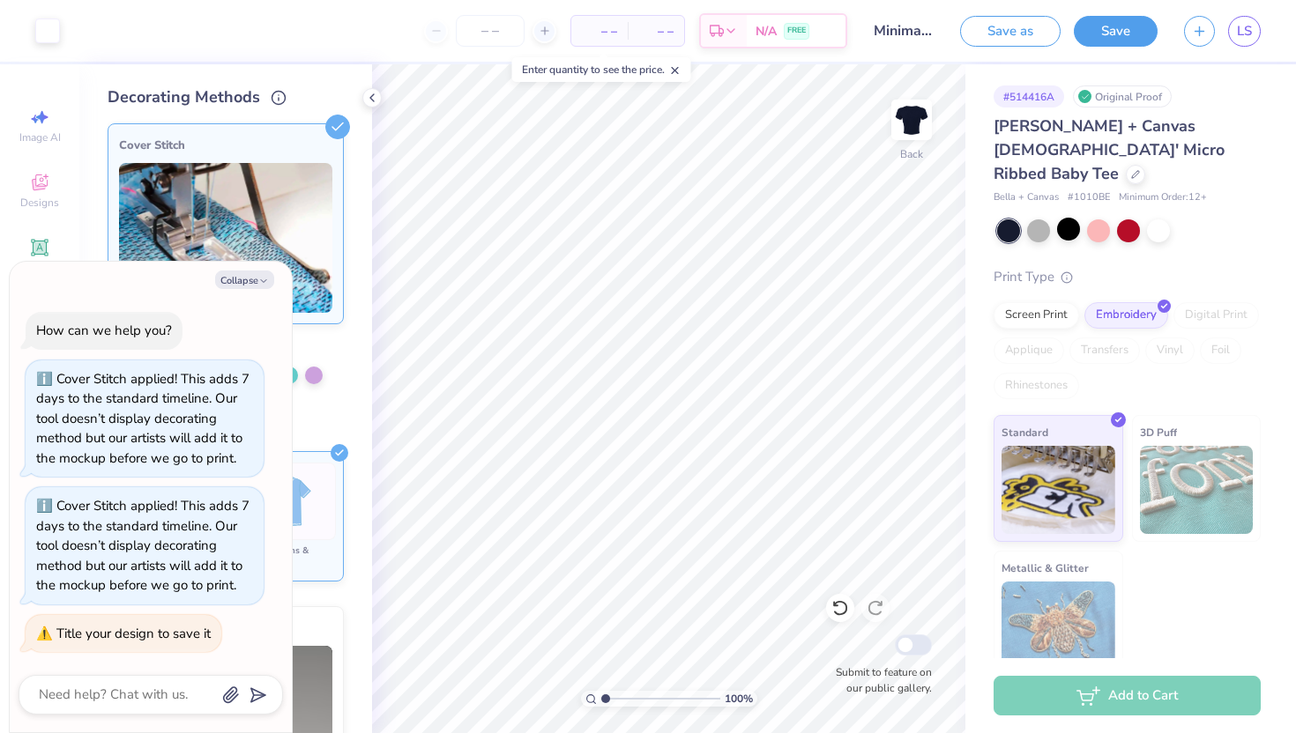
scroll to position [0, 0]
click at [1124, 30] on button "Save" at bounding box center [1115, 28] width 84 height 31
click at [785, 38] on div "N/A FREE" at bounding box center [759, 34] width 99 height 32
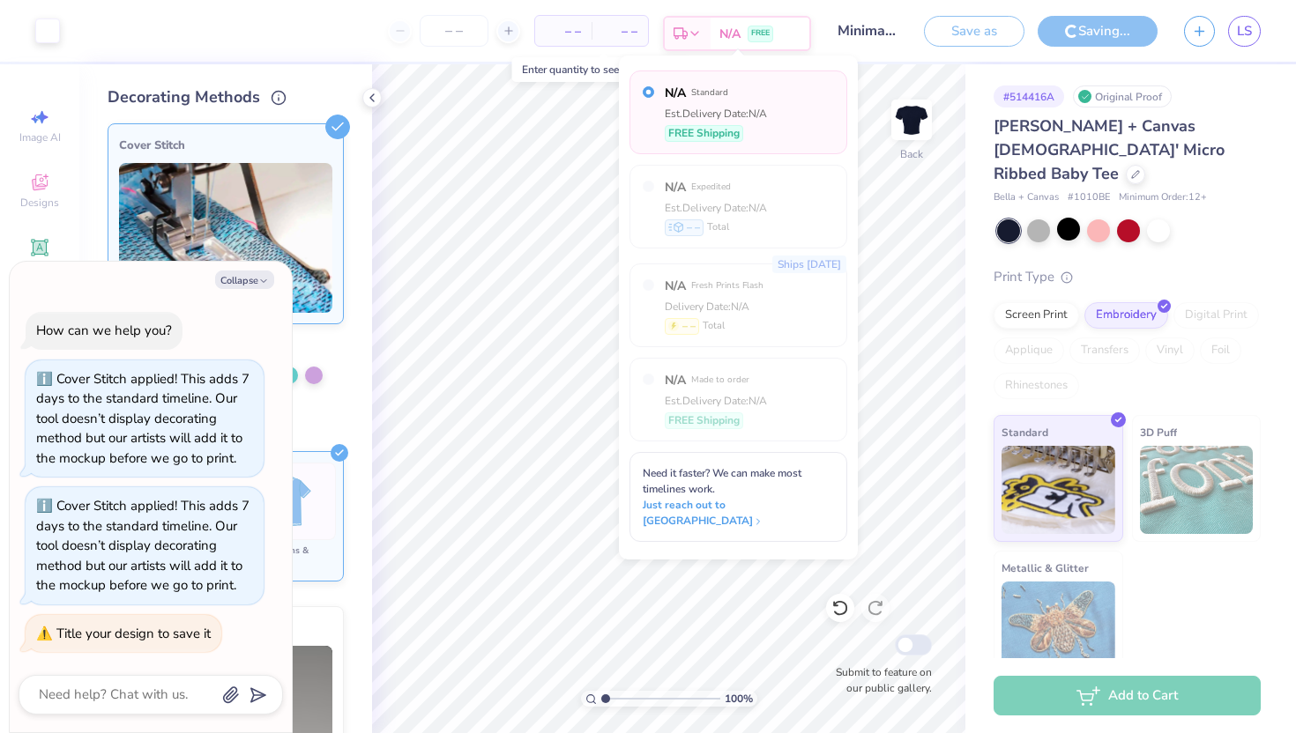
type textarea "x"
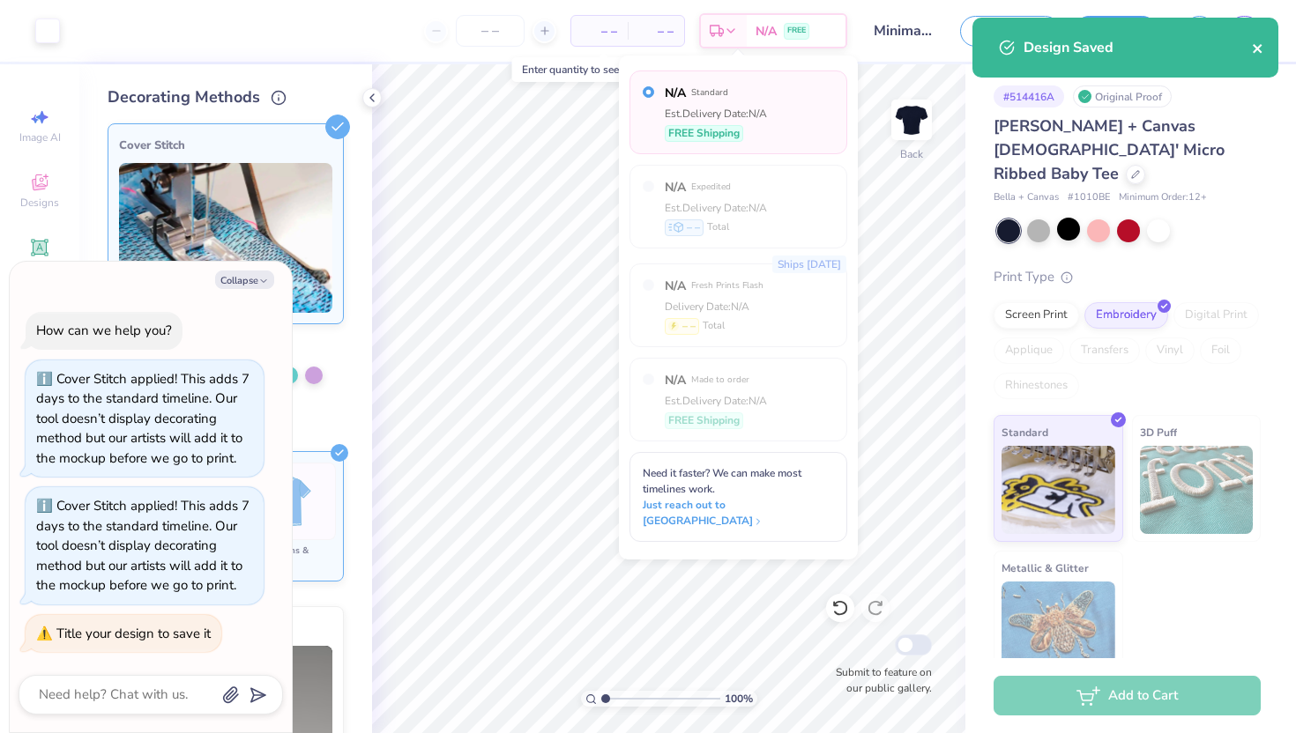
click at [1251, 47] on icon "close" at bounding box center [1257, 48] width 12 height 14
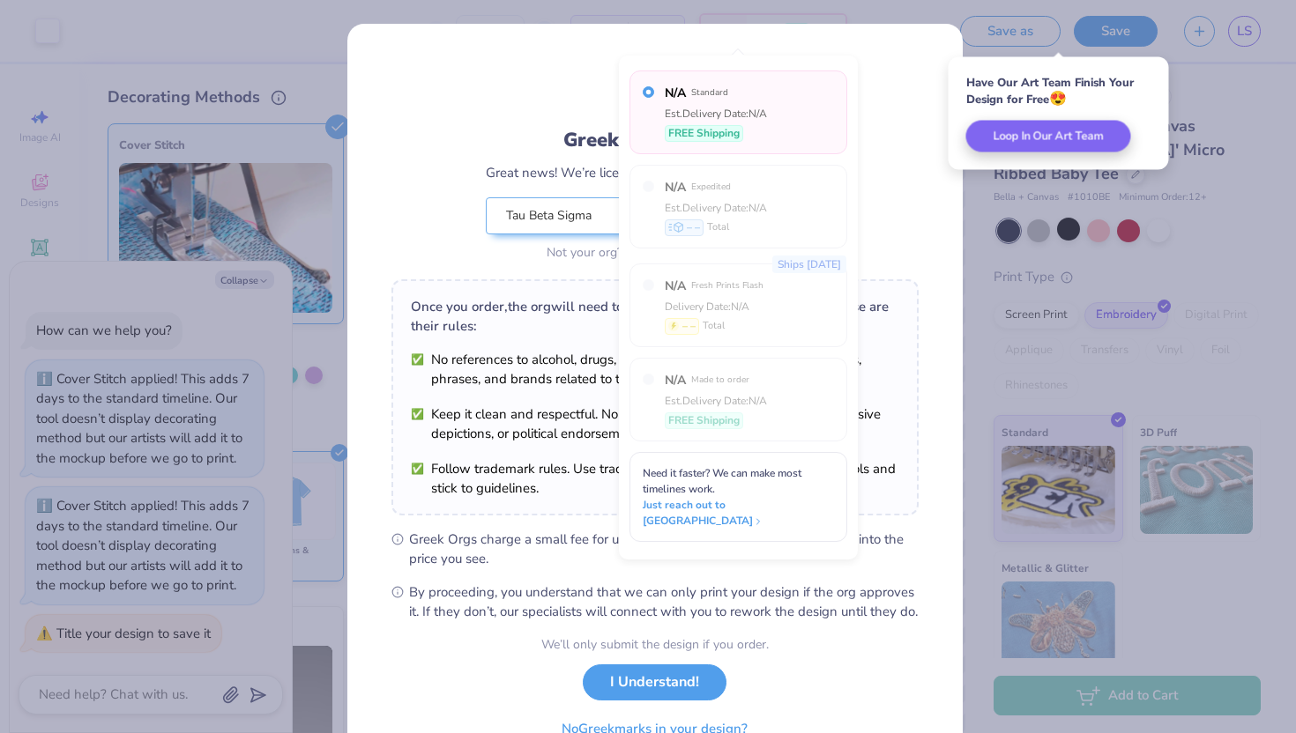
click at [901, 93] on div "Greek Marks Found Great news! We’re licensed with over 140 Greek Orgs. 🥳 Tau Be…" at bounding box center [654, 162] width 527 height 206
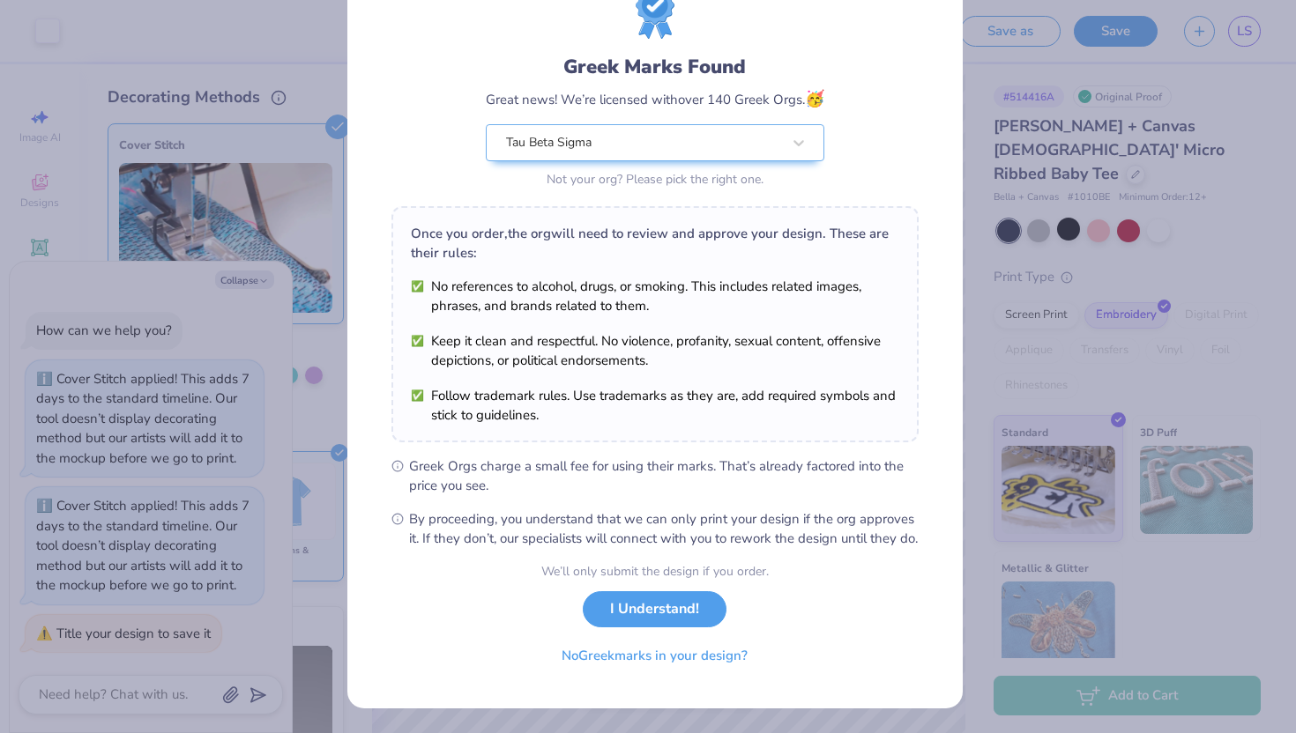
scroll to position [92, 0]
click at [270, 390] on div "Greek Marks Found Great news! We’re licensed with over 140 Greek Orgs. 🥳 Tau Be…" at bounding box center [648, 366] width 1296 height 733
click at [626, 599] on button "I Understand!" at bounding box center [655, 609] width 144 height 36
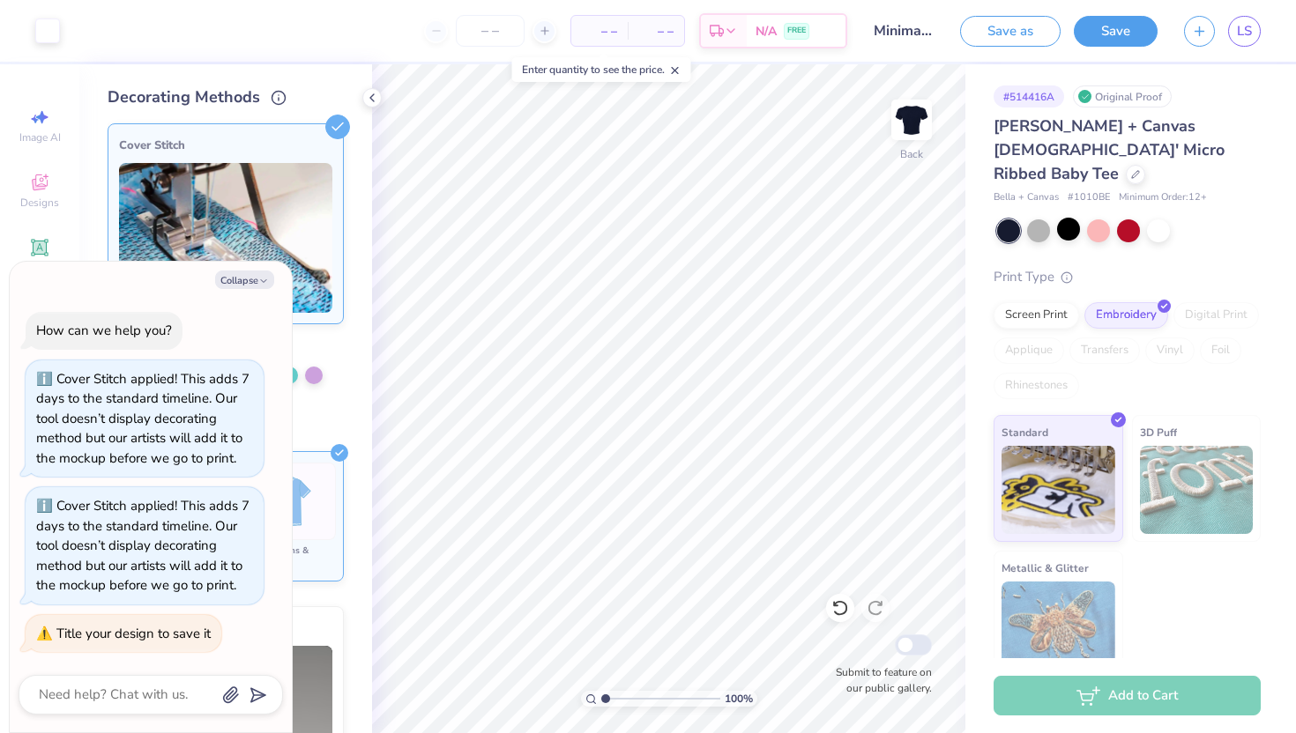
scroll to position [0, 0]
click at [597, 31] on span "– –" at bounding box center [599, 31] width 35 height 19
click at [451, 35] on div at bounding box center [490, 31] width 132 height 32
click at [487, 33] on input "number" at bounding box center [490, 31] width 69 height 32
type input "3"
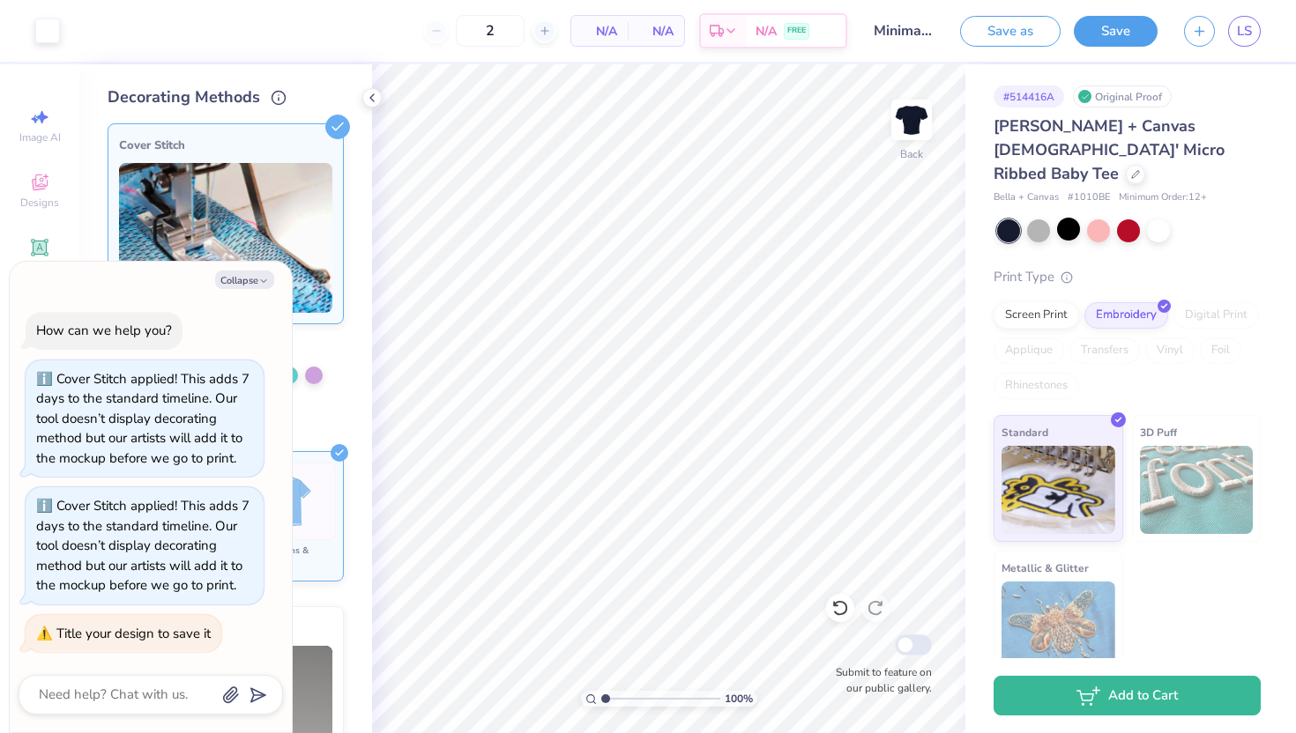
type input "25"
